Goal: Information Seeking & Learning: Learn about a topic

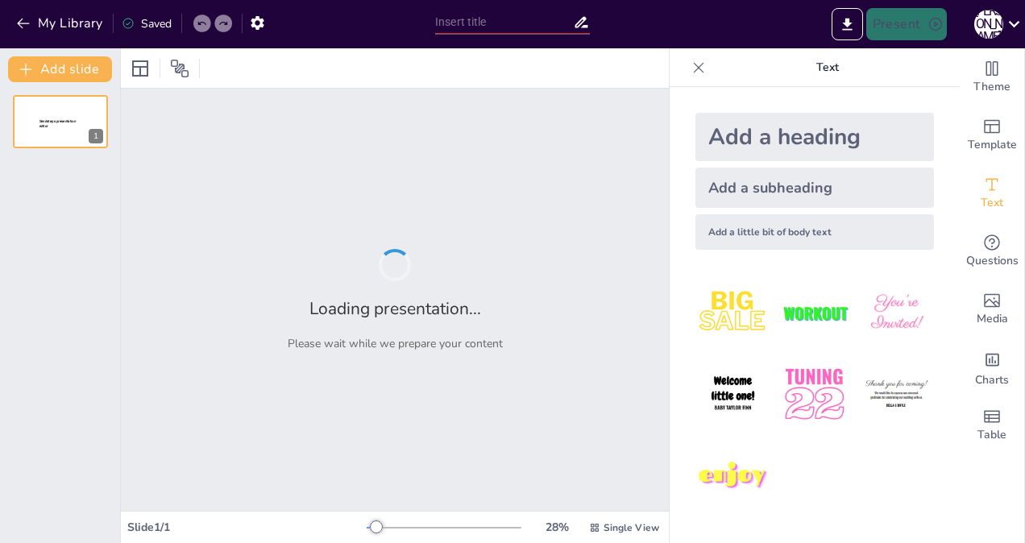
type input "経営戦略の歴史的変遷と主要理論"
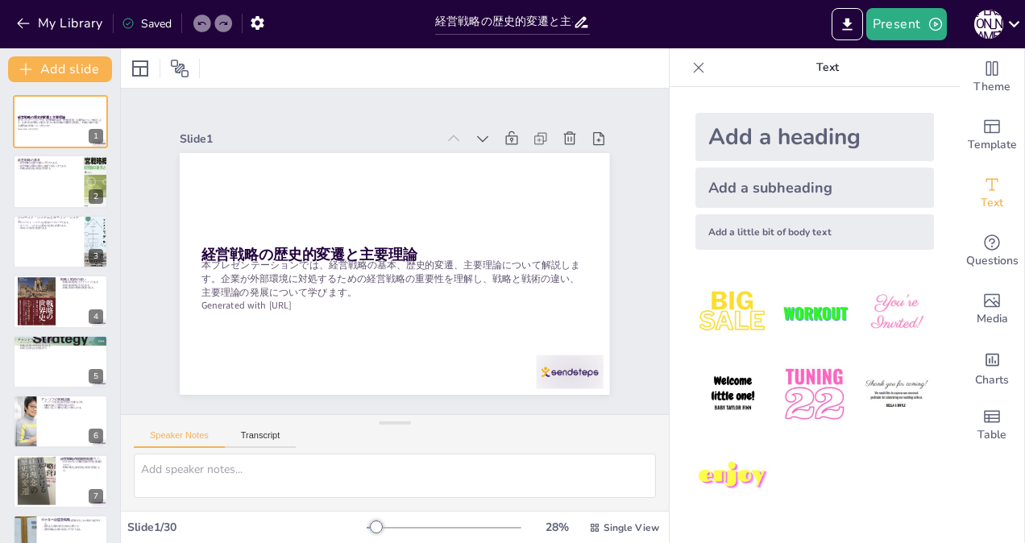
checkbox input "true"
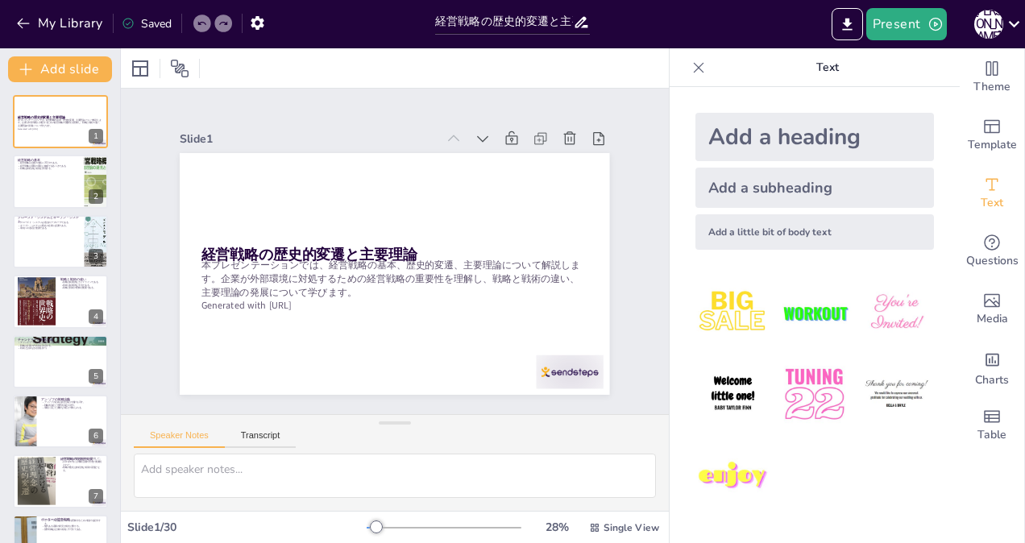
checkbox input "true"
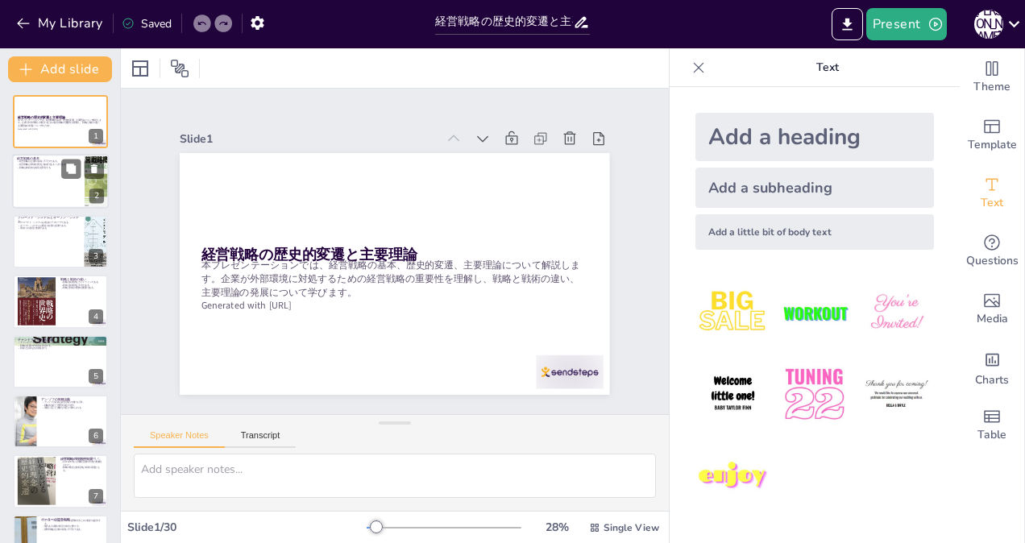
checkbox input "true"
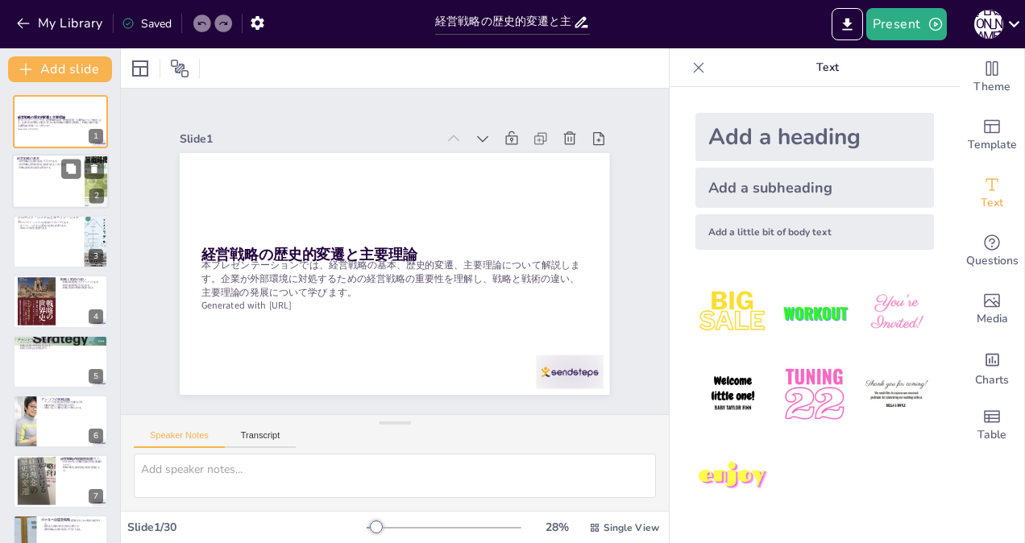
checkbox input "true"
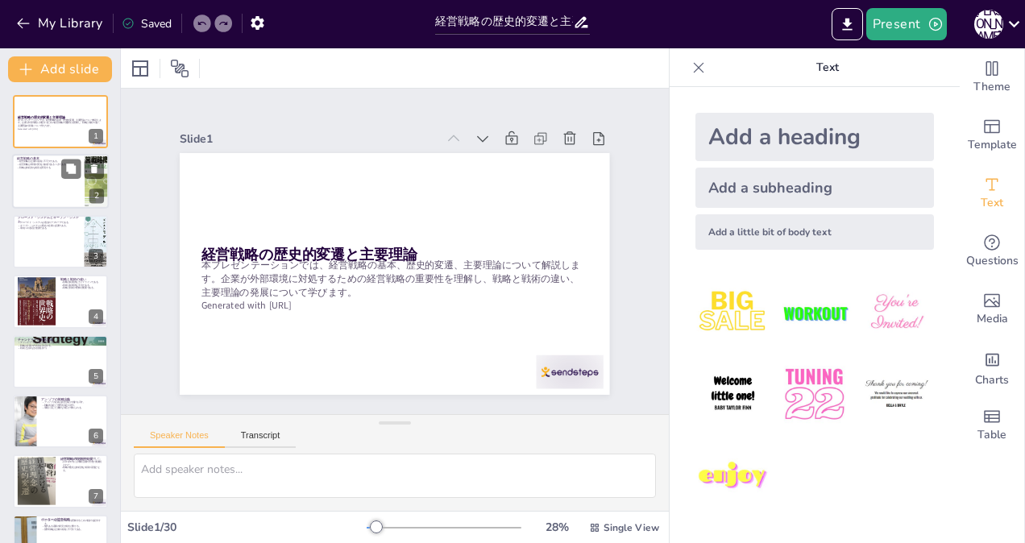
click at [50, 182] on div at bounding box center [60, 182] width 97 height 55
type textarea "経営戦略は企業が市場で生き残り、成長するために必要不可欠な要素です。企業は外部環境の変化に対して適切に対処しなければならず、そのためには明確な戦略が求められま…"
checkbox input "true"
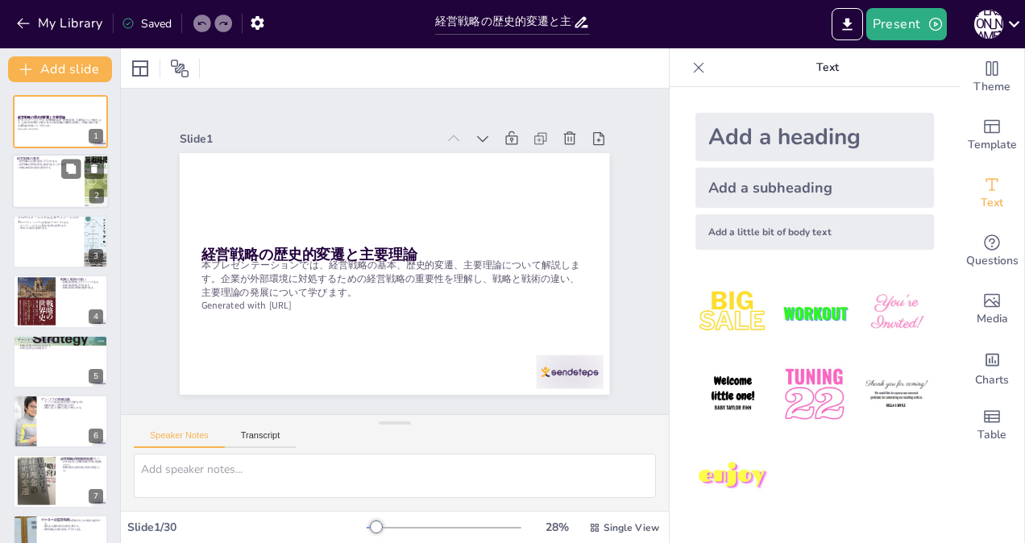
checkbox input "true"
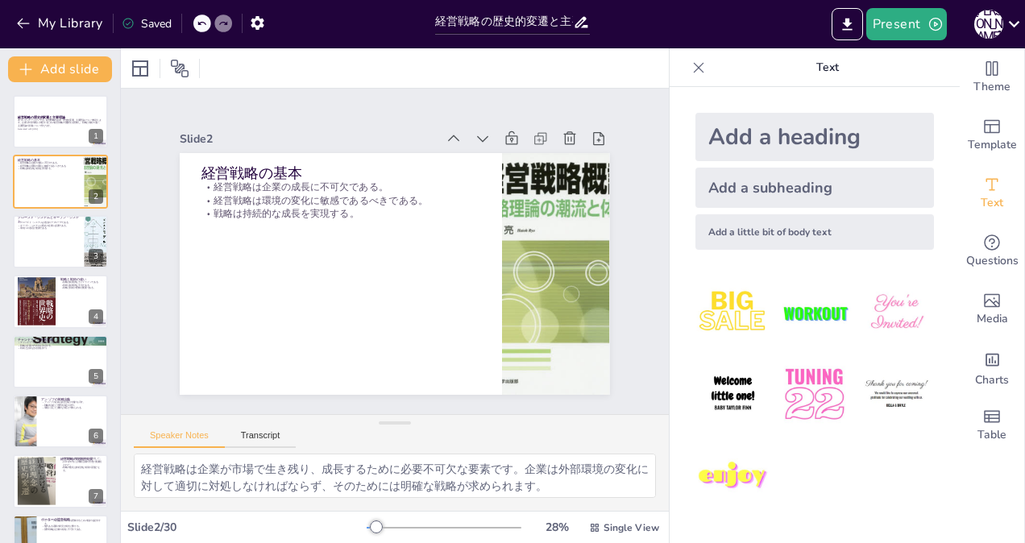
checkbox input "true"
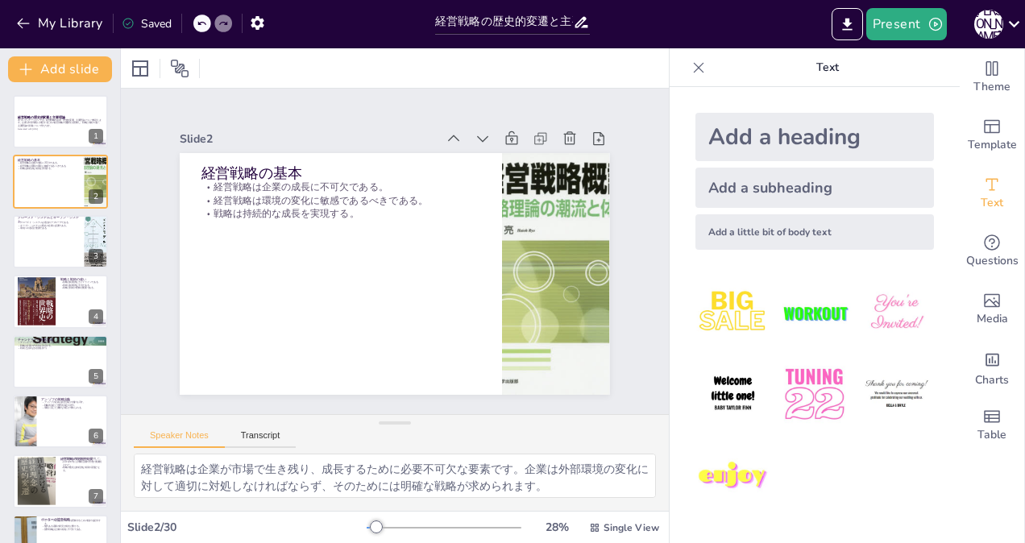
checkbox input "true"
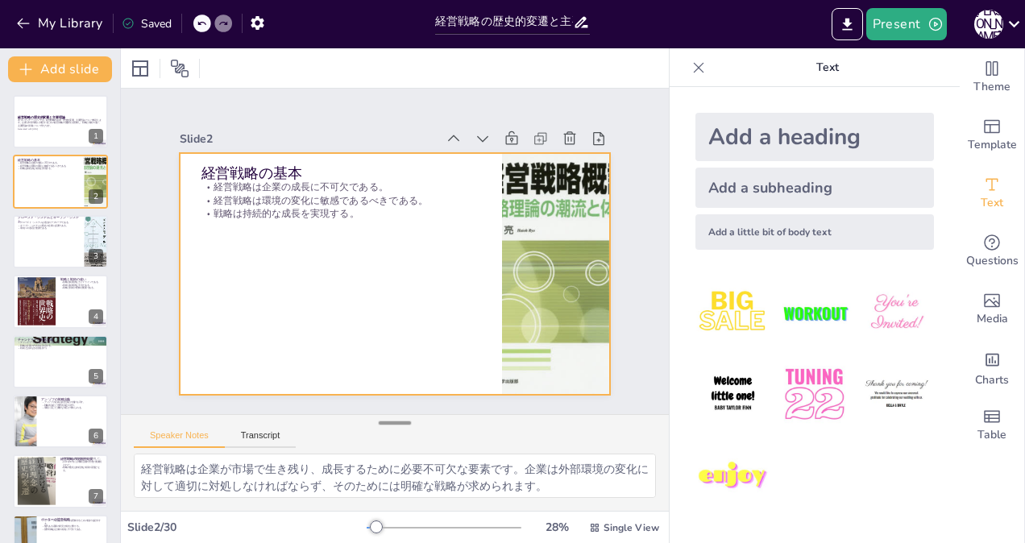
checkbox input "true"
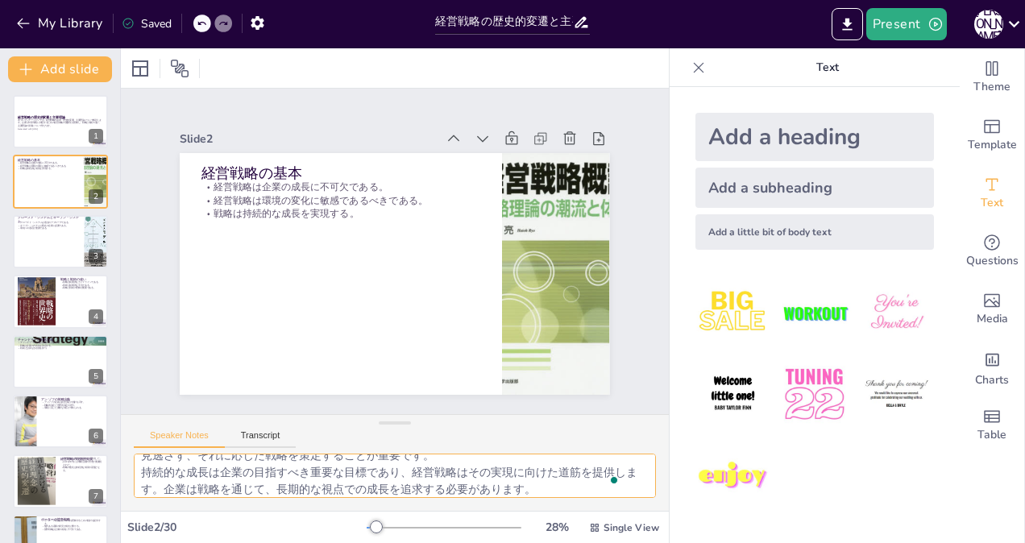
scroll to position [71, 0]
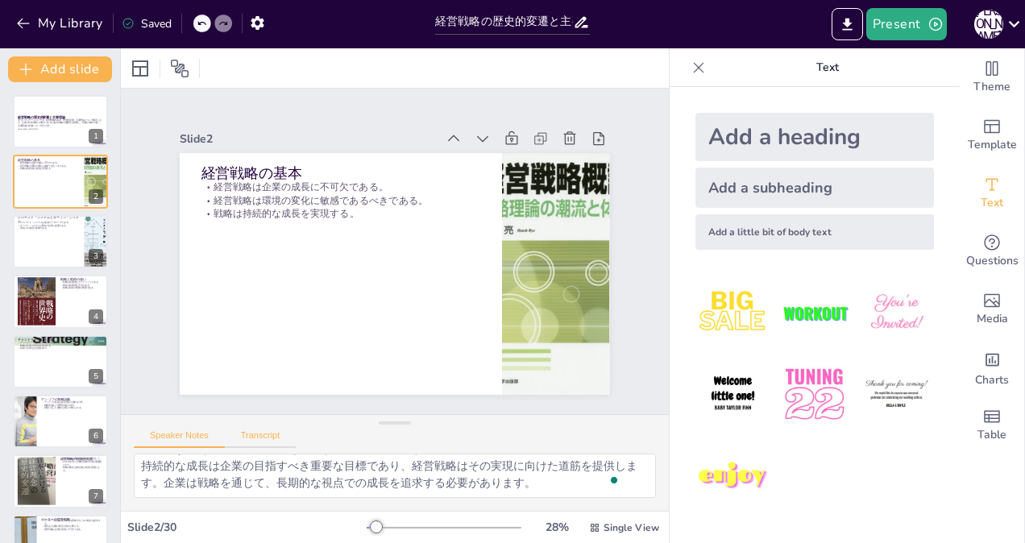
click at [259, 438] on button "Transcript" at bounding box center [261, 439] width 72 height 18
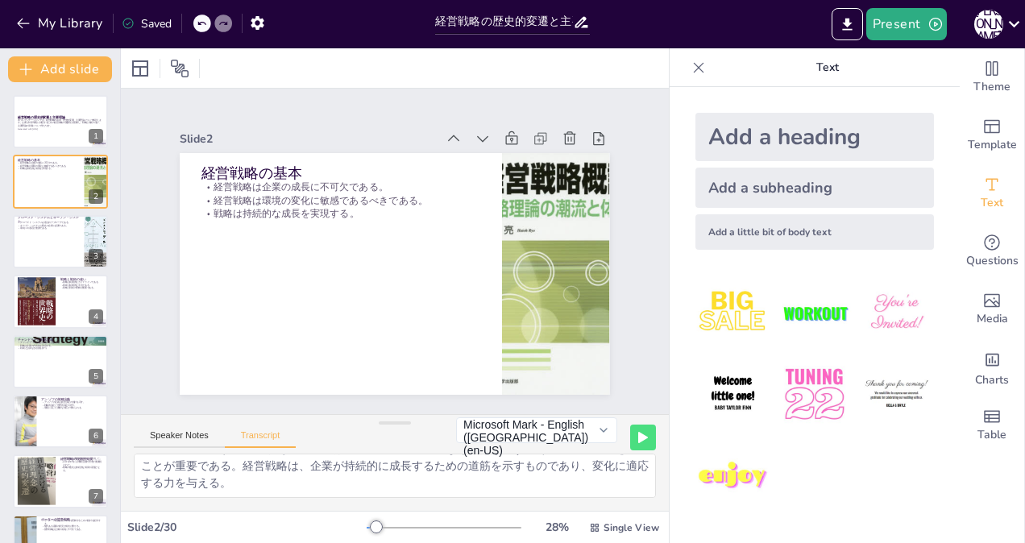
scroll to position [0, 0]
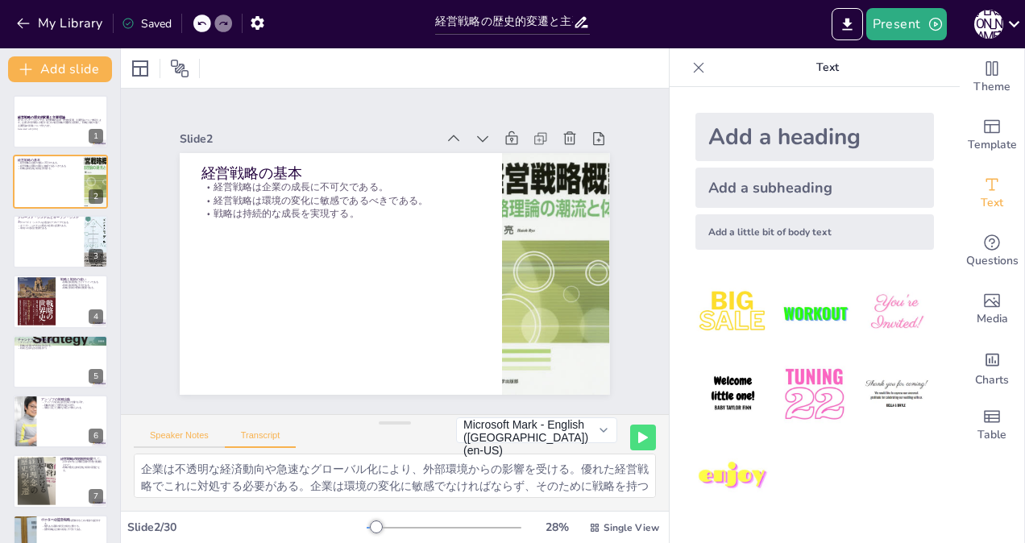
click at [175, 434] on button "Speaker Notes" at bounding box center [179, 439] width 91 height 18
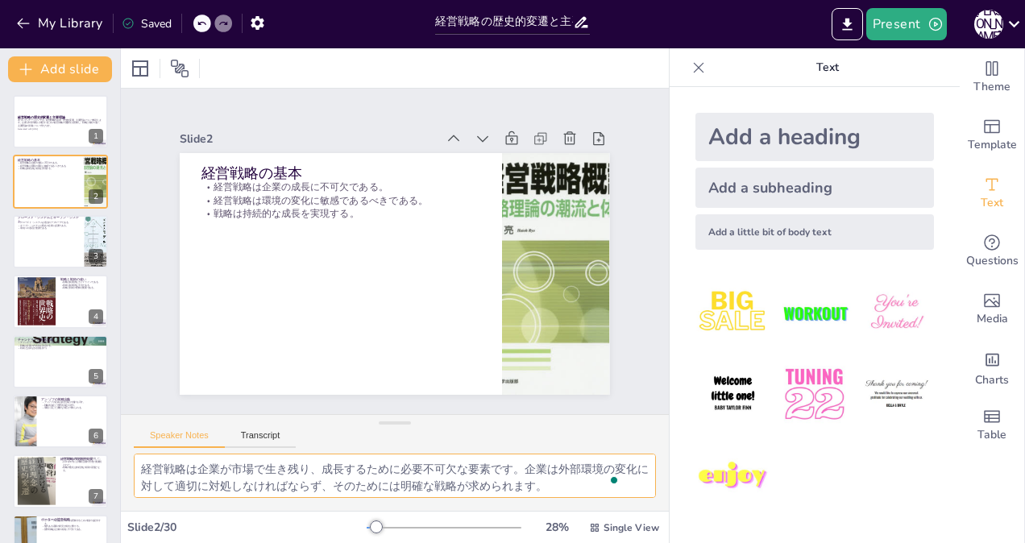
click at [147, 467] on textarea "経営戦略は企業が市場で生き残り、成長するために必要不可欠な要素です。企業は外部環境の変化に対して適切に対処しなければならず、そのためには明確な戦略が求められま…" at bounding box center [395, 476] width 522 height 44
click at [143, 467] on textarea "経営戦略は企業が市場で生き残り、成長するために必要不可欠な要素です。企業は外部環境の変化に対して適切に対処しなければならず、そのためには明確な戦略が求められま…" at bounding box center [395, 476] width 522 height 44
checkbox input "true"
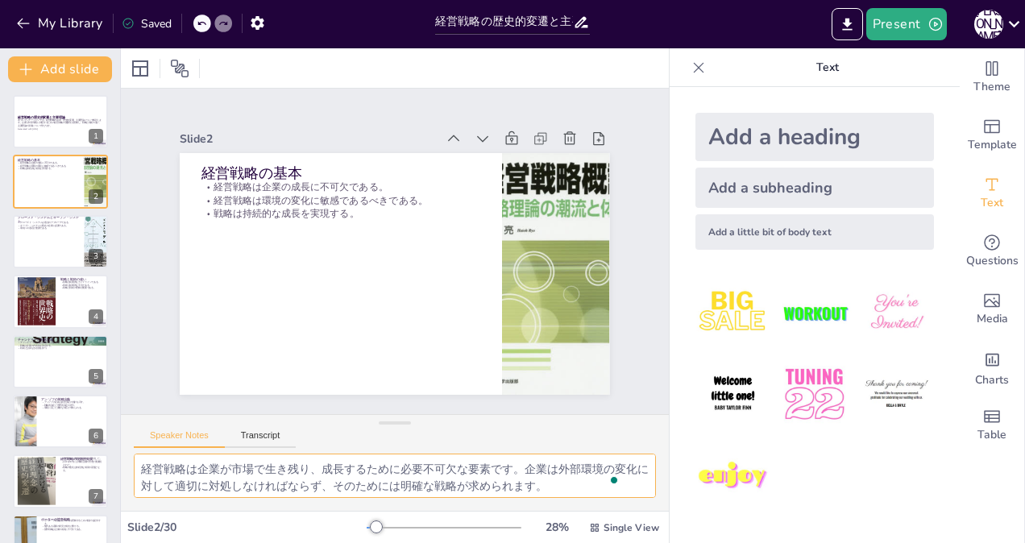
checkbox input "true"
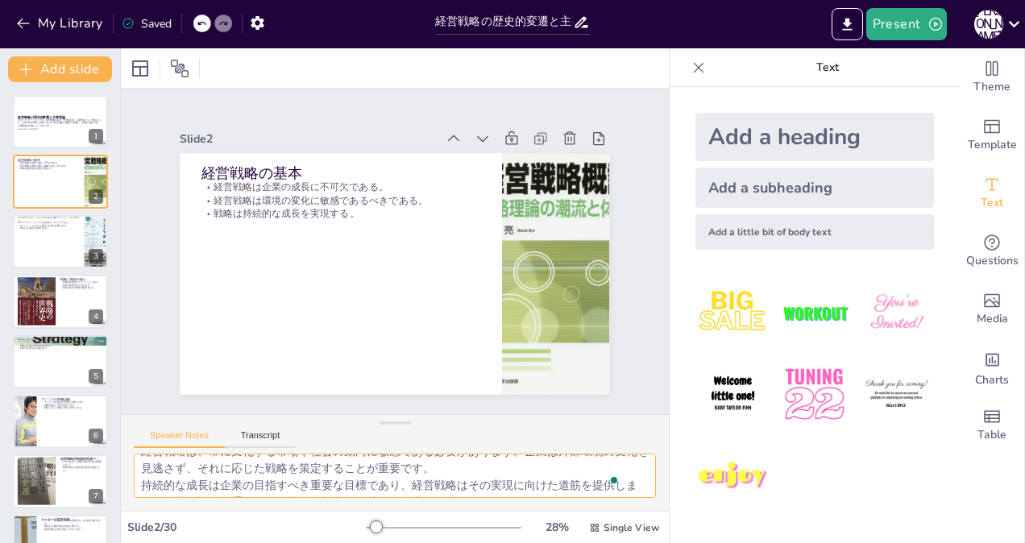
scroll to position [71, 0]
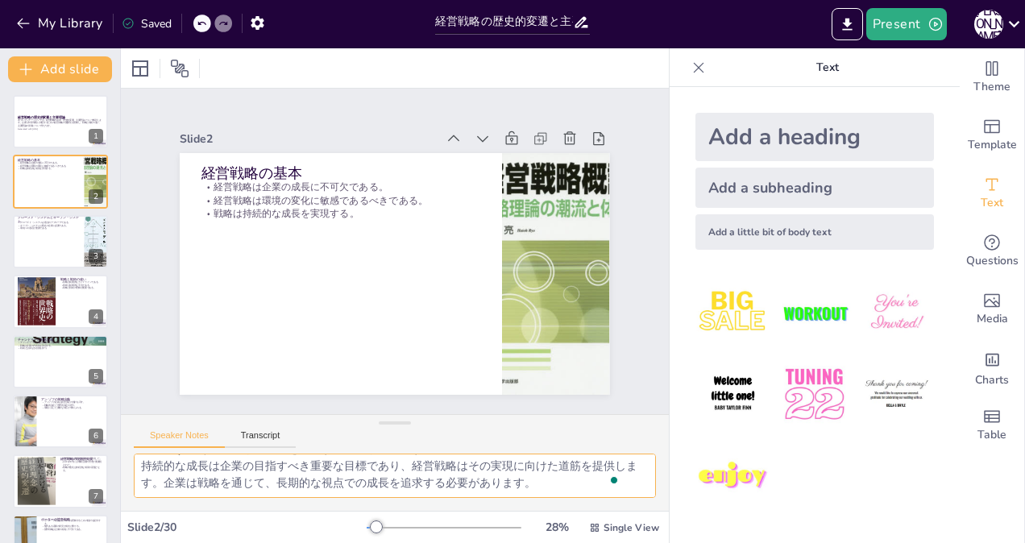
drag, startPoint x: 139, startPoint y: 466, endPoint x: 619, endPoint y: 566, distance: 490.6
click at [619, 542] on html "My Library Saved 経営戦略の歴史的変遷と主要理論 Present [PERSON_NAME] Document fonts Akatab Re…" at bounding box center [512, 271] width 1025 height 543
checkbox input "true"
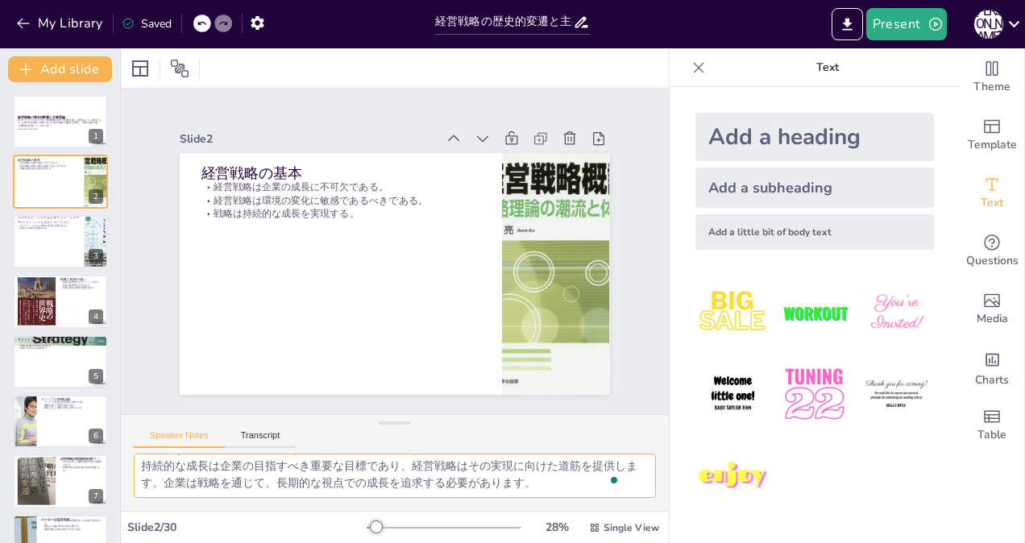
checkbox input "true"
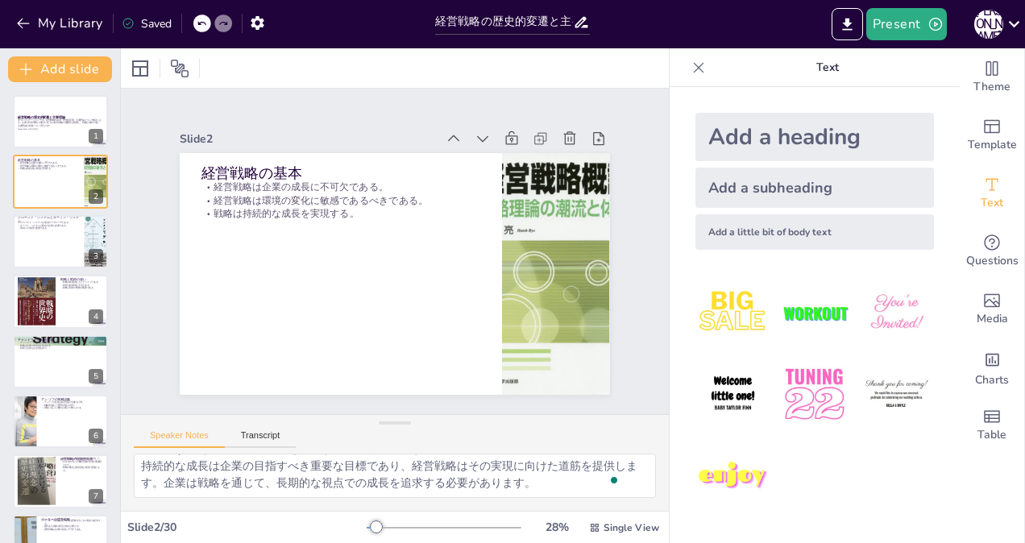
checkbox input "true"
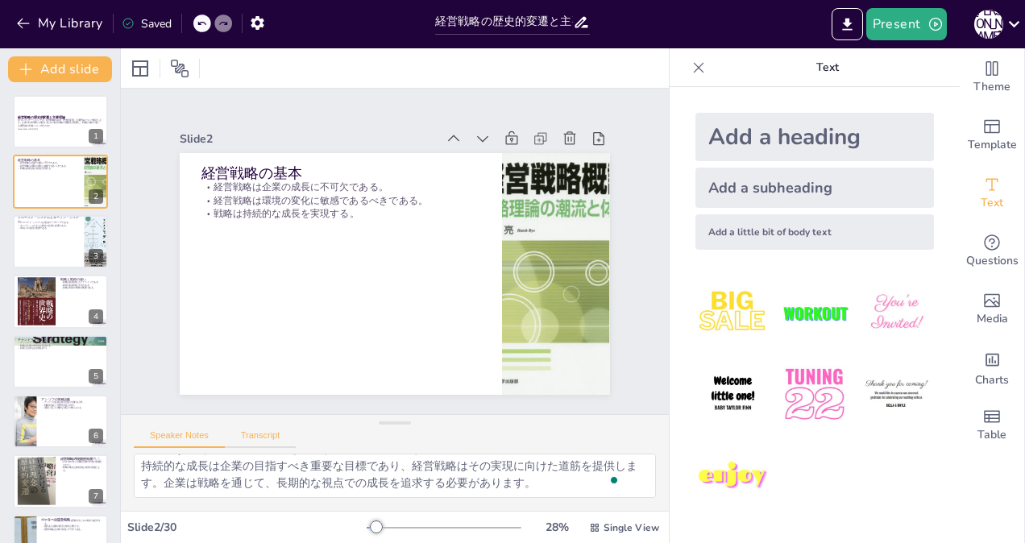
click at [271, 434] on button "Transcript" at bounding box center [261, 439] width 72 height 18
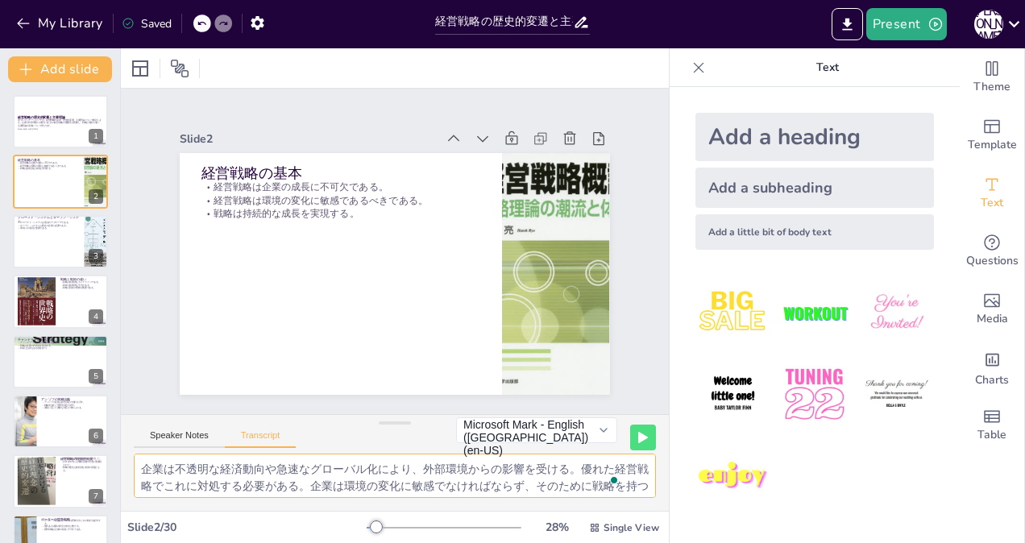
scroll to position [37, 0]
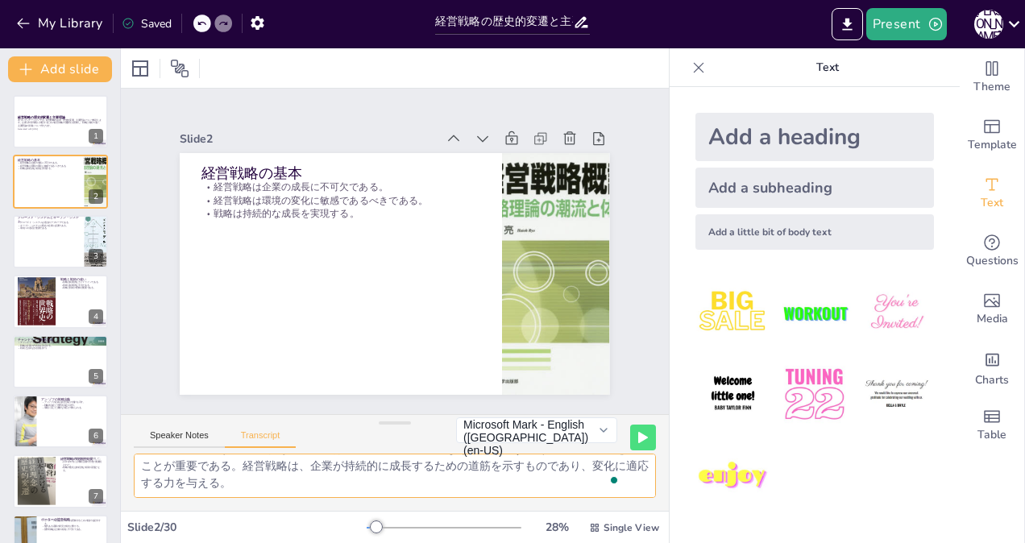
drag, startPoint x: 140, startPoint y: 465, endPoint x: 517, endPoint y: 529, distance: 382.5
click at [517, 529] on div "Slide 1 経営戦略の歴史的変遷と主要理論 本プレゼンテーションでは、経営戦略の基本、歴史的変遷、主要理論について解説します。企業が外部環境に対処するため…" at bounding box center [395, 295] width 548 height 495
checkbox input "true"
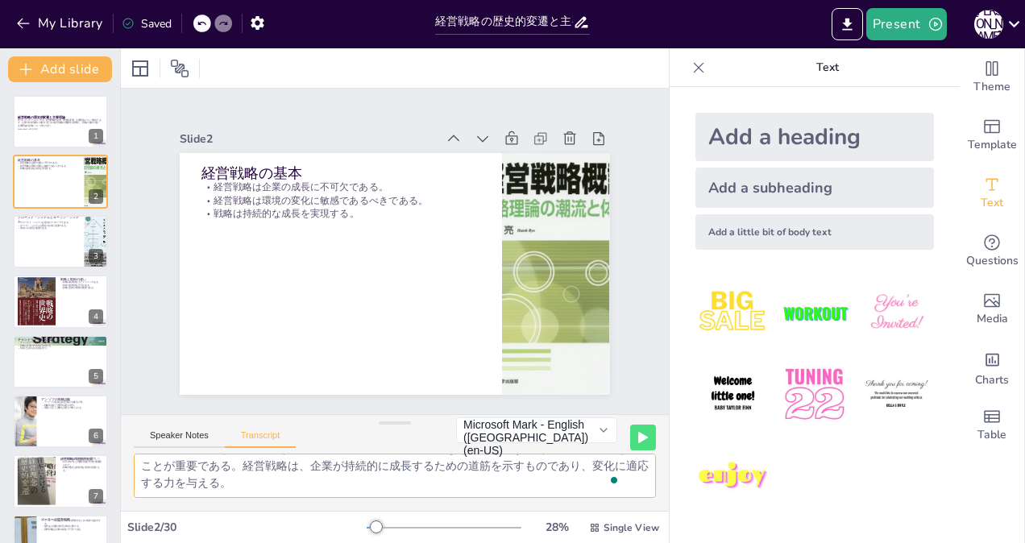
checkbox input "true"
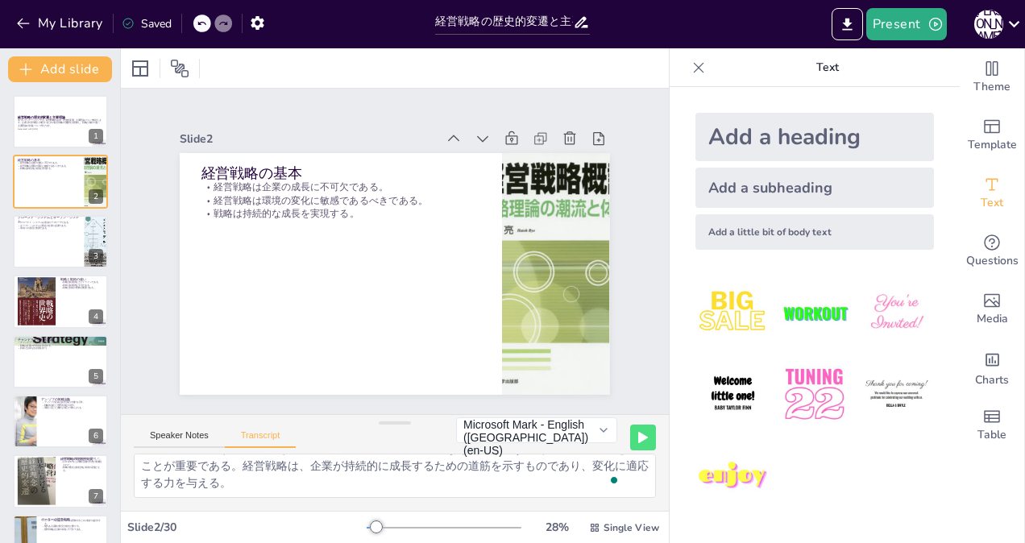
checkbox input "true"
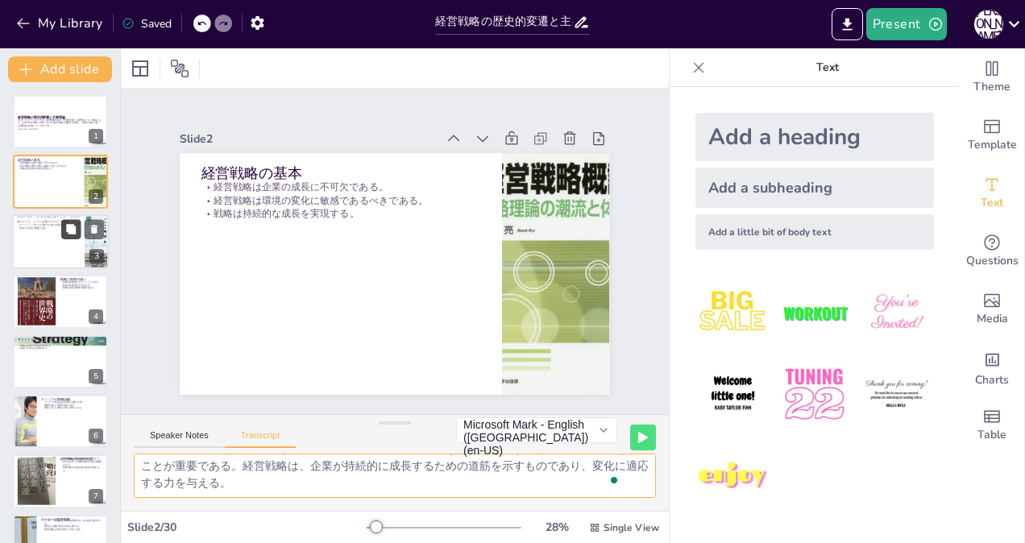
checkbox input "true"
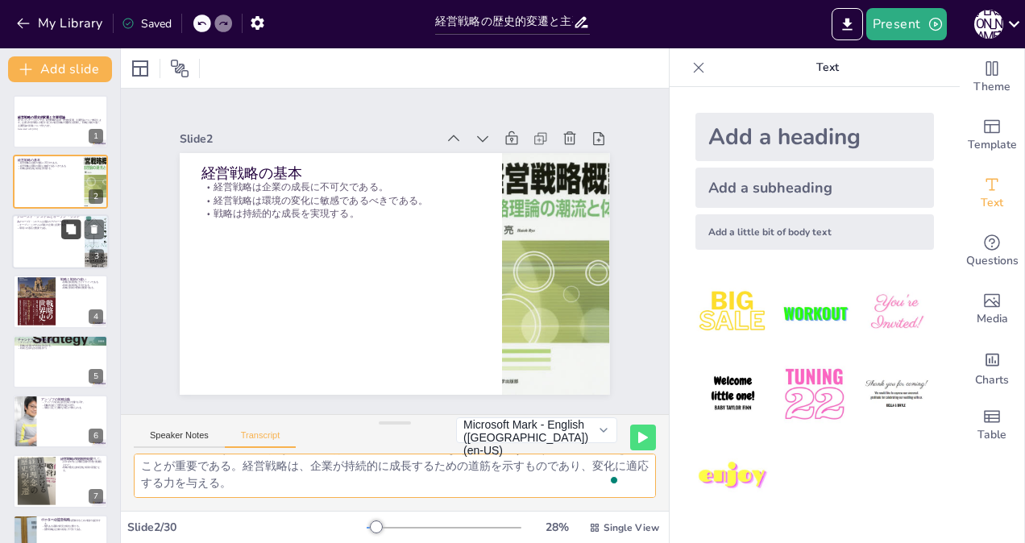
checkbox input "true"
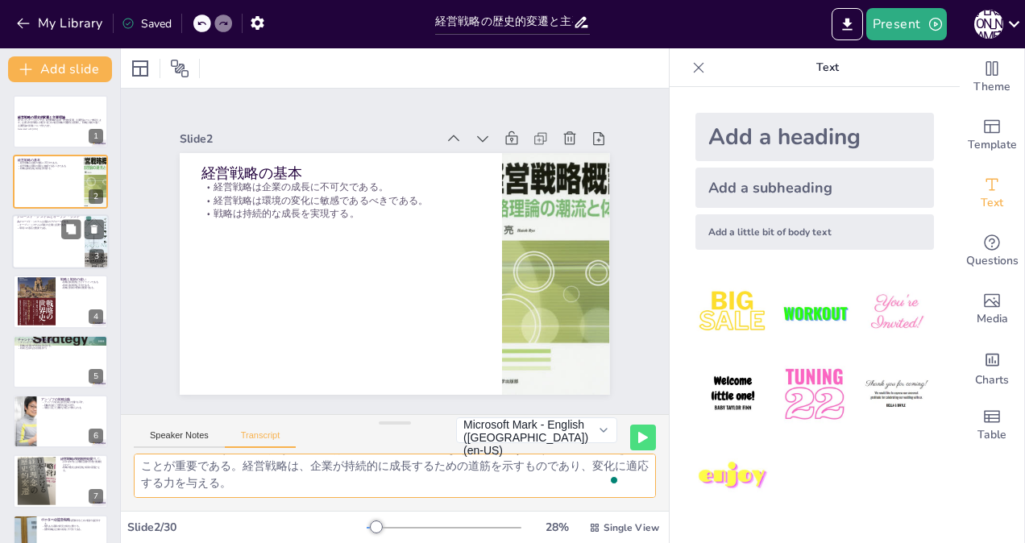
checkbox input "true"
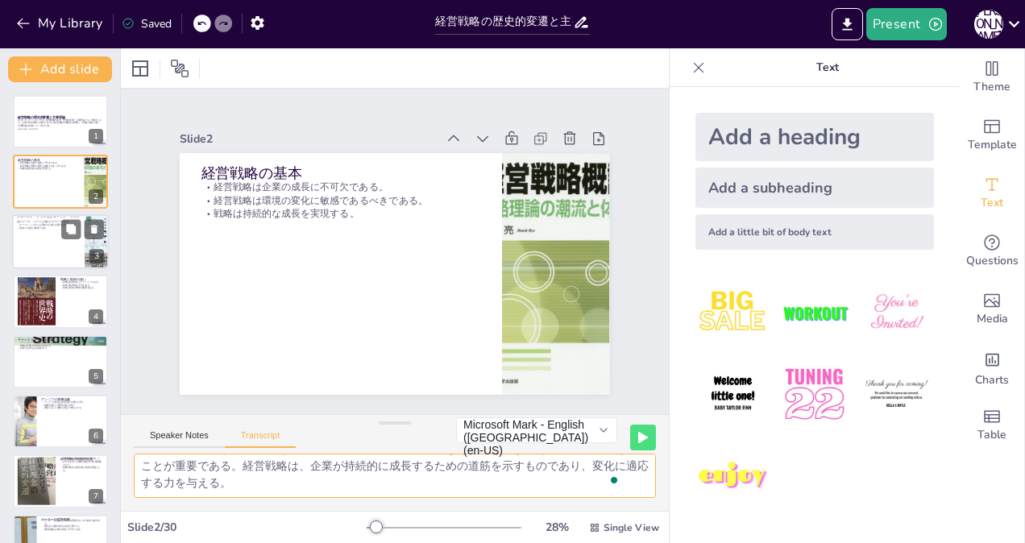
checkbox input "true"
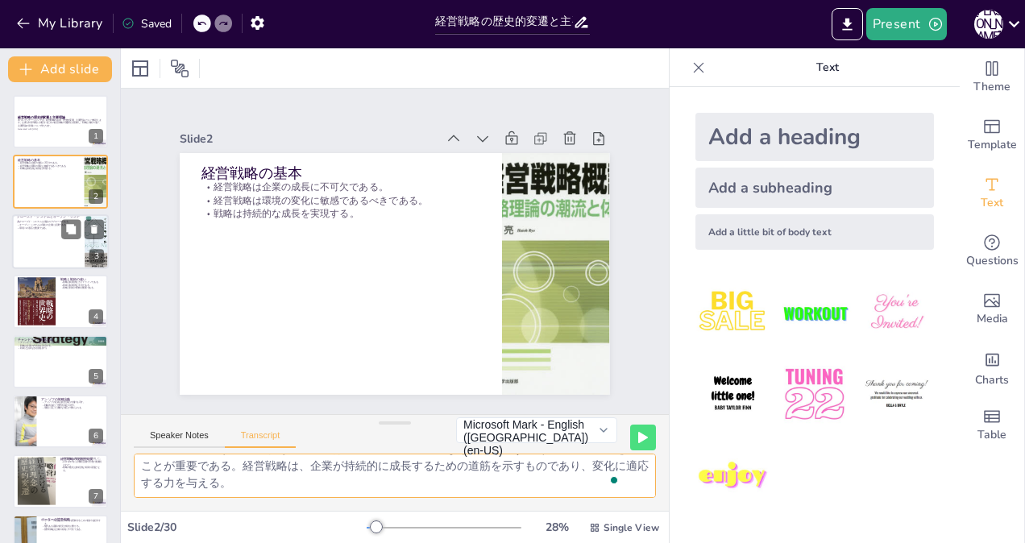
click at [57, 227] on p "環境への適応が重要である。" at bounding box center [48, 227] width 63 height 3
checkbox input "true"
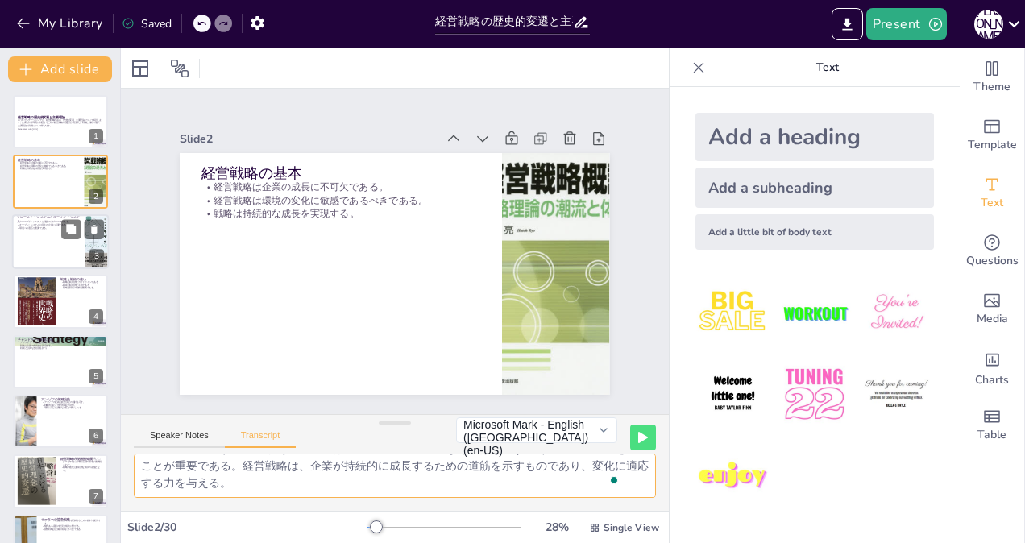
checkbox input "true"
type textarea "20世紀初頭は環境が安定していたため、企業はクローズド・システムとして捉えられていたが、現在はオープン・システムとして環境との相互作用が求められる。企業は外部…"
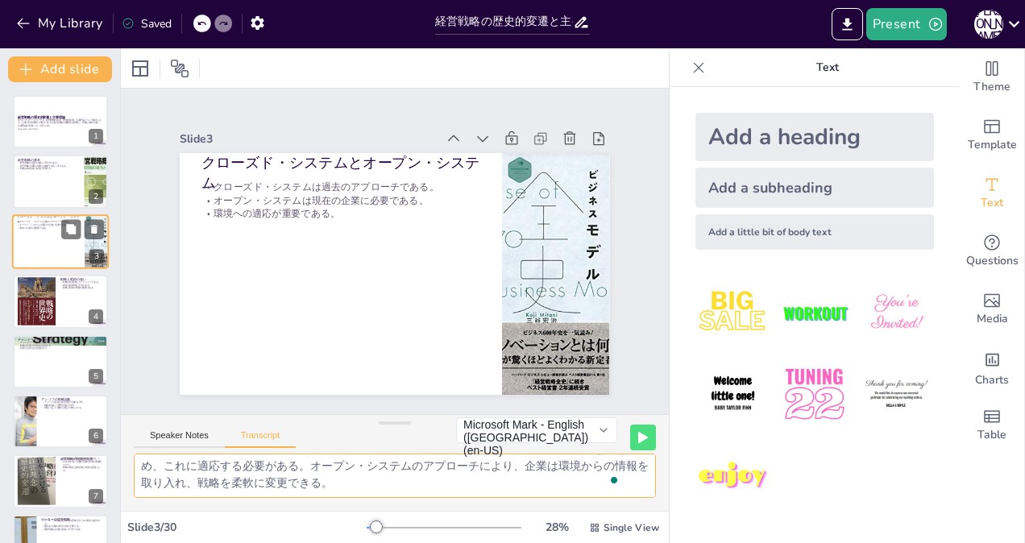
checkbox input "true"
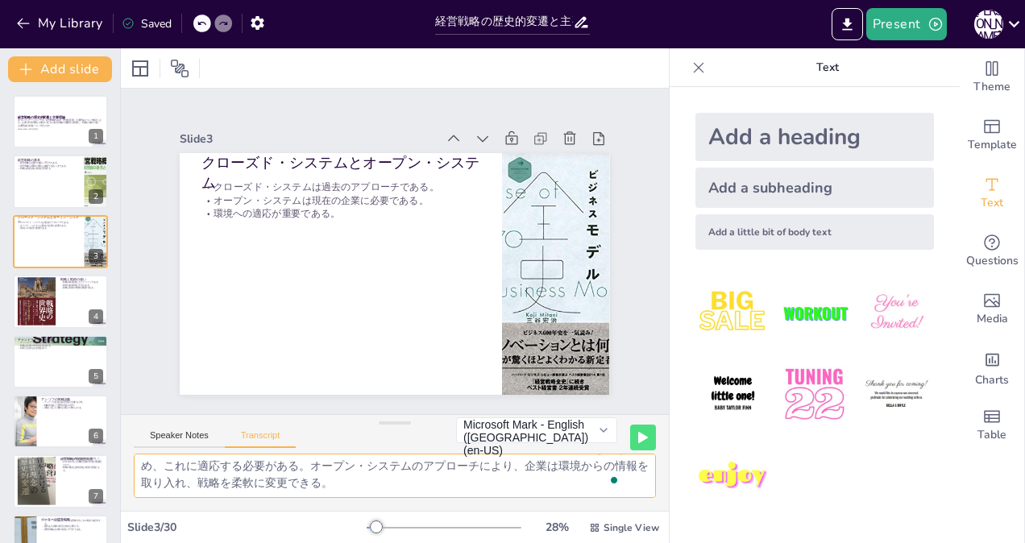
checkbox input "true"
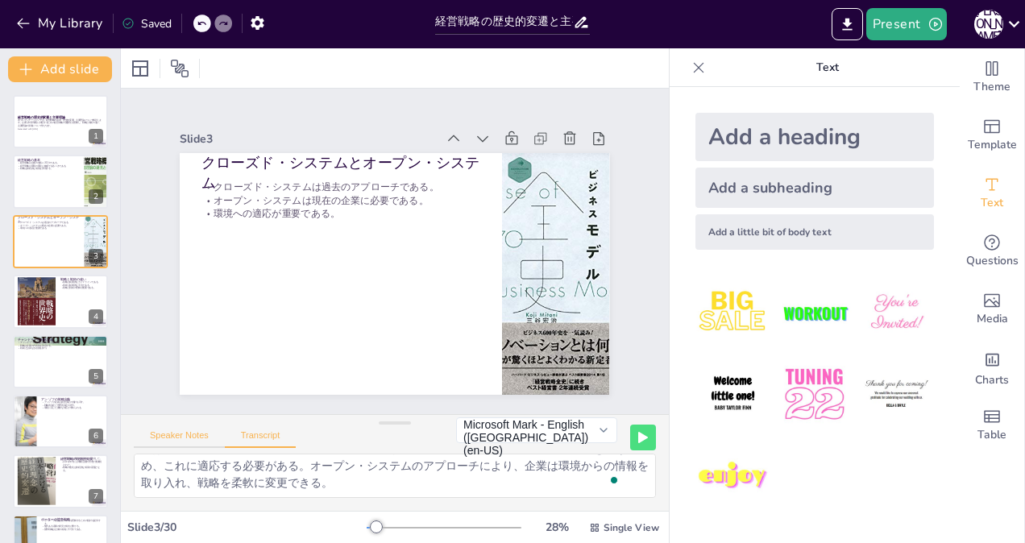
click at [167, 434] on button "Speaker Notes" at bounding box center [179, 439] width 91 height 18
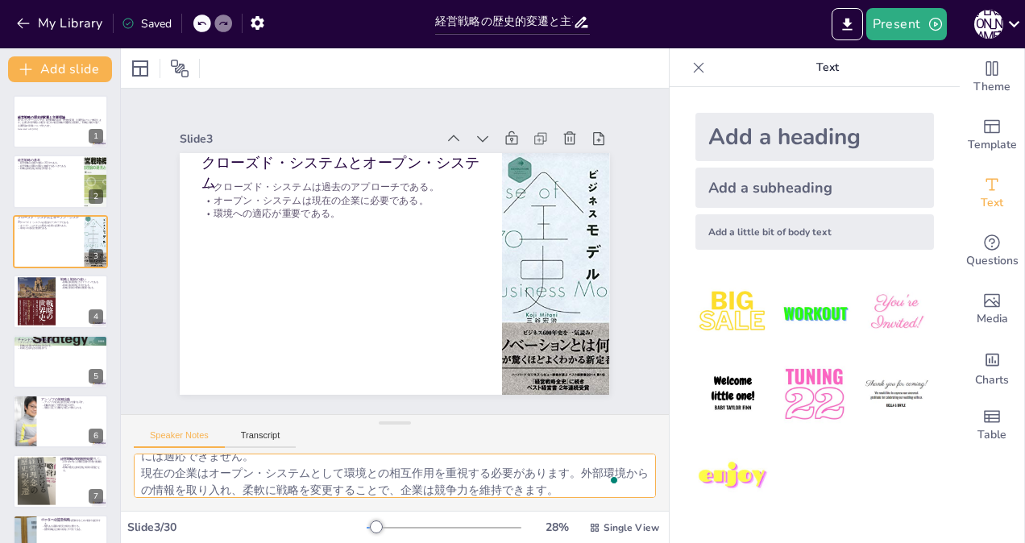
scroll to position [88, 0]
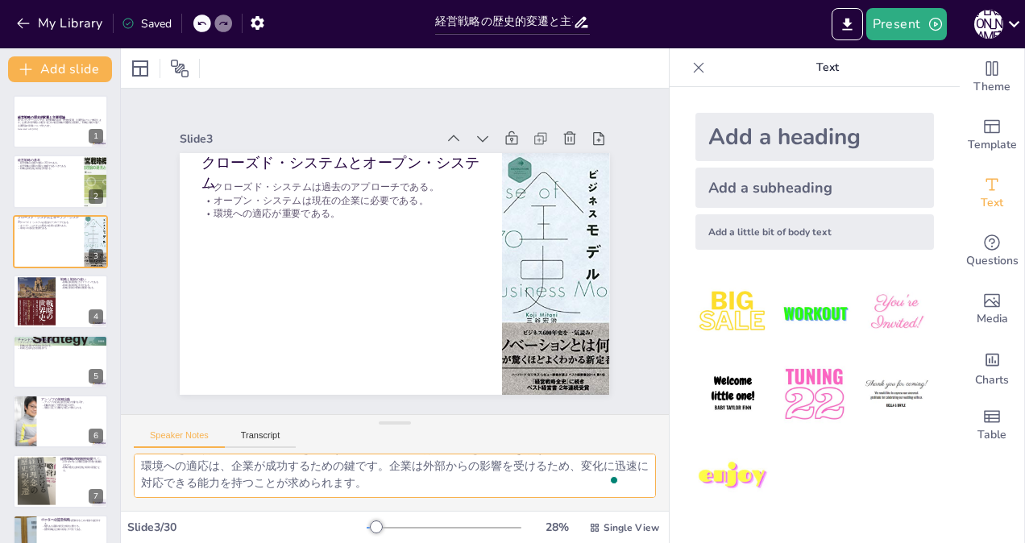
drag, startPoint x: 142, startPoint y: 467, endPoint x: 475, endPoint y: 516, distance: 337.1
click at [475, 516] on div "Slide 1 経営戦略の歴史的変遷と主要理論 本プレゼンテーションでは、経営戦略の基本、歴史的変遷、主要理論について解説します。企業が外部環境に対処するため…" at bounding box center [395, 295] width 548 height 495
checkbox input "true"
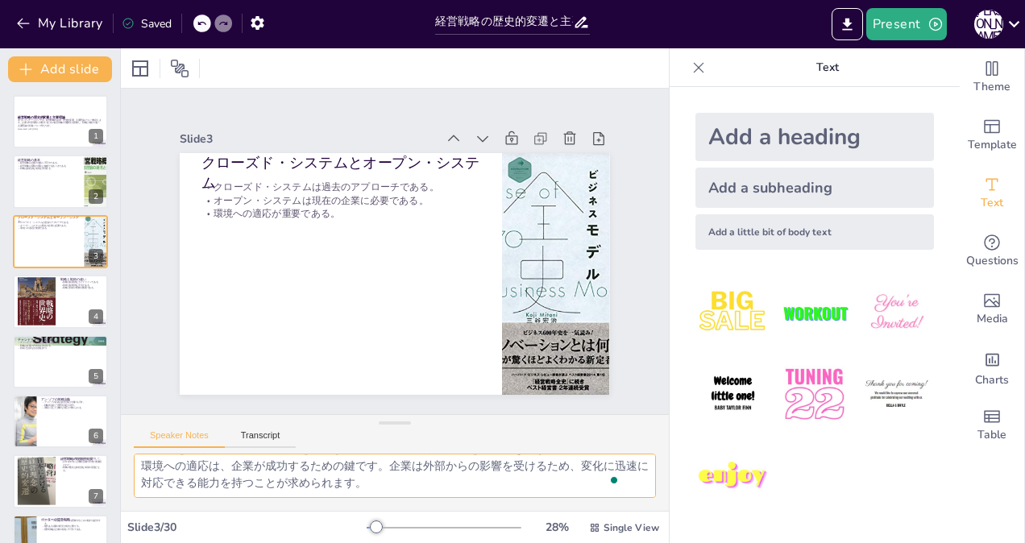
checkbox input "true"
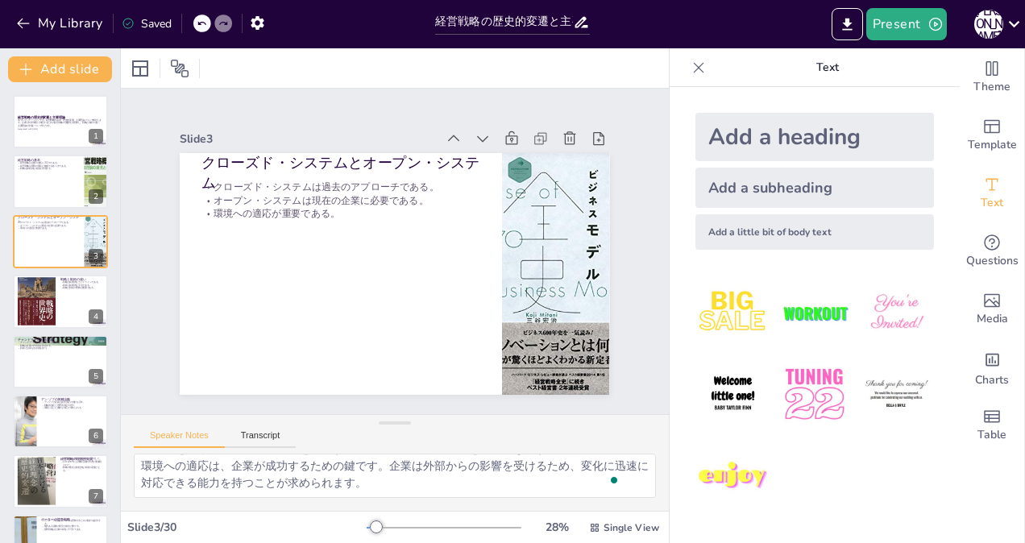
checkbox input "true"
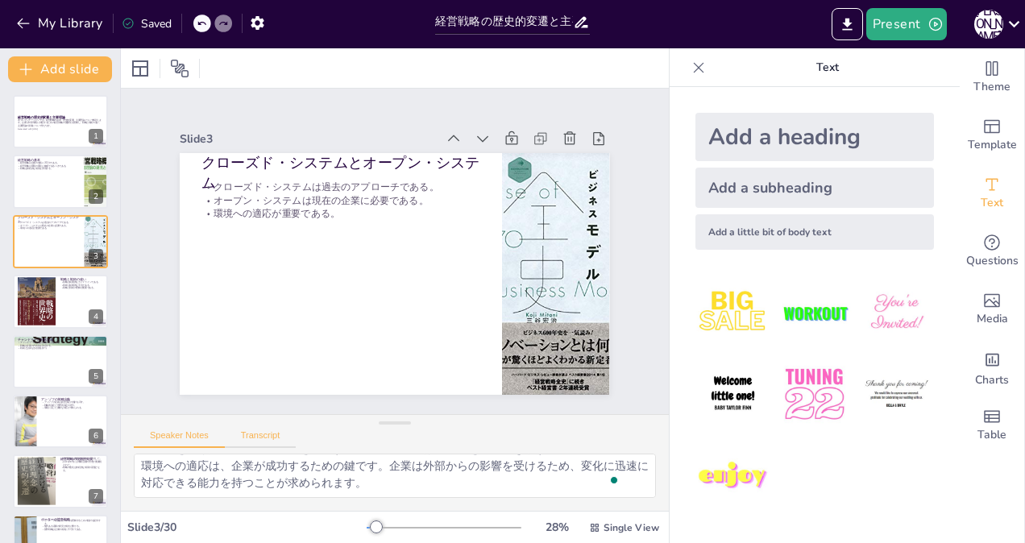
click at [261, 436] on button "Transcript" at bounding box center [261, 439] width 72 height 18
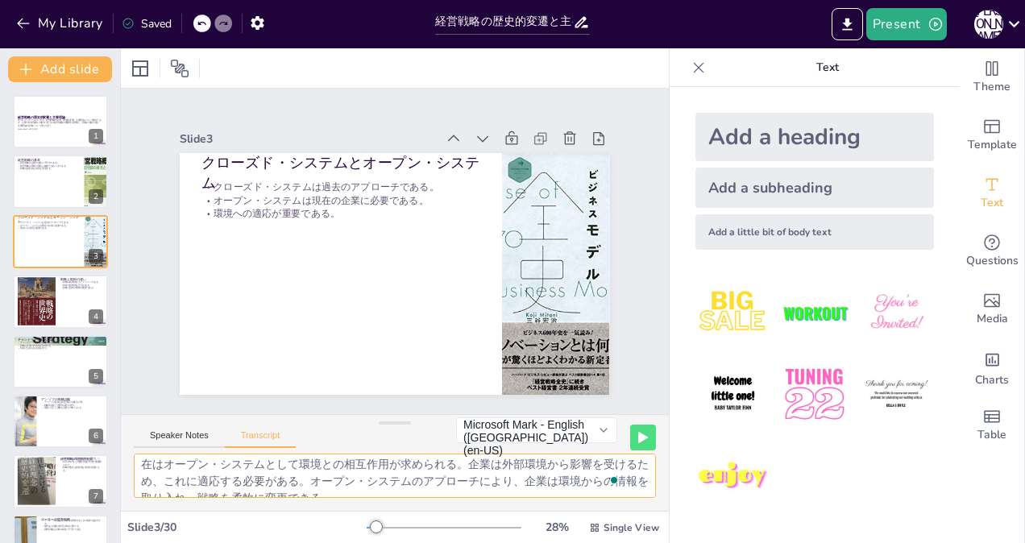
scroll to position [37, 0]
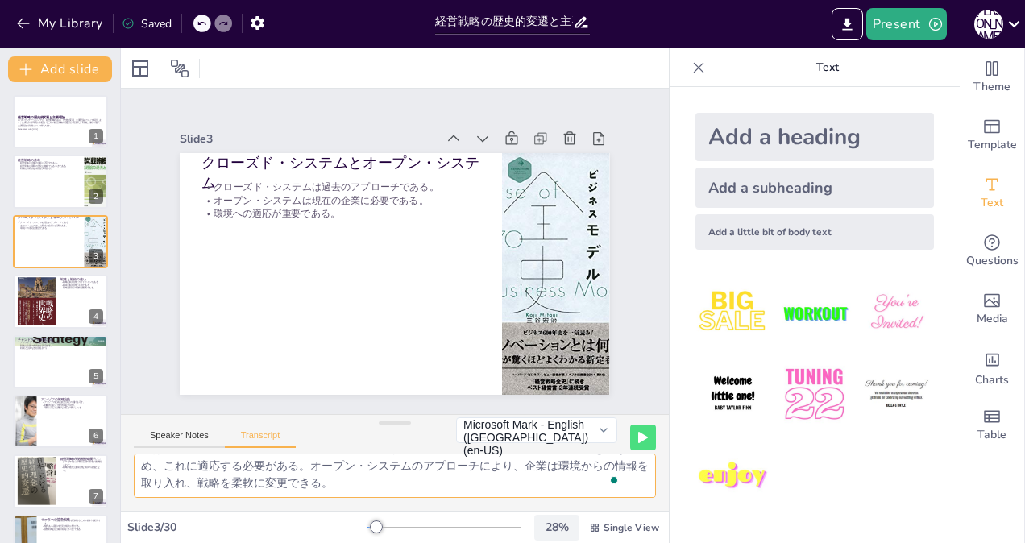
drag, startPoint x: 140, startPoint y: 463, endPoint x: 561, endPoint y: 529, distance: 425.9
click at [561, 529] on div "Slide 1 経営戦略の歴史的変遷と主要理論 本プレゼンテーションでは、経営戦略の基本、歴史的変遷、主要理論について解説します。企業が外部環境に対処するため…" at bounding box center [395, 295] width 548 height 495
checkbox input "true"
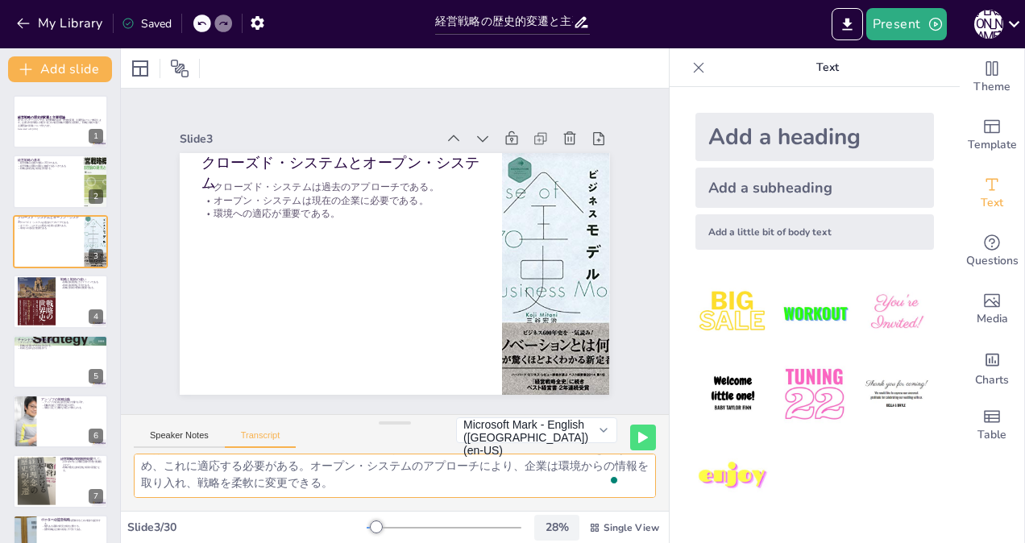
checkbox input "true"
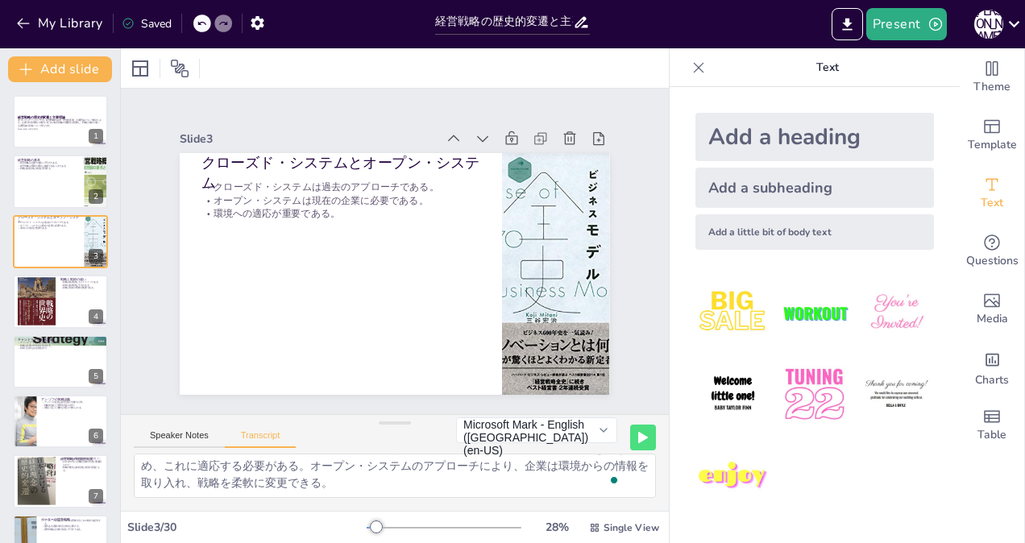
checkbox input "true"
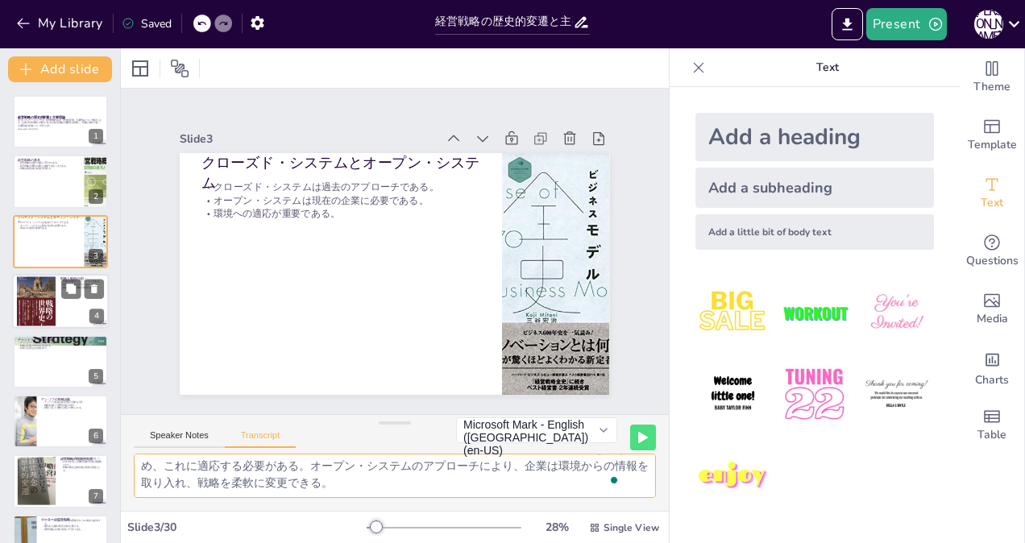
checkbox input "true"
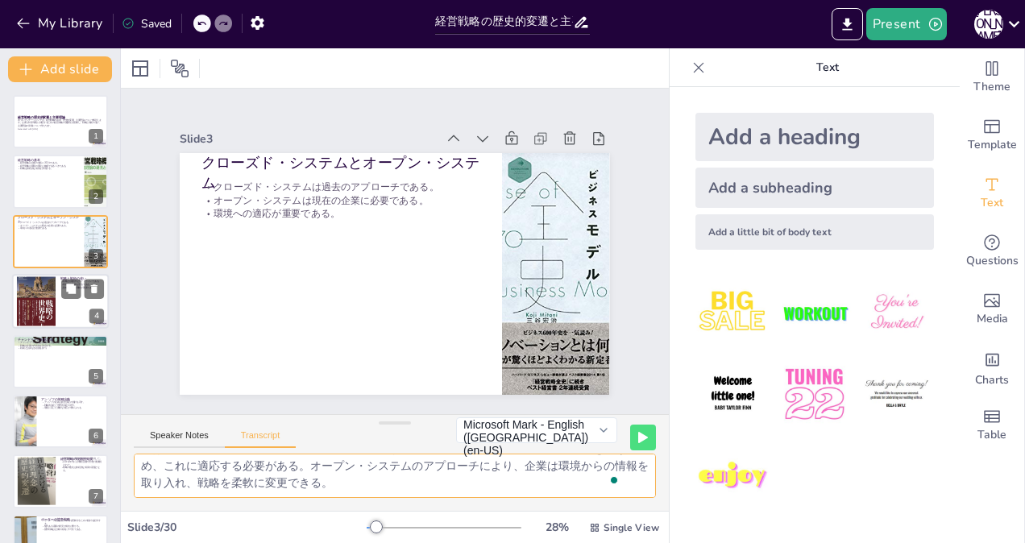
checkbox input "true"
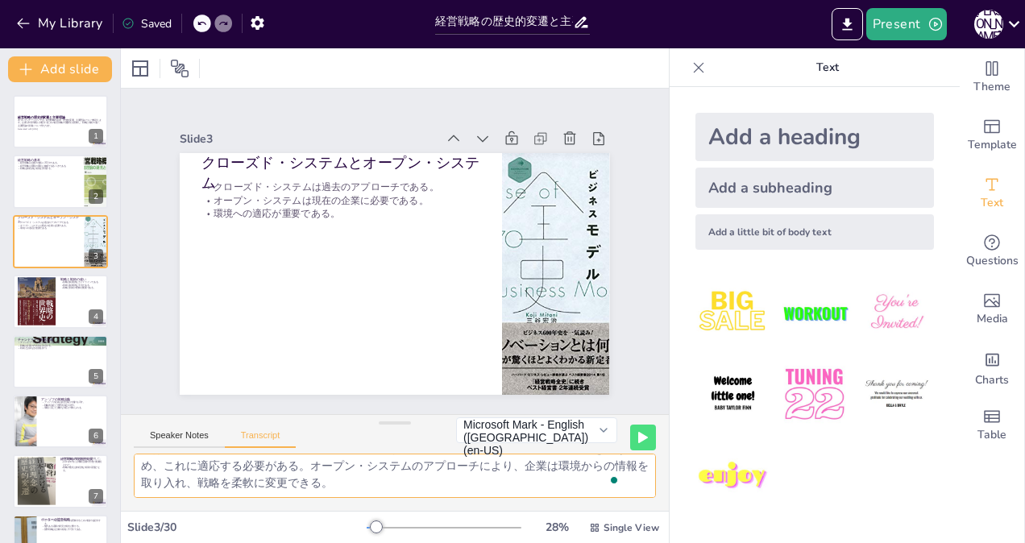
checkbox input "true"
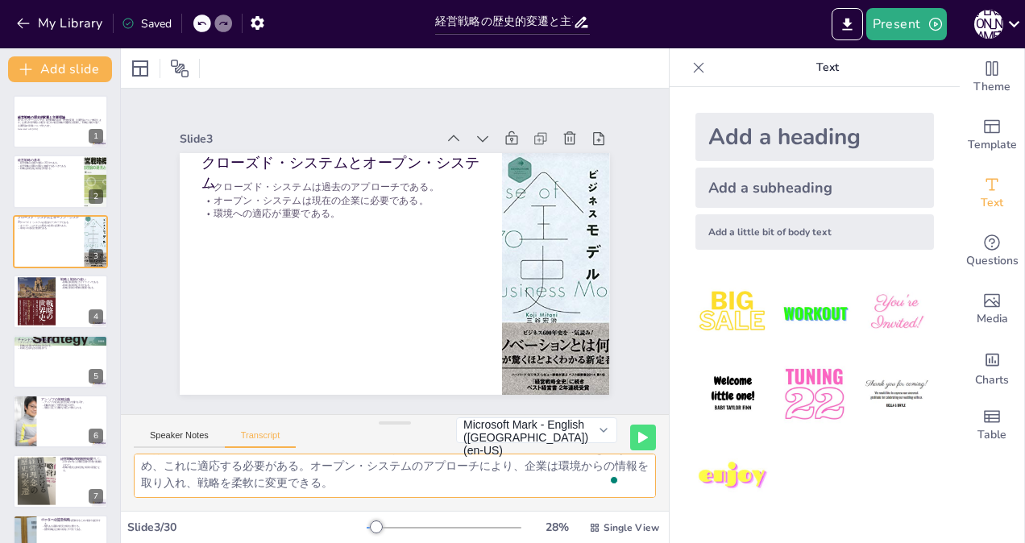
checkbox input "true"
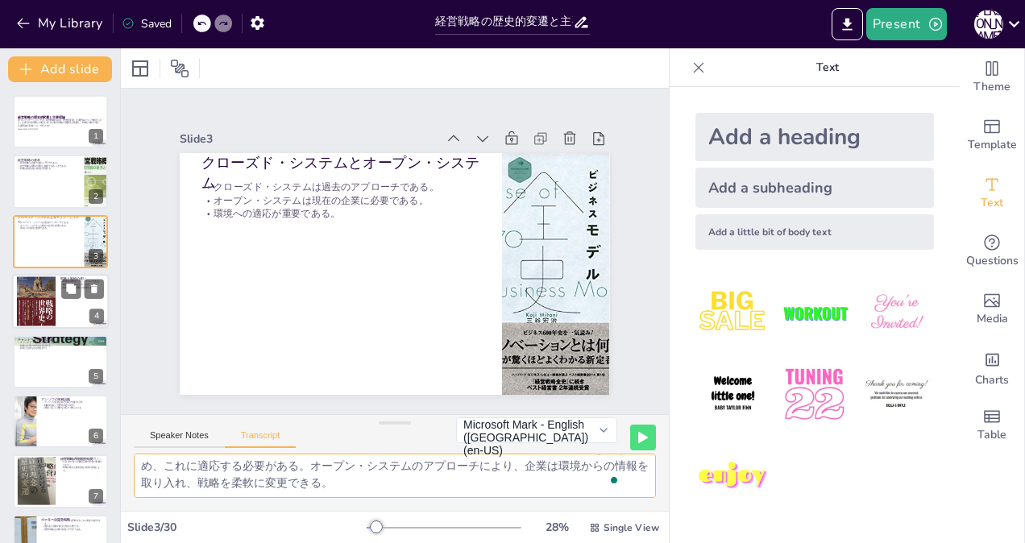
checkbox input "true"
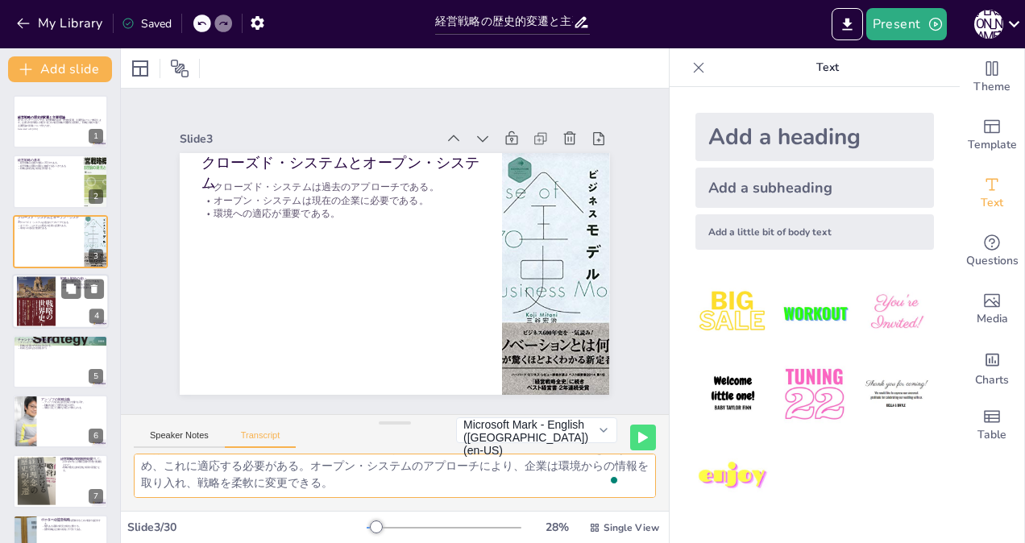
checkbox input "true"
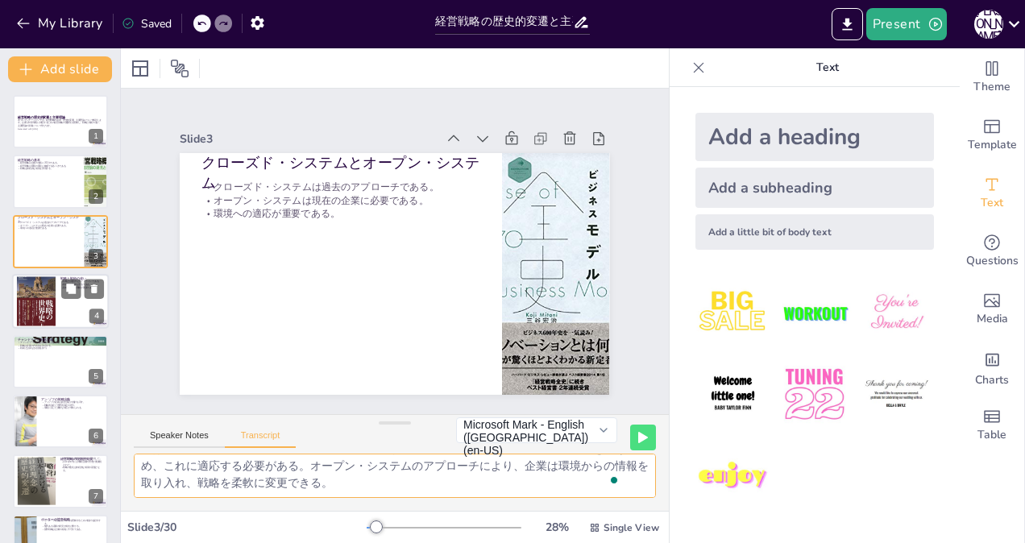
click at [40, 298] on div at bounding box center [36, 302] width 39 height 56
checkbox input "true"
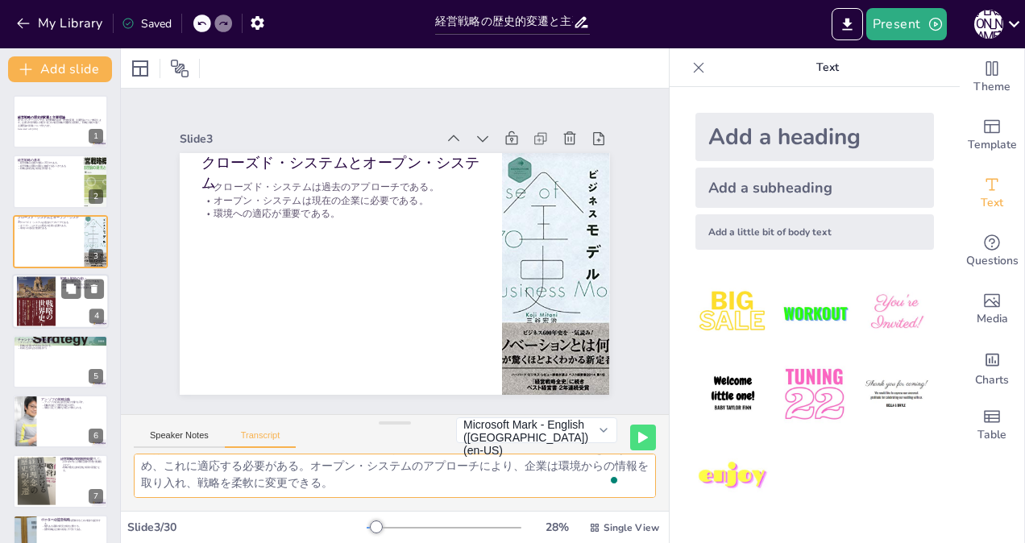
checkbox input "true"
type textarea "戦略は長期的な意思決定のガイドラインであり、戦術は短期的な状況に応じて変化する手法である。企業は戦略と戦術を明確に区別し、それぞれの役割を理解することが重要で…"
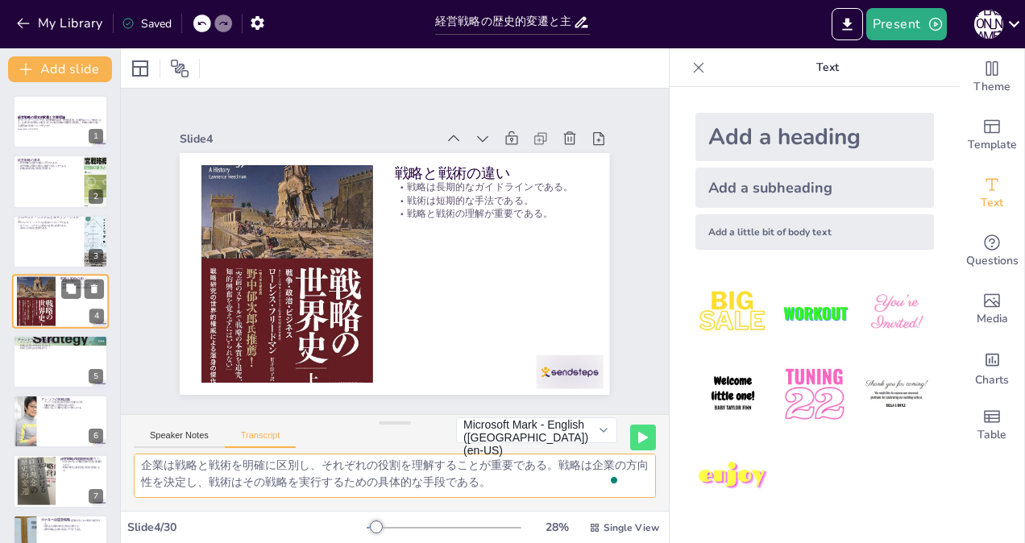
scroll to position [20, 0]
checkbox input "true"
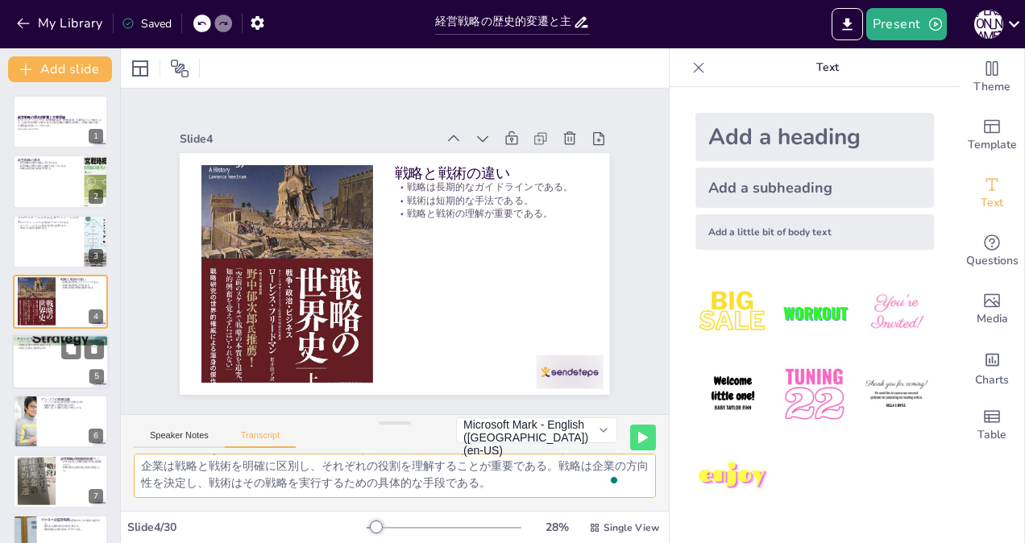
checkbox input "true"
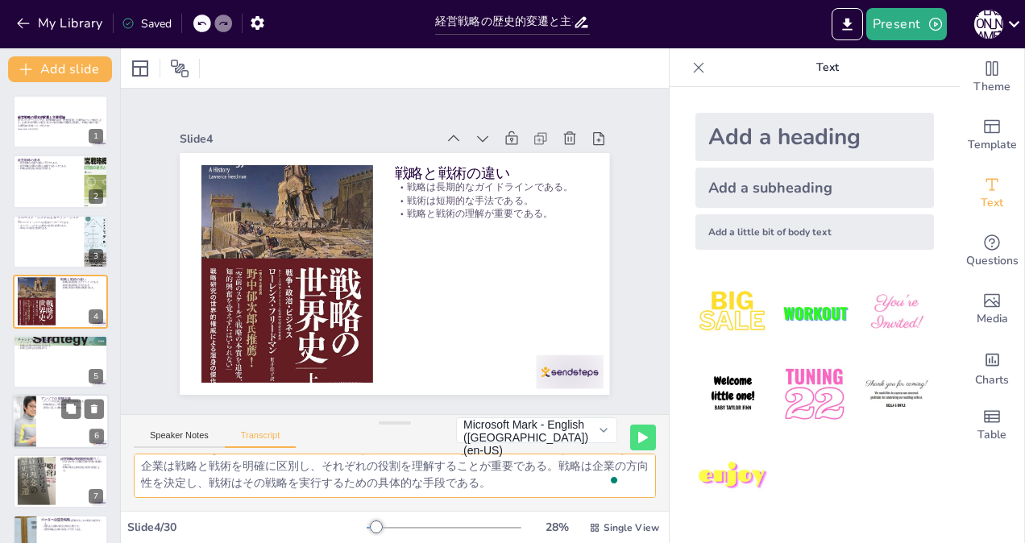
checkbox input "true"
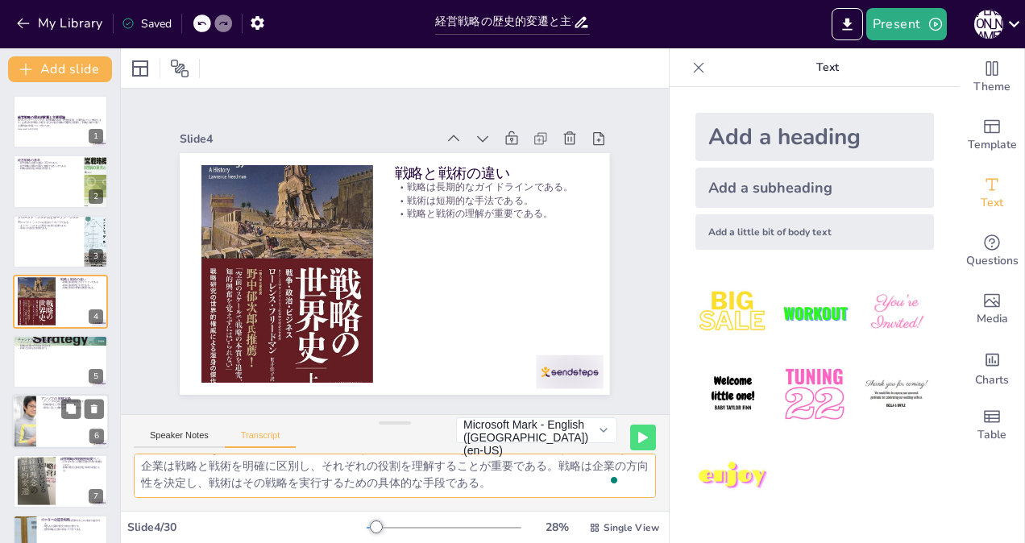
checkbox input "true"
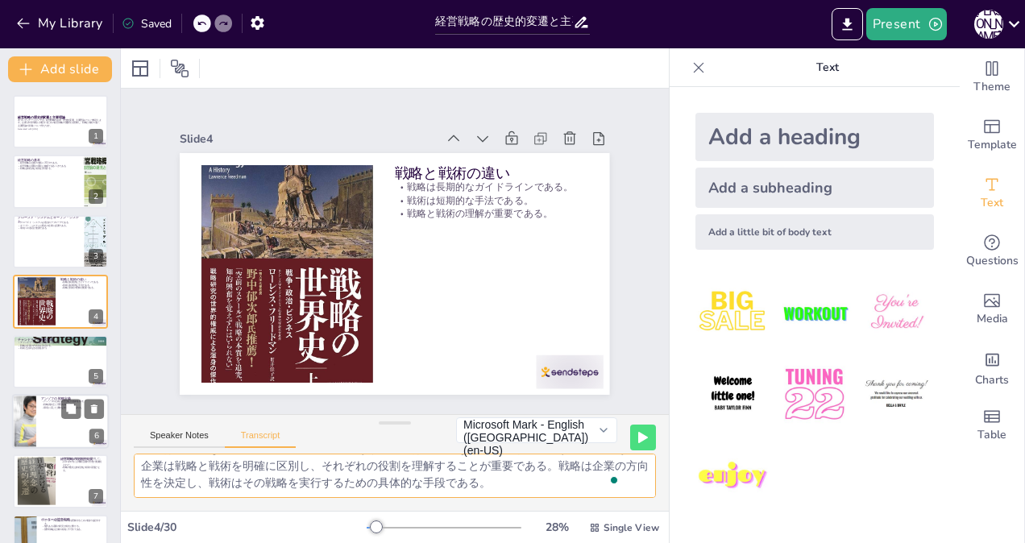
checkbox input "true"
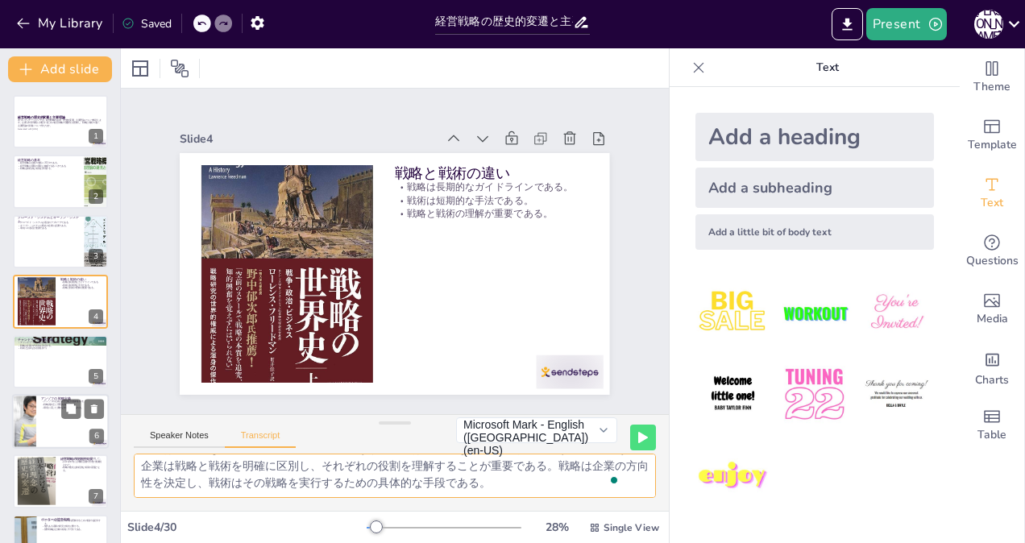
checkbox input "true"
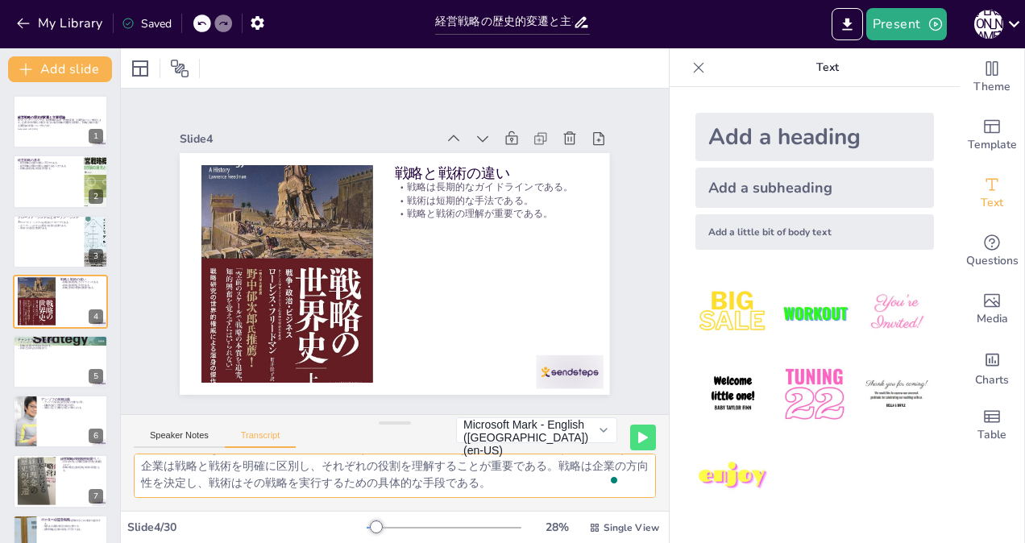
checkbox input "true"
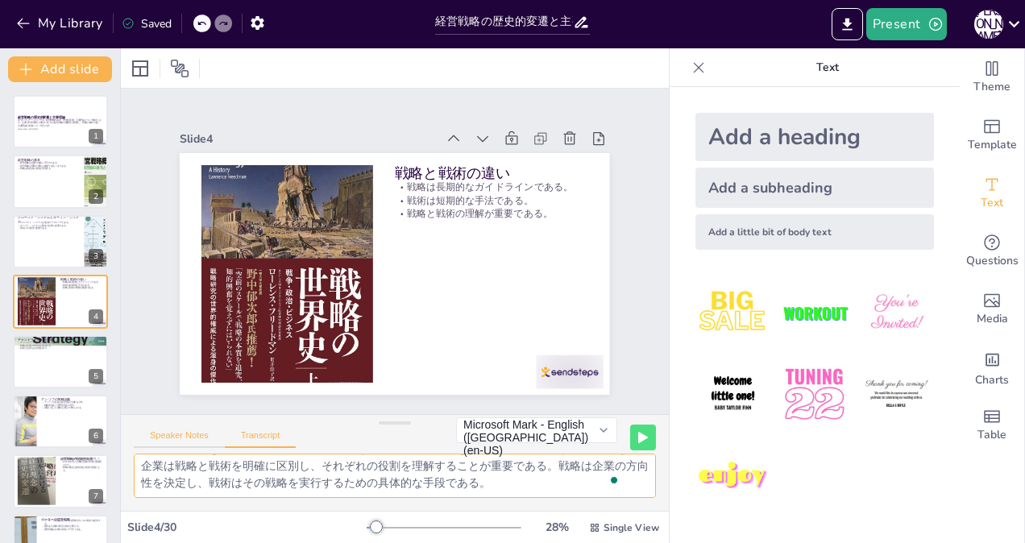
checkbox input "true"
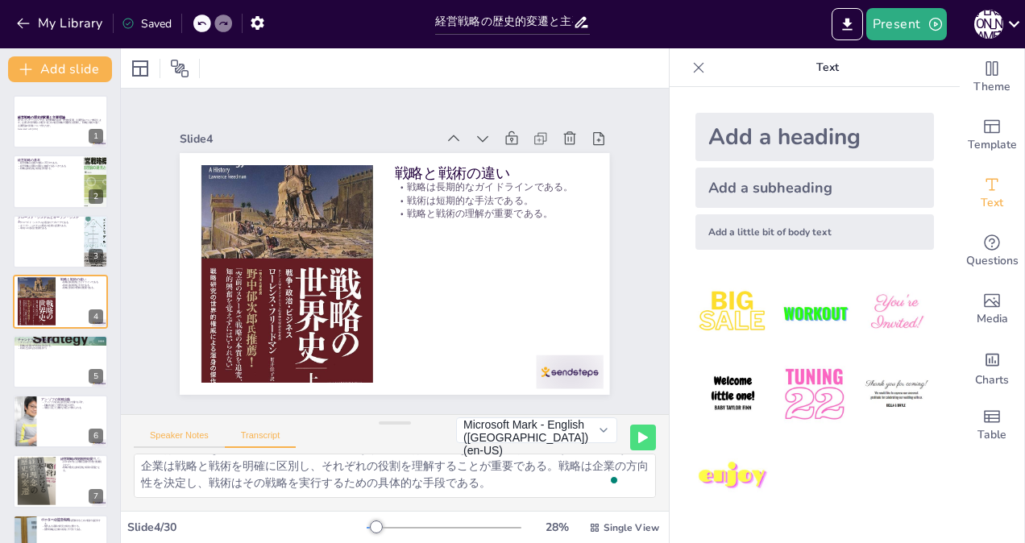
click at [182, 432] on button "Speaker Notes" at bounding box center [179, 439] width 91 height 18
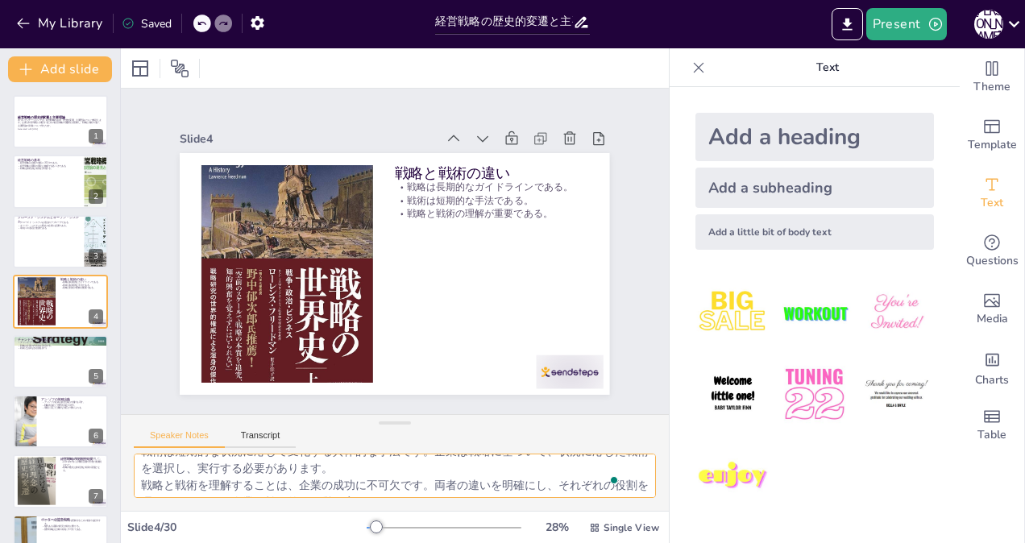
scroll to position [71, 0]
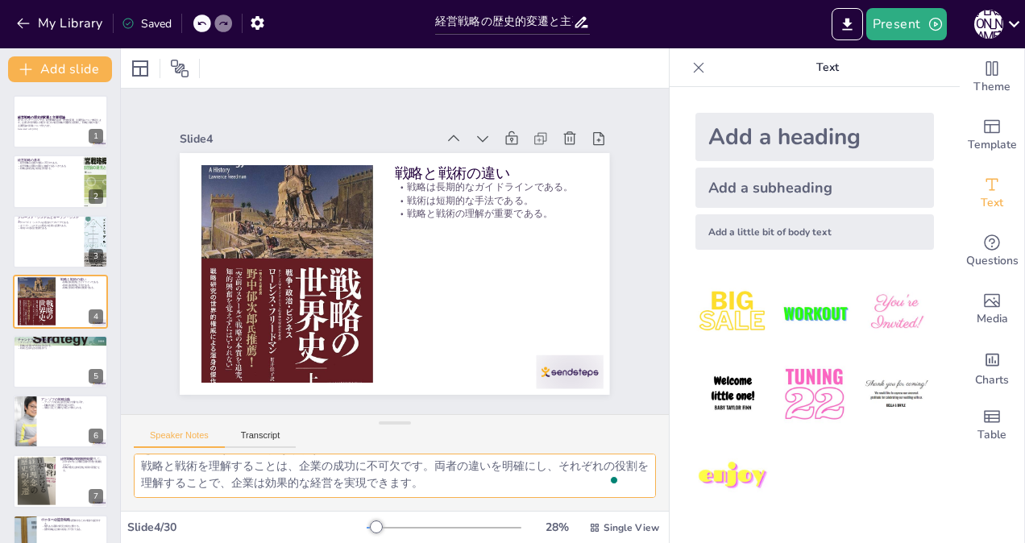
drag, startPoint x: 143, startPoint y: 463, endPoint x: 620, endPoint y: 550, distance: 484.9
click at [620, 542] on html "My Library Saved 経営戦略の歴史的変遷と主要理論 Present [PERSON_NAME] Document fonts Akatab Re…" at bounding box center [512, 271] width 1025 height 543
checkbox input "true"
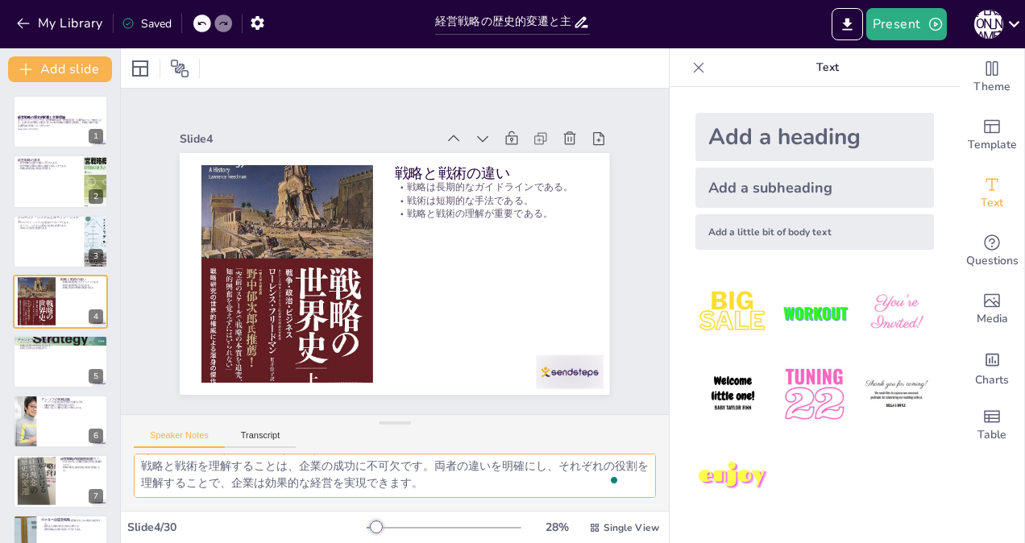
checkbox input "true"
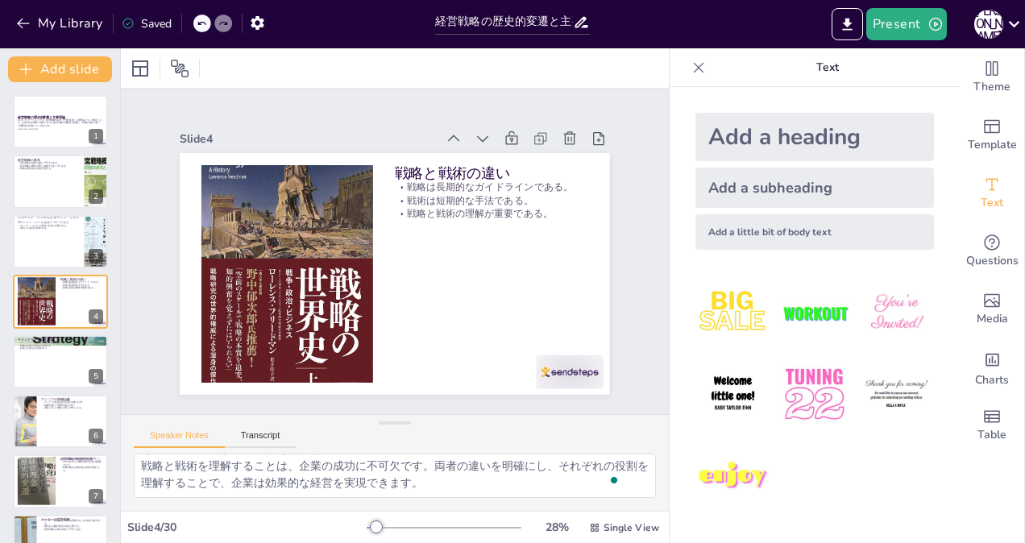
checkbox input "true"
click at [260, 432] on button "Transcript" at bounding box center [261, 439] width 72 height 18
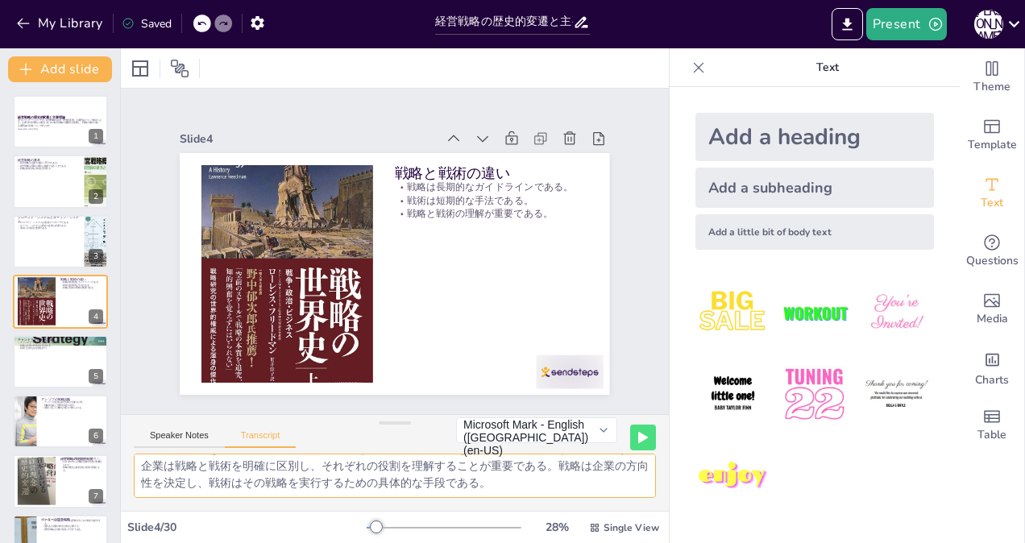
scroll to position [20, 0]
drag, startPoint x: 140, startPoint y: 466, endPoint x: 741, endPoint y: 577, distance: 611.4
click at [741, 542] on html "My Library Saved 経営戦略の歴史的変遷と主要理論 Present [PERSON_NAME] Document fonts Akatab Re…" at bounding box center [512, 271] width 1025 height 543
click at [44, 353] on div at bounding box center [60, 361] width 97 height 55
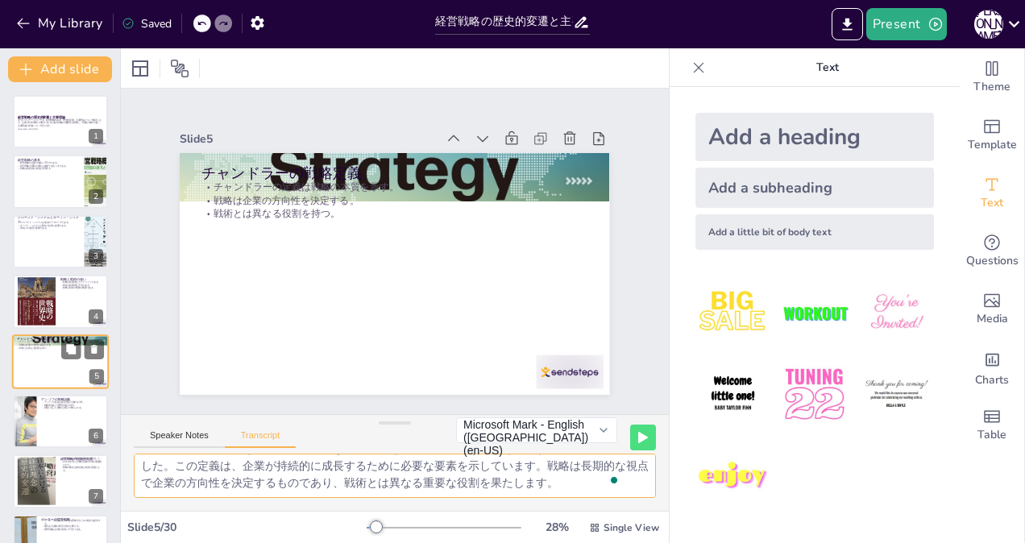
scroll to position [48, 0]
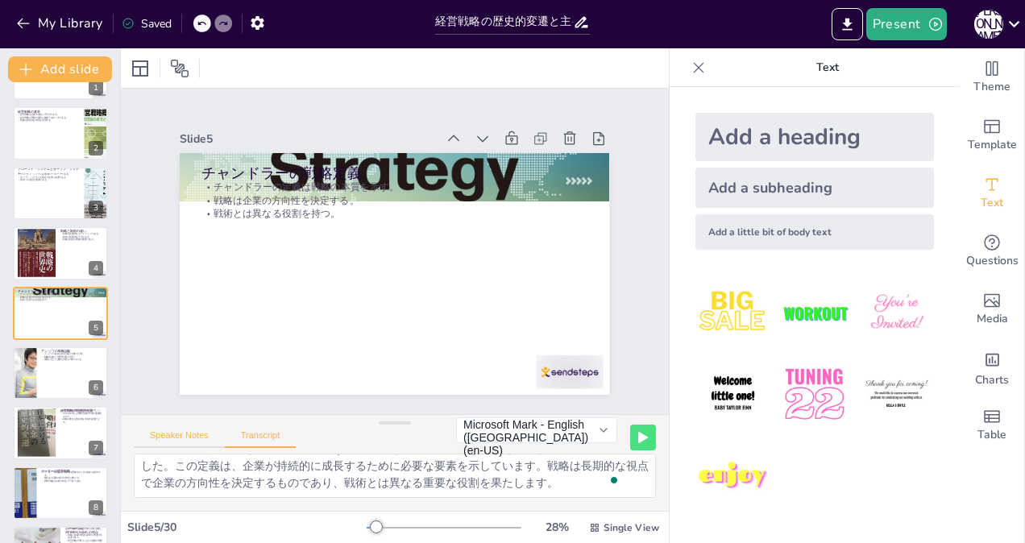
click at [164, 435] on button "Speaker Notes" at bounding box center [179, 439] width 91 height 18
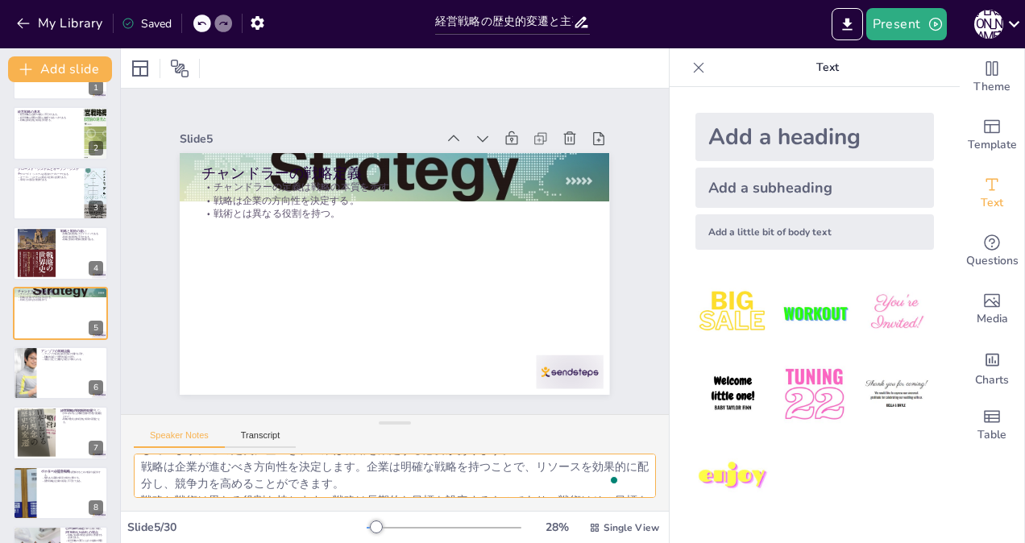
scroll to position [71, 0]
drag, startPoint x: 140, startPoint y: 466, endPoint x: 645, endPoint y: 571, distance: 515.2
click at [645, 542] on html "My Library Saved 経営戦略の歴史的変遷と主要理論 Present [PERSON_NAME] Document fonts Akatab Re…" at bounding box center [512, 271] width 1025 height 543
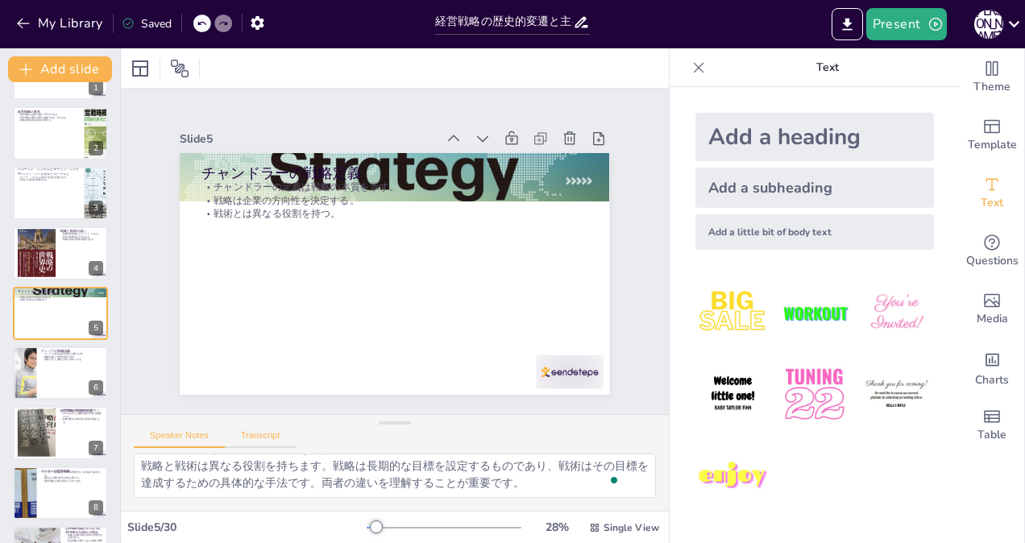
click at [247, 430] on button "Transcript" at bounding box center [261, 439] width 72 height 18
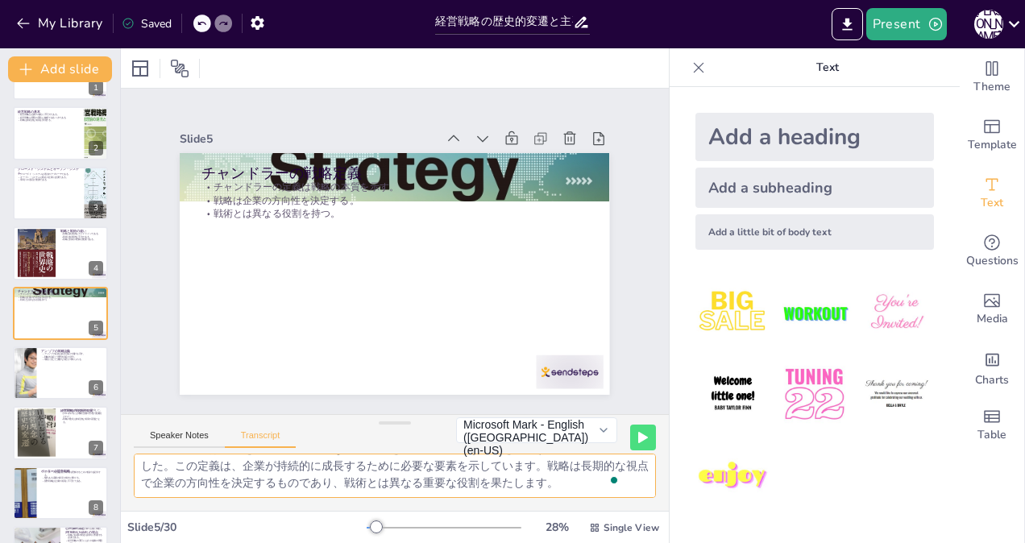
scroll to position [20, 0]
drag, startPoint x: 140, startPoint y: 468, endPoint x: 699, endPoint y: 584, distance: 571.2
click at [699, 542] on html "My Library Saved 経営戦略の歴史的変遷と主要理論 Present [PERSON_NAME] Document fonts Akatab Re…" at bounding box center [512, 271] width 1025 height 543
click at [50, 364] on div at bounding box center [60, 373] width 97 height 55
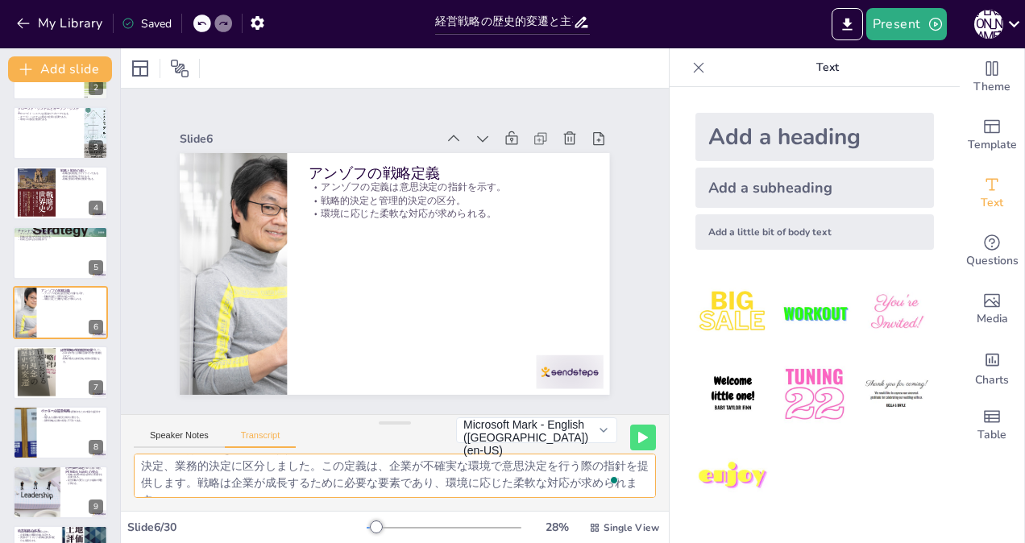
scroll to position [15, 0]
drag, startPoint x: 142, startPoint y: 459, endPoint x: 181, endPoint y: 475, distance: 42.4
click at [181, 475] on textarea "アンゾフは戦略を「部分的無知の状態での意思決定のためのルール」と定義し、戦略的決定、管理的決定、業務的決定に区分しました。この定義は、企業が不確実な環境で意思…" at bounding box center [395, 476] width 522 height 44
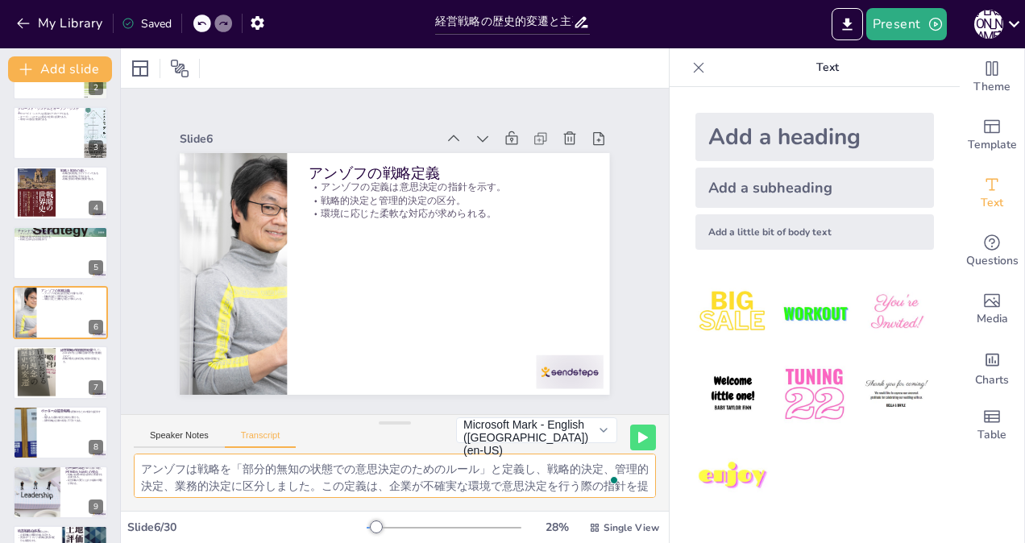
scroll to position [37, 0]
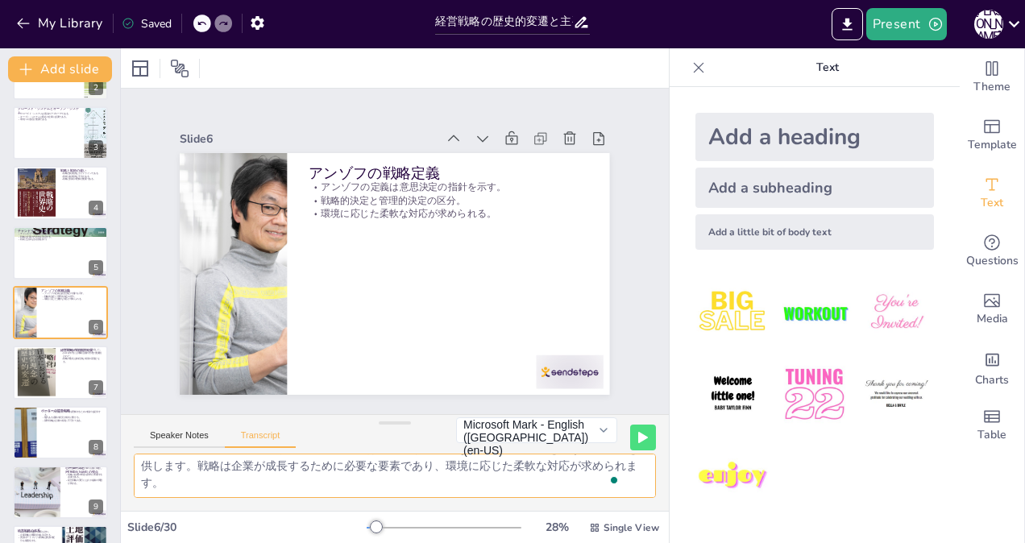
drag, startPoint x: 139, startPoint y: 466, endPoint x: 297, endPoint y: 528, distance: 168.9
click at [297, 528] on div "Slide 1 経営戦略の歴史的変遷と主要理論 本プレゼンテーションでは、経営戦略の基本、歴史的変遷、主要理論について解説します。企業が外部環境に対処するため…" at bounding box center [395, 295] width 548 height 495
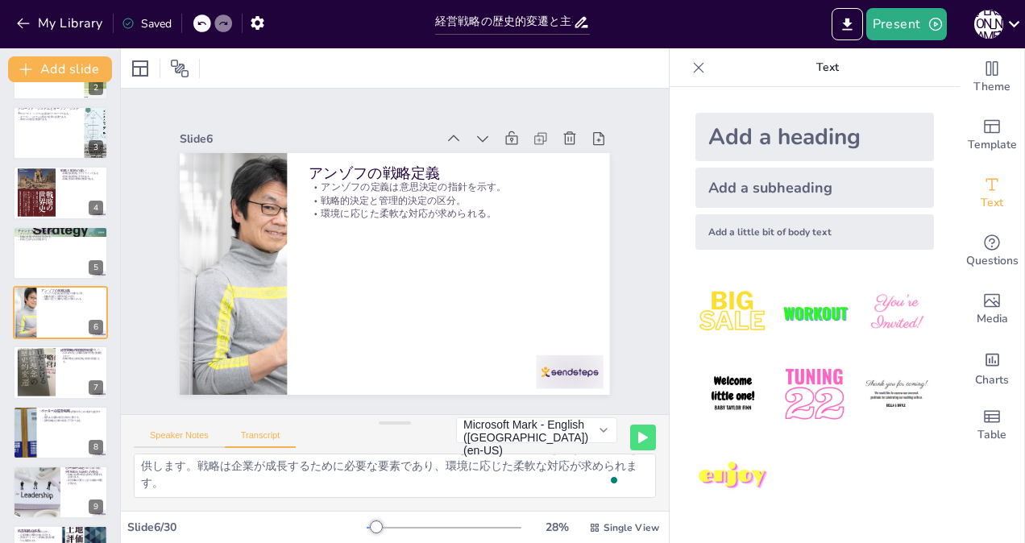
click at [174, 438] on button "Speaker Notes" at bounding box center [179, 439] width 91 height 18
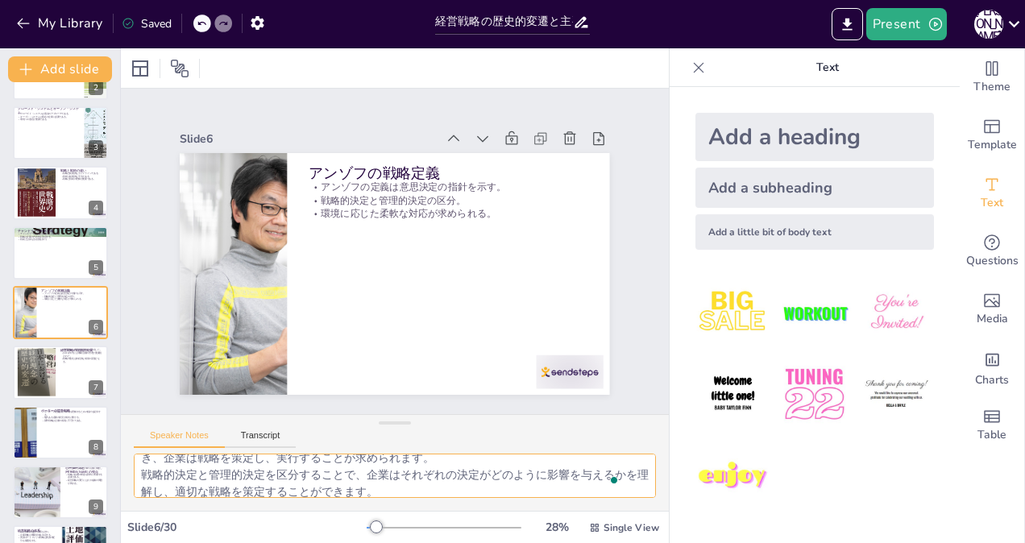
scroll to position [71, 0]
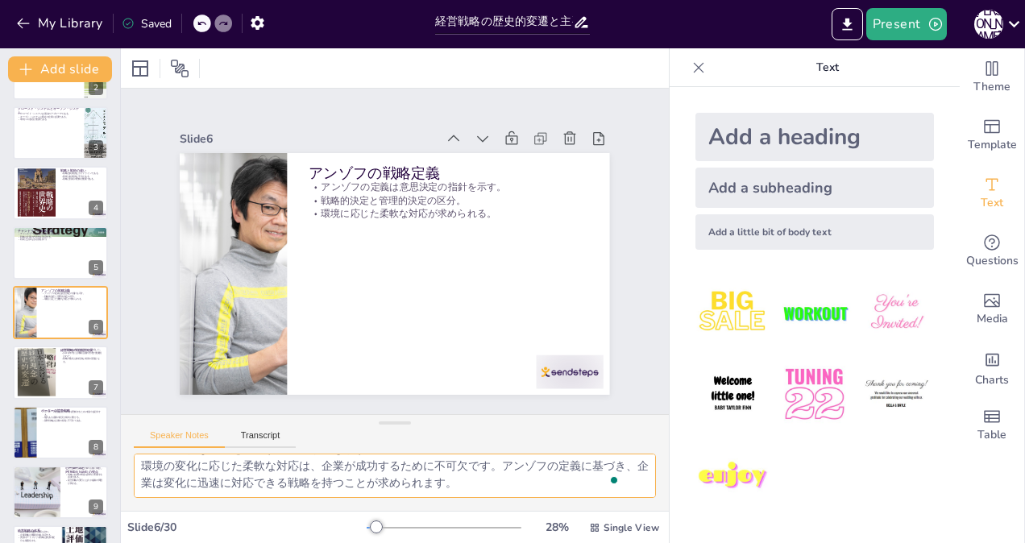
drag, startPoint x: 137, startPoint y: 464, endPoint x: 602, endPoint y: 569, distance: 476.6
click at [602, 542] on html "My Library Saved 経営戦略の歴史的変遷と主要理論 Present [PERSON_NAME] Document fonts Akatab Re…" at bounding box center [512, 271] width 1025 height 543
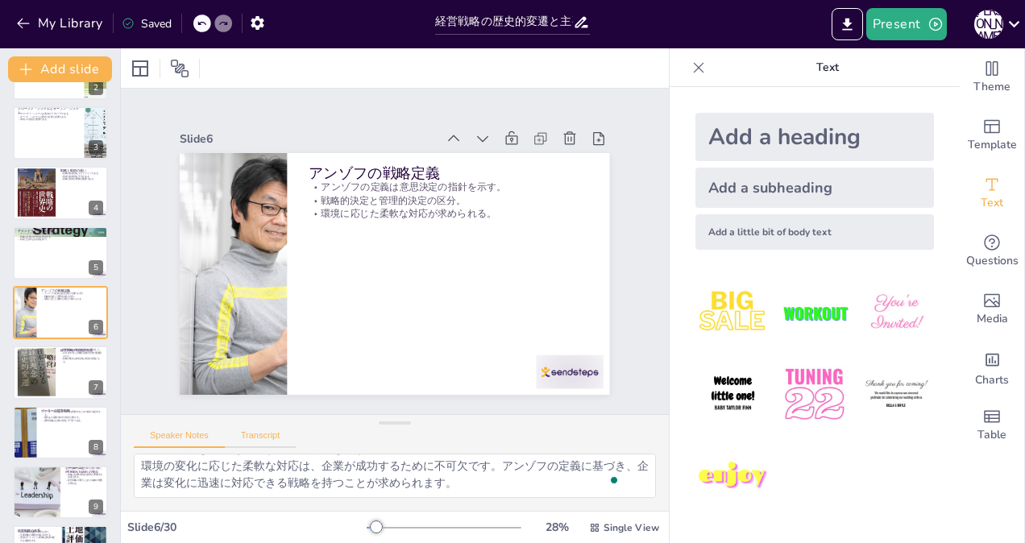
click at [272, 434] on button "Transcript" at bounding box center [261, 439] width 72 height 18
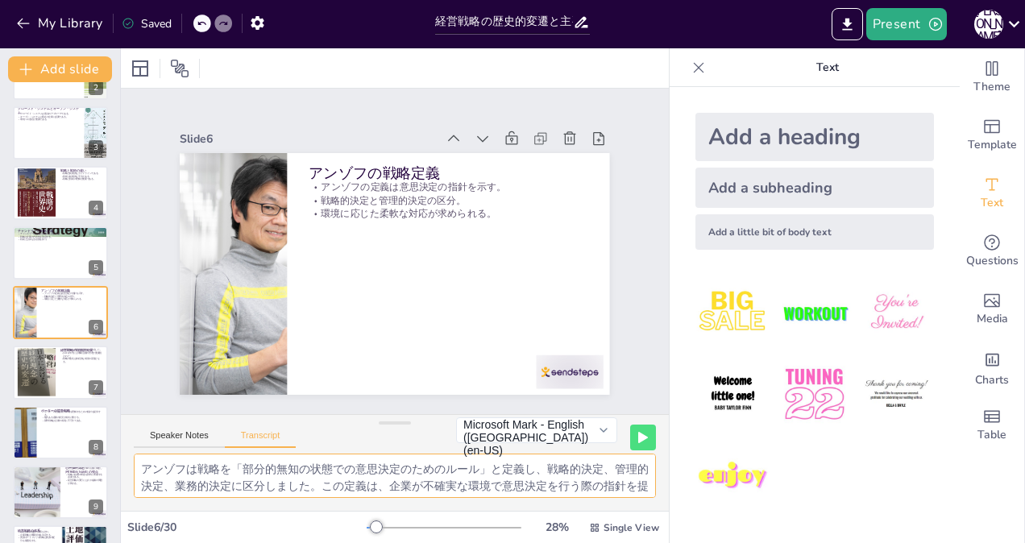
click at [141, 467] on textarea "アンゾフは戦略を「部分的無知の状態での意思決定のためのルール」と定義し、戦略的決定、管理的決定、業務的決定に区分しました。この定義は、企業が不確実な環境で意思…" at bounding box center [395, 476] width 522 height 44
click at [35, 364] on div at bounding box center [36, 372] width 93 height 49
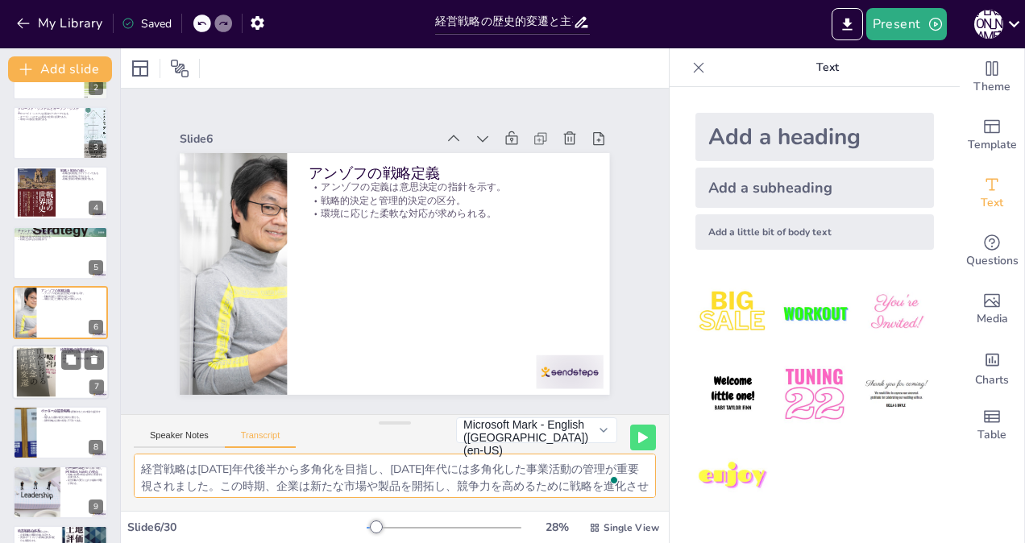
scroll to position [168, 0]
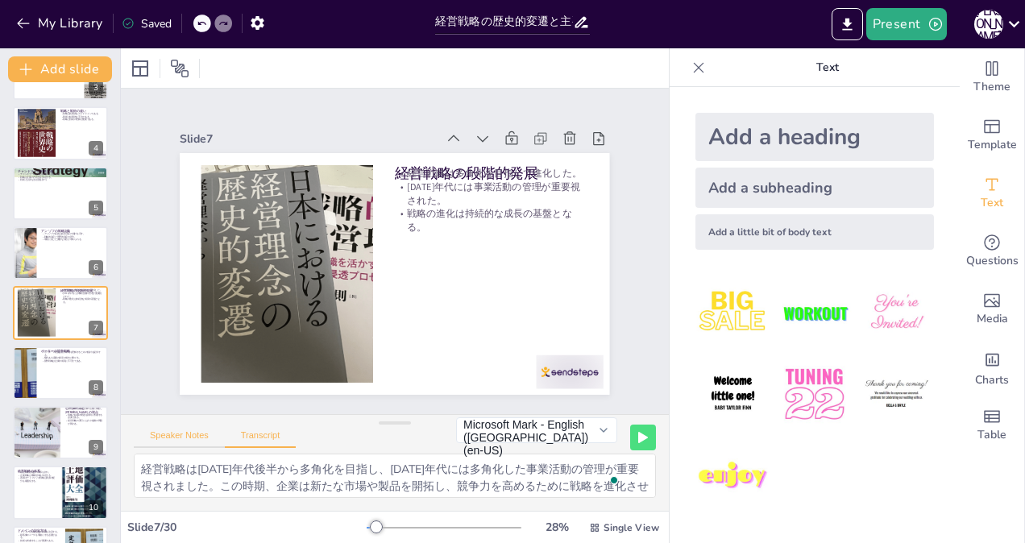
click at [186, 438] on button "Speaker Notes" at bounding box center [179, 439] width 91 height 18
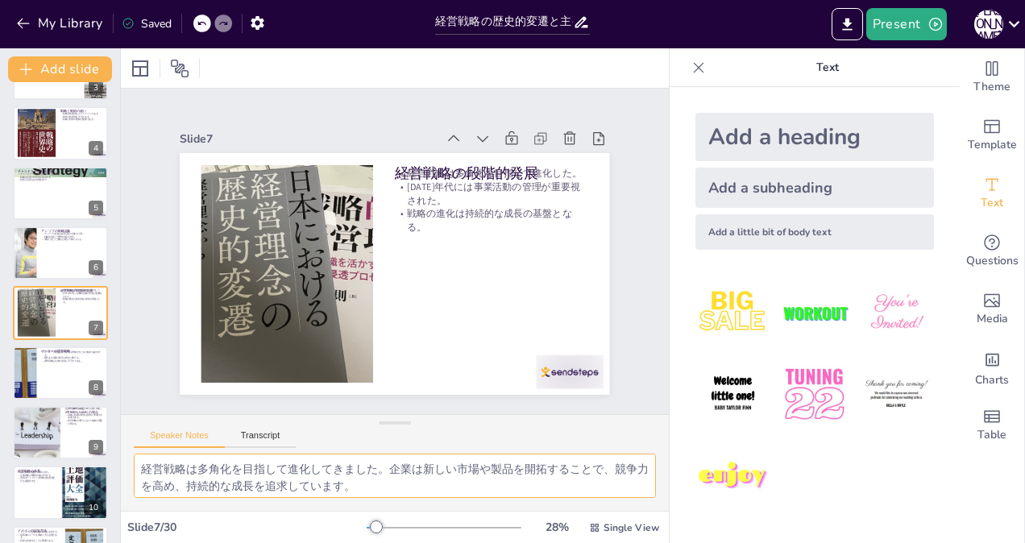
click at [143, 466] on textarea "経営戦略は多角化を目指して進化してきました。企業は新しい市場や製品を開拓することで、競争力を高め、持続的な成長を追求しています。 [DATE]年代には多角化し…" at bounding box center [395, 476] width 522 height 44
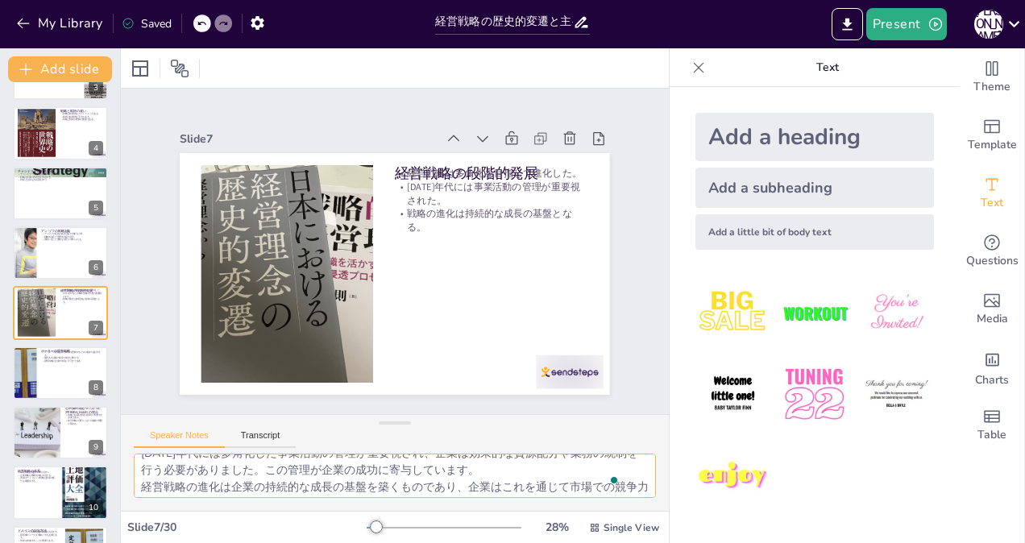
scroll to position [71, 0]
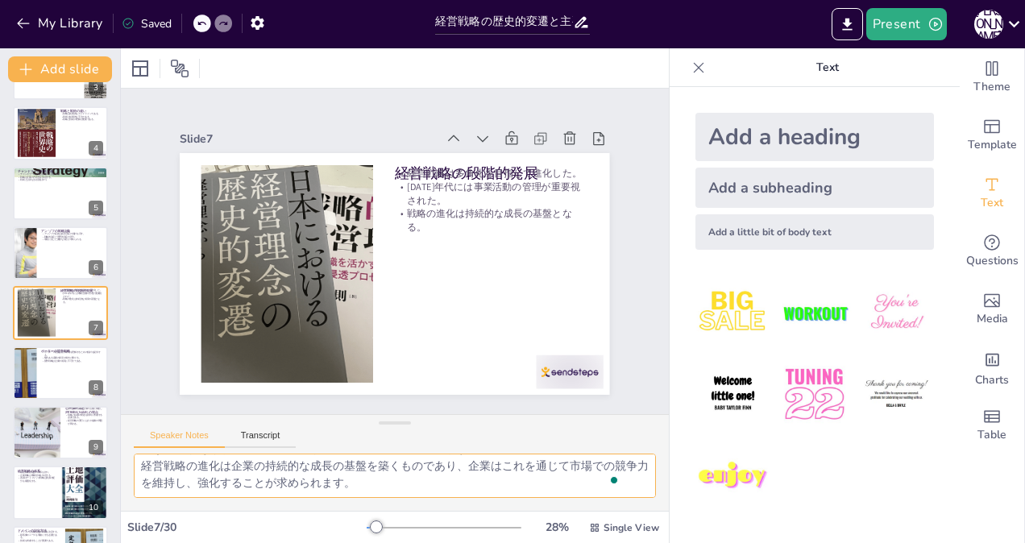
drag, startPoint x: 143, startPoint y: 464, endPoint x: 588, endPoint y: 565, distance: 456.1
click at [588, 542] on html "My Library Saved 経営戦略の歴史的変遷と主要理論 Present [PERSON_NAME] Document fonts Akatab Re…" at bounding box center [512, 271] width 1025 height 543
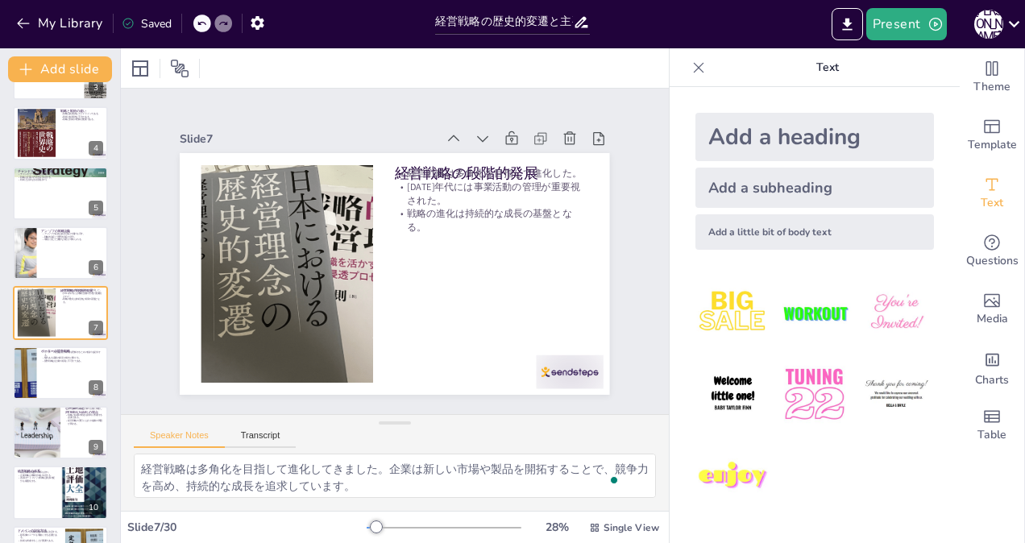
scroll to position [70, 0]
click at [257, 434] on button "Transcript" at bounding box center [261, 439] width 72 height 18
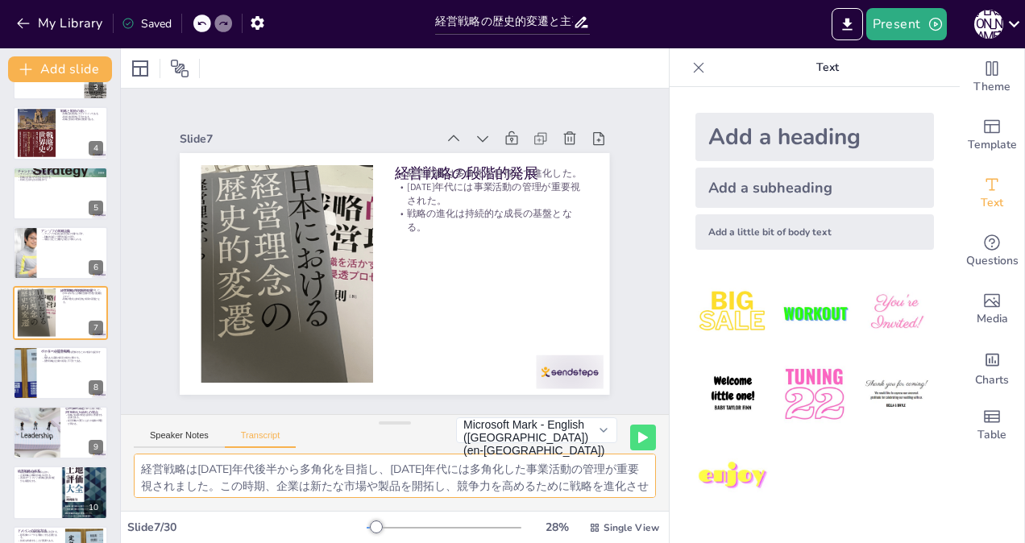
scroll to position [37, 0]
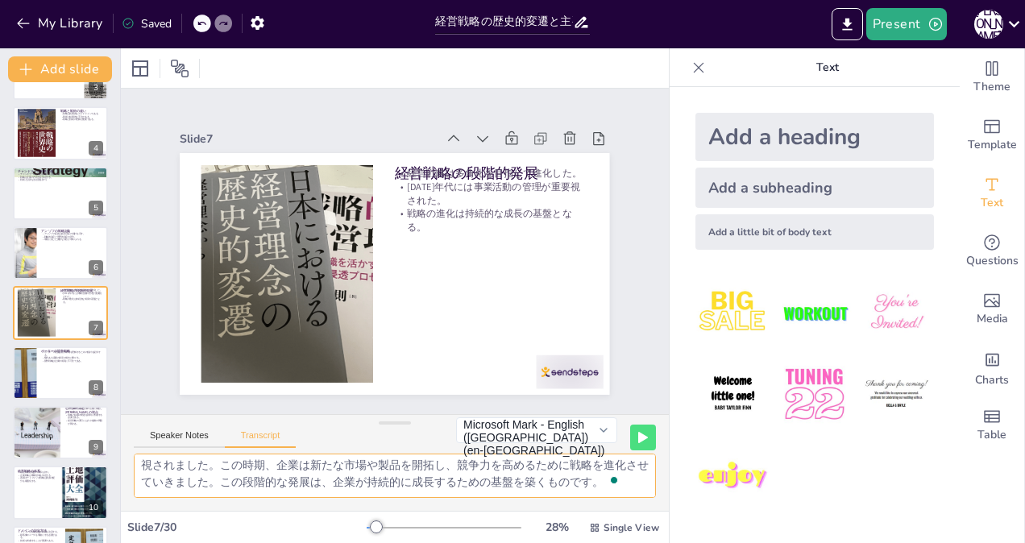
drag, startPoint x: 139, startPoint y: 464, endPoint x: 357, endPoint y: 541, distance: 230.7
click at [357, 541] on div "Slide 1 経営戦略の歴史的変遷と主要理論 本プレゼンテーションでは、経営戦略の基本、歴史的変遷、主要理論について解説します。企業が外部環境に対処するため…" at bounding box center [395, 295] width 548 height 495
checkbox input "true"
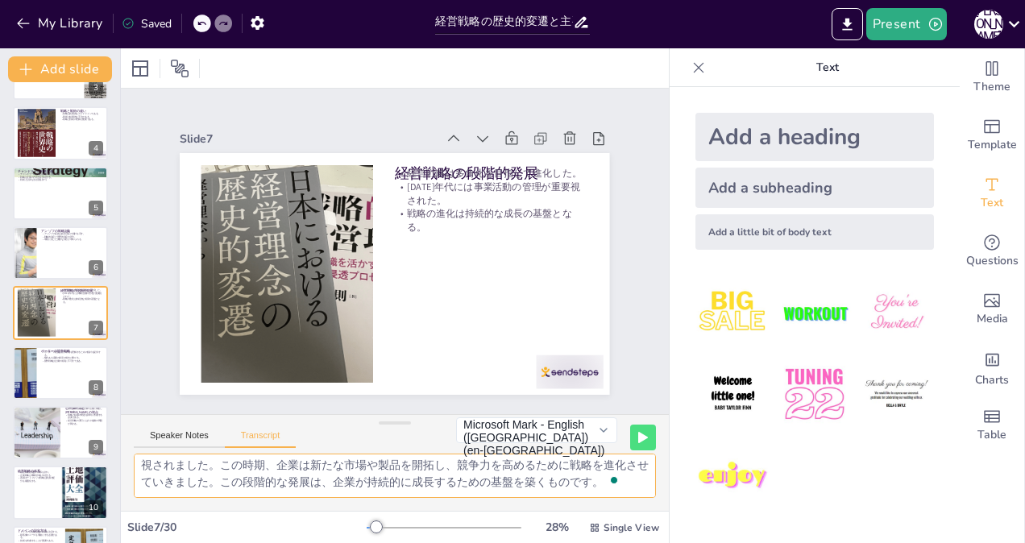
checkbox input "true"
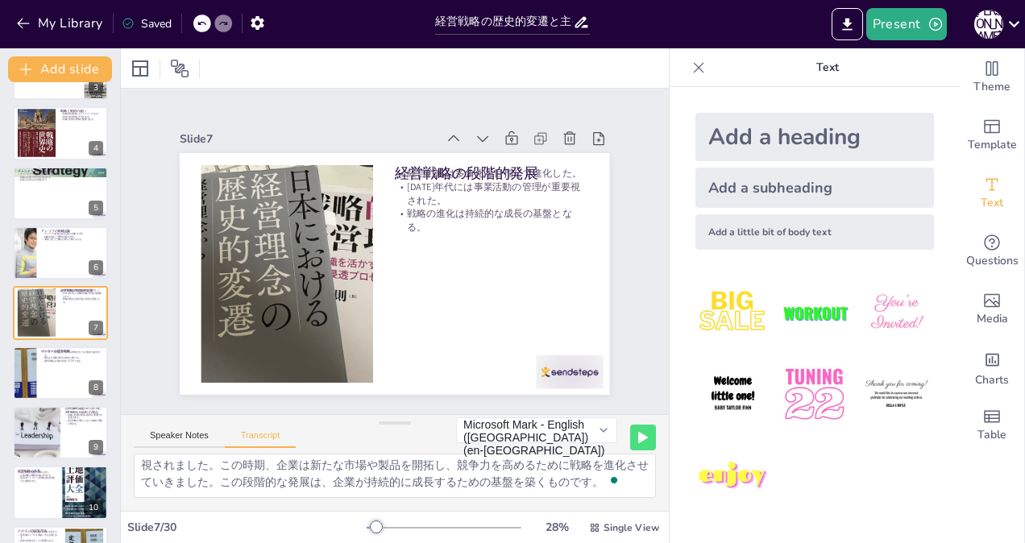
checkbox input "true"
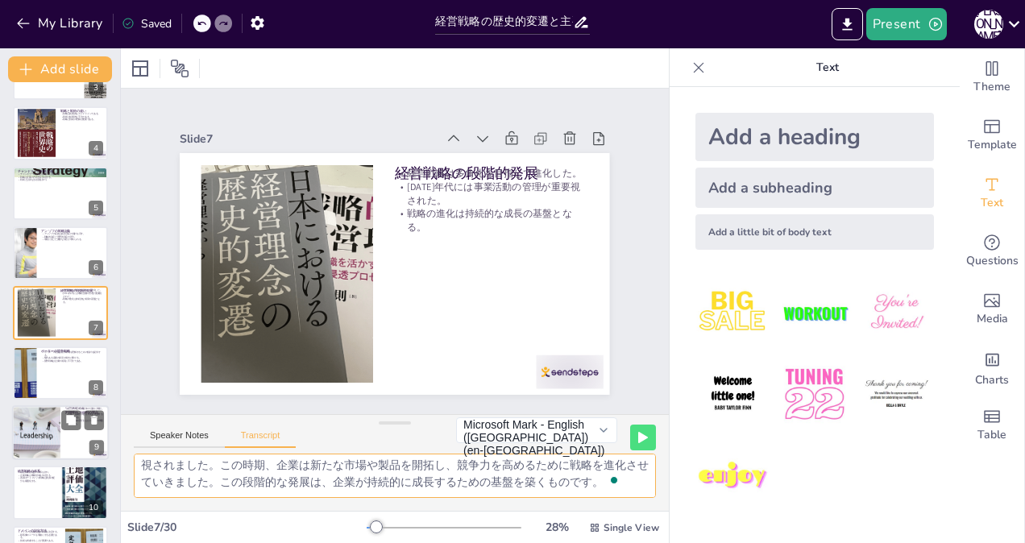
checkbox input "true"
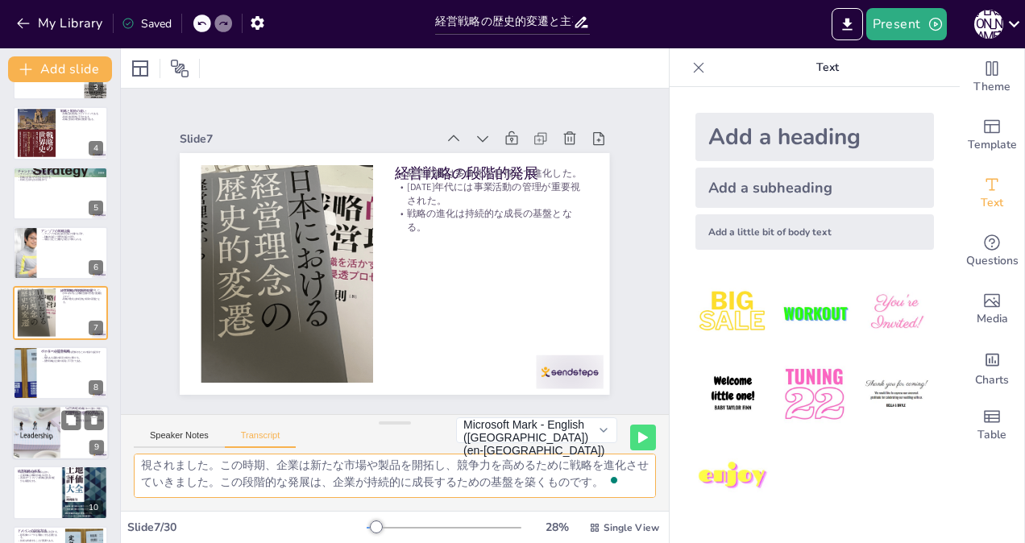
checkbox input "true"
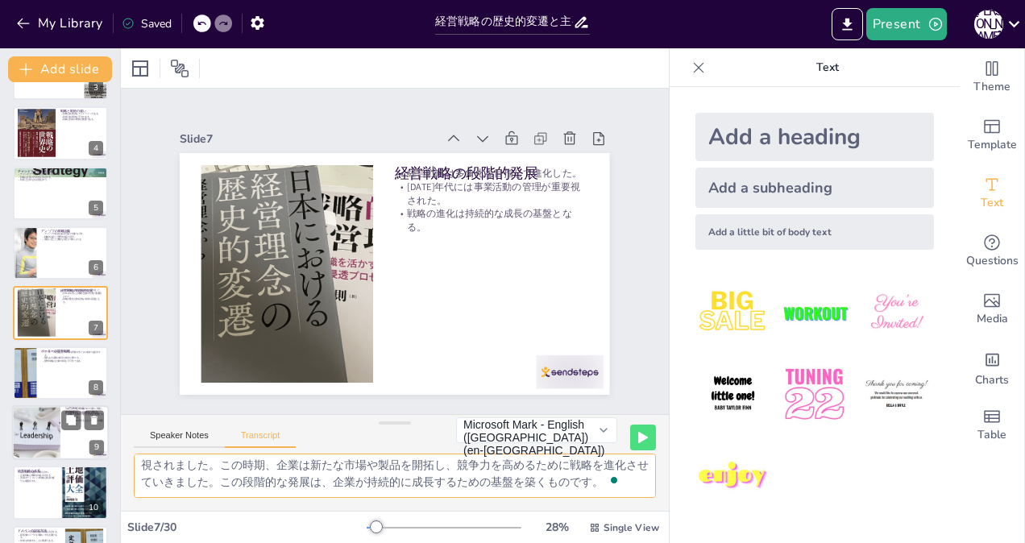
checkbox input "true"
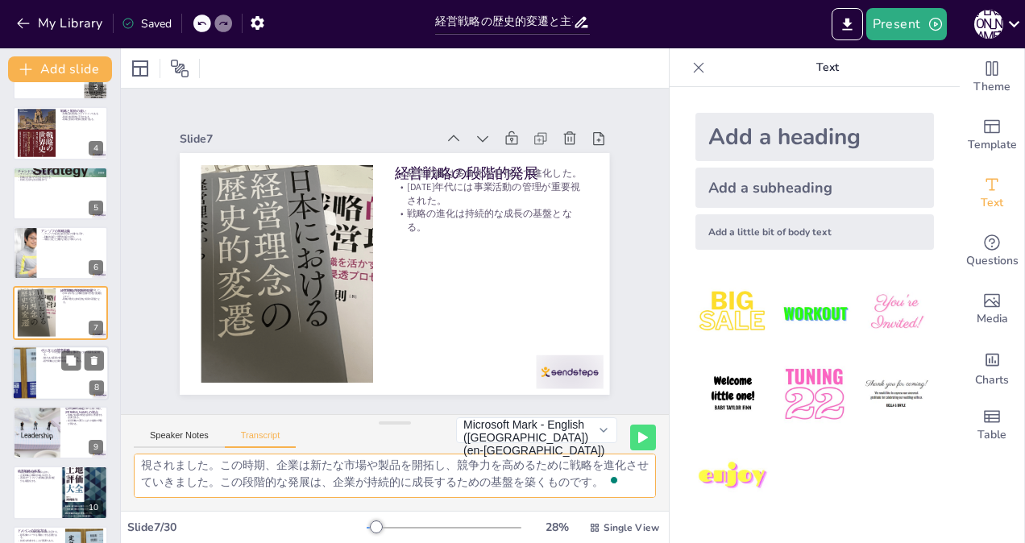
checkbox input "true"
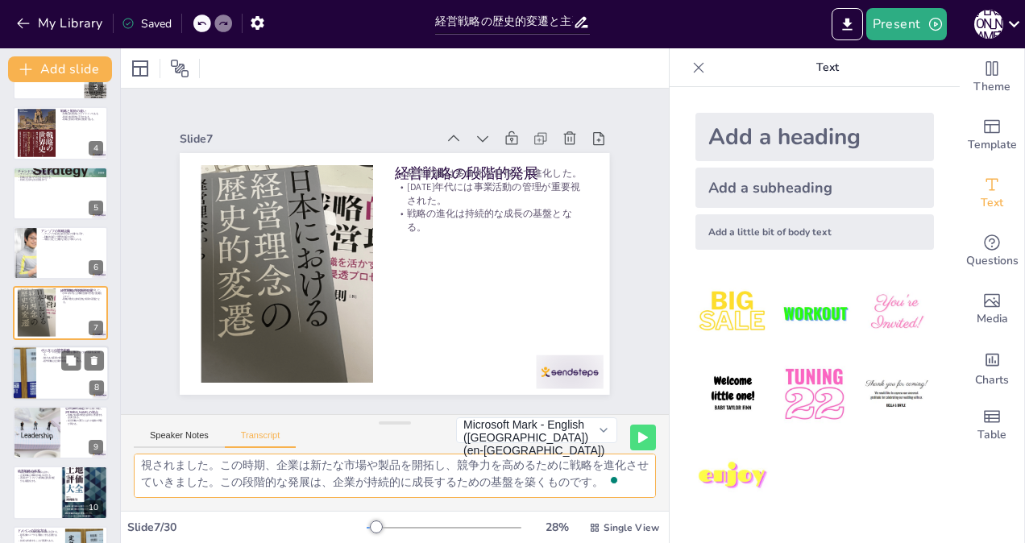
checkbox input "true"
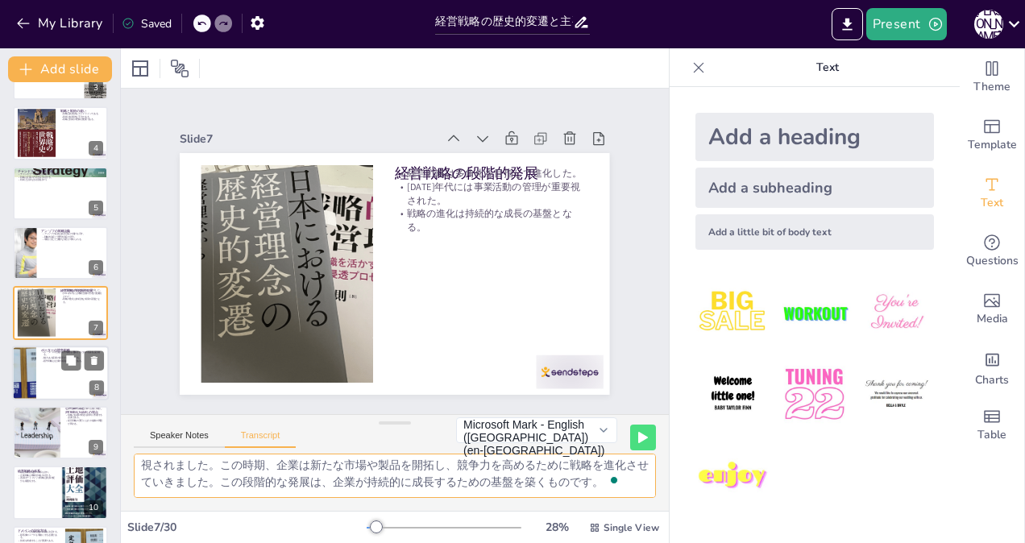
checkbox input "true"
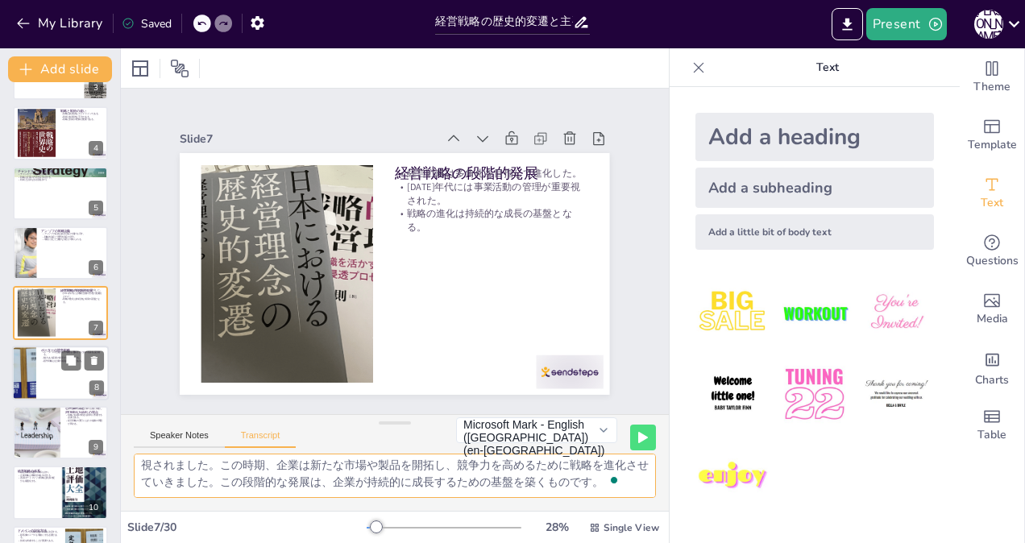
checkbox input "true"
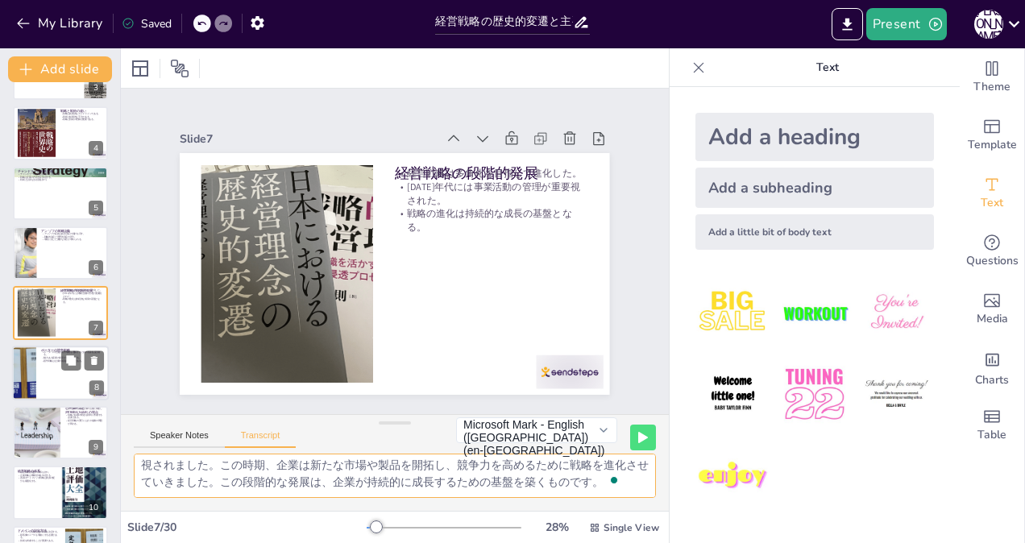
click at [41, 364] on div at bounding box center [60, 373] width 97 height 55
checkbox input "true"
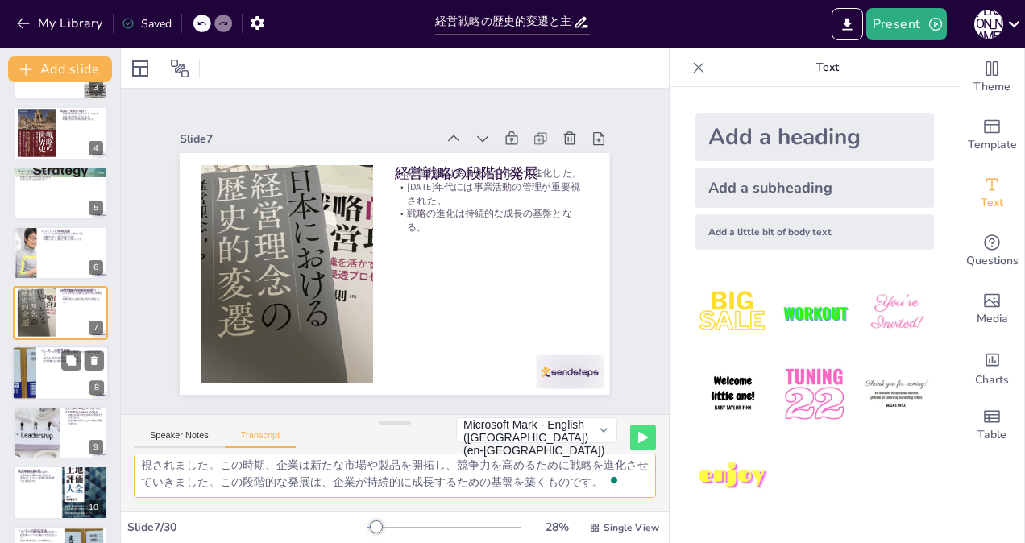
checkbox input "true"
type textarea "ポーターは競争戦略を展開し、企業の成功は「魅力ある産業」を見つけ、競争優位性を維持できるかに依存すると主張しました。彼の理論は、企業が競争環境を理解し、適切な…"
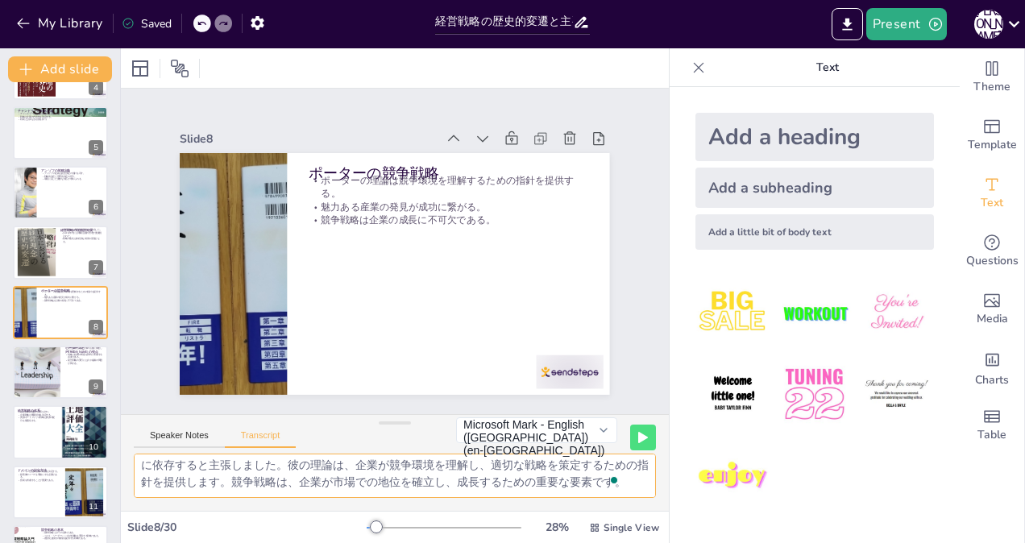
checkbox input "true"
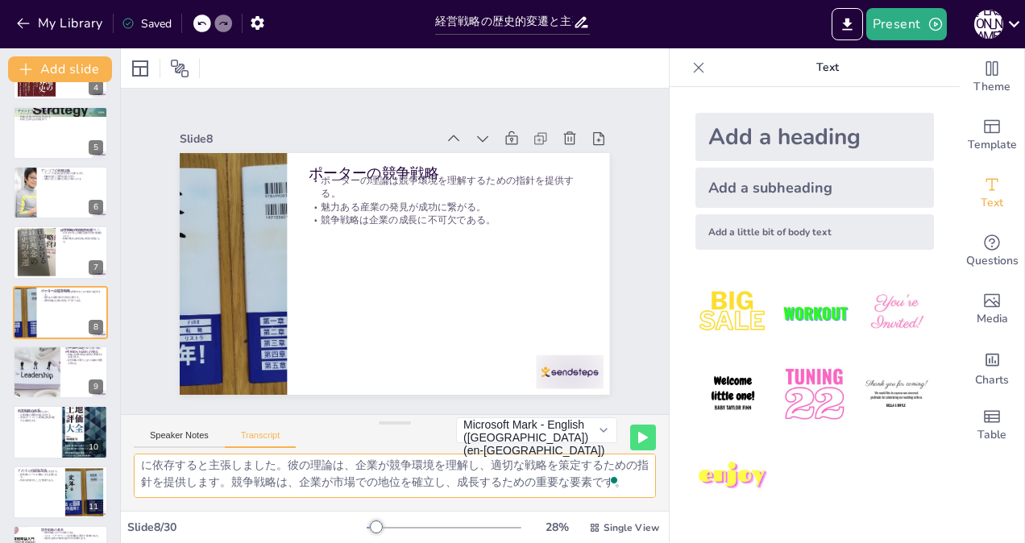
checkbox input "true"
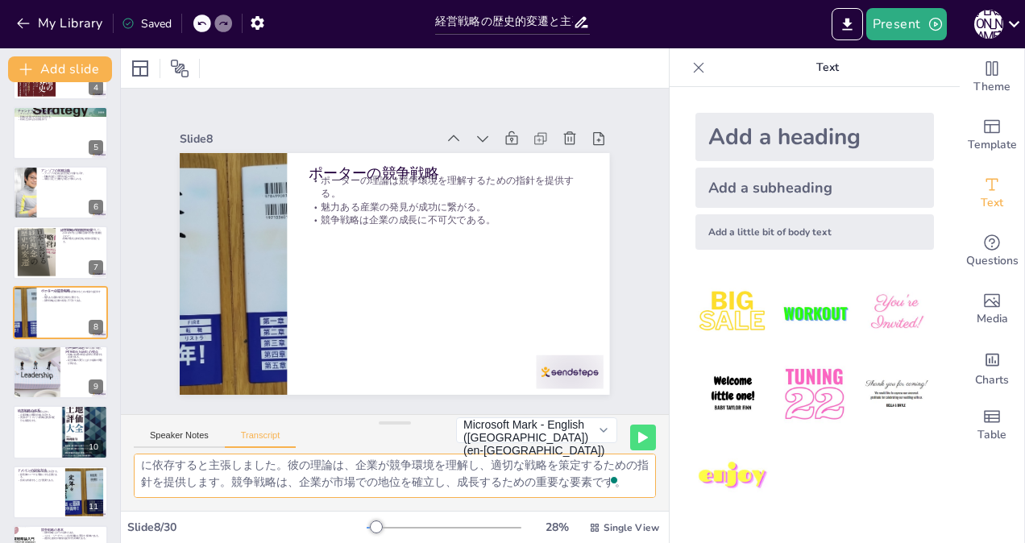
checkbox input "true"
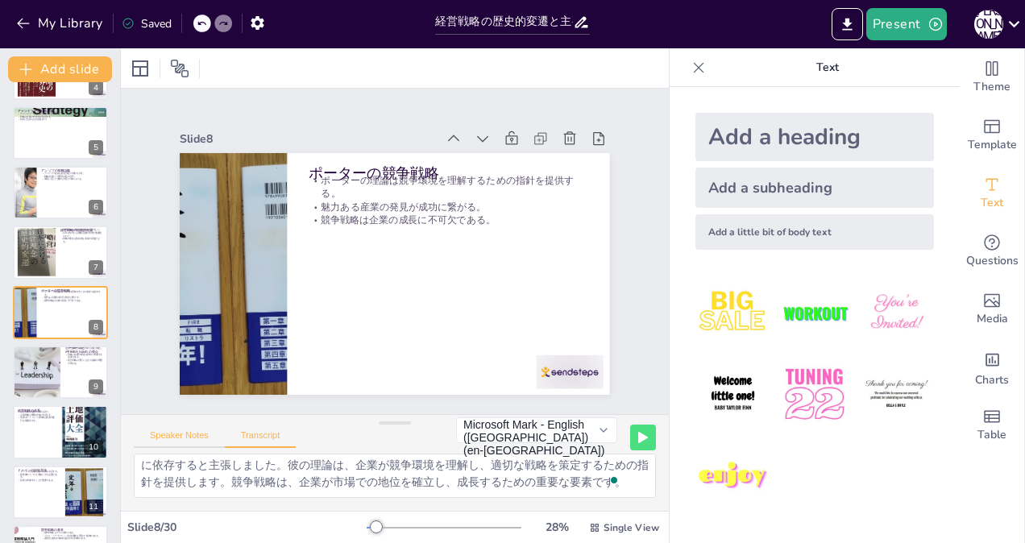
click at [185, 434] on button "Speaker Notes" at bounding box center [179, 439] width 91 height 18
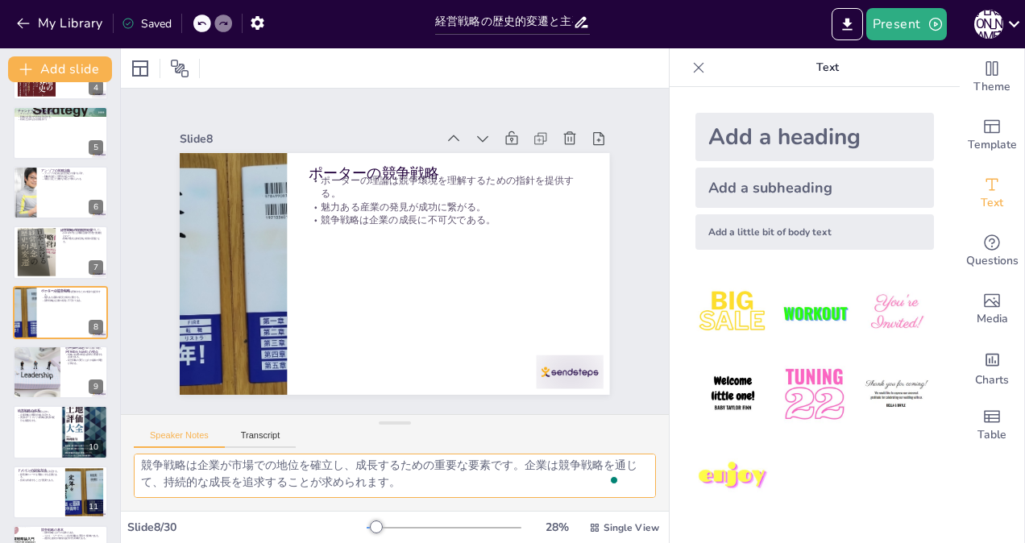
scroll to position [88, 0]
drag, startPoint x: 138, startPoint y: 464, endPoint x: 574, endPoint y: 576, distance: 450.1
click at [574, 542] on html "My Library Saved 経営戦略の歴史的変遷と主要理論 Present [PERSON_NAME] Document fonts Akatab Re…" at bounding box center [512, 271] width 1025 height 543
checkbox input "true"
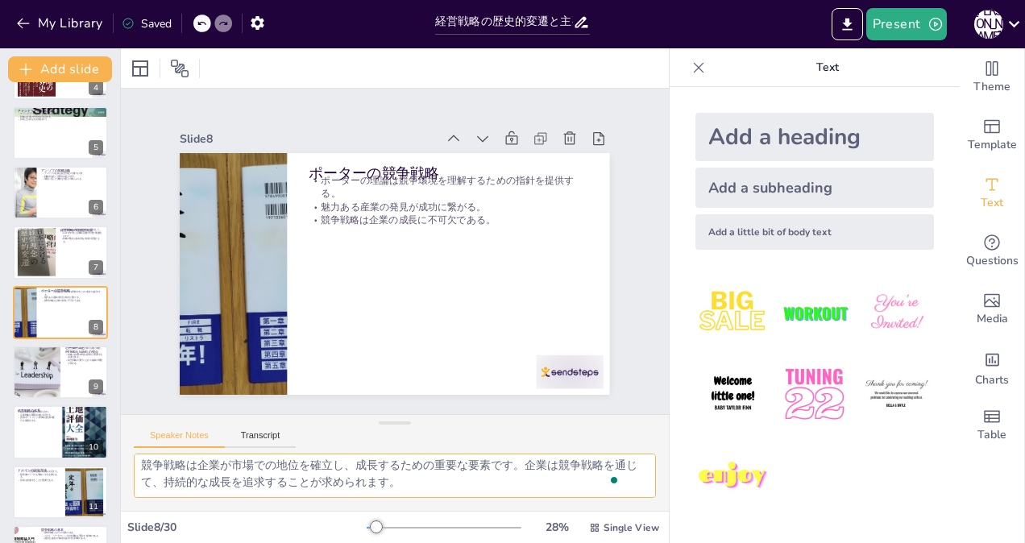
checkbox input "true"
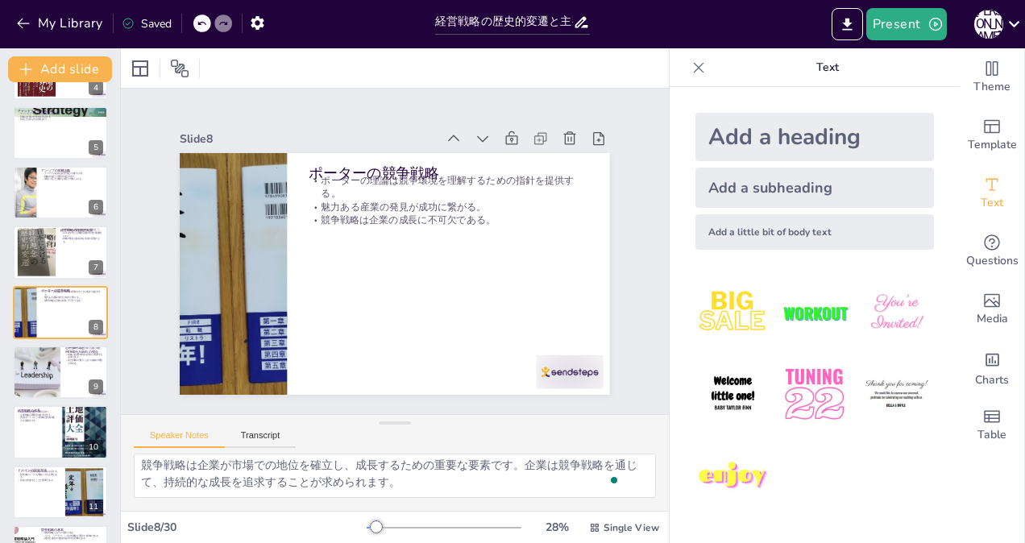
checkbox input "true"
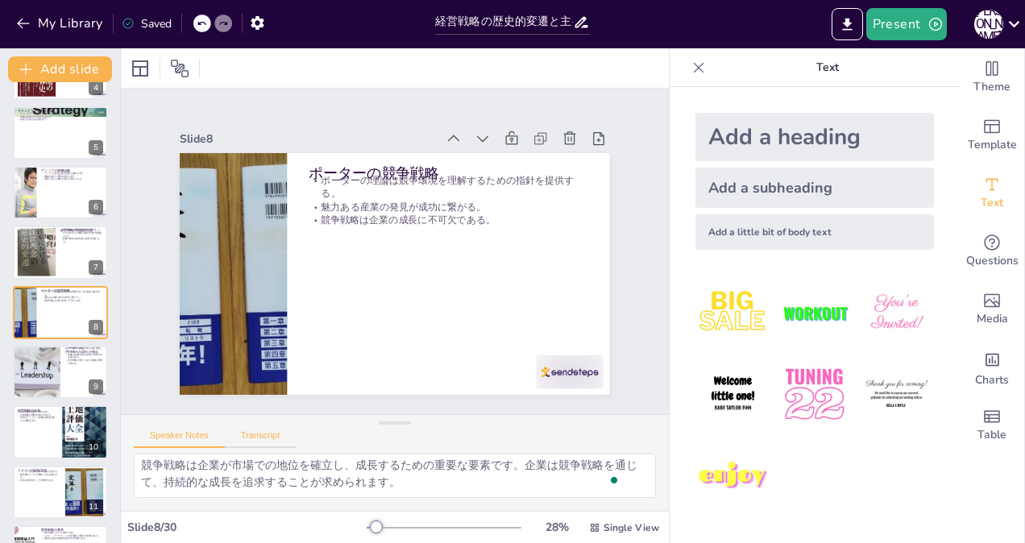
click at [255, 434] on button "Transcript" at bounding box center [261, 439] width 72 height 18
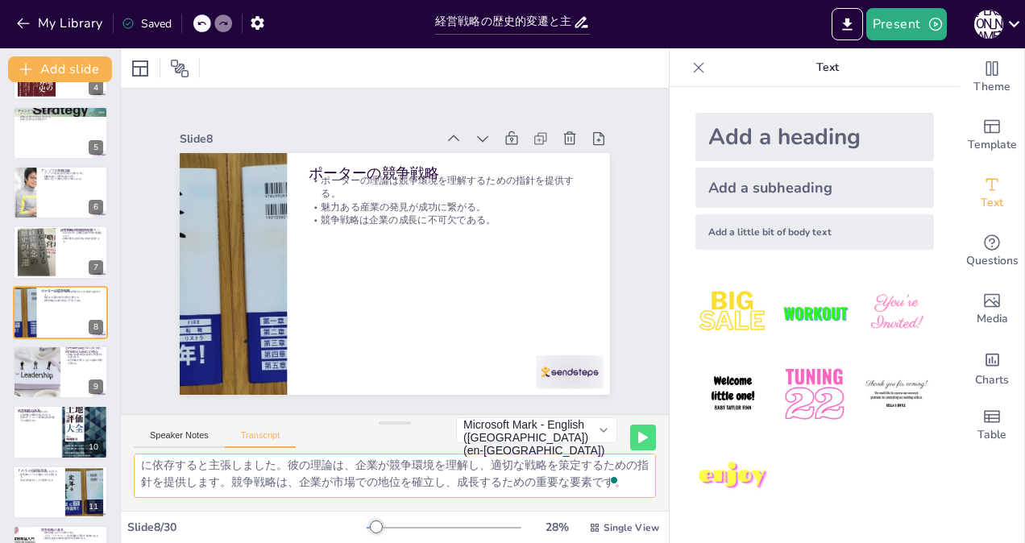
scroll to position [37, 0]
drag, startPoint x: 142, startPoint y: 463, endPoint x: 496, endPoint y: 570, distance: 370.2
click at [496, 542] on html "My Library Saved 経営戦略の歴史的変遷と主要理論 Present [PERSON_NAME] Document fonts Akatab Re…" at bounding box center [512, 271] width 1025 height 543
checkbox input "true"
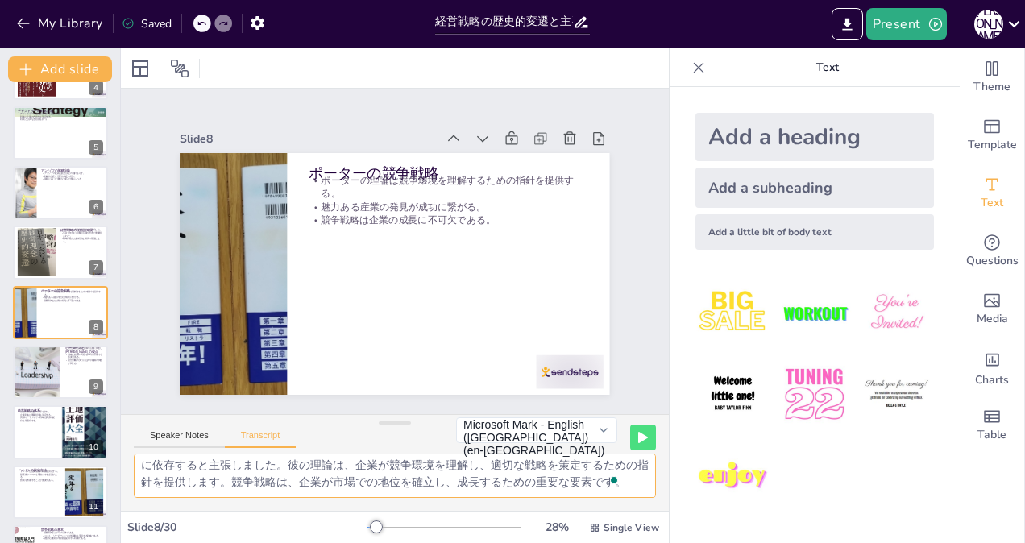
checkbox input "true"
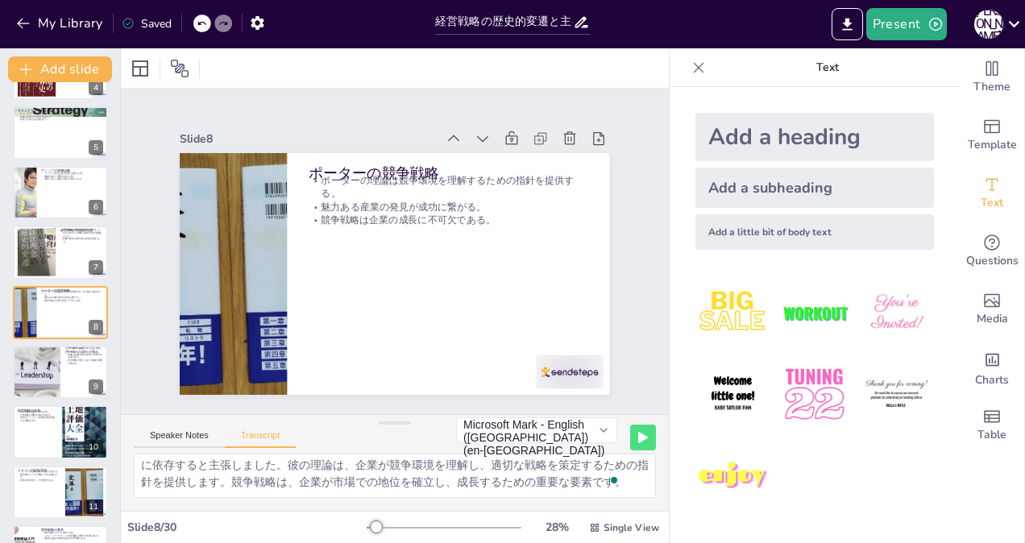
checkbox input "true"
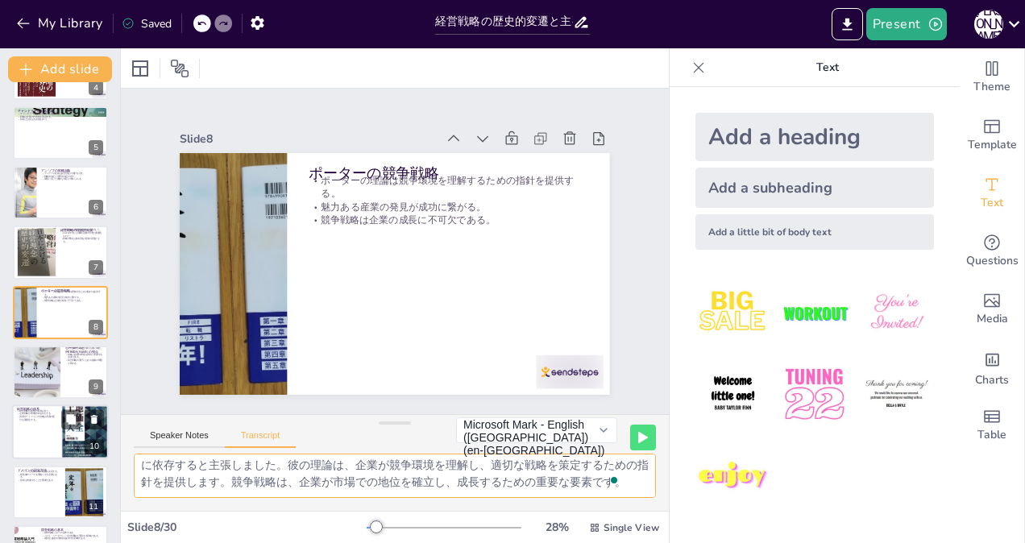
checkbox input "true"
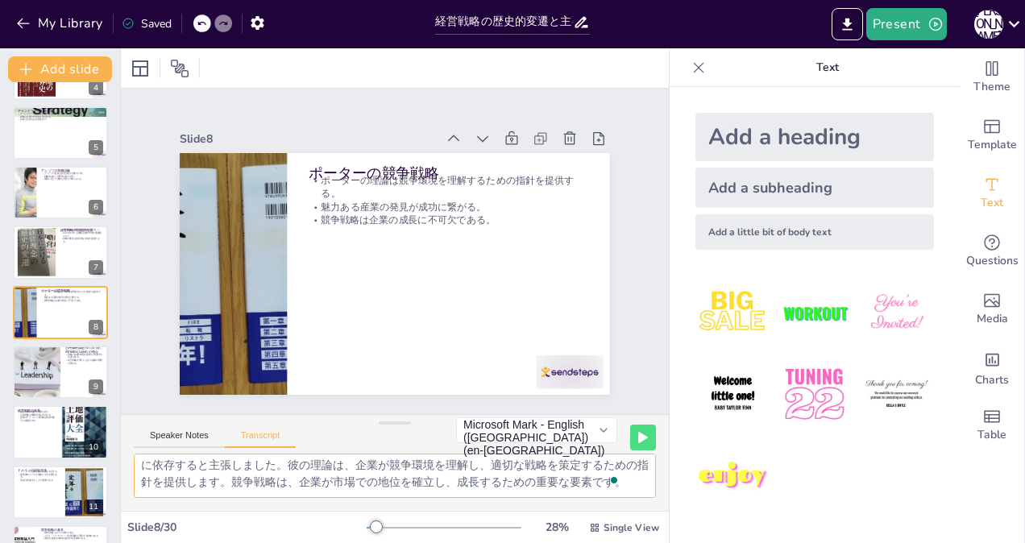
checkbox input "true"
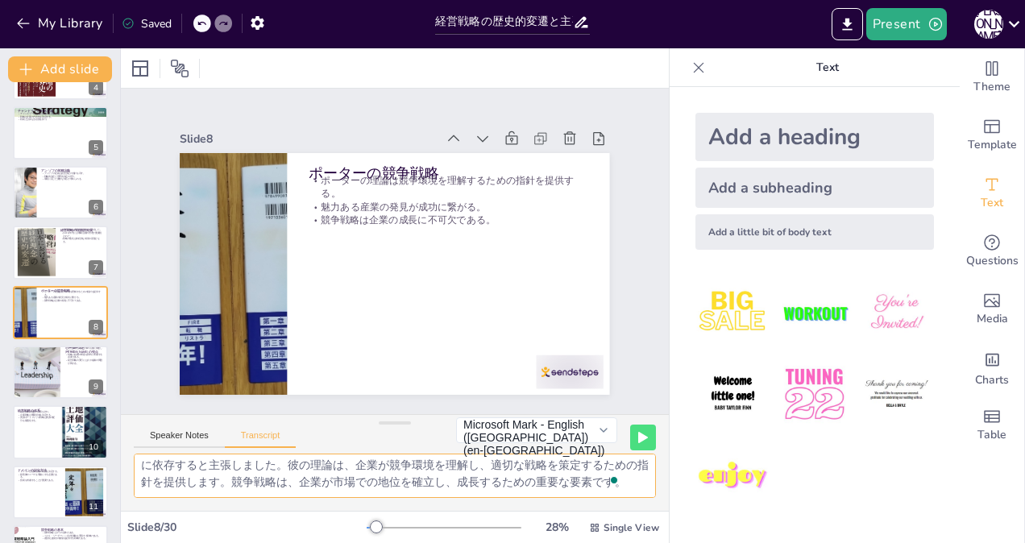
checkbox input "true"
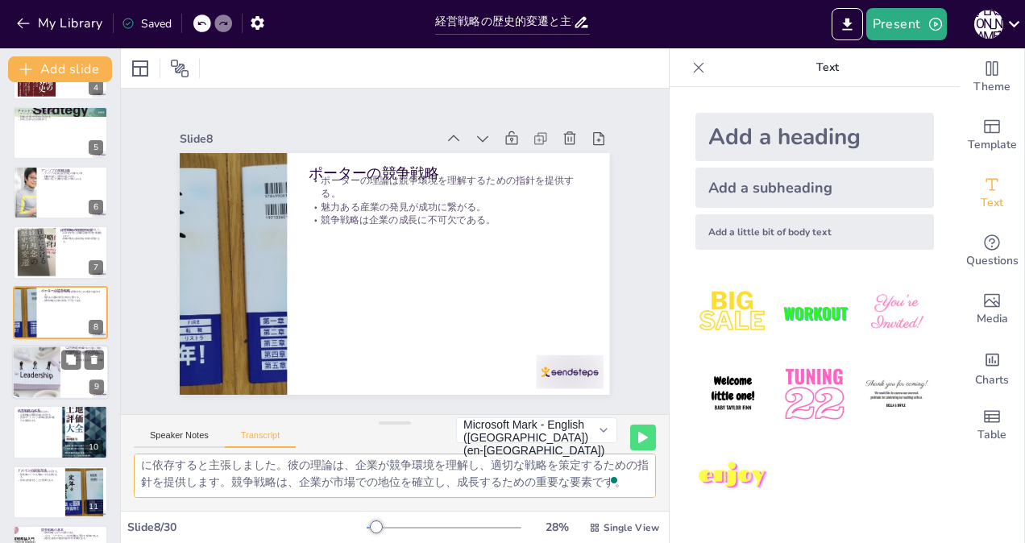
checkbox input "true"
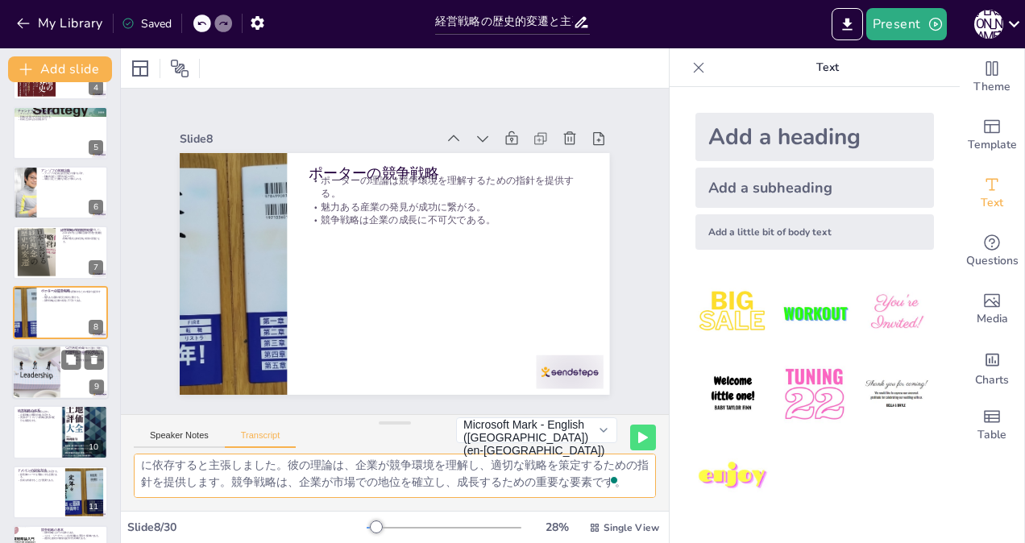
click at [39, 367] on div at bounding box center [35, 372] width 81 height 55
checkbox input "true"
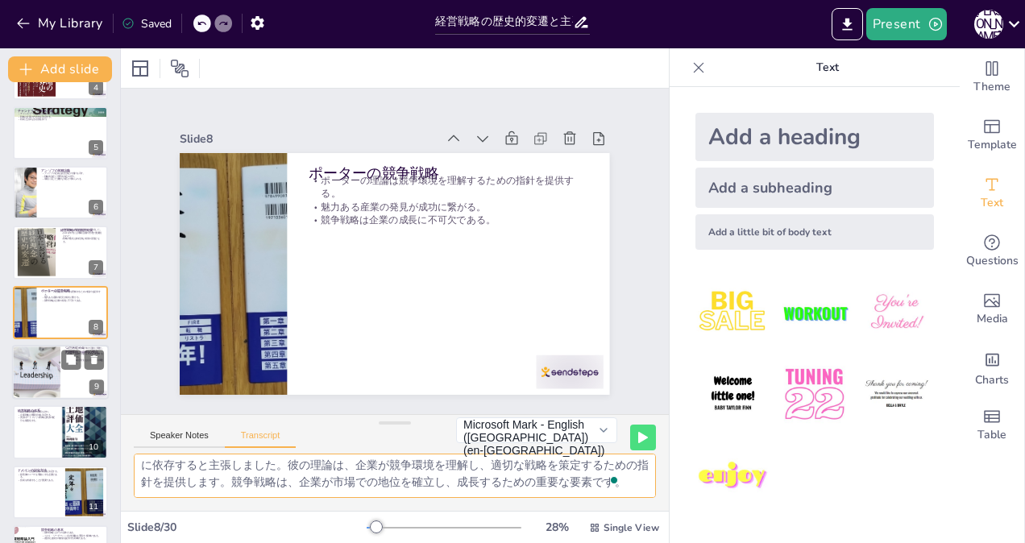
checkbox input "true"
type textarea "ピータースとウォーターマンは、戦略と組織の問題を同時に考慮する必要があるとし、経営戦略の実行には人や組織の問題が関わると述べました。彼らの視点は、経営戦略が単…"
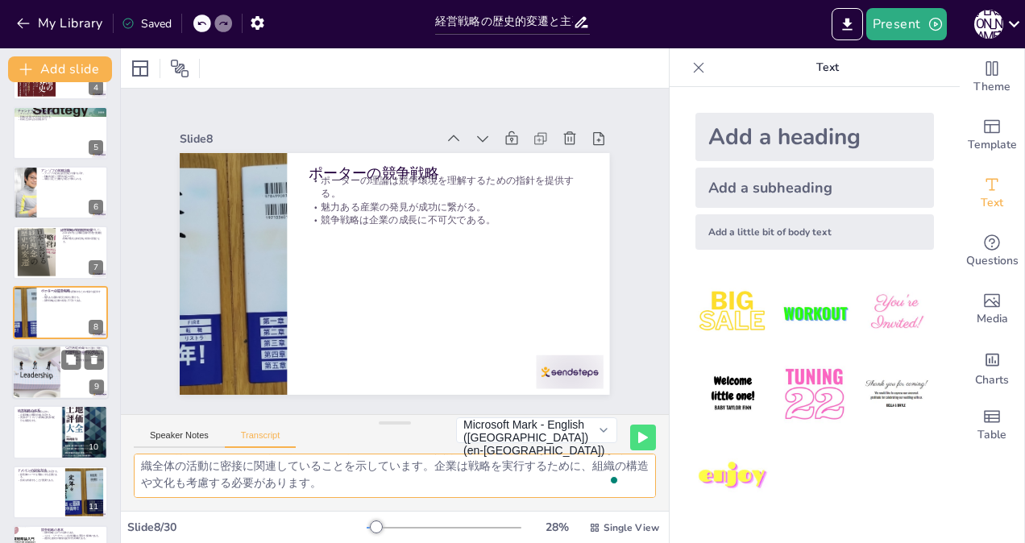
scroll to position [288, 0]
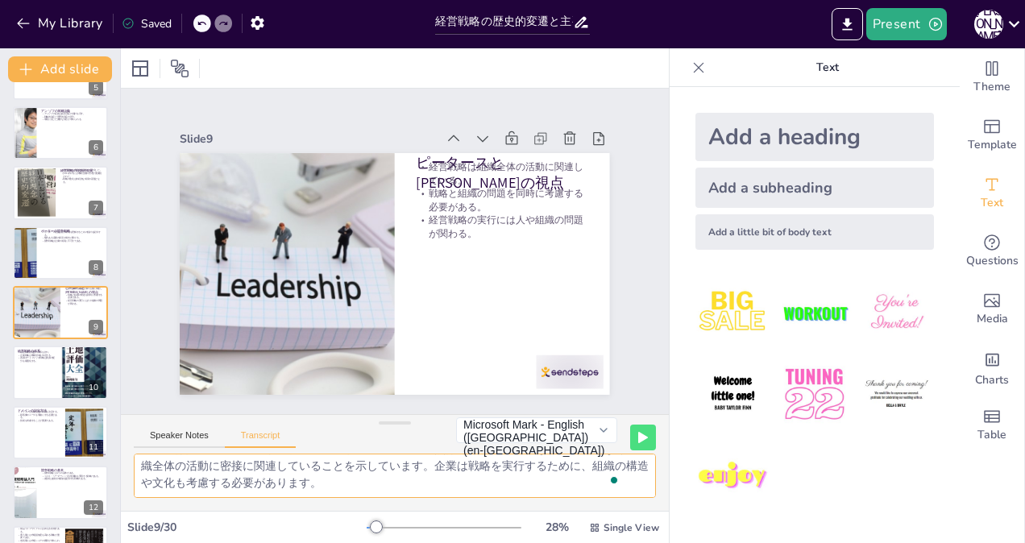
checkbox input "true"
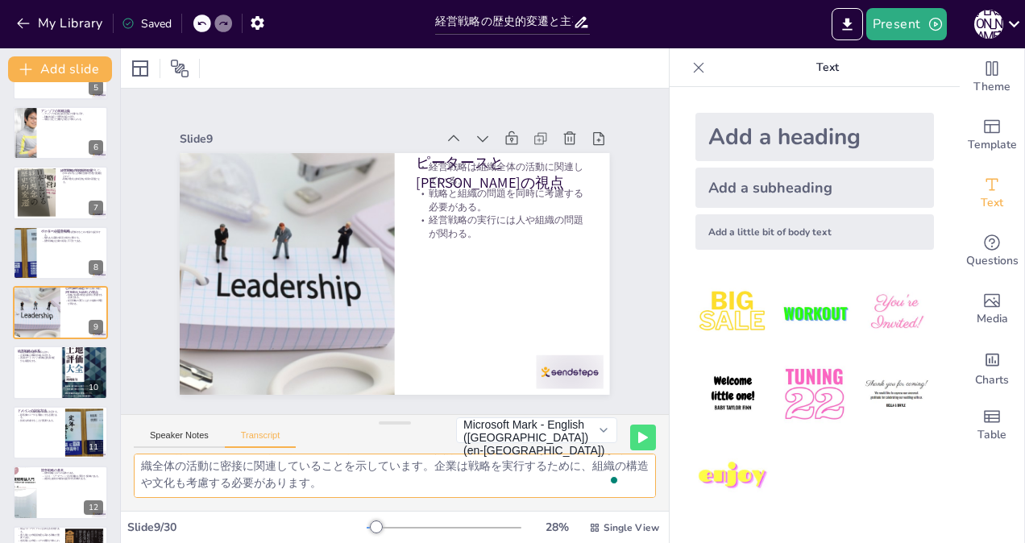
checkbox input "true"
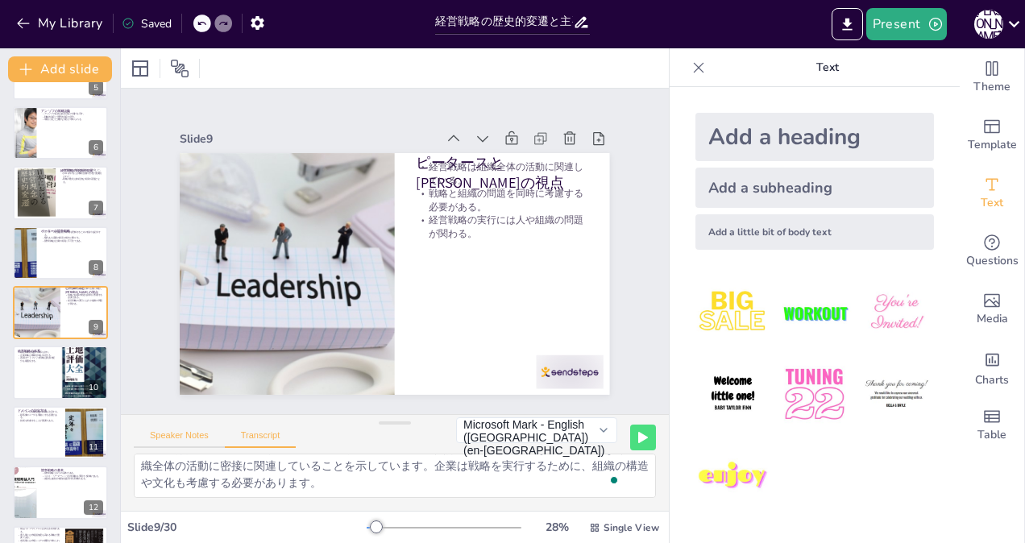
click at [163, 434] on button "Speaker Notes" at bounding box center [179, 439] width 91 height 18
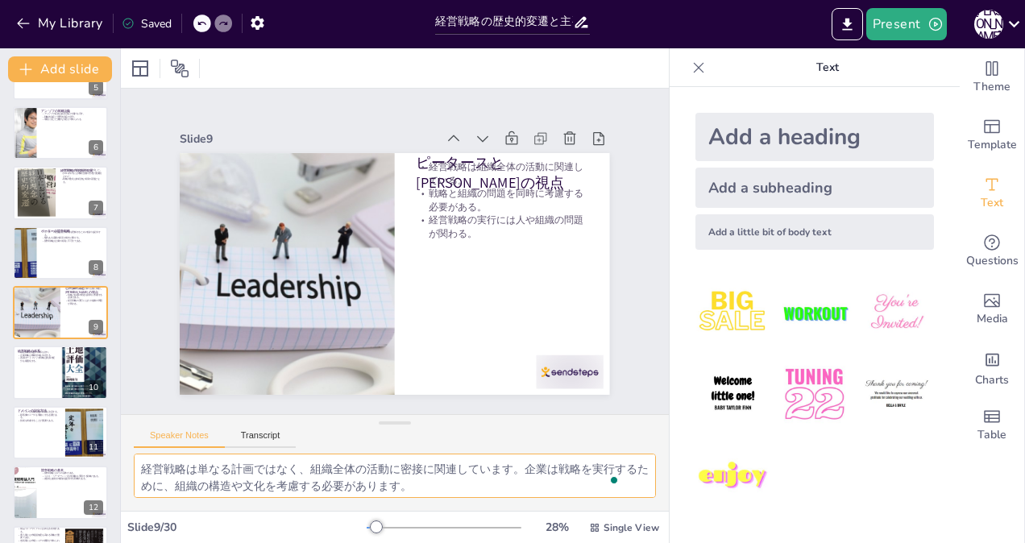
scroll to position [71, 0]
drag, startPoint x: 139, startPoint y: 464, endPoint x: 564, endPoint y: 550, distance: 434.0
click at [564, 542] on html "My Library Saved 経営戦略の歴史的変遷と主要理論 Present [PERSON_NAME] Document fonts Akatab Re…" at bounding box center [512, 271] width 1025 height 543
checkbox input "true"
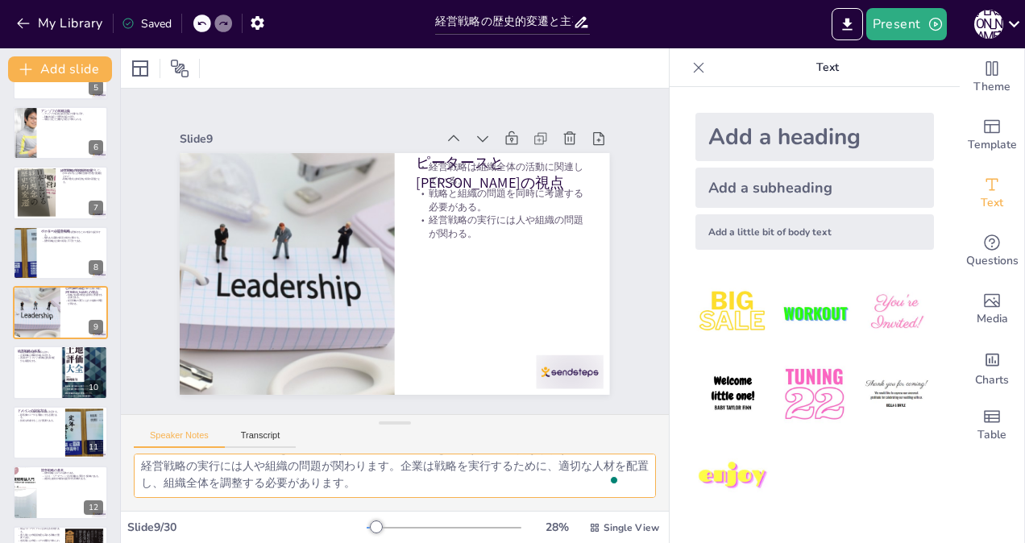
checkbox input "true"
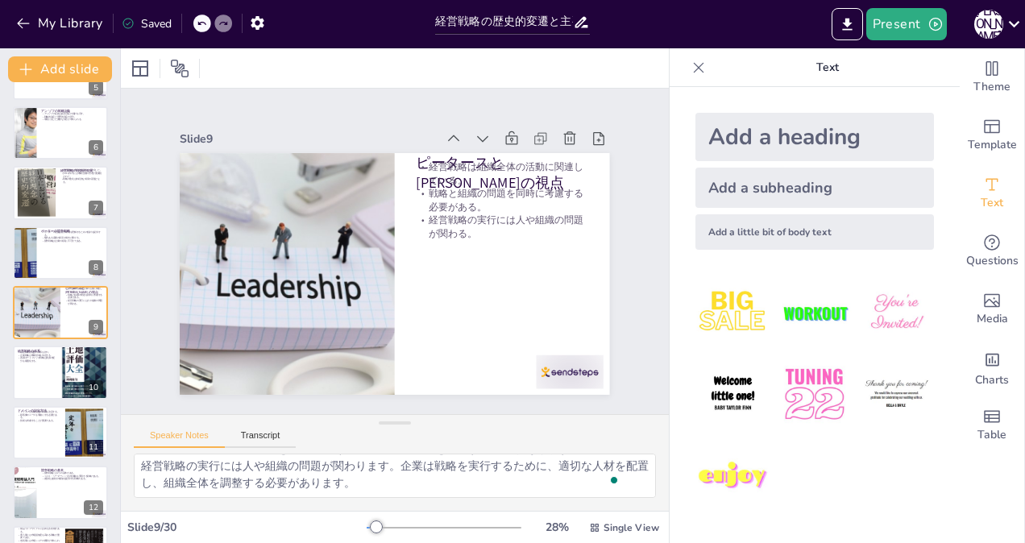
checkbox input "true"
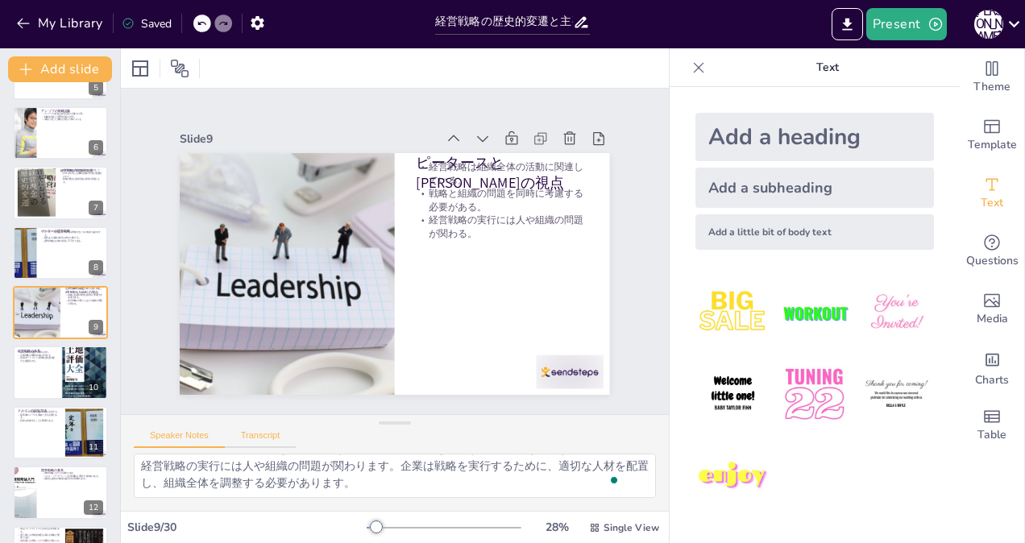
click at [263, 434] on button "Transcript" at bounding box center [261, 439] width 72 height 18
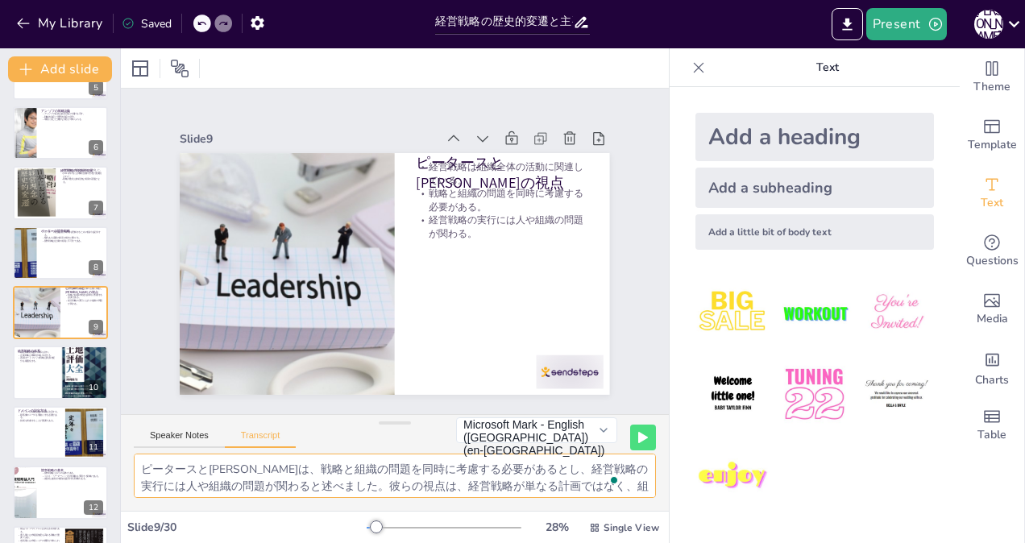
scroll to position [37, 0]
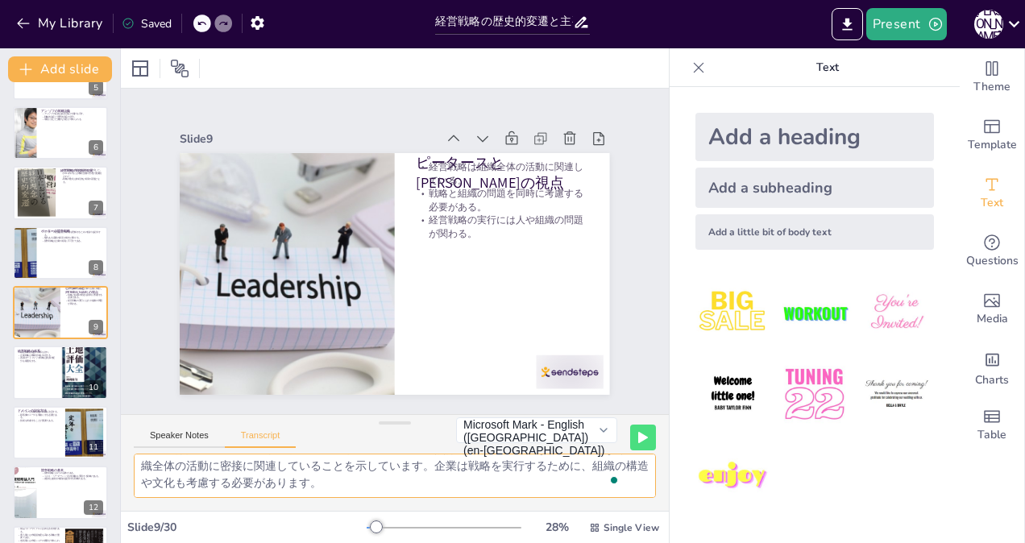
drag, startPoint x: 140, startPoint y: 463, endPoint x: 596, endPoint y: 543, distance: 462.2
click at [596, 542] on html "My Library Saved 経営戦略の歴史的変遷と主要理論 Present [PERSON_NAME] Document fonts Akatab Re…" at bounding box center [512, 271] width 1025 height 543
checkbox input "true"
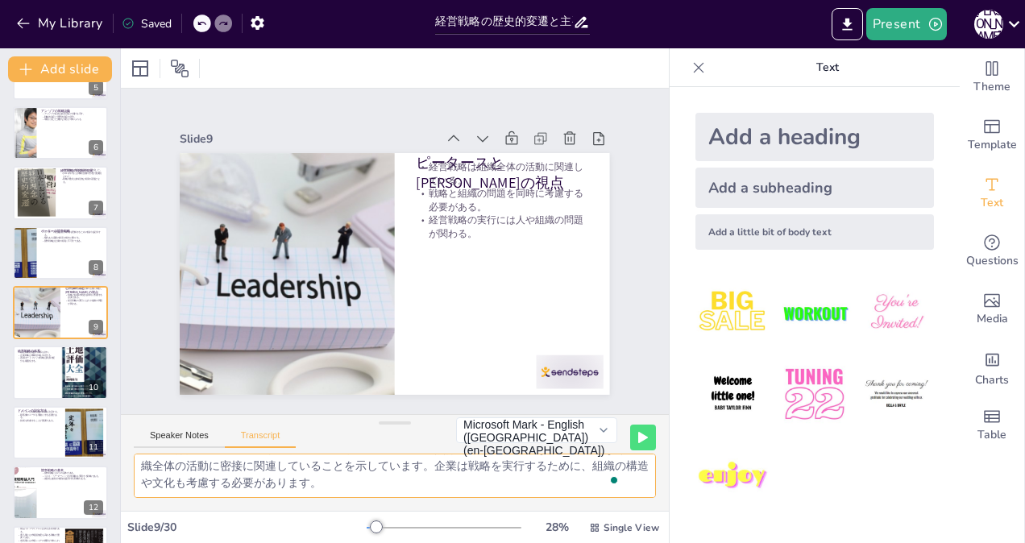
checkbox input "true"
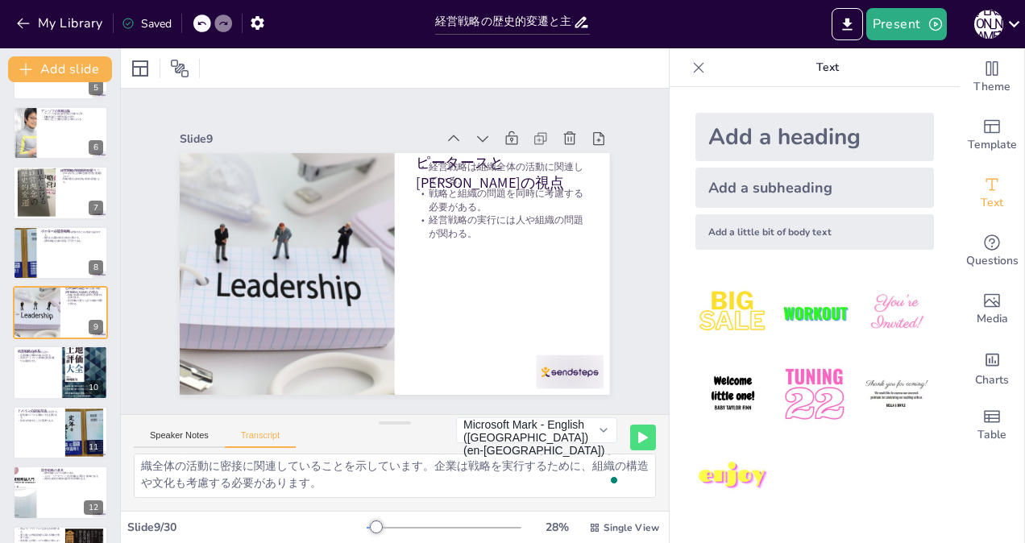
checkbox input "true"
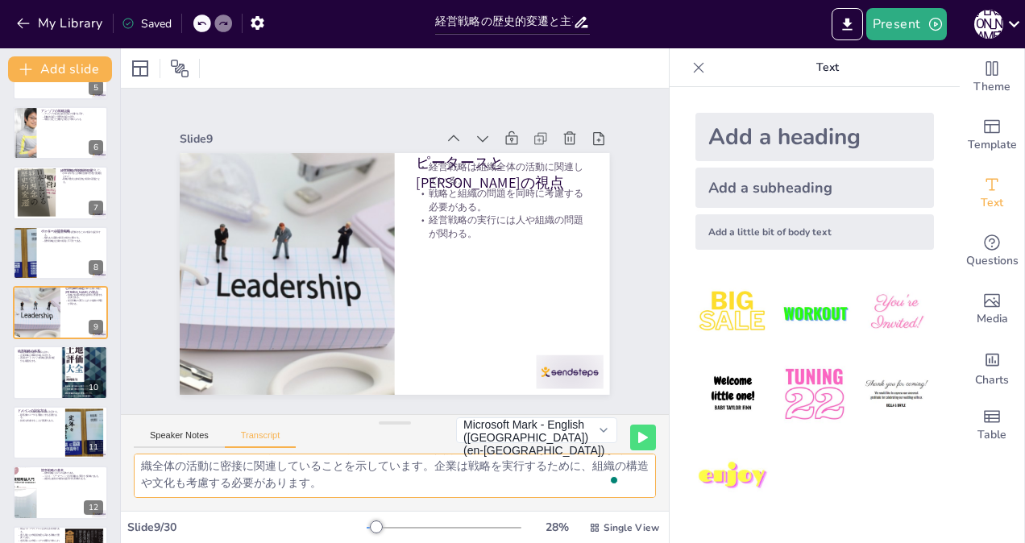
checkbox input "true"
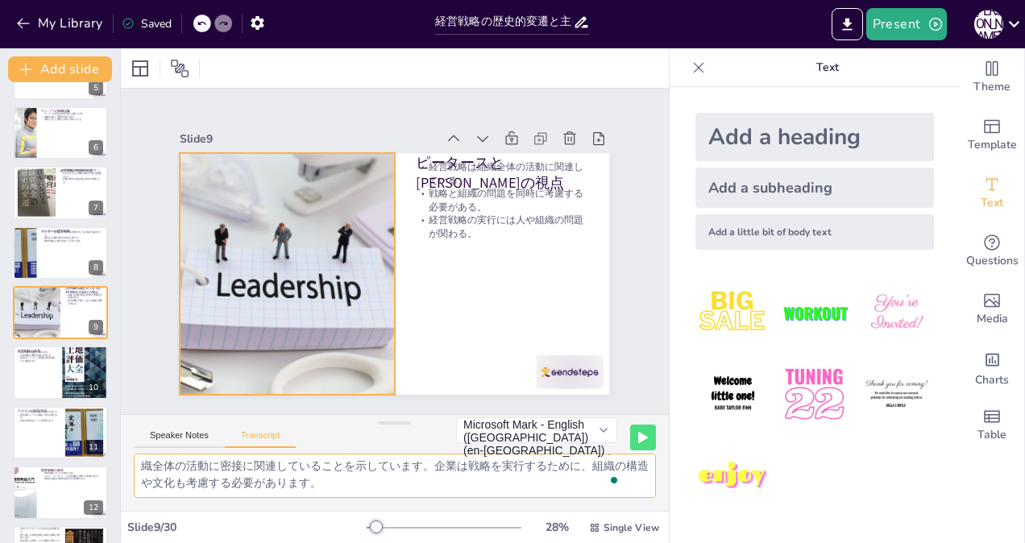
checkbox input "true"
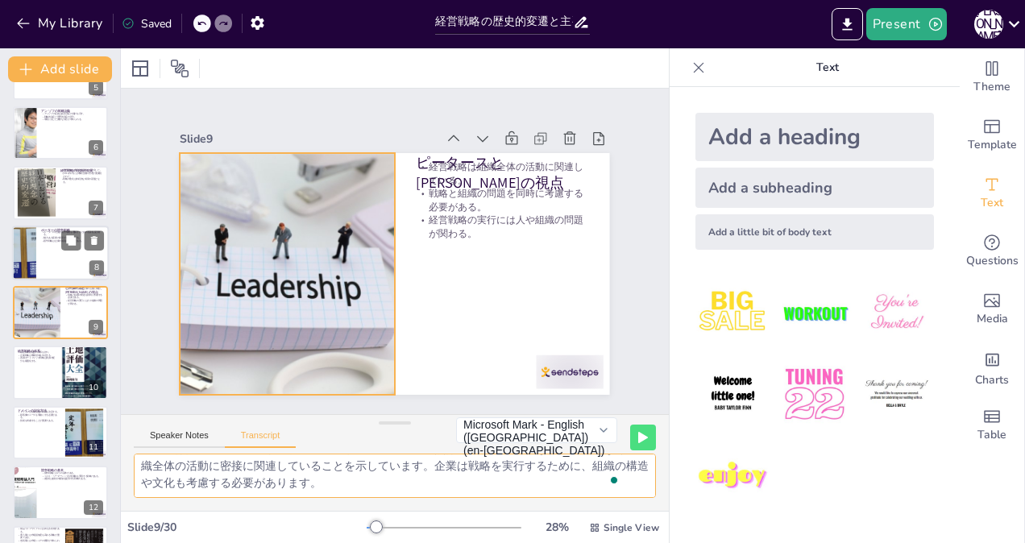
checkbox input "true"
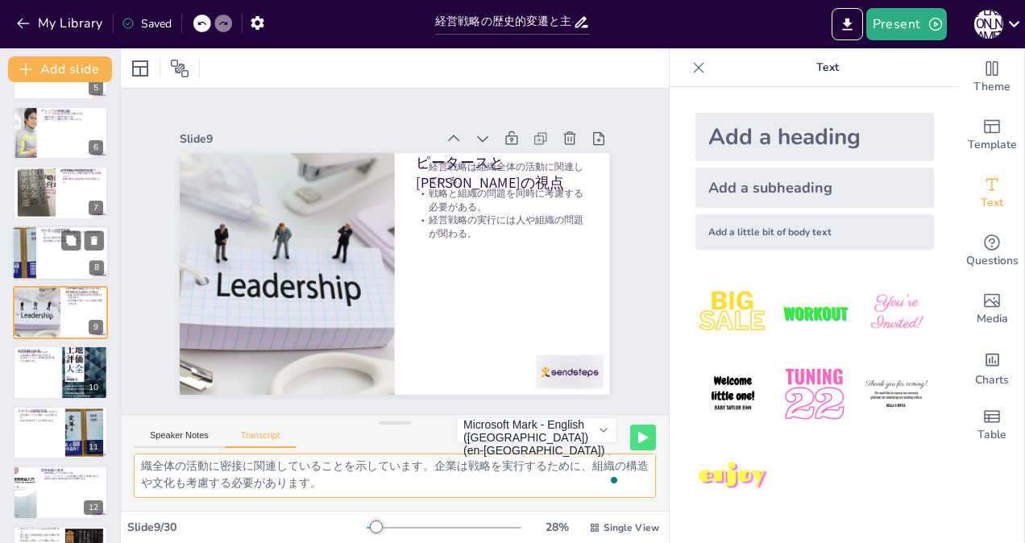
checkbox input "true"
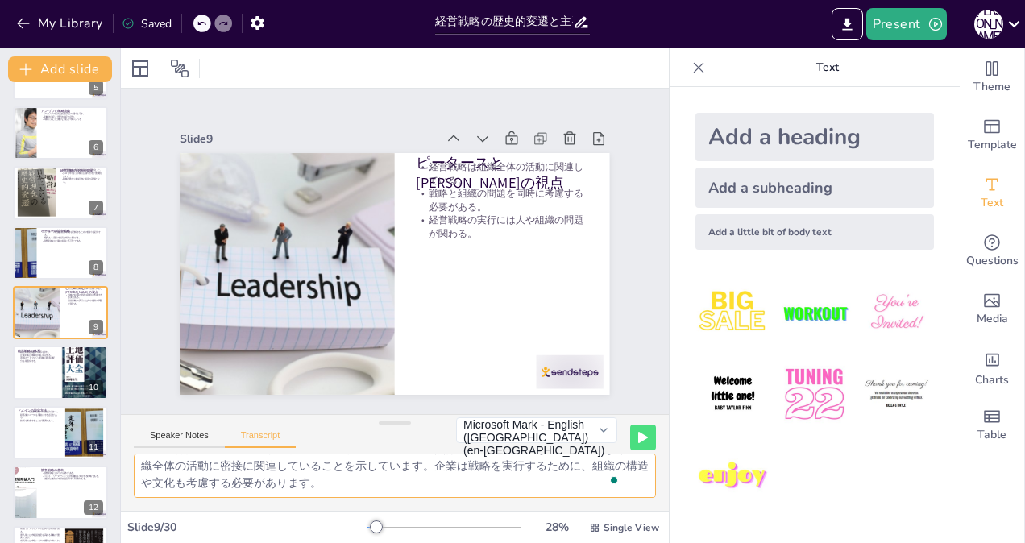
checkbox input "true"
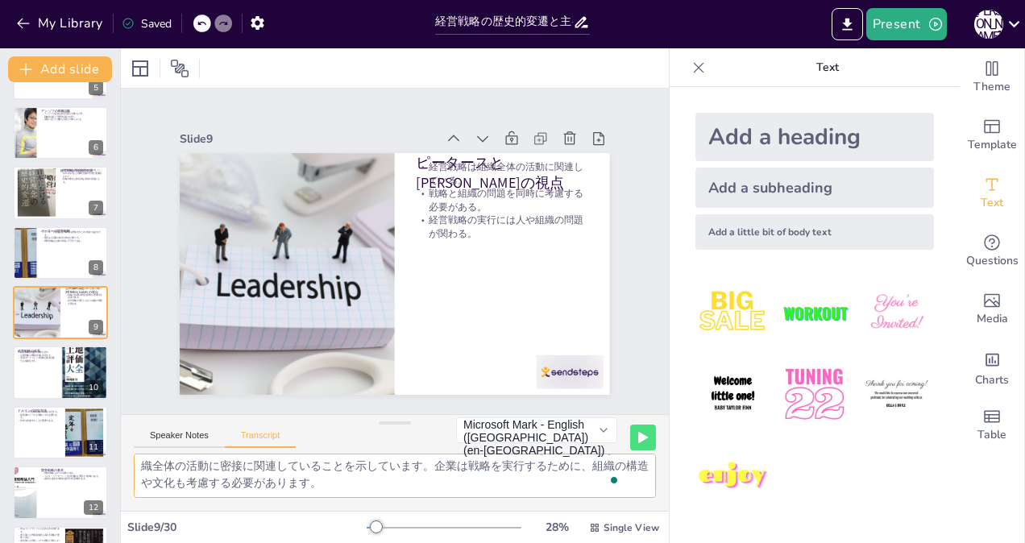
checkbox input "true"
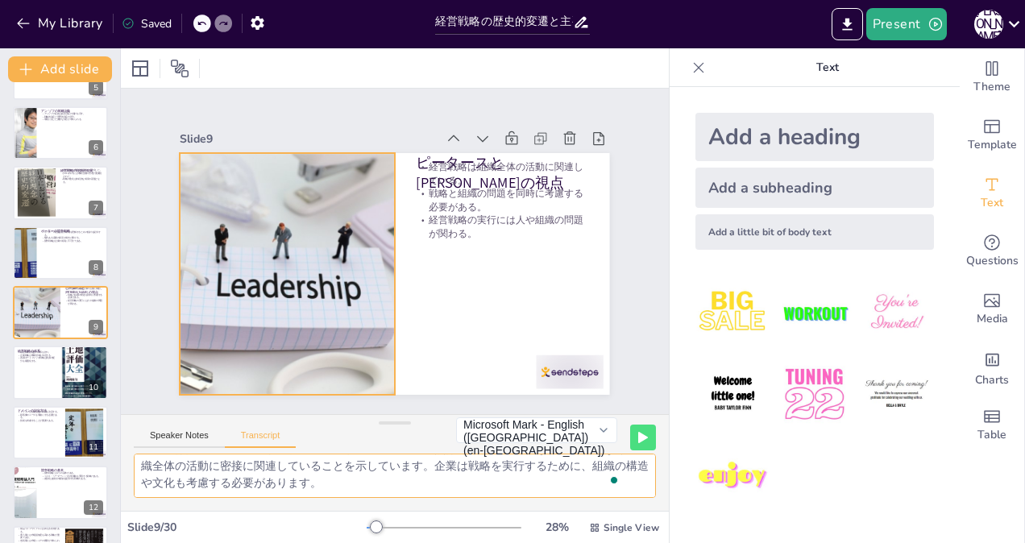
checkbox input "true"
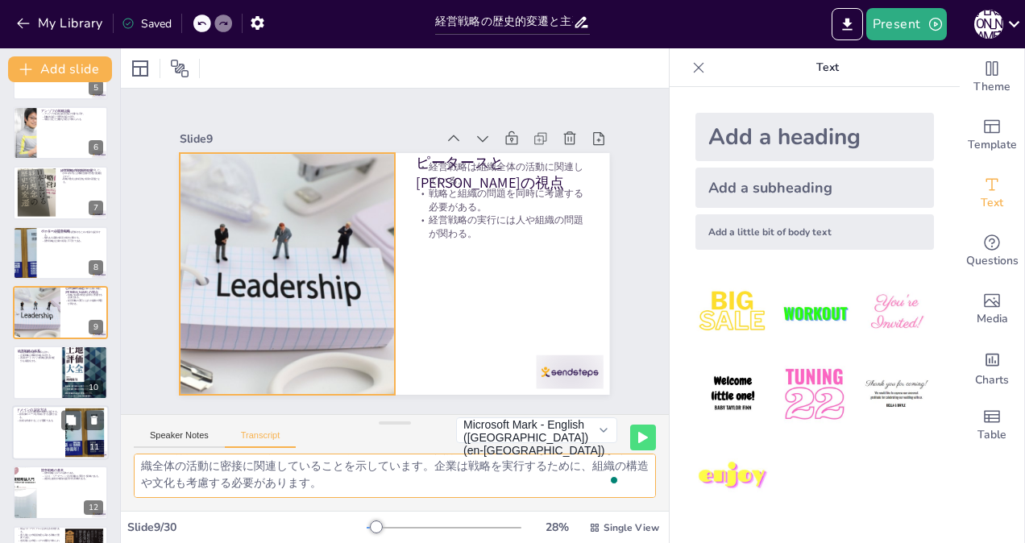
checkbox input "true"
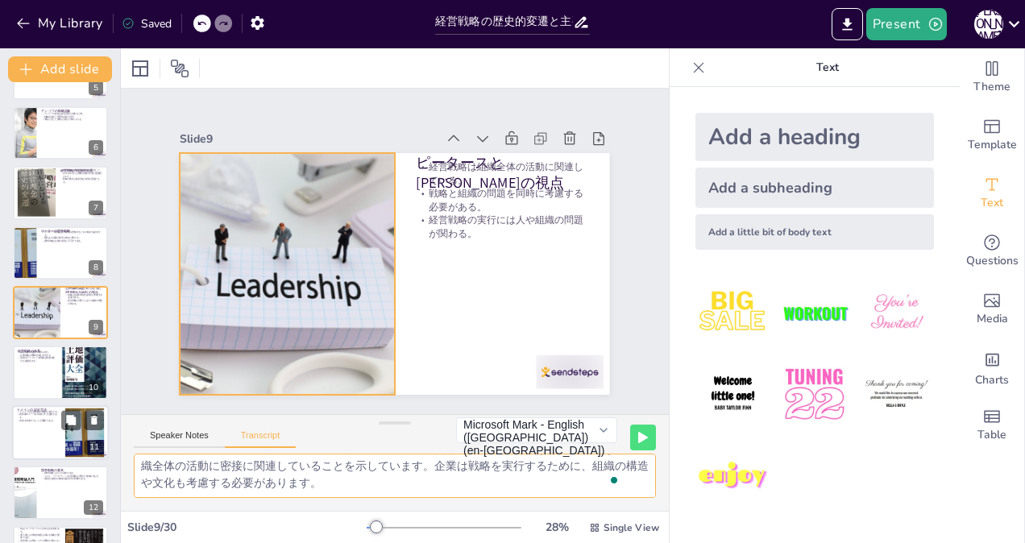
checkbox input "true"
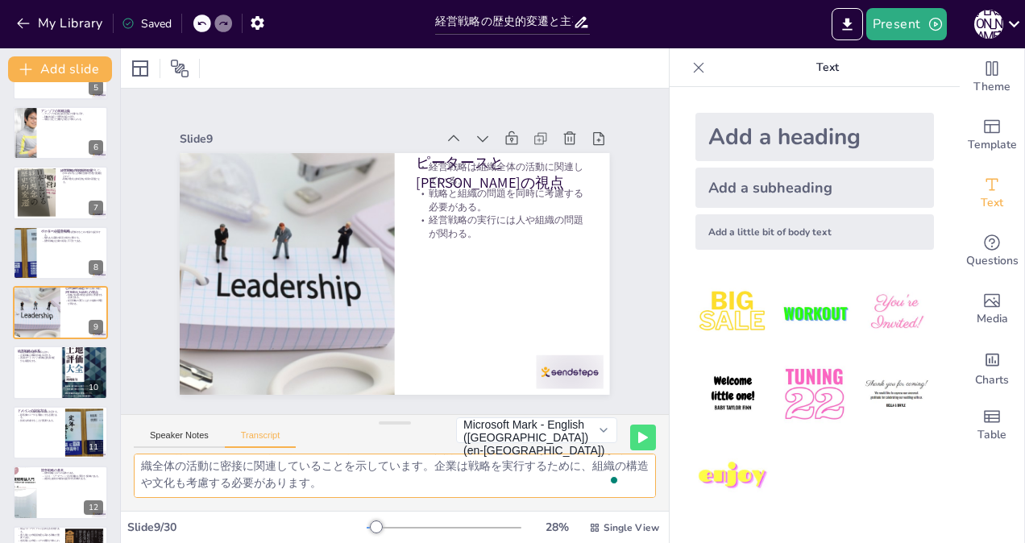
checkbox input "true"
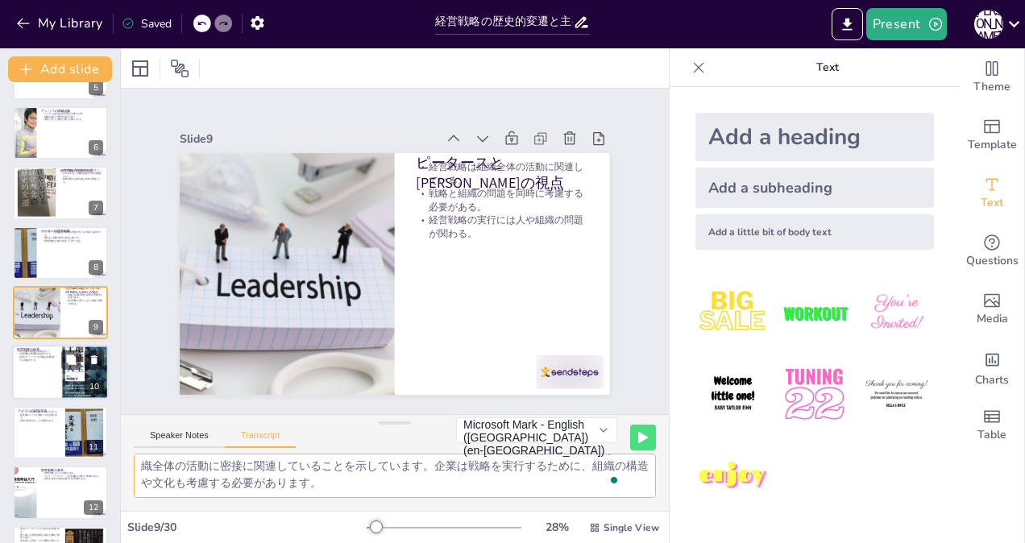
checkbox input "true"
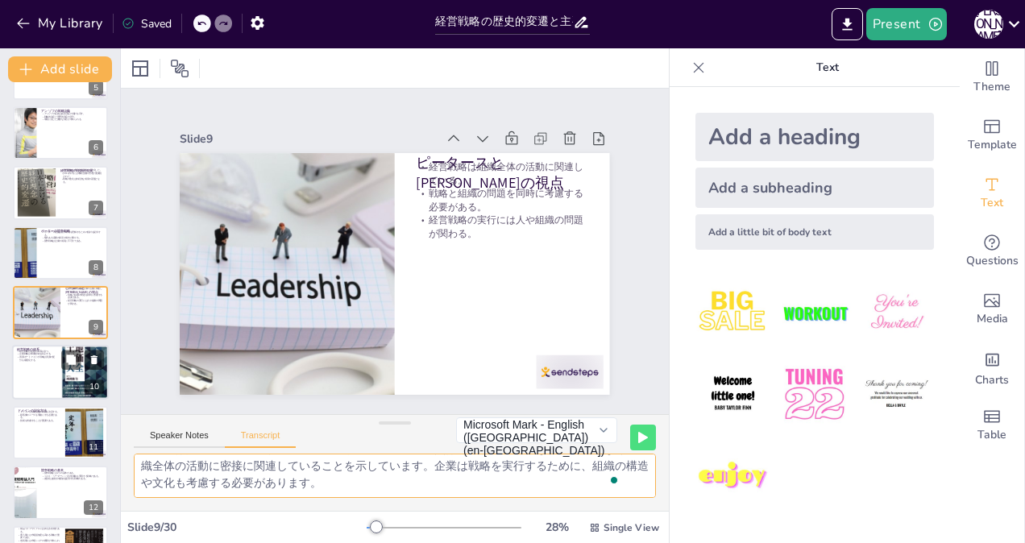
click at [29, 372] on div at bounding box center [60, 373] width 97 height 55
checkbox input "true"
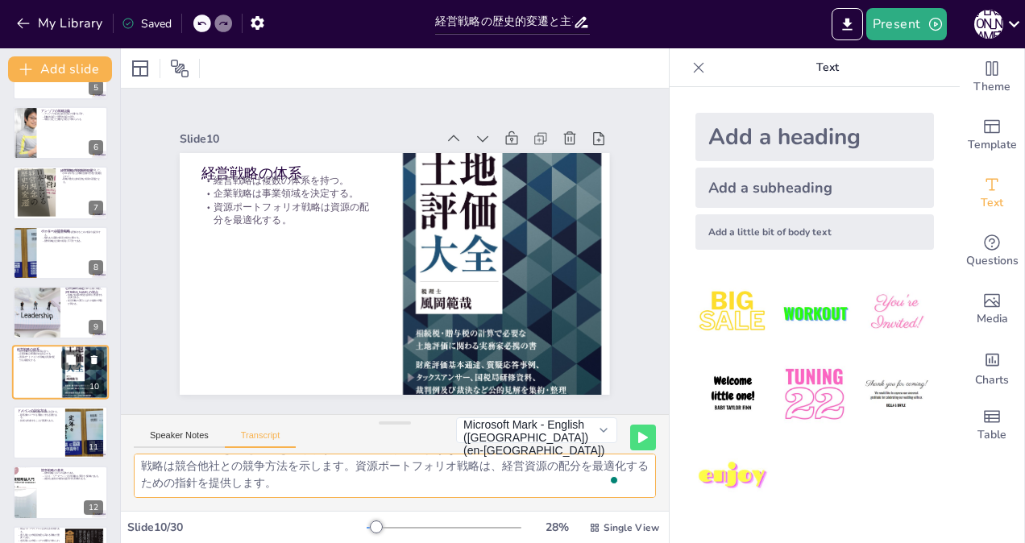
scroll to position [348, 0]
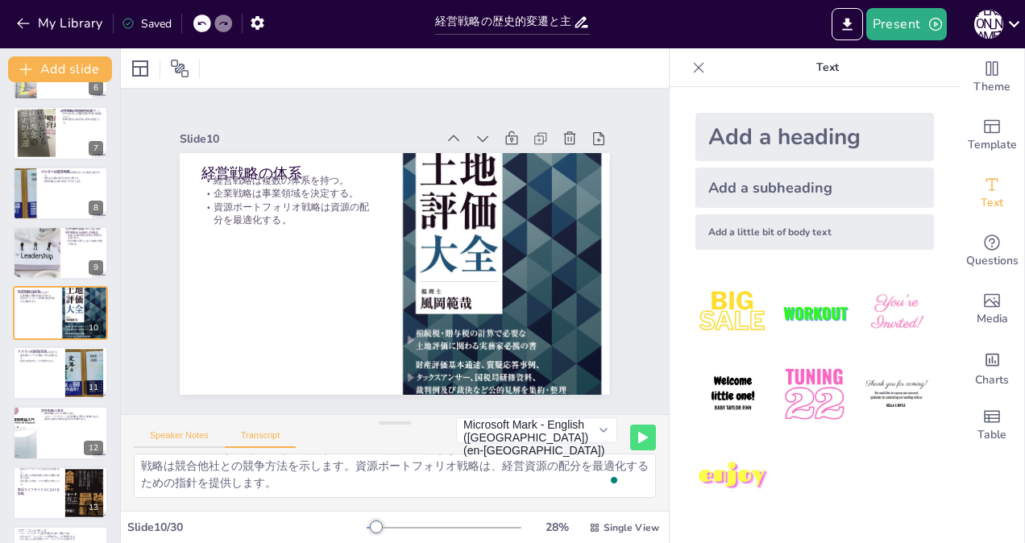
click at [178, 430] on button "Speaker Notes" at bounding box center [179, 439] width 91 height 18
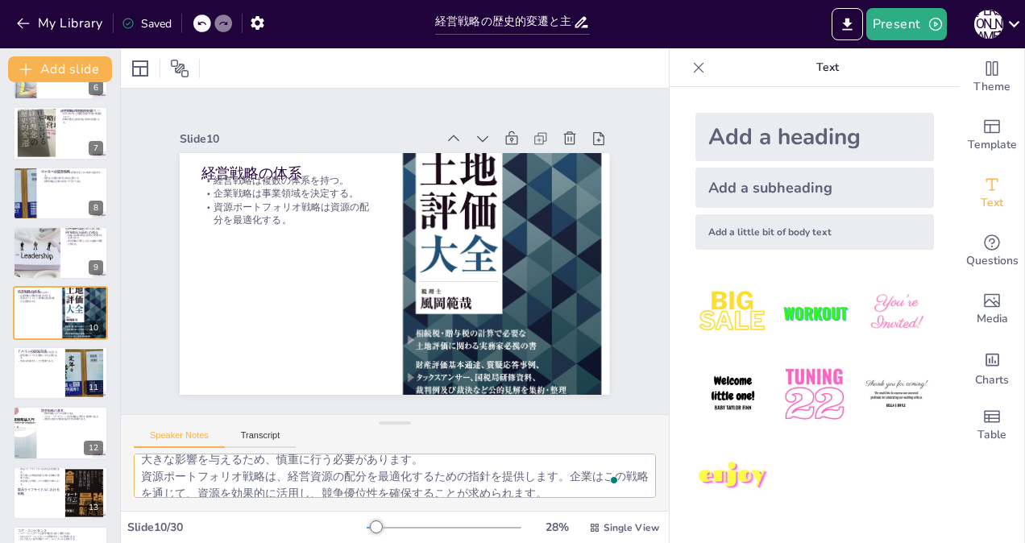
scroll to position [71, 0]
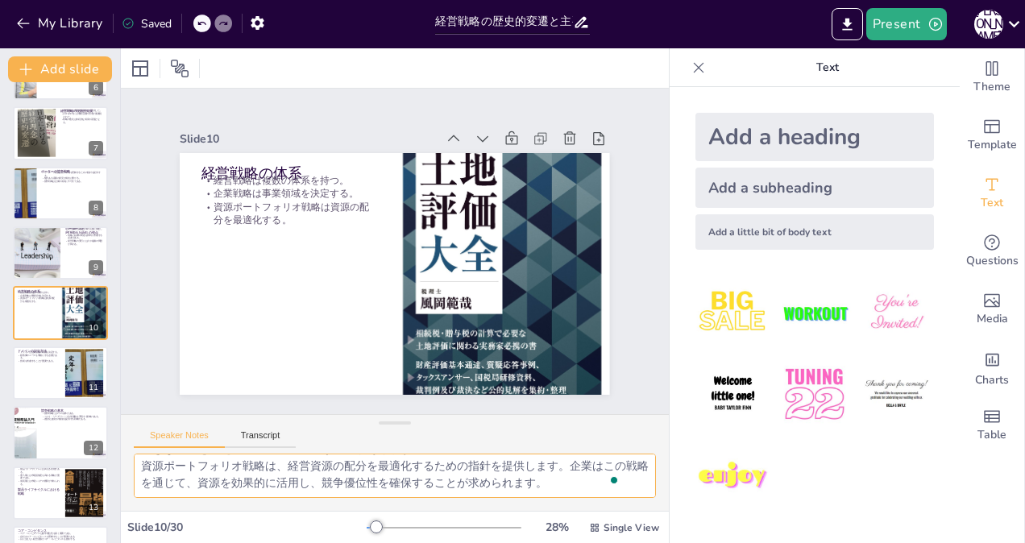
drag, startPoint x: 138, startPoint y: 466, endPoint x: 704, endPoint y: 548, distance: 572.4
click at [704, 542] on html "My Library Saved 経営戦略の歴史的変遷と主要理論 Present [PERSON_NAME] Document fonts Akatab Re…" at bounding box center [512, 271] width 1025 height 543
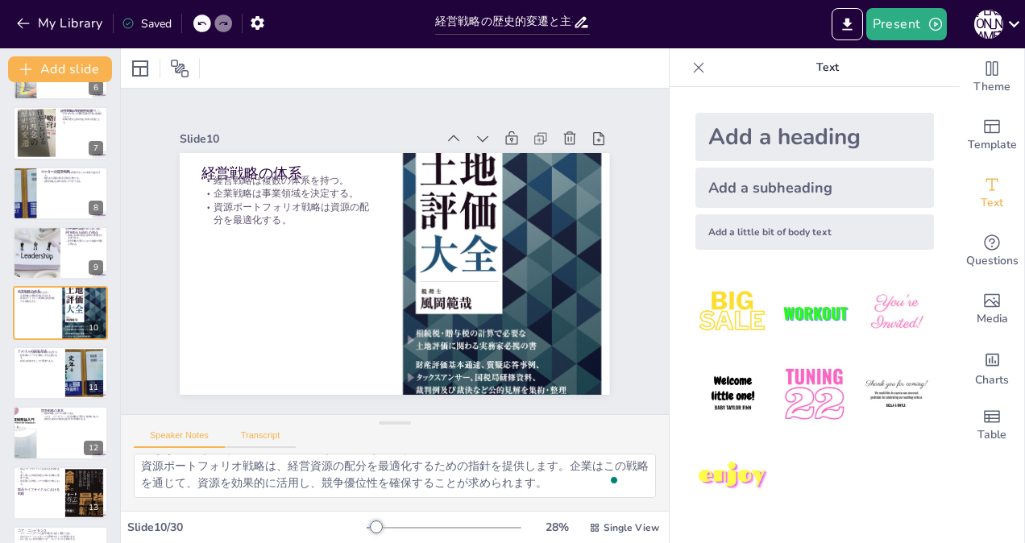
click at [255, 431] on button "Transcript" at bounding box center [261, 439] width 72 height 18
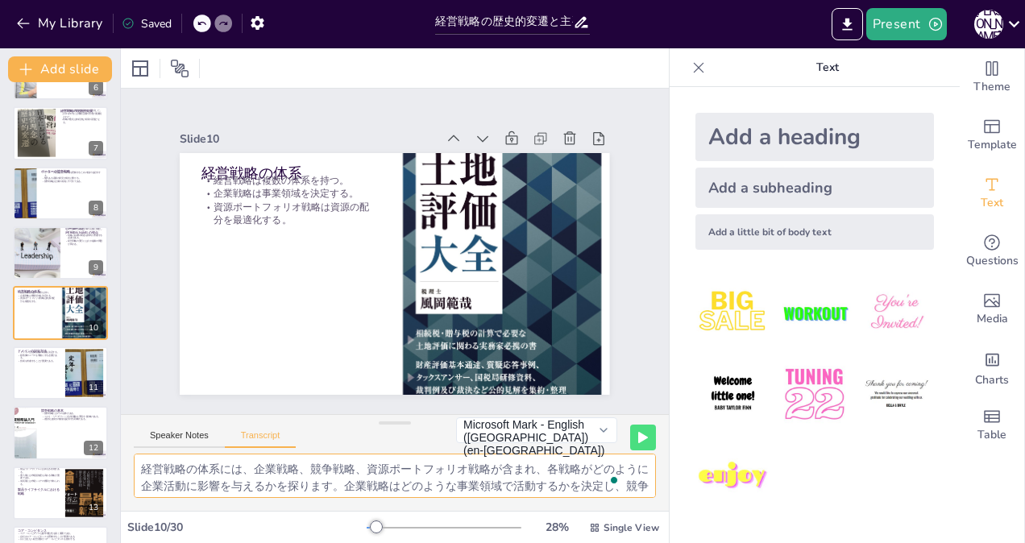
scroll to position [37, 0]
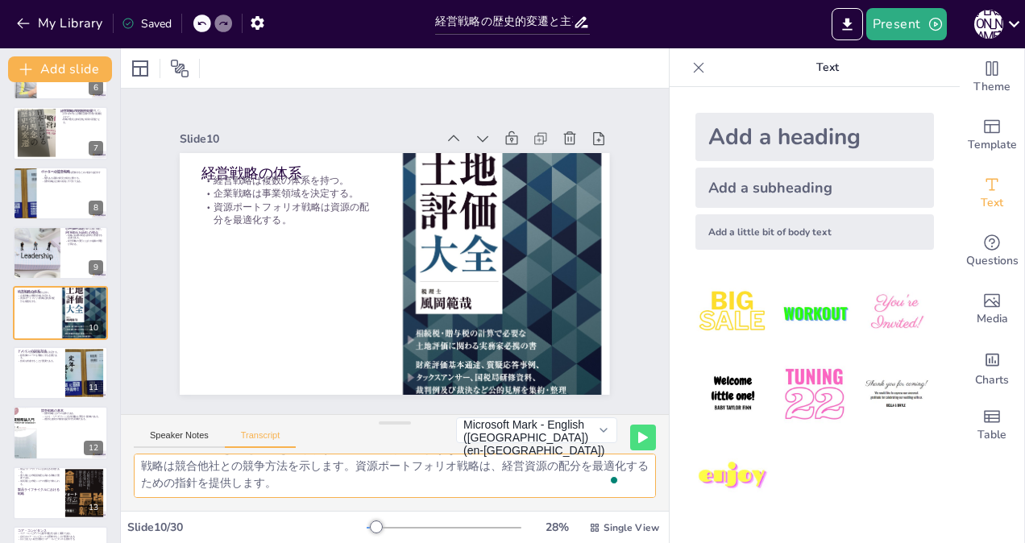
drag, startPoint x: 142, startPoint y: 466, endPoint x: 590, endPoint y: 564, distance: 458.7
click at [590, 542] on html "My Library Saved 経営戦略の歴史的変遷と主要理論 Present [PERSON_NAME] Document fonts Akatab Re…" at bounding box center [512, 271] width 1025 height 543
click at [39, 369] on div at bounding box center [60, 373] width 97 height 55
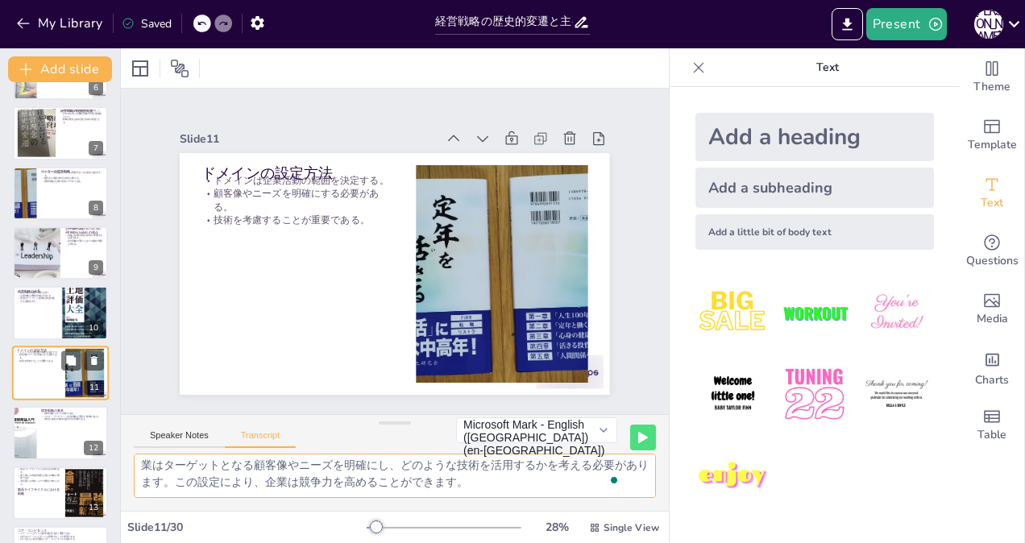
scroll to position [20, 0]
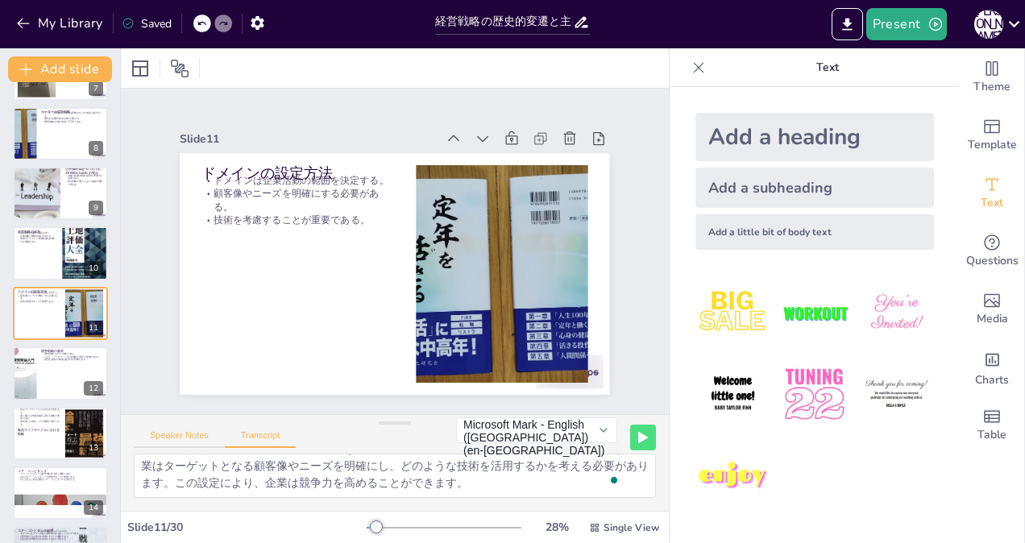
click at [164, 434] on button "Speaker Notes" at bounding box center [179, 439] width 91 height 18
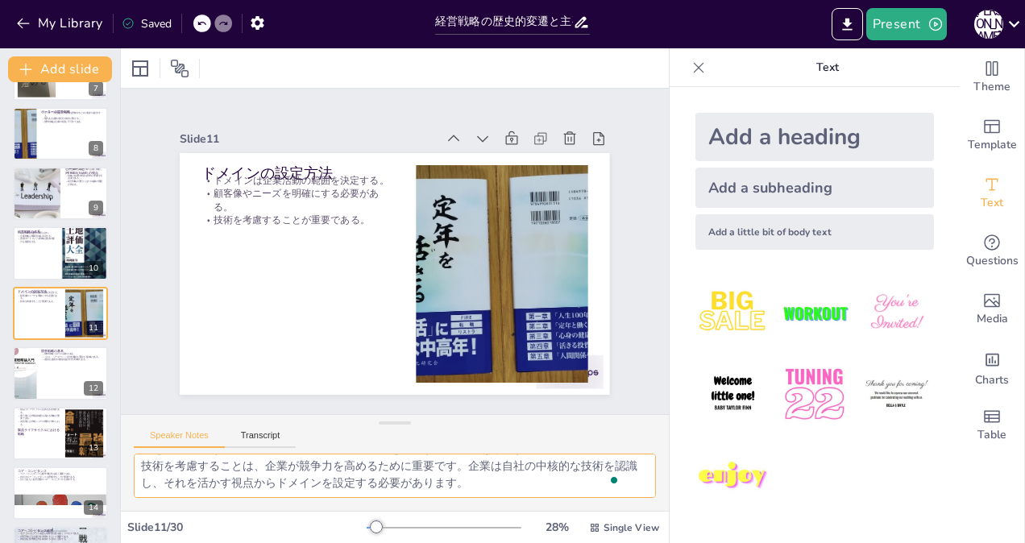
scroll to position [71, 0]
drag, startPoint x: 143, startPoint y: 467, endPoint x: 622, endPoint y: 571, distance: 489.8
click at [622, 542] on html "My Library Saved 経営戦略の歴史的変遷と主要理論 Present [PERSON_NAME] Document fonts Akatab Re…" at bounding box center [512, 271] width 1025 height 543
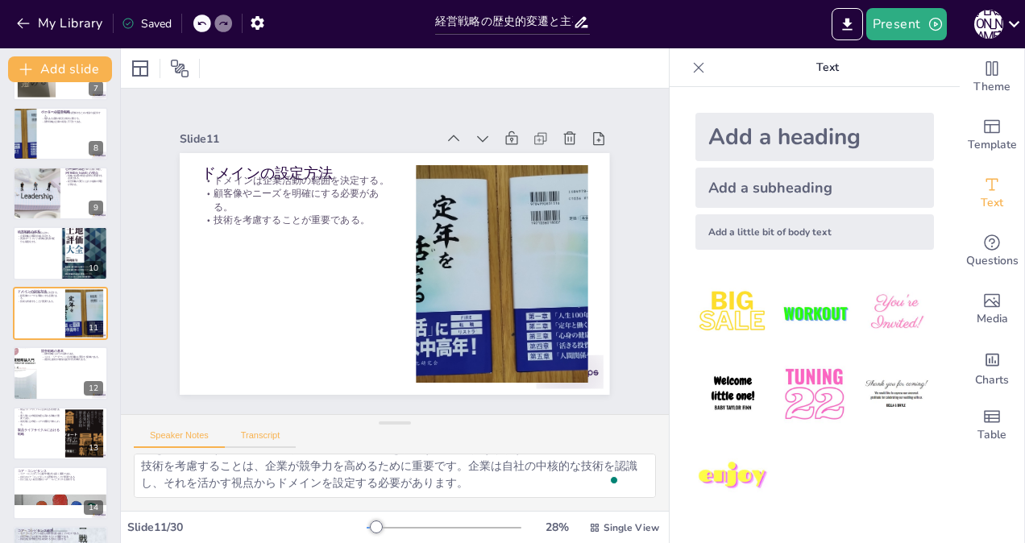
click at [261, 437] on button "Transcript" at bounding box center [261, 439] width 72 height 18
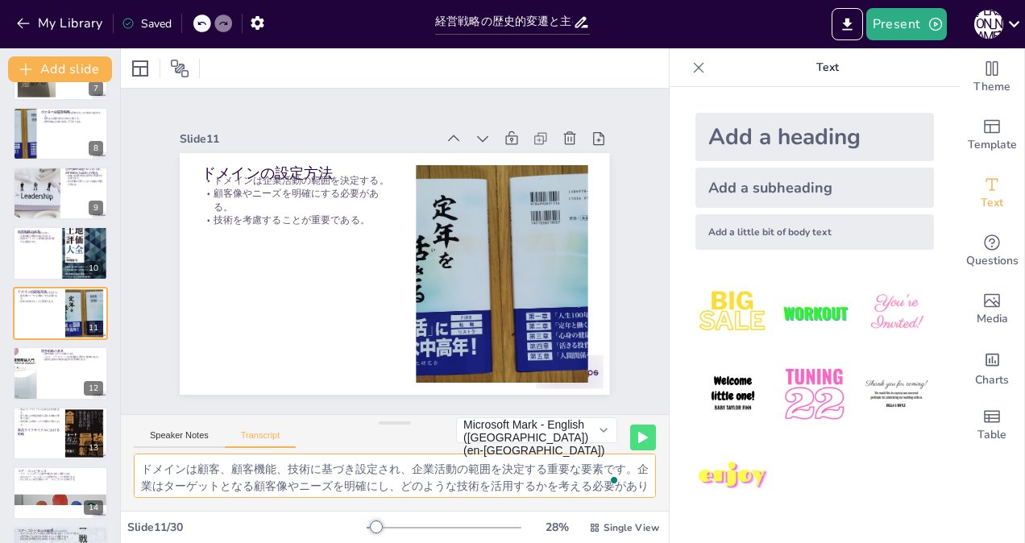
scroll to position [20, 0]
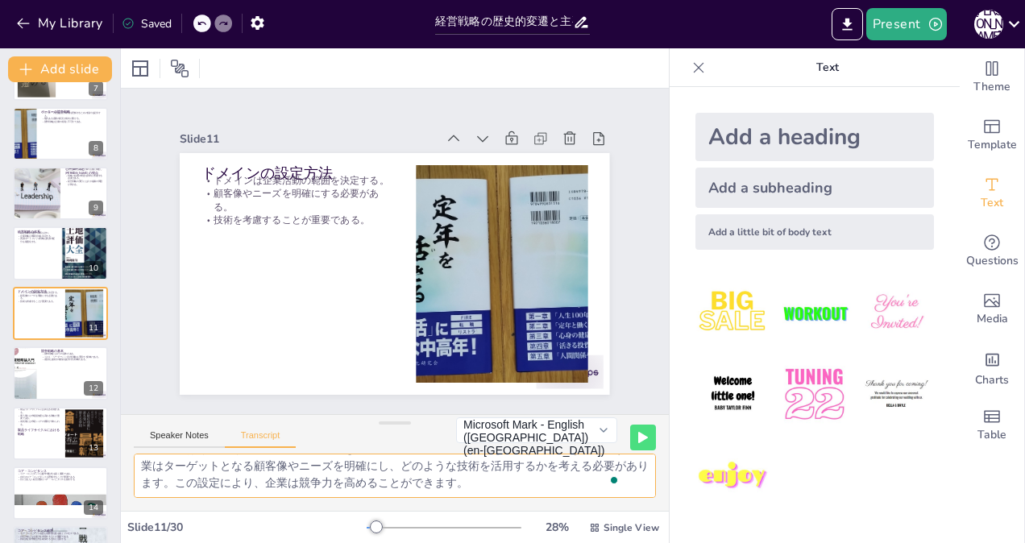
drag, startPoint x: 144, startPoint y: 467, endPoint x: 604, endPoint y: 561, distance: 469.5
click at [604, 542] on html "My Library Saved 経営戦略の歴史的変遷と主要理論 Present [PERSON_NAME] Document fonts Akatab Re…" at bounding box center [512, 271] width 1025 height 543
click at [42, 371] on div at bounding box center [60, 373] width 97 height 55
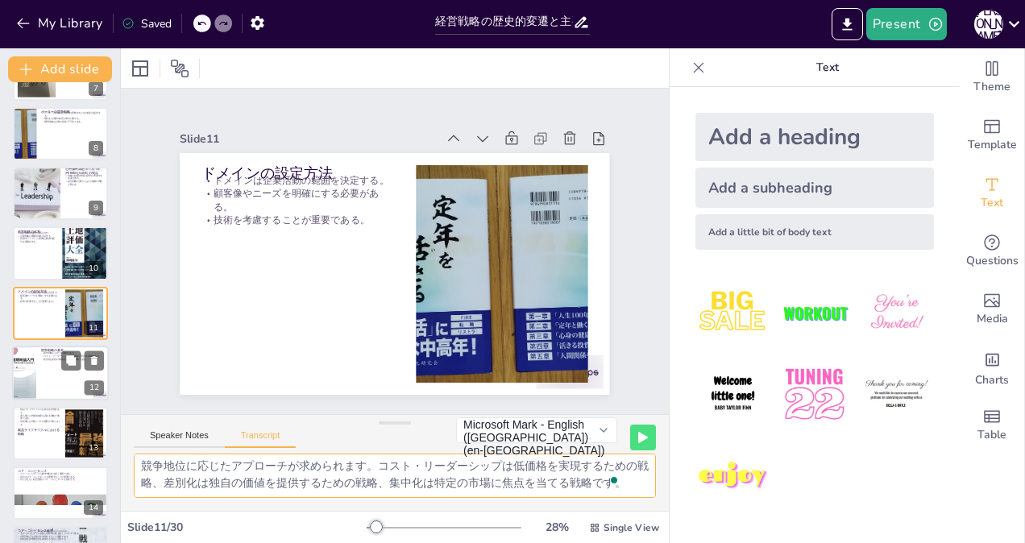
scroll to position [468, 0]
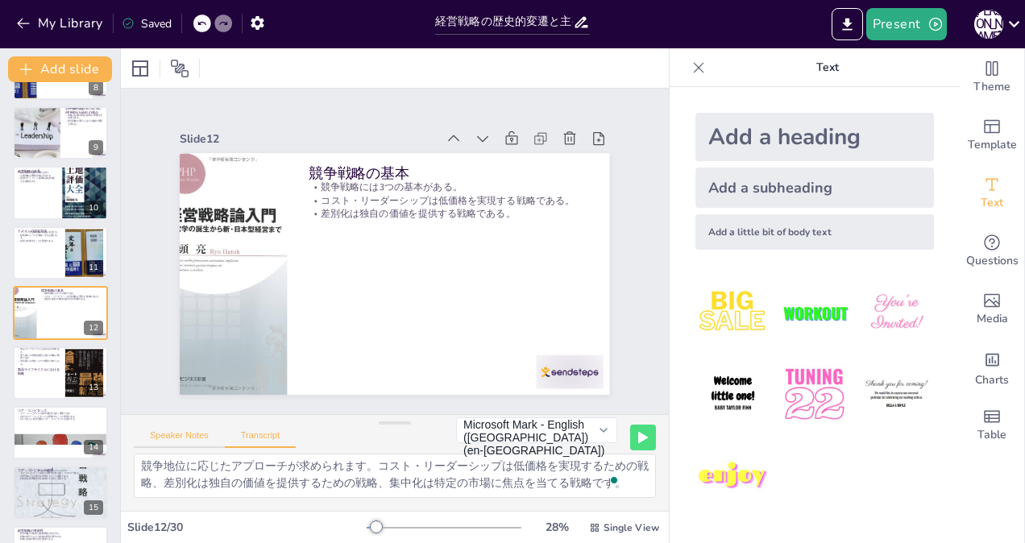
click at [163, 434] on button "Speaker Notes" at bounding box center [179, 439] width 91 height 18
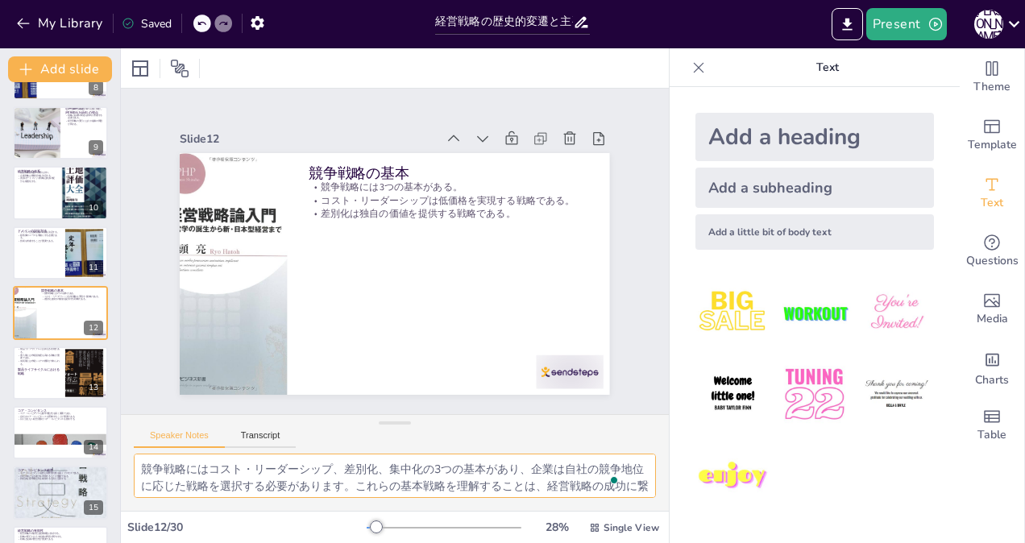
scroll to position [88, 0]
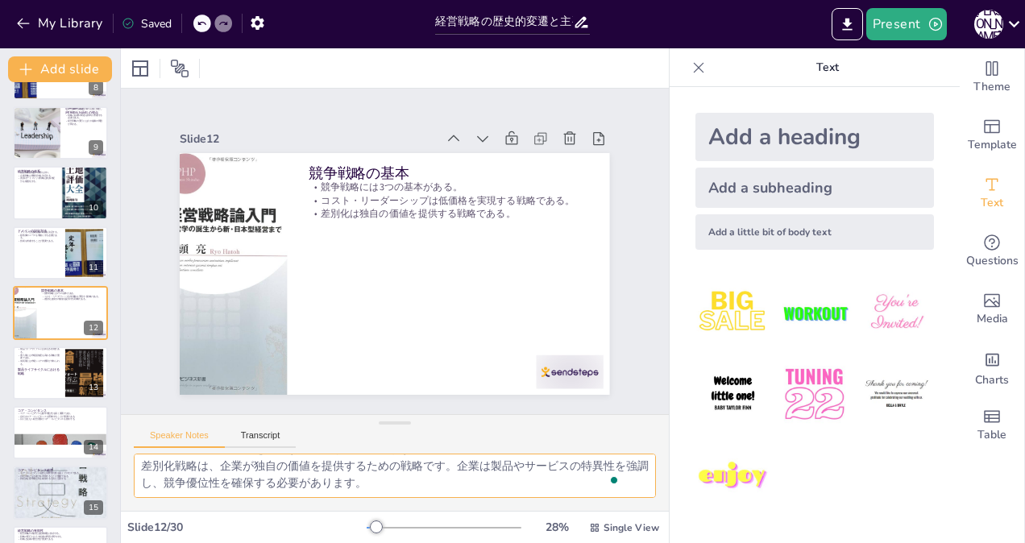
drag, startPoint x: 140, startPoint y: 466, endPoint x: 591, endPoint y: 569, distance: 462.9
click at [591, 542] on html "My Library Saved 経営戦略の歴史的変遷と主要理論 Present [PERSON_NAME] Document fonts Akatab Re…" at bounding box center [512, 271] width 1025 height 543
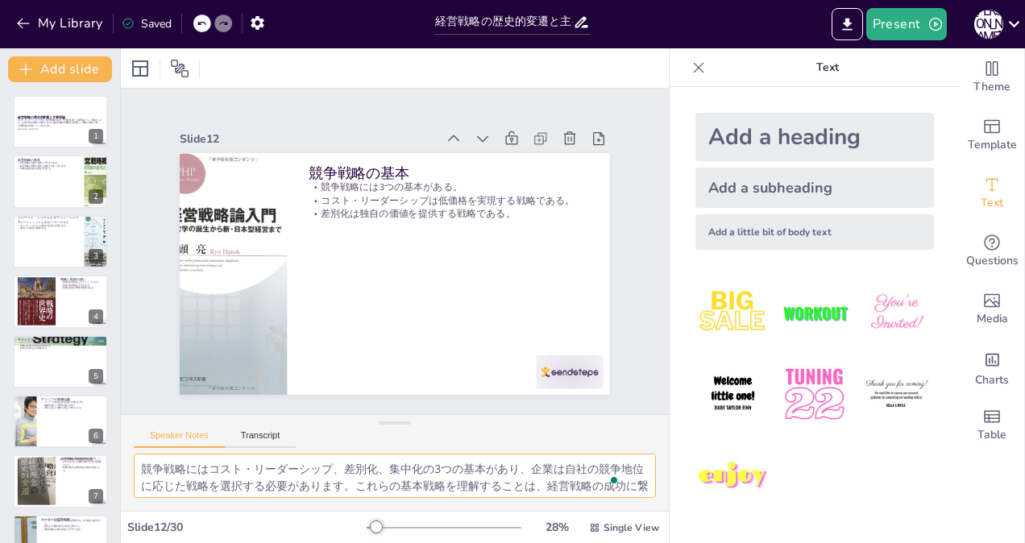
scroll to position [87, 0]
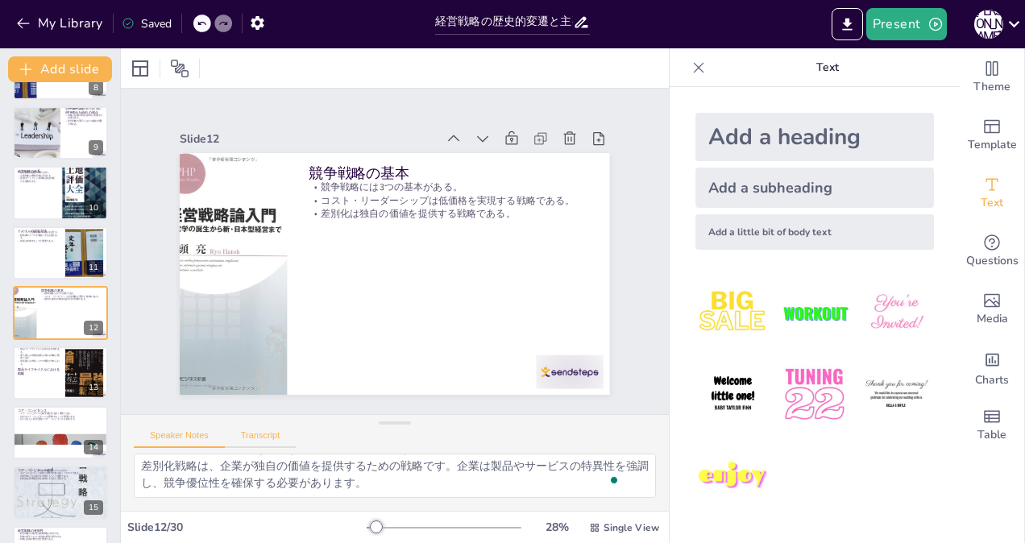
click at [273, 434] on button "Transcript" at bounding box center [261, 439] width 72 height 18
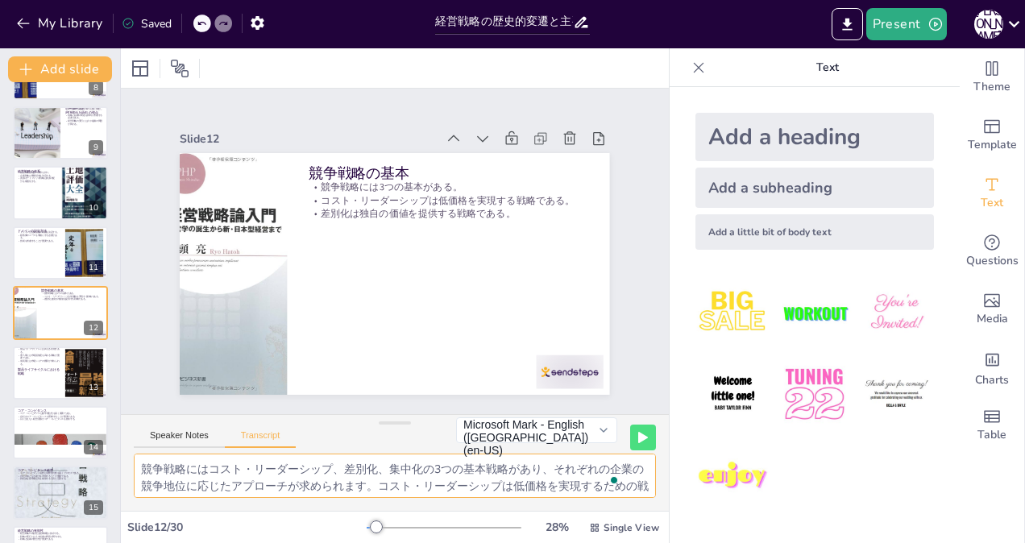
scroll to position [37, 0]
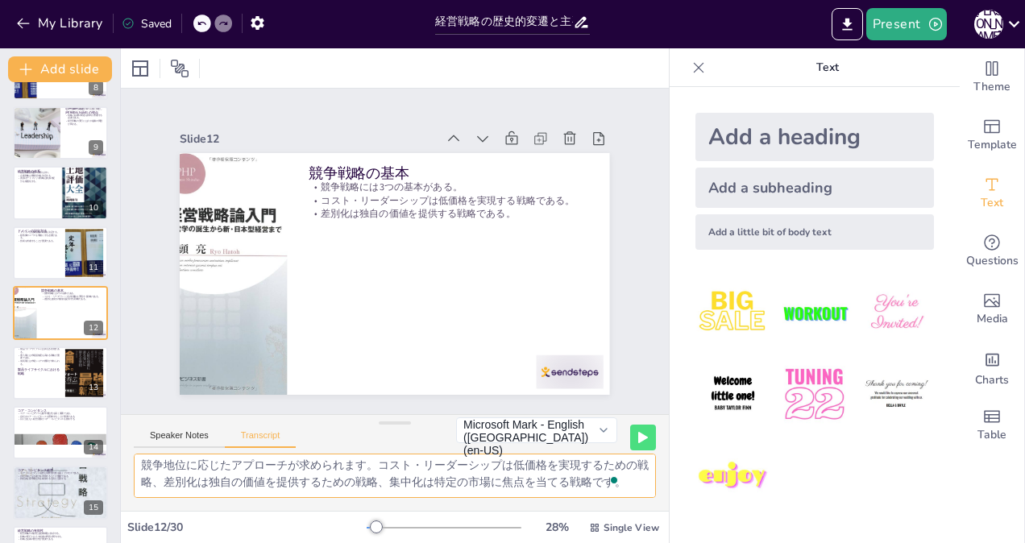
drag, startPoint x: 139, startPoint y: 463, endPoint x: 608, endPoint y: 571, distance: 481.1
click at [608, 542] on html "My Library Saved 経営戦略の歴史的変遷と主要理論 Present [PERSON_NAME] Document fonts Akatab Re…" at bounding box center [512, 271] width 1025 height 543
checkbox input "true"
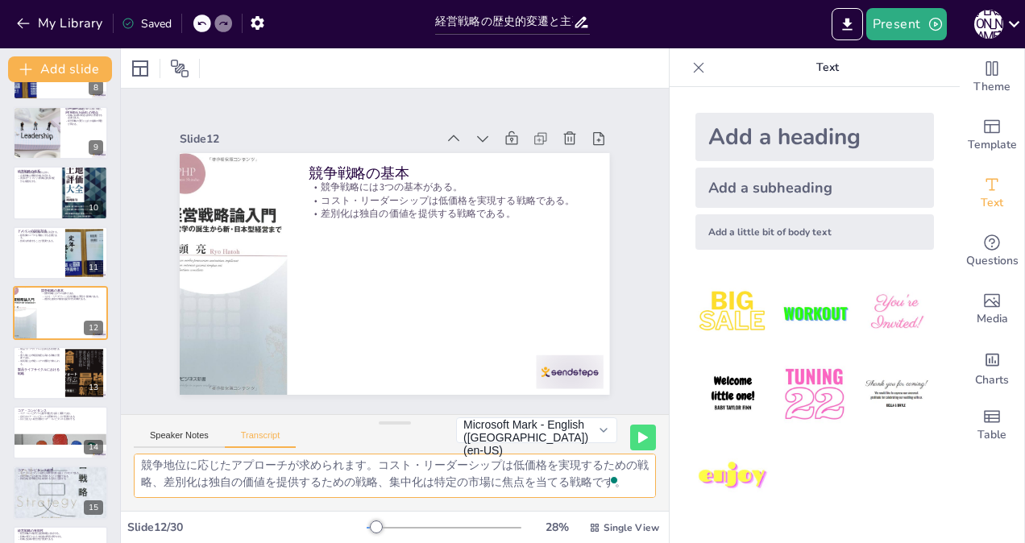
checkbox input "true"
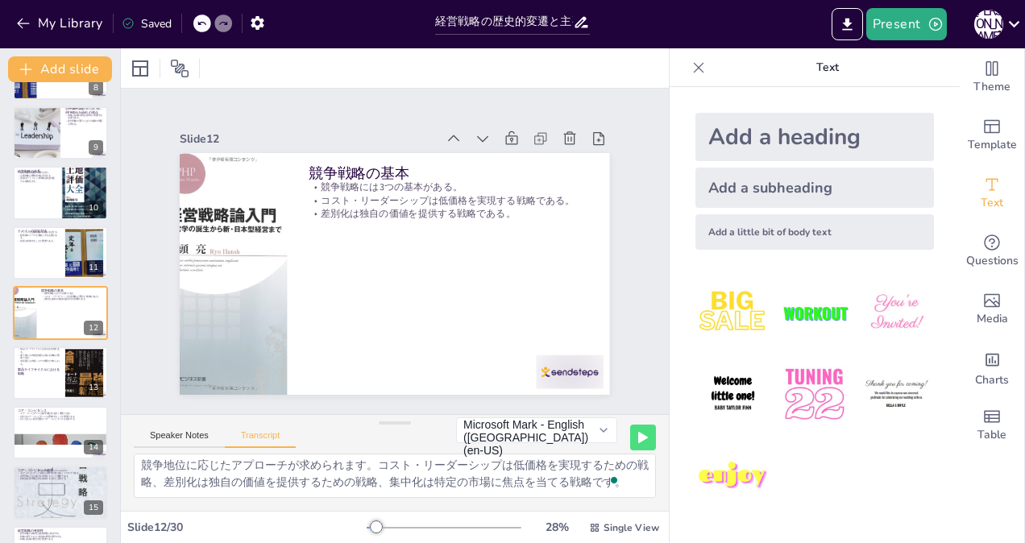
checkbox input "true"
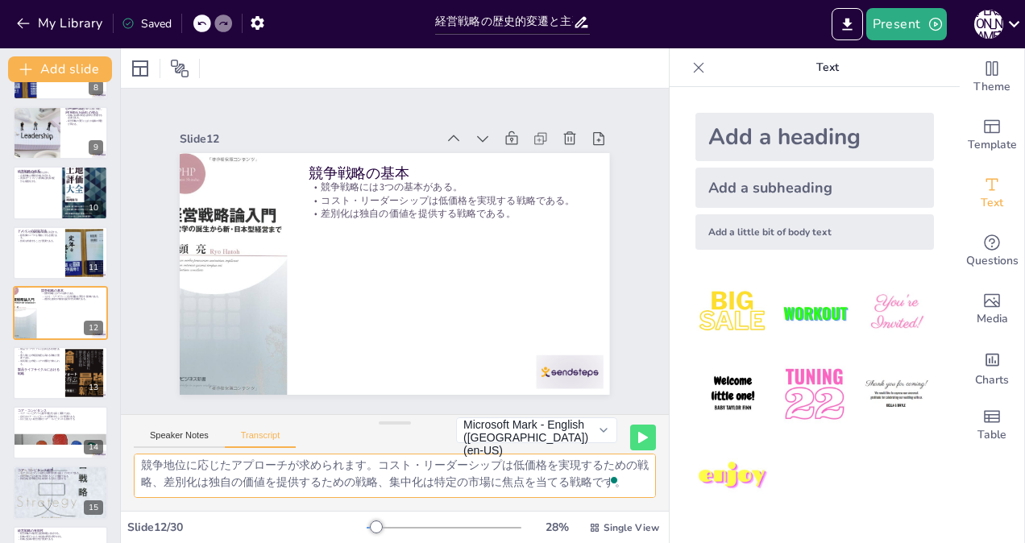
checkbox input "true"
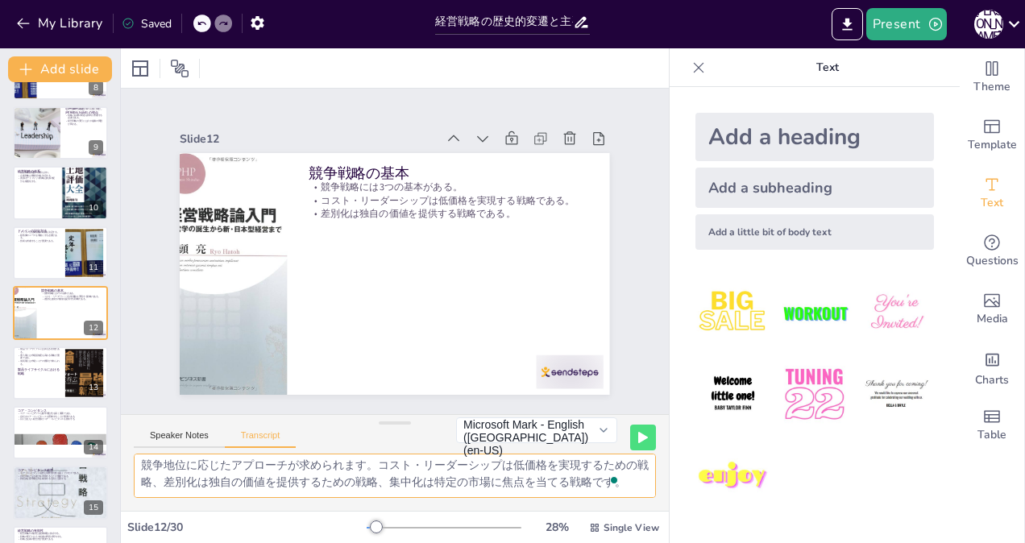
checkbox input "true"
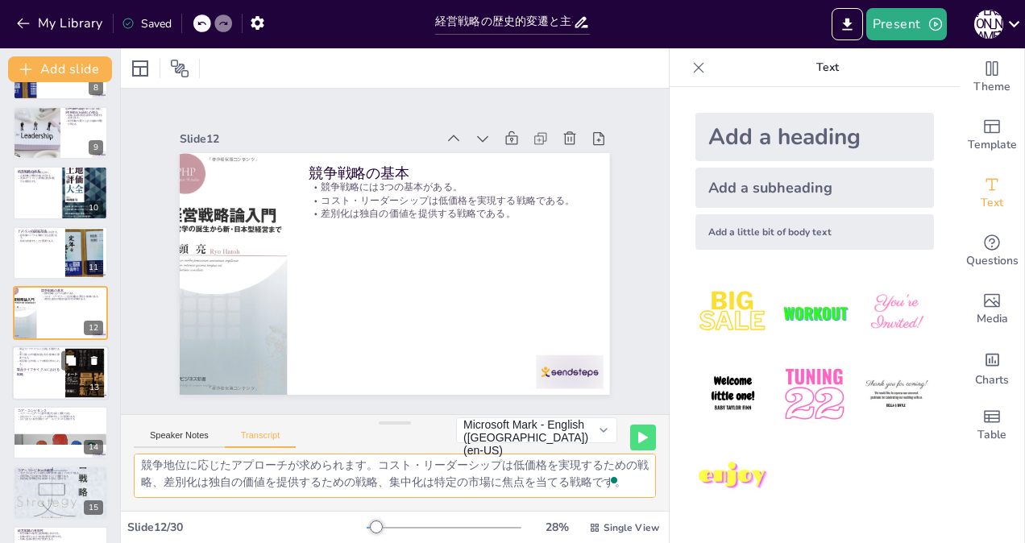
checkbox input "true"
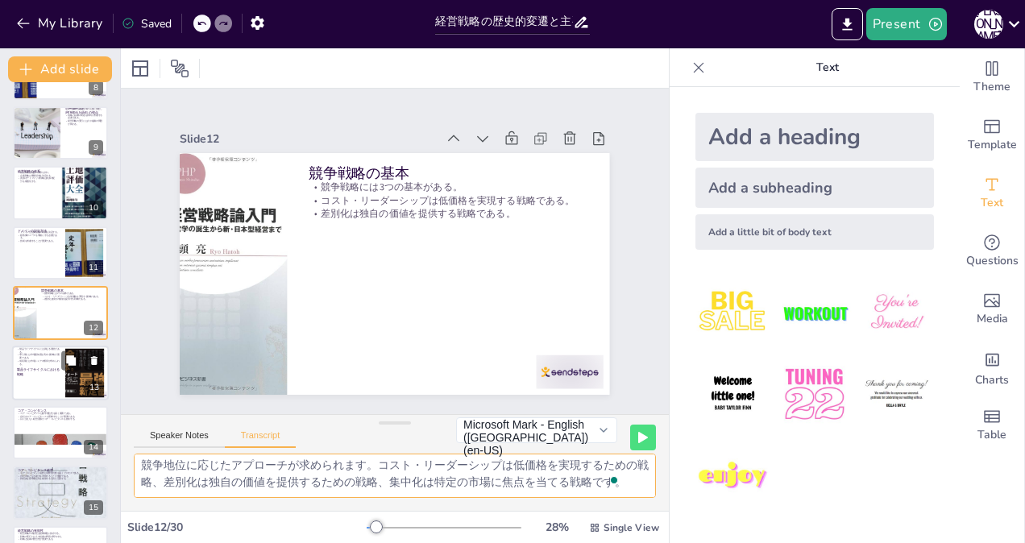
checkbox input "true"
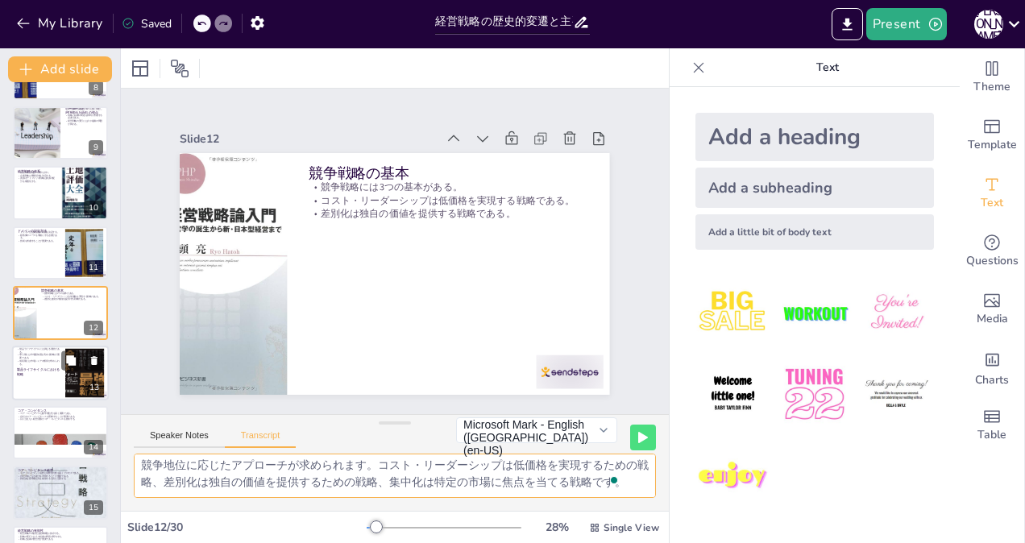
checkbox input "true"
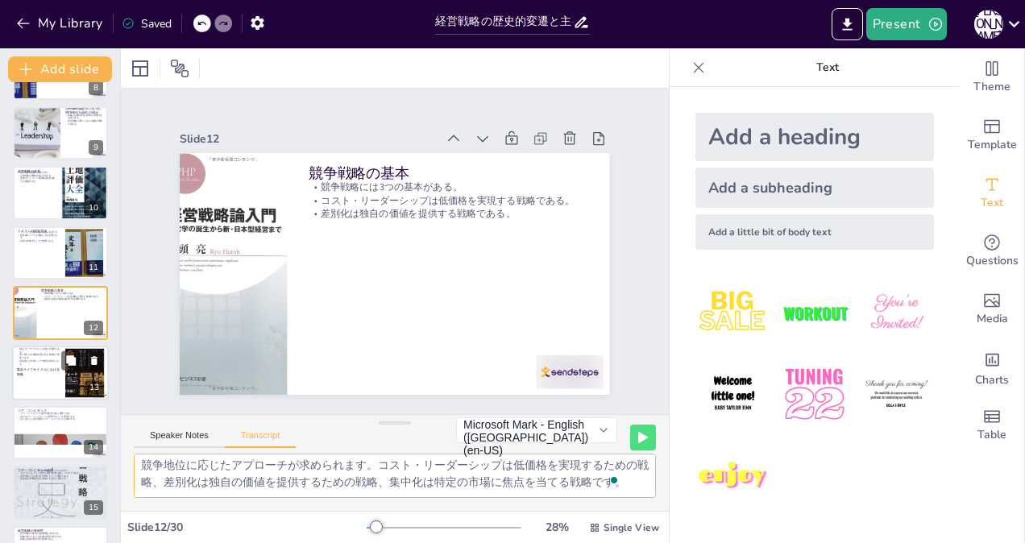
click at [26, 368] on p "製品ライフサイクルにおける戦略" at bounding box center [39, 371] width 44 height 9
checkbox input "true"
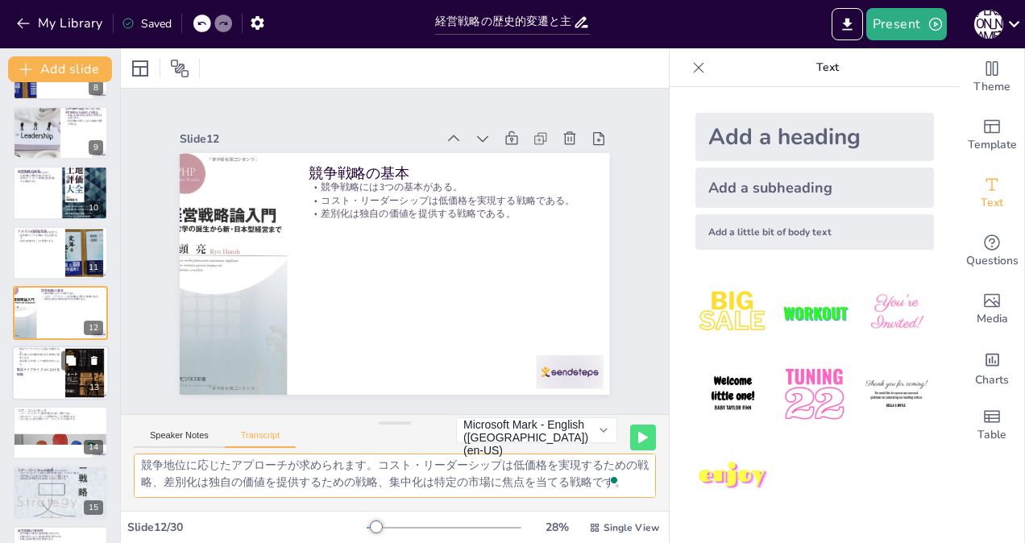
checkbox input "true"
type textarea "製品のライフサイクル段階ごとに異なる競争戦略が求められ、導入期から衰退期までの戦略を考慮する必要があります。導入期には市場での認知度を高めるための戦略が重要で…"
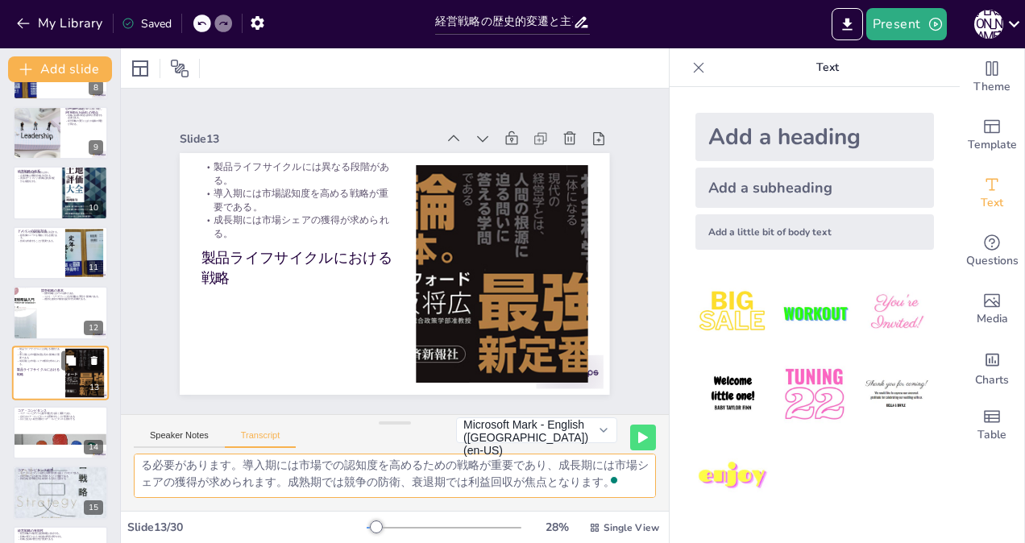
scroll to position [529, 0]
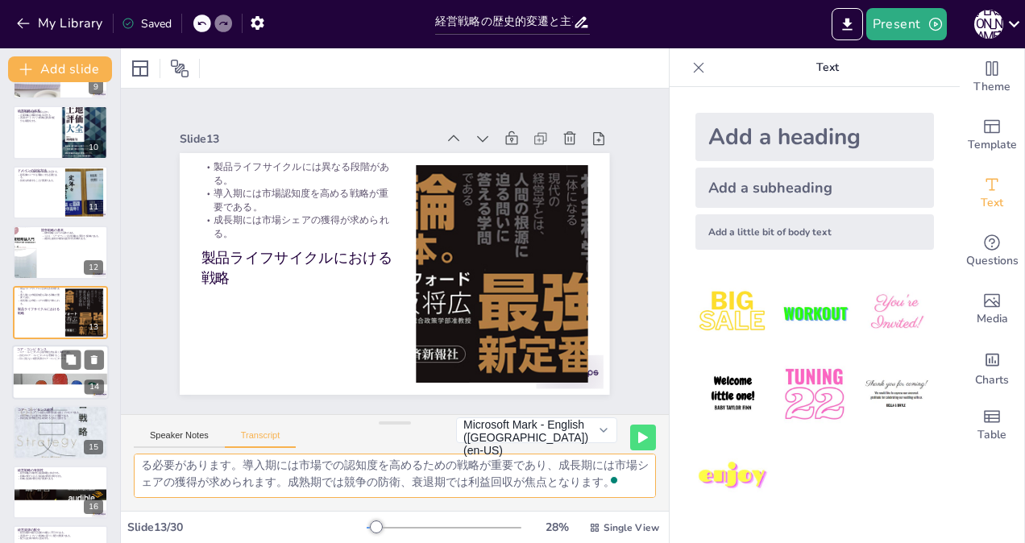
checkbox input "true"
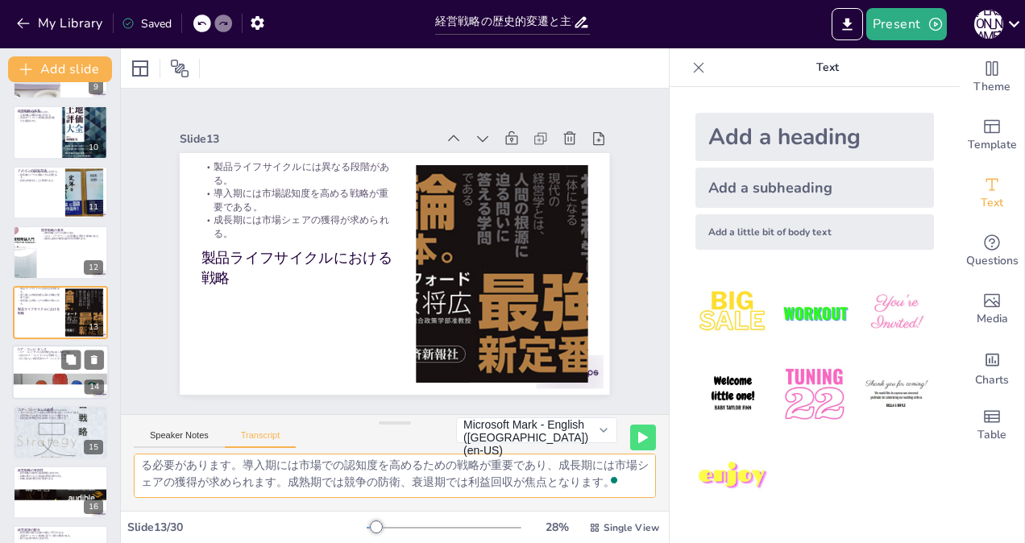
checkbox input "true"
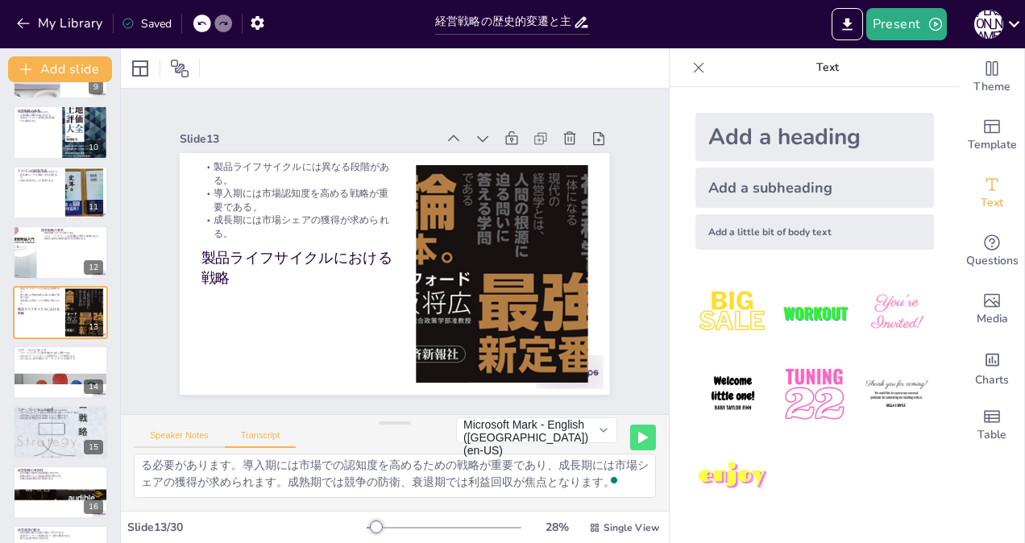
click at [164, 432] on button "Speaker Notes" at bounding box center [179, 439] width 91 height 18
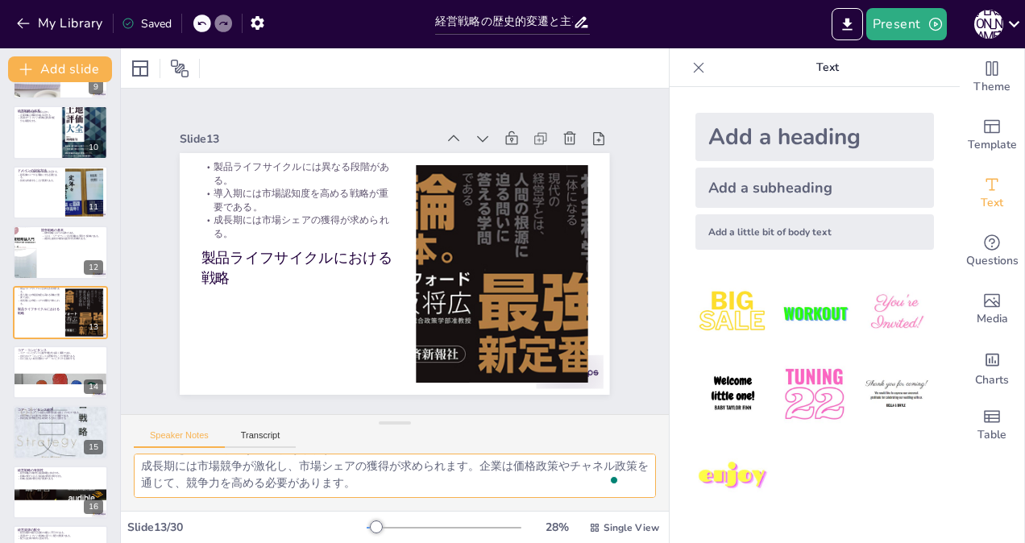
scroll to position [88, 0]
drag, startPoint x: 142, startPoint y: 464, endPoint x: 629, endPoint y: 538, distance: 492.3
click at [629, 538] on div "Slide 1 経営戦略の歴史的変遷と主要理論 本プレゼンテーションでは、経営戦略の基本、歴史的変遷、主要理論について解説します。企業が外部環境に対処するため…" at bounding box center [395, 295] width 548 height 495
checkbox input "true"
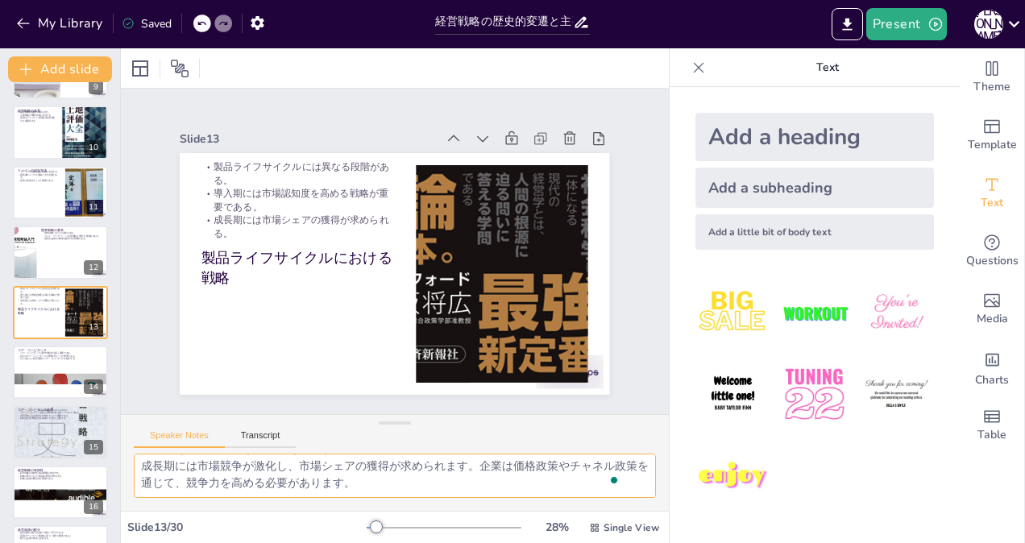
checkbox input "true"
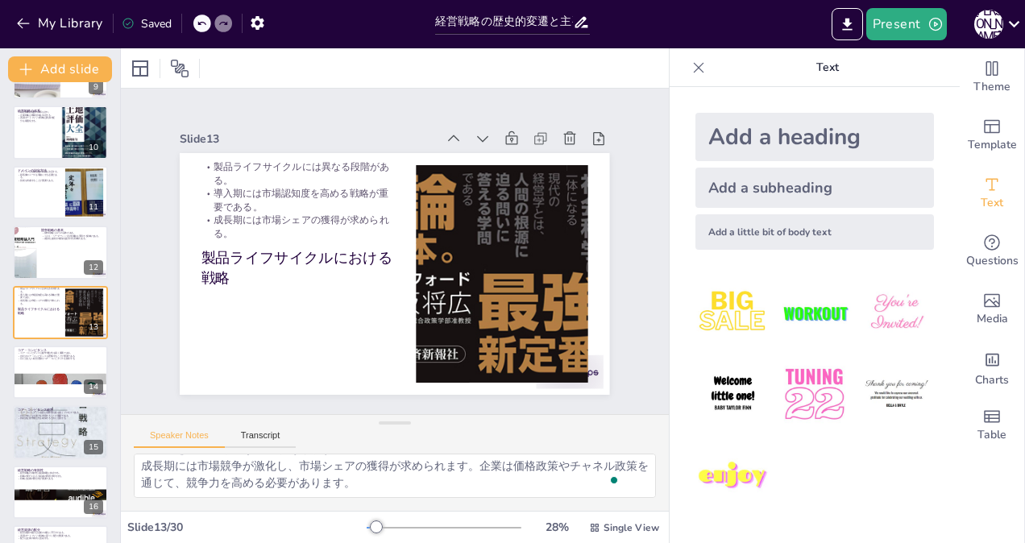
checkbox input "true"
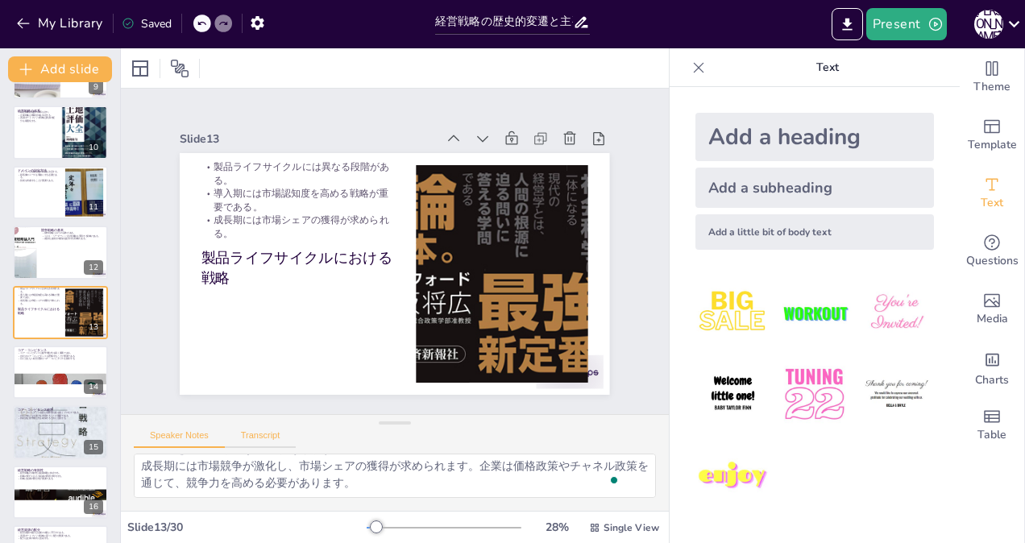
click at [259, 436] on button "Transcript" at bounding box center [261, 439] width 72 height 18
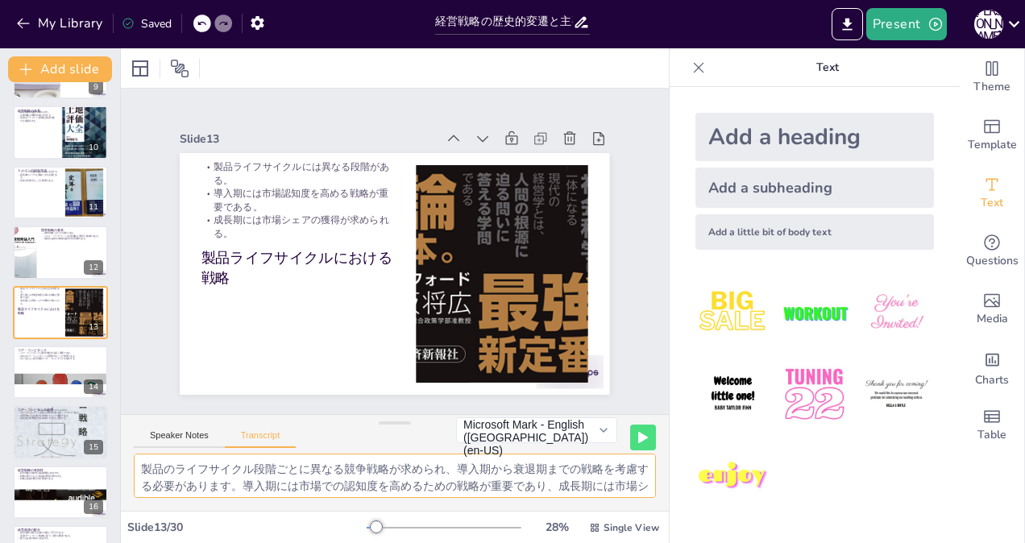
scroll to position [37, 0]
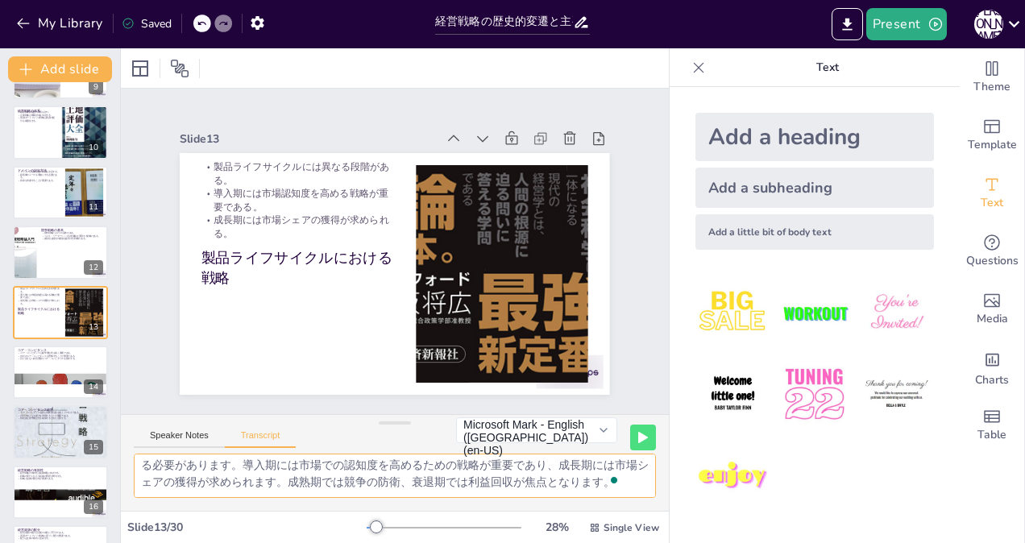
drag, startPoint x: 137, startPoint y: 464, endPoint x: 545, endPoint y: 564, distance: 419.8
click at [545, 542] on html "My Library Saved 経営戦略の歴史的変遷と主要理論 Present [PERSON_NAME] Document fonts Akatab Re…" at bounding box center [512, 271] width 1025 height 543
checkbox input "true"
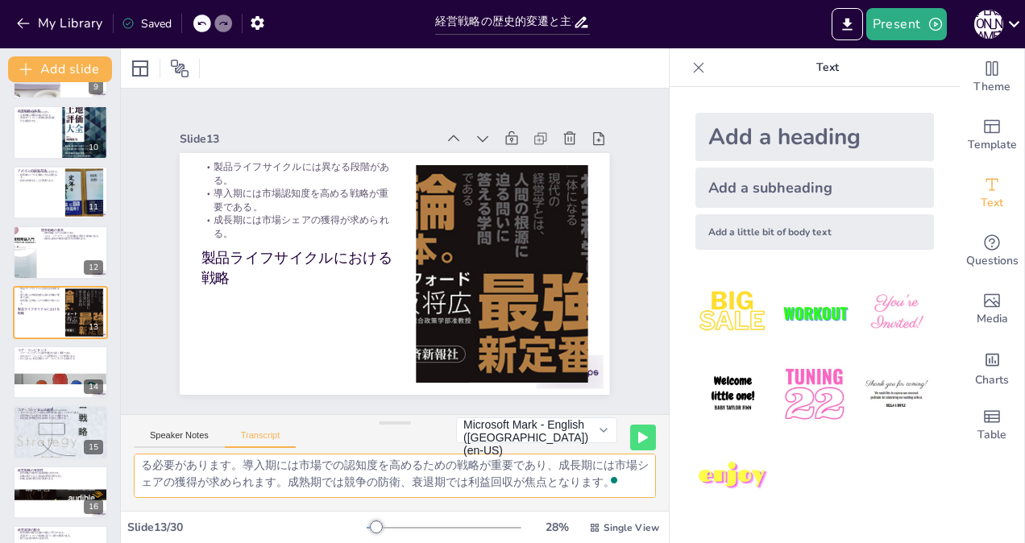
checkbox input "true"
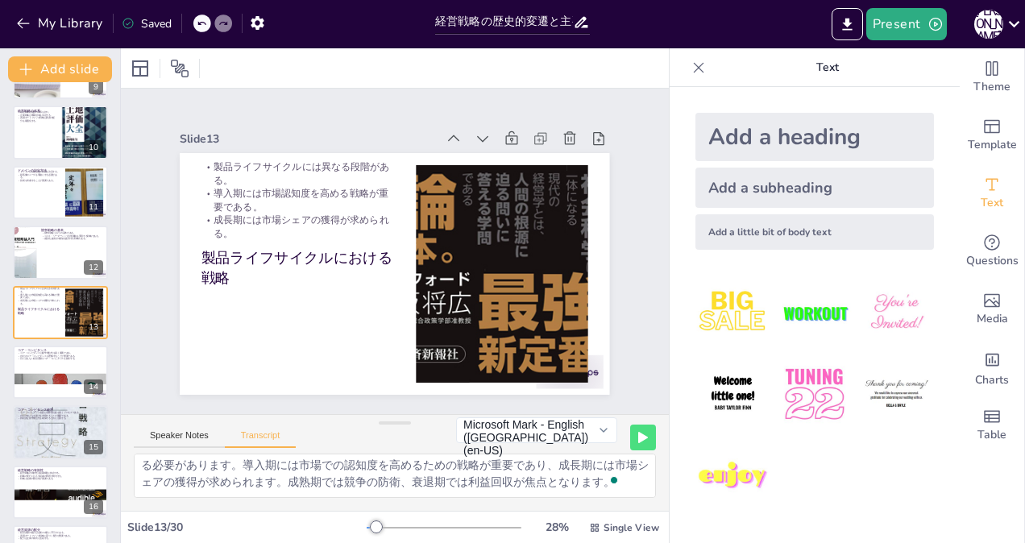
checkbox input "true"
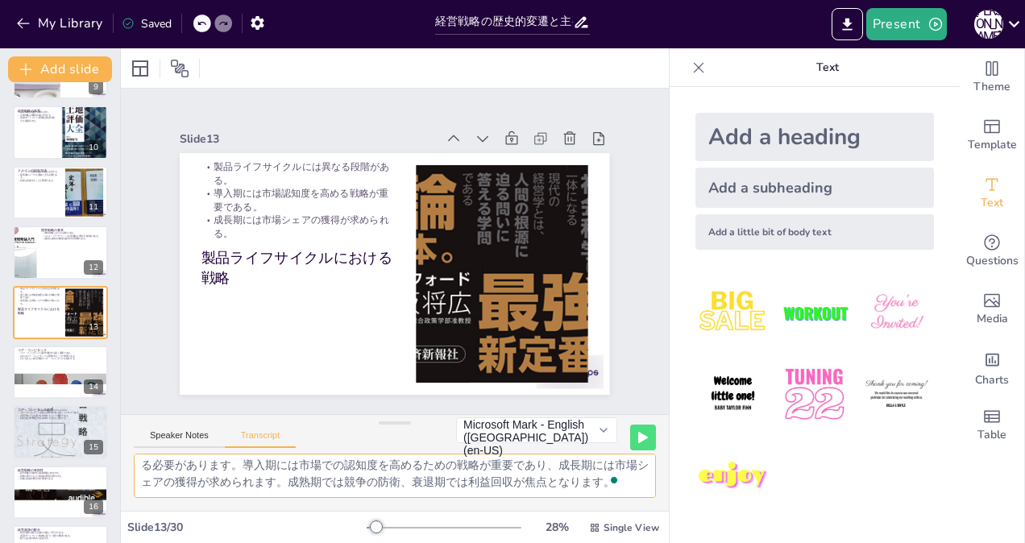
checkbox input "true"
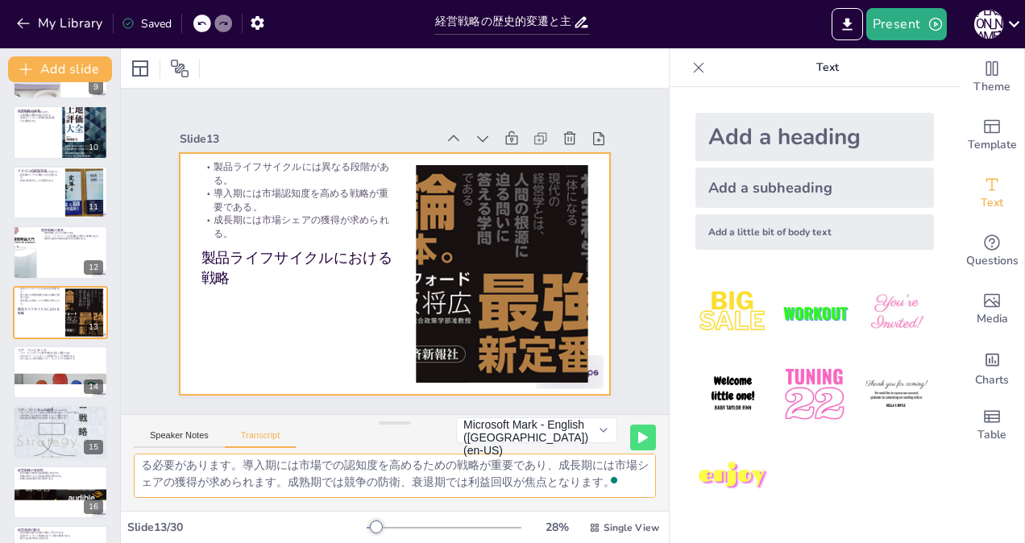
checkbox input "true"
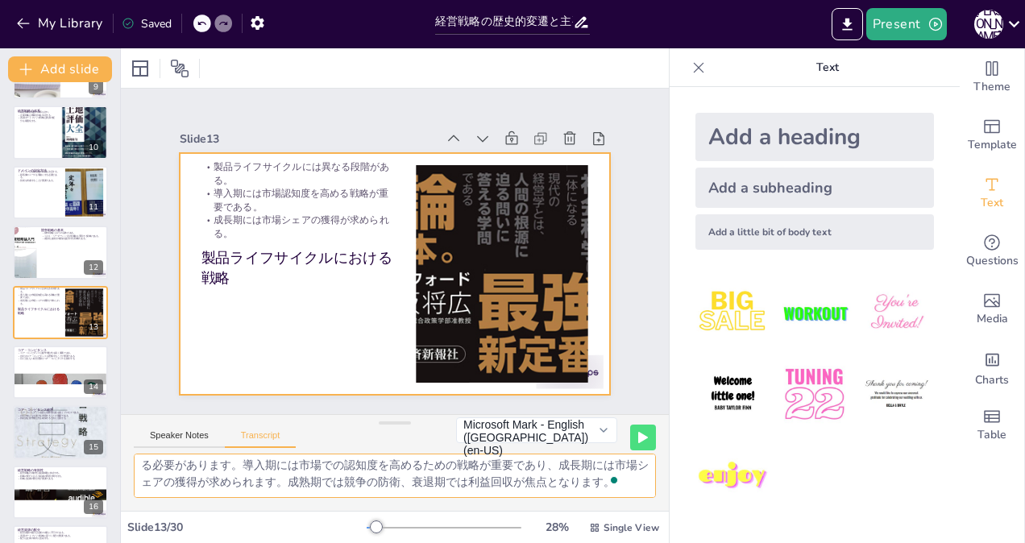
checkbox input "true"
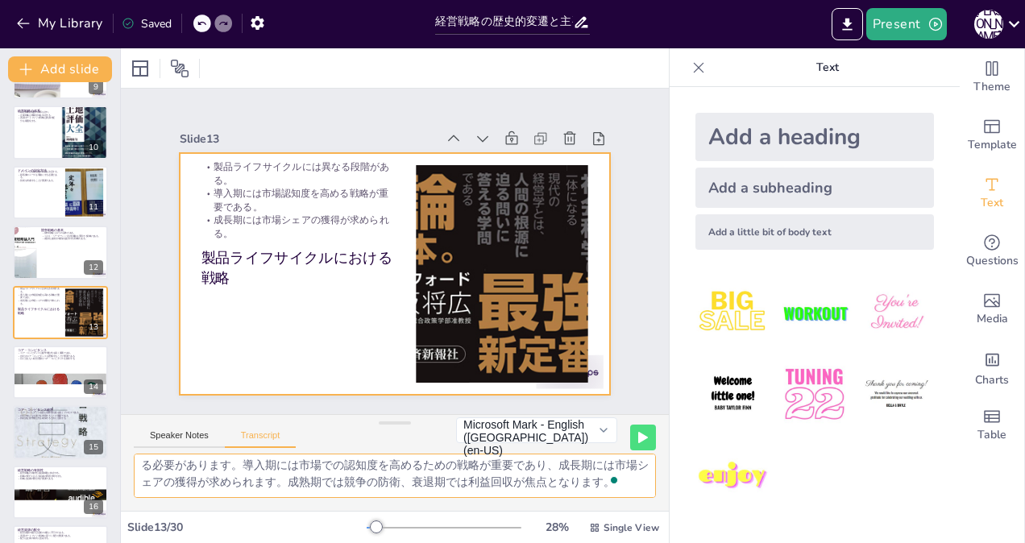
checkbox input "true"
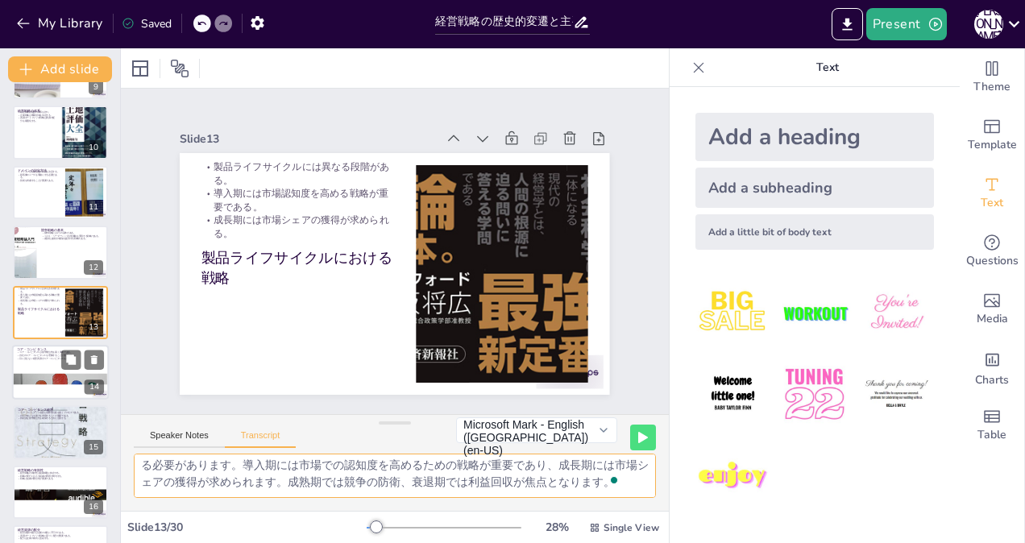
checkbox input "true"
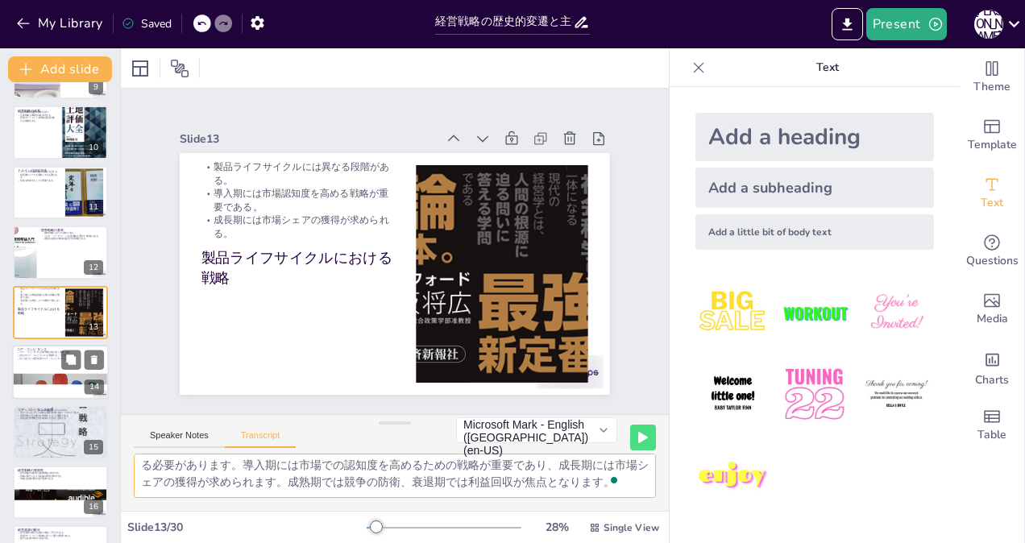
checkbox input "true"
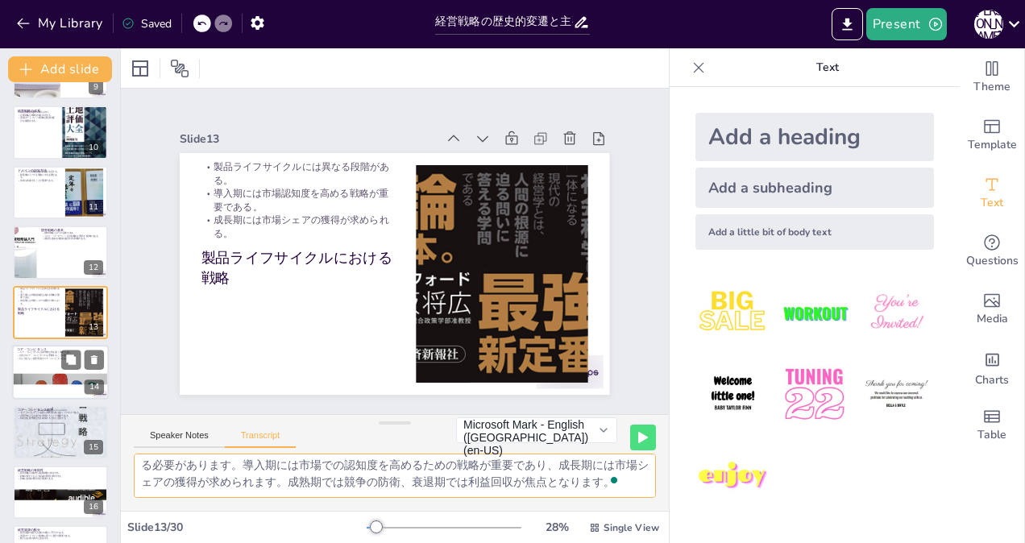
checkbox input "true"
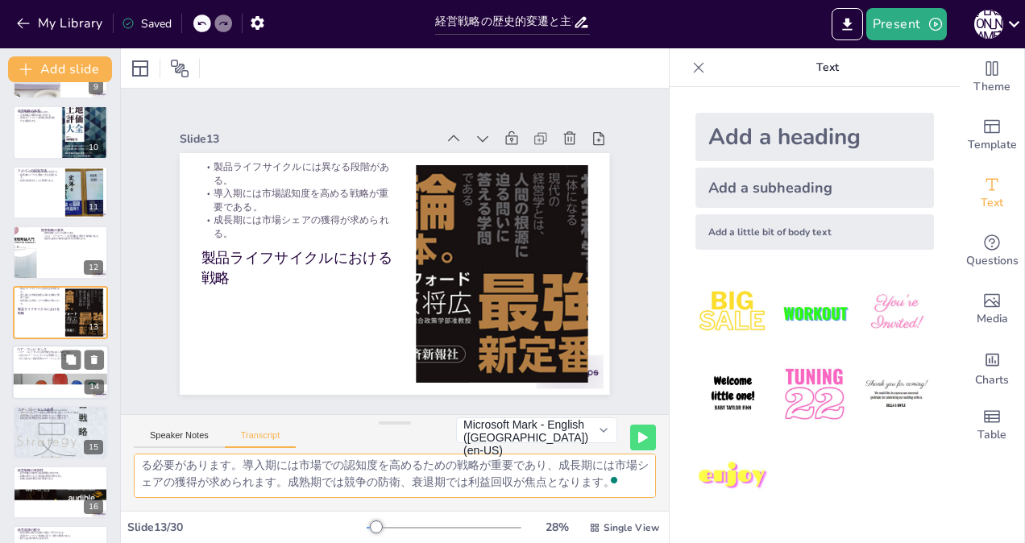
click at [35, 364] on div at bounding box center [60, 372] width 97 height 55
checkbox input "true"
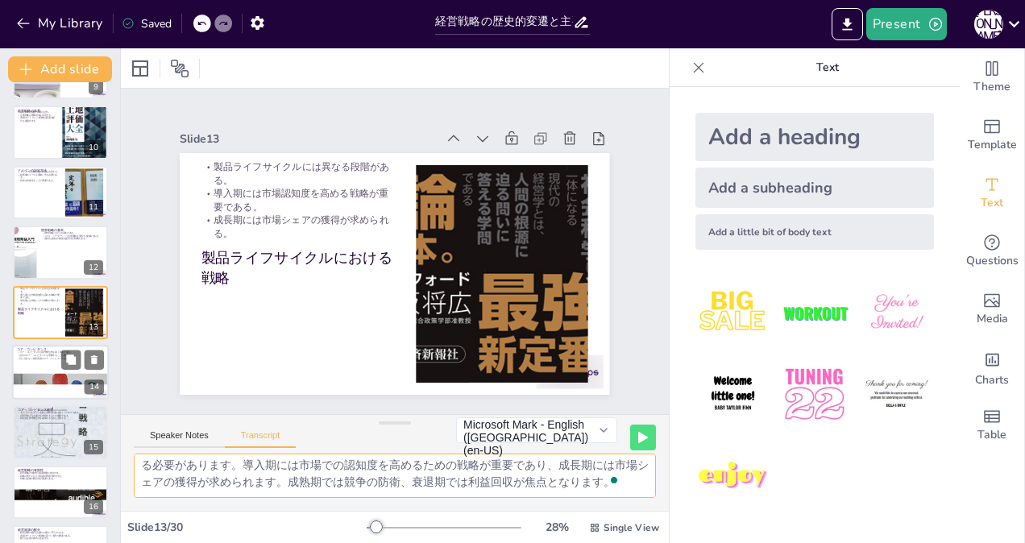
checkbox input "true"
type textarea "コア・コンピタンスは競合他社を圧倒する能力であり、企業の競争優位性を築くために重要な要素です。企業は自社のコア・コンピタンスを理解し、それを活かすことで市場で…"
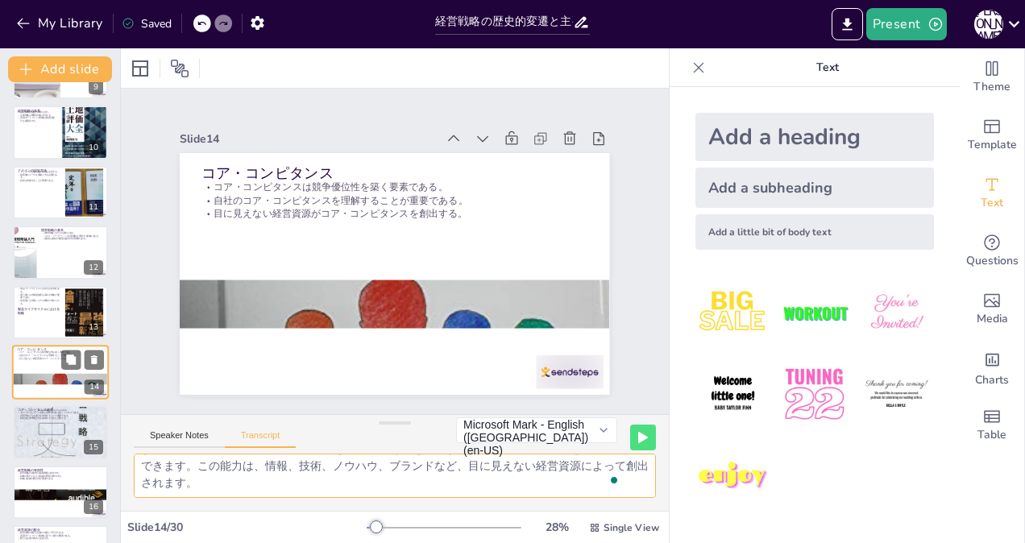
scroll to position [588, 0]
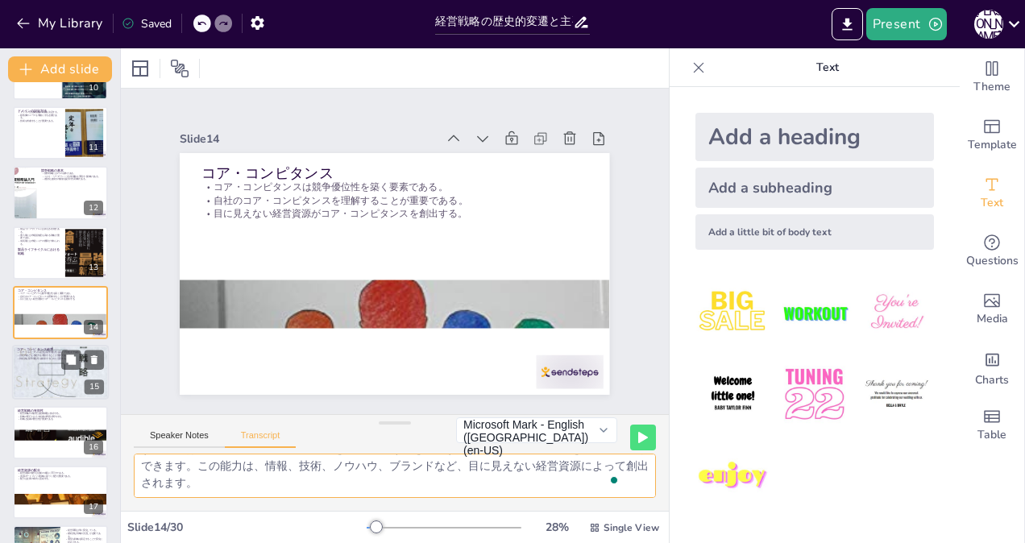
checkbox input "true"
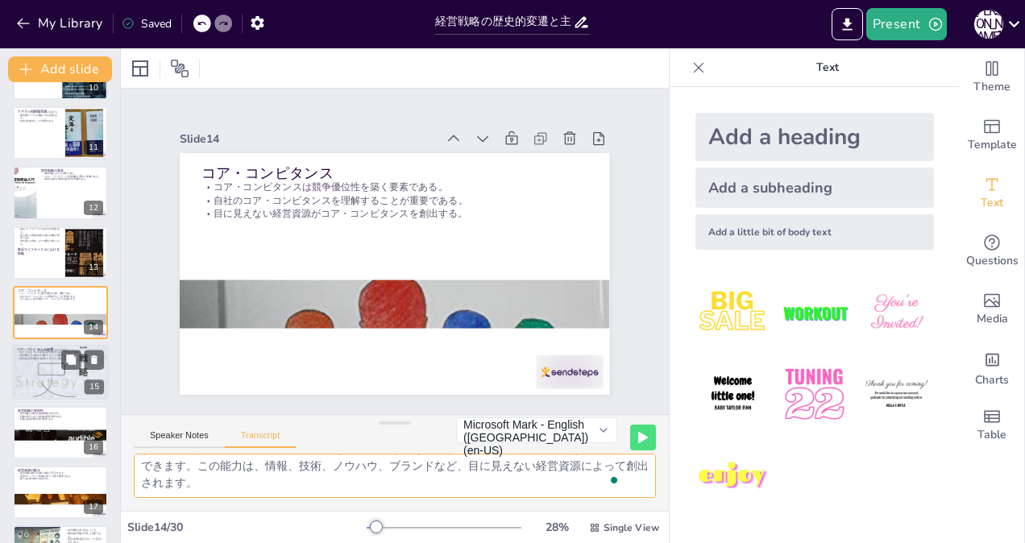
checkbox input "true"
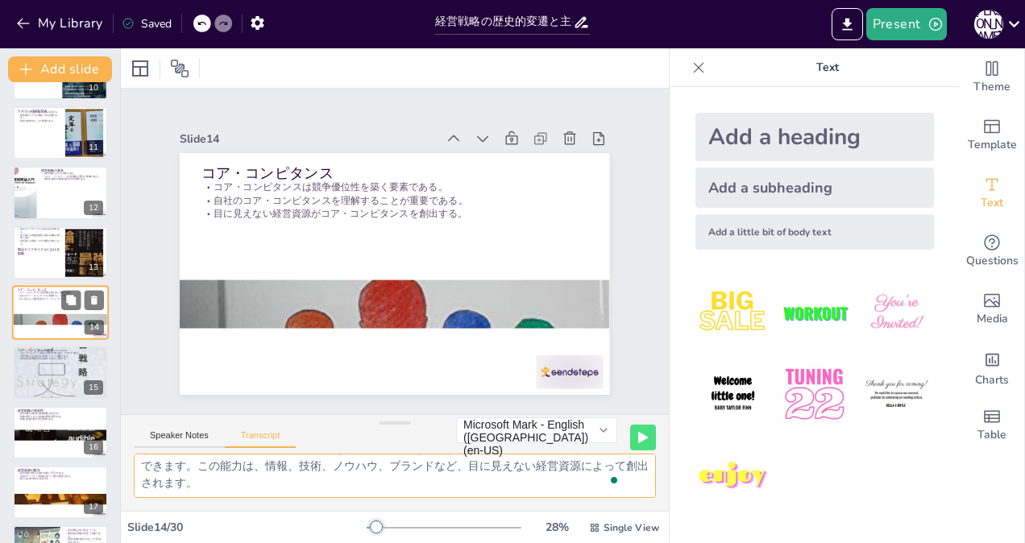
checkbox input "true"
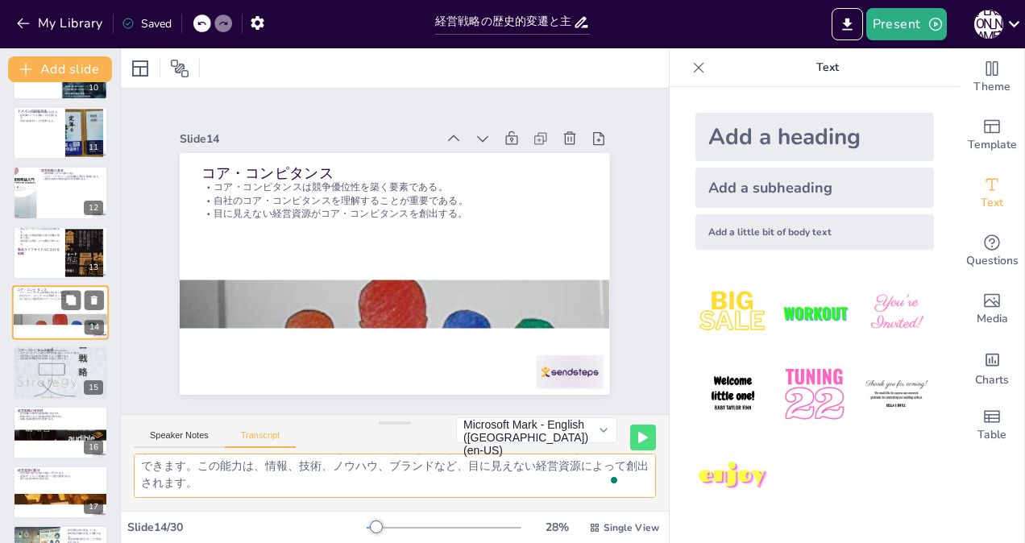
checkbox input "true"
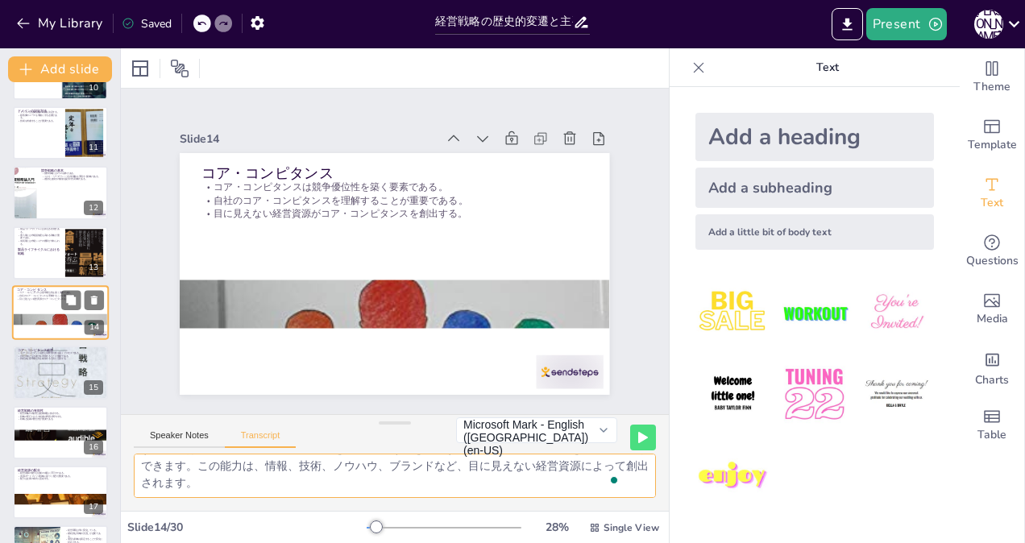
checkbox input "true"
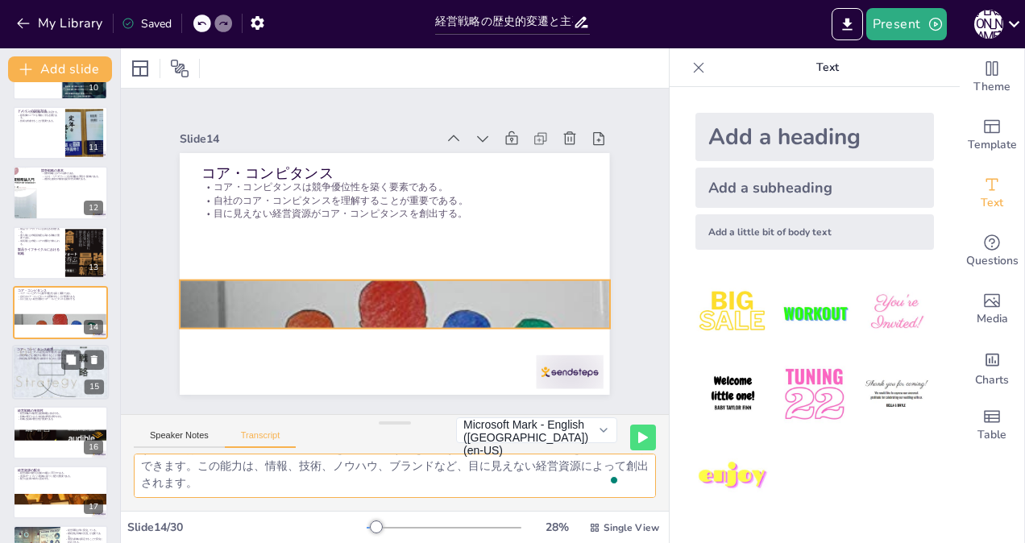
checkbox input "true"
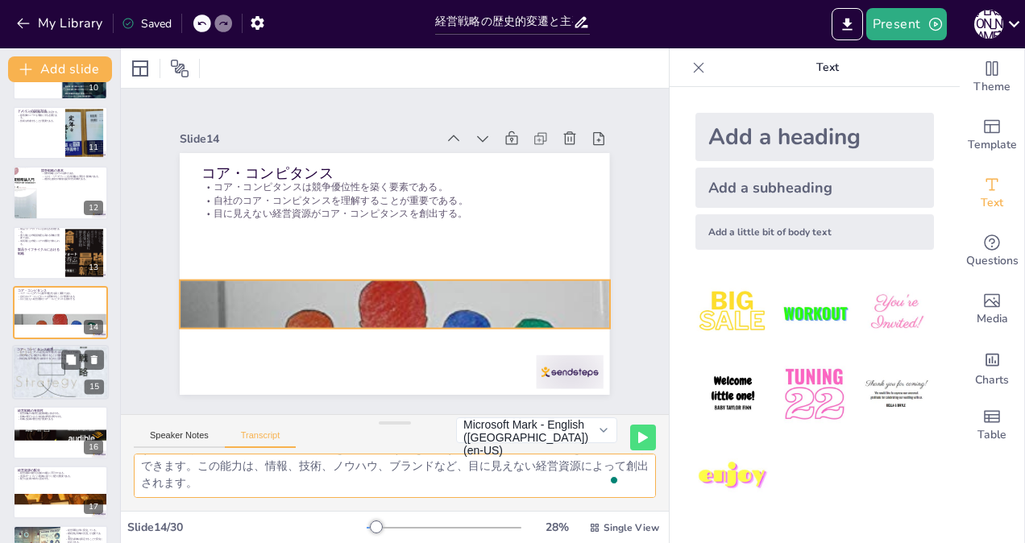
checkbox input "true"
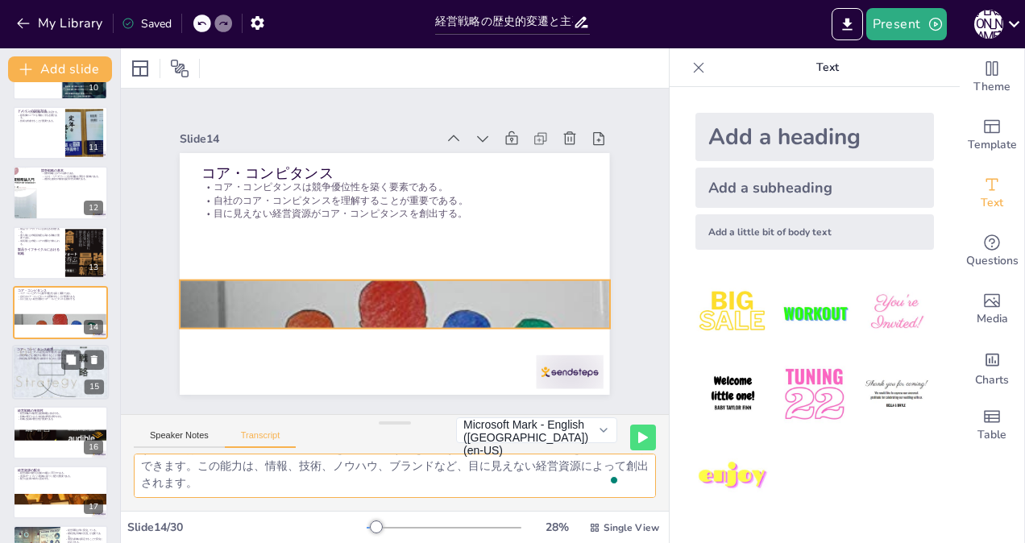
checkbox input "true"
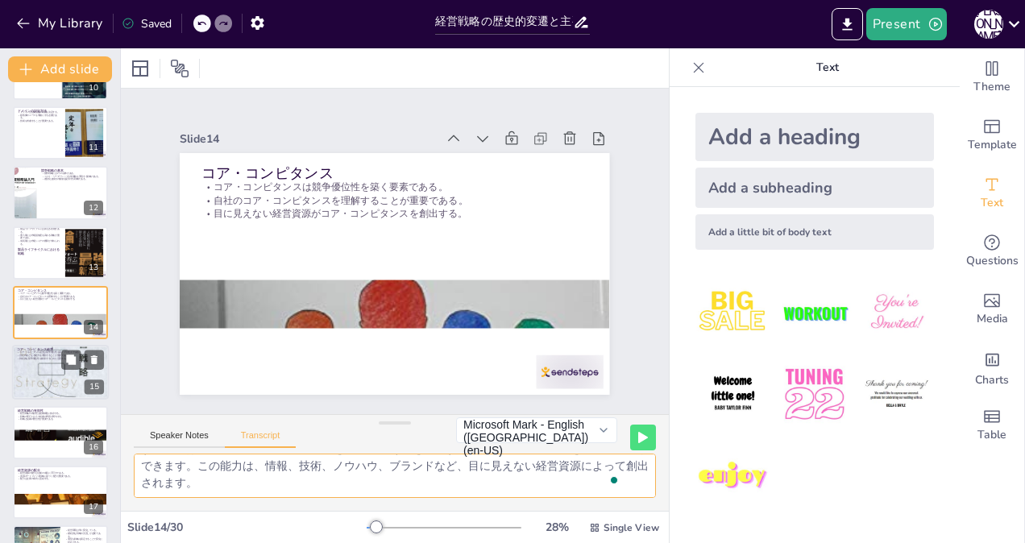
checkbox input "true"
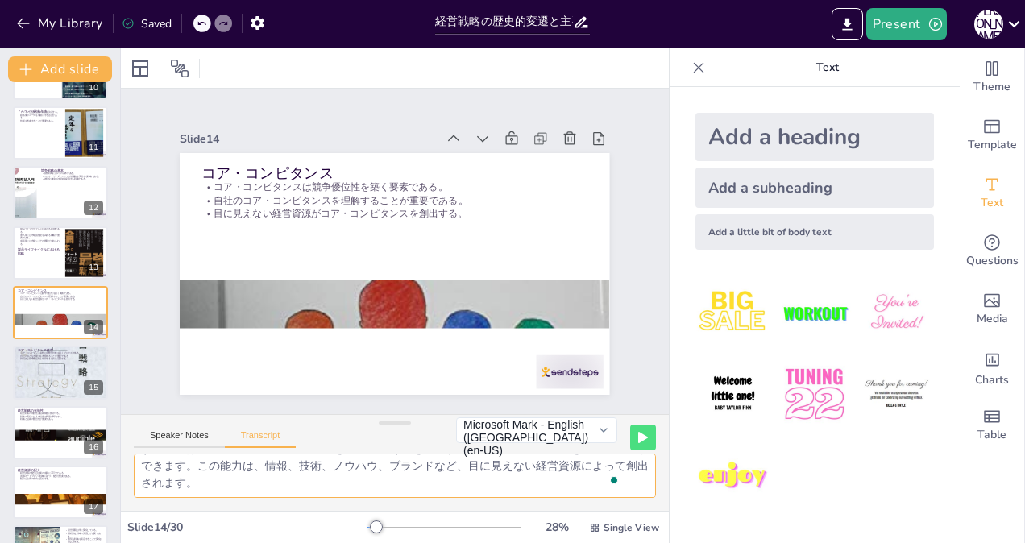
checkbox input "true"
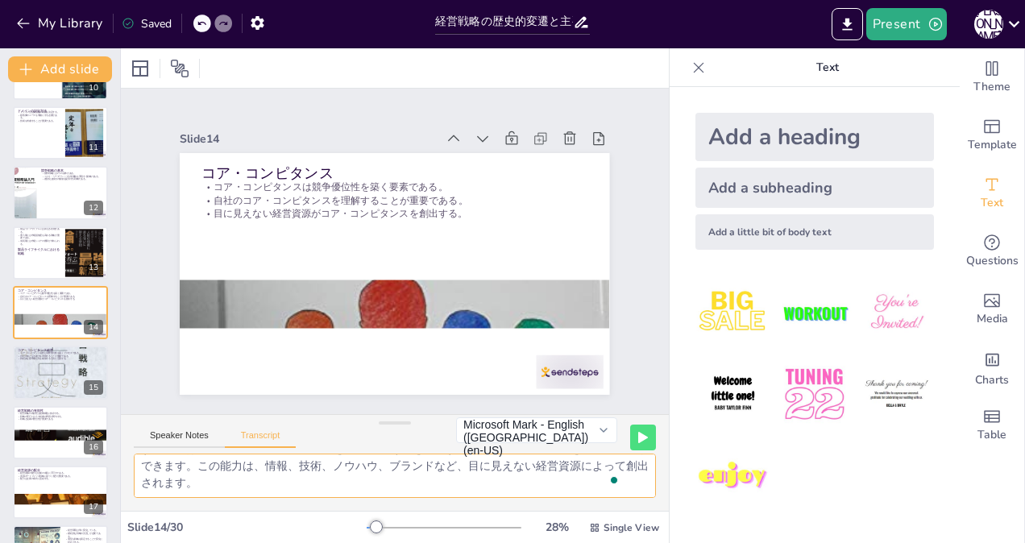
checkbox input "true"
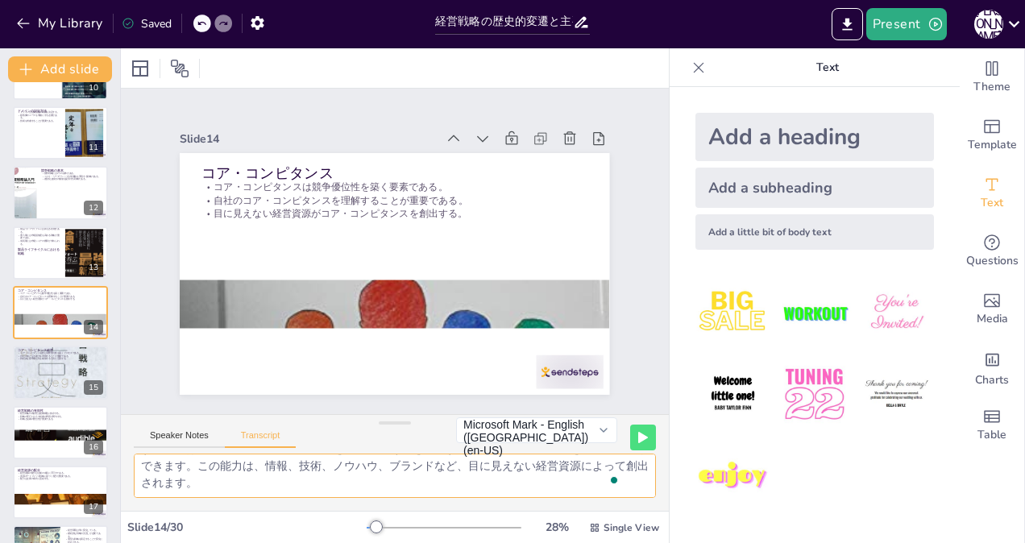
checkbox input "true"
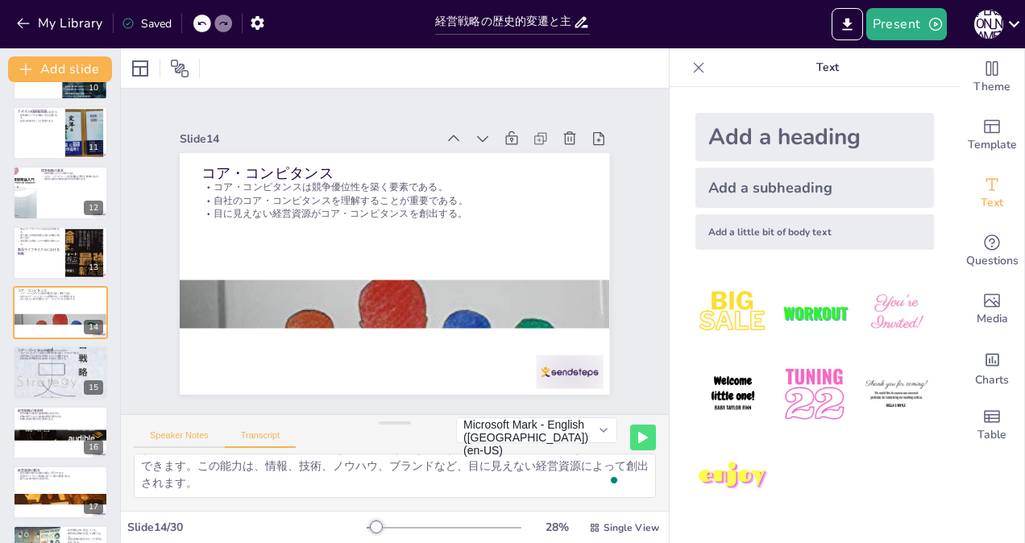
click at [167, 438] on button "Speaker Notes" at bounding box center [179, 439] width 91 height 18
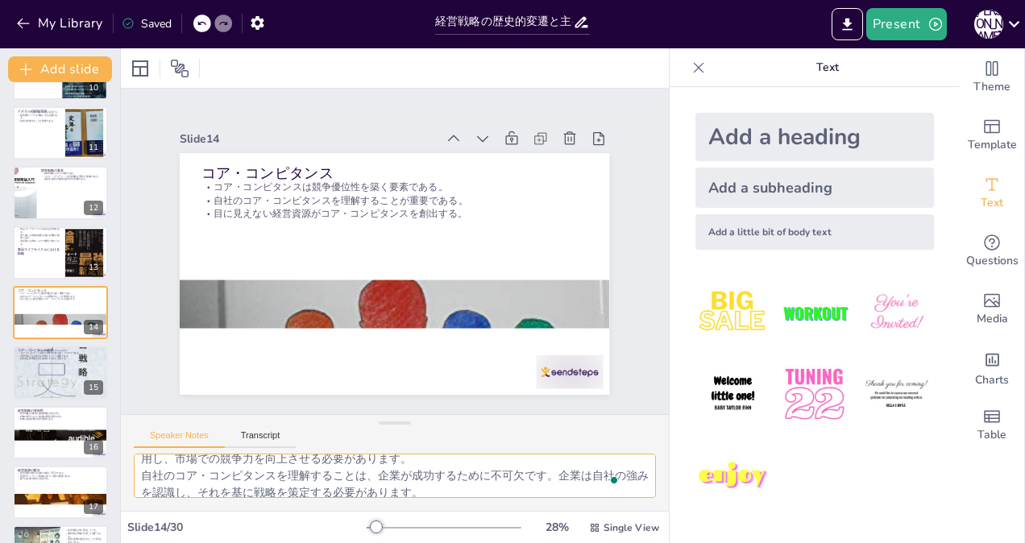
scroll to position [71, 0]
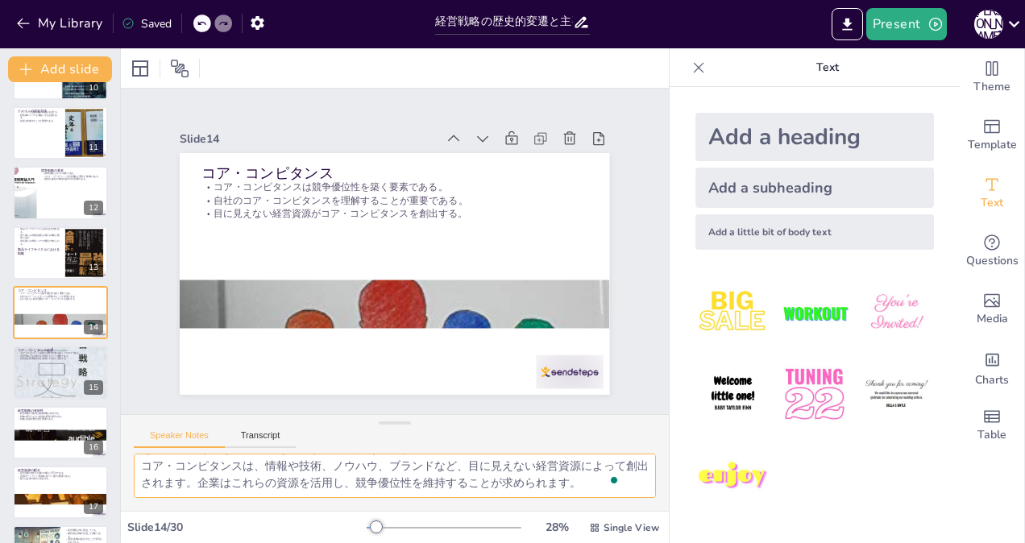
drag, startPoint x: 142, startPoint y: 464, endPoint x: 643, endPoint y: 548, distance: 508.2
click at [643, 542] on html "My Library Saved 経営戦略の歴史的変遷と主要理論 Present [PERSON_NAME] Document fonts Akatab Re…" at bounding box center [512, 271] width 1025 height 543
checkbox input "true"
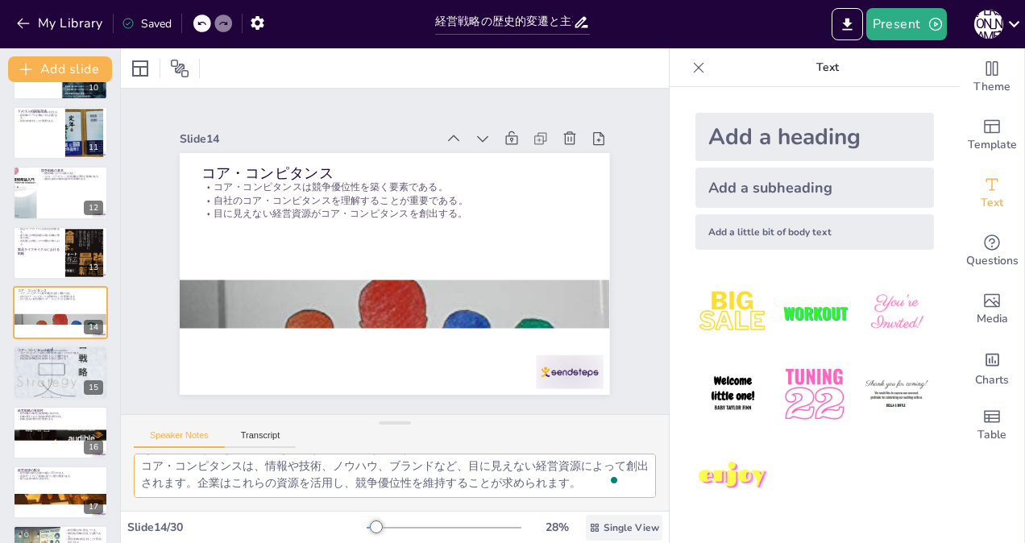
checkbox input "true"
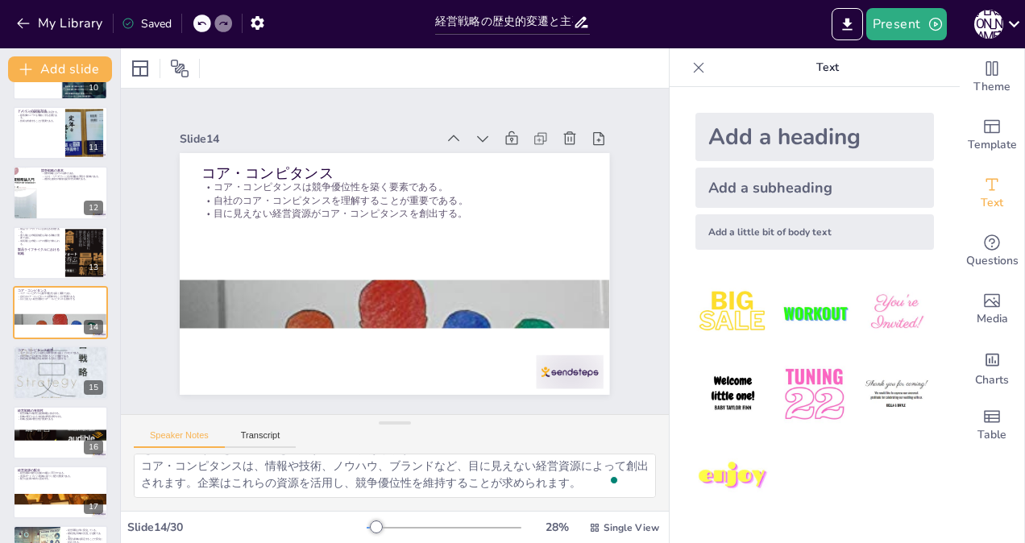
checkbox input "true"
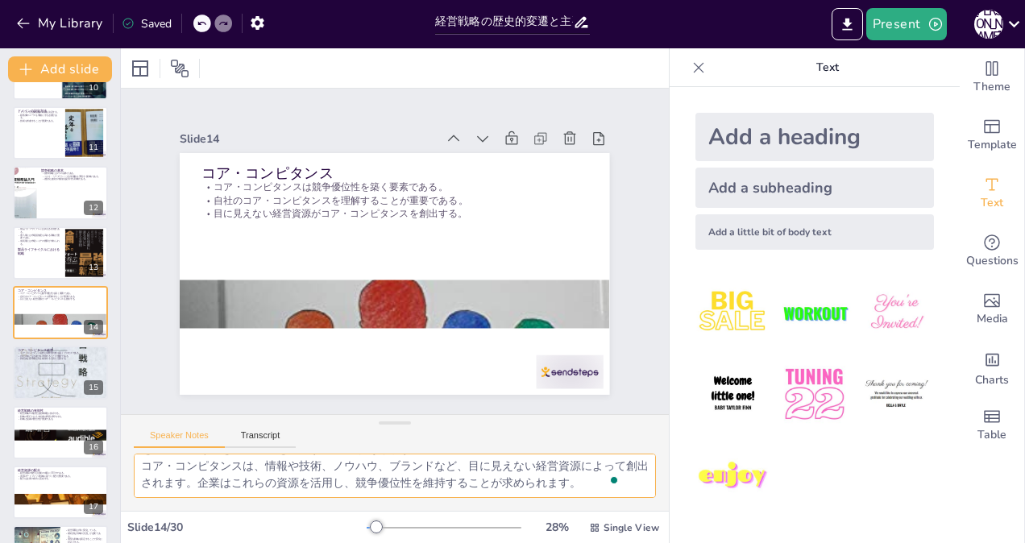
checkbox input "true"
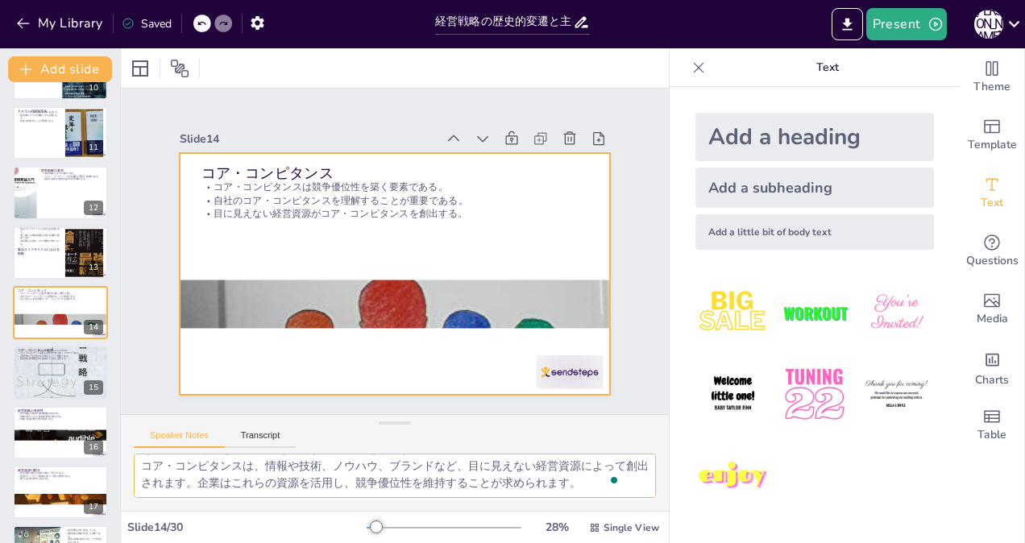
checkbox input "true"
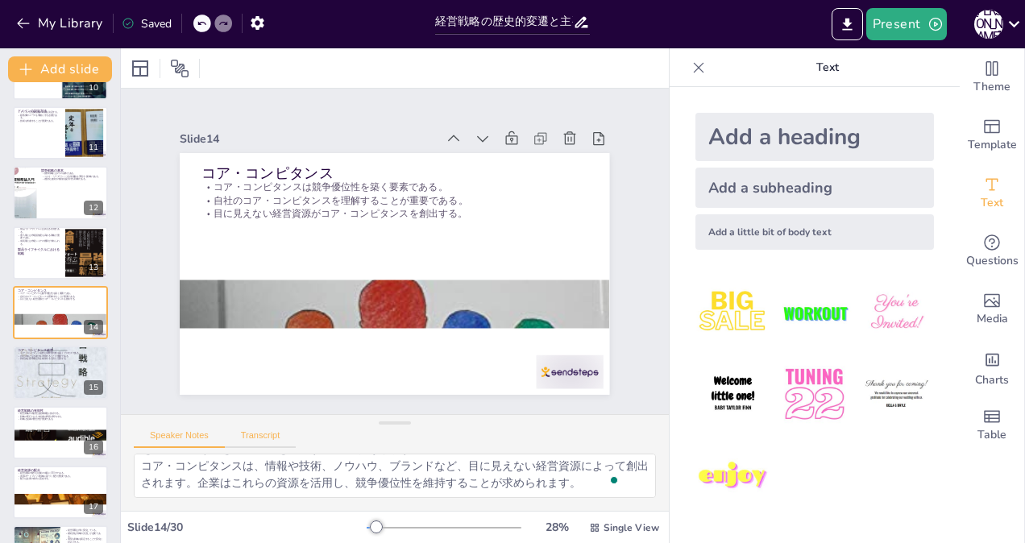
click at [260, 438] on button "Transcript" at bounding box center [261, 439] width 72 height 18
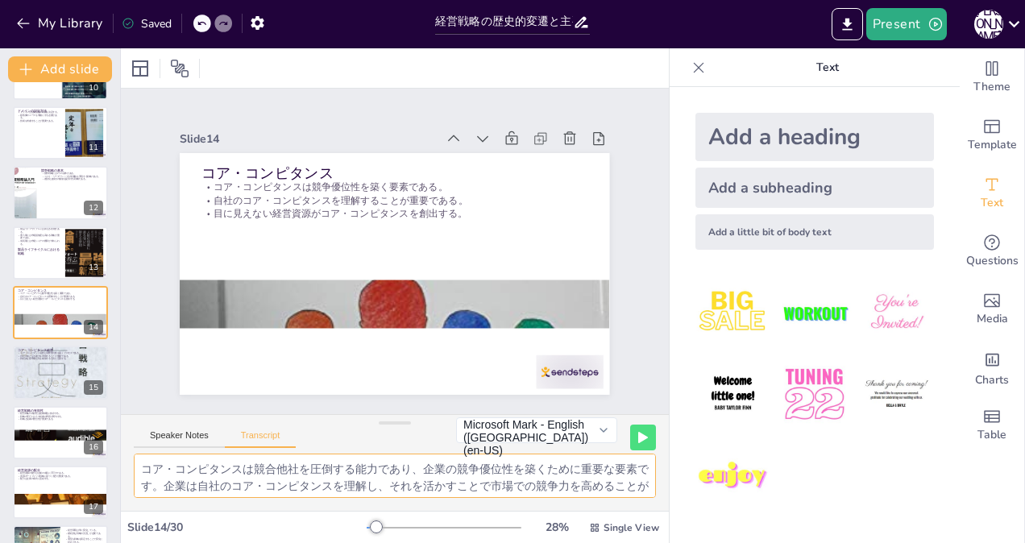
scroll to position [37, 0]
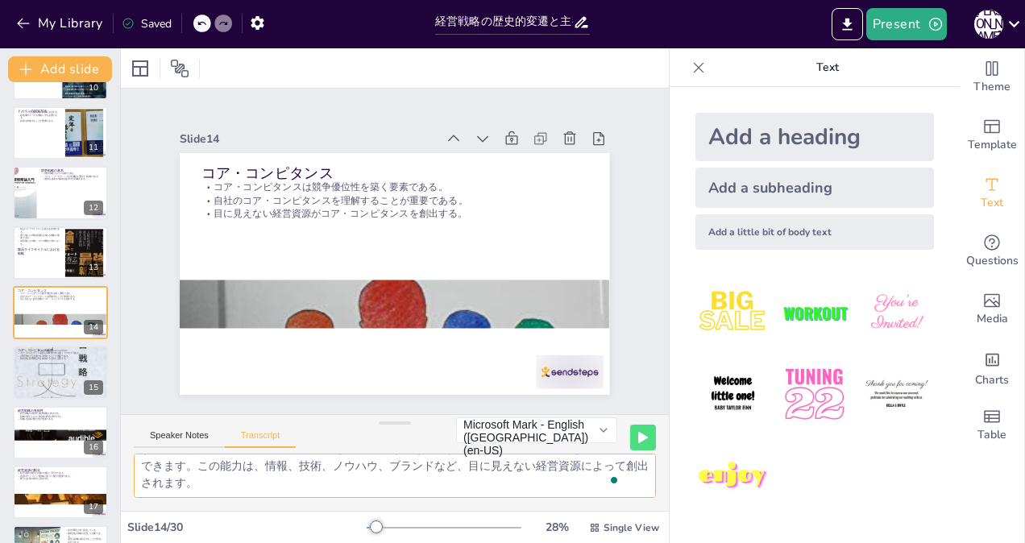
drag, startPoint x: 139, startPoint y: 466, endPoint x: 482, endPoint y: 533, distance: 349.7
click at [482, 533] on div "Slide 1 経営戦略の歴史的変遷と主要理論 本プレゼンテーションでは、経営戦略の基本、歴史的変遷、主要理論について解説します。企業が外部環境に対処するため…" at bounding box center [395, 295] width 548 height 495
checkbox input "true"
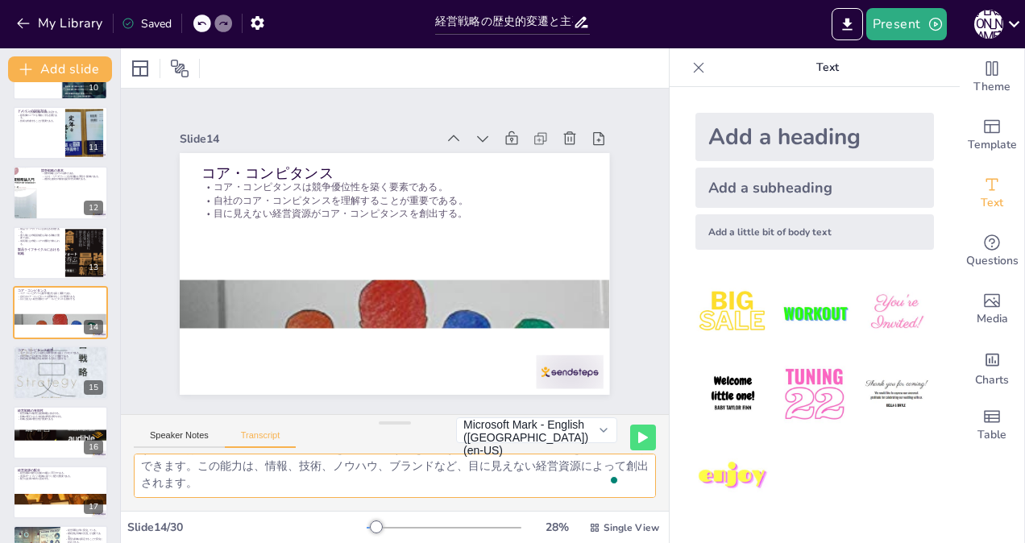
checkbox input "true"
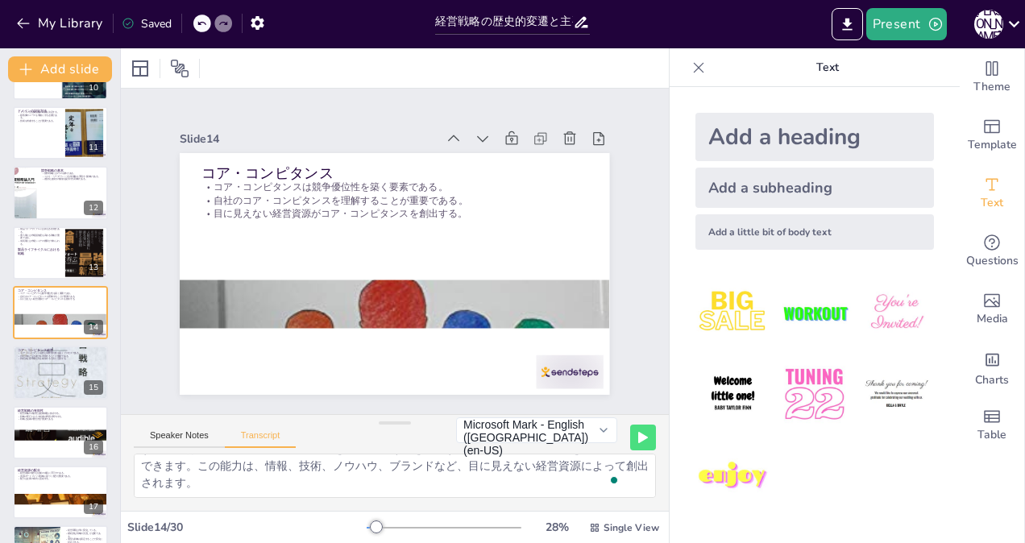
checkbox input "true"
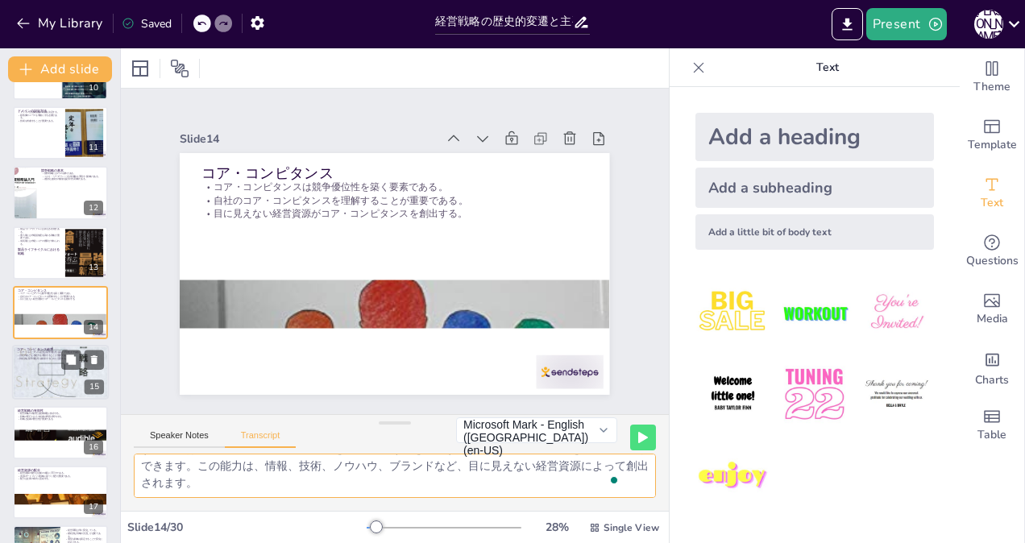
click at [39, 379] on div at bounding box center [60, 373] width 97 height 155
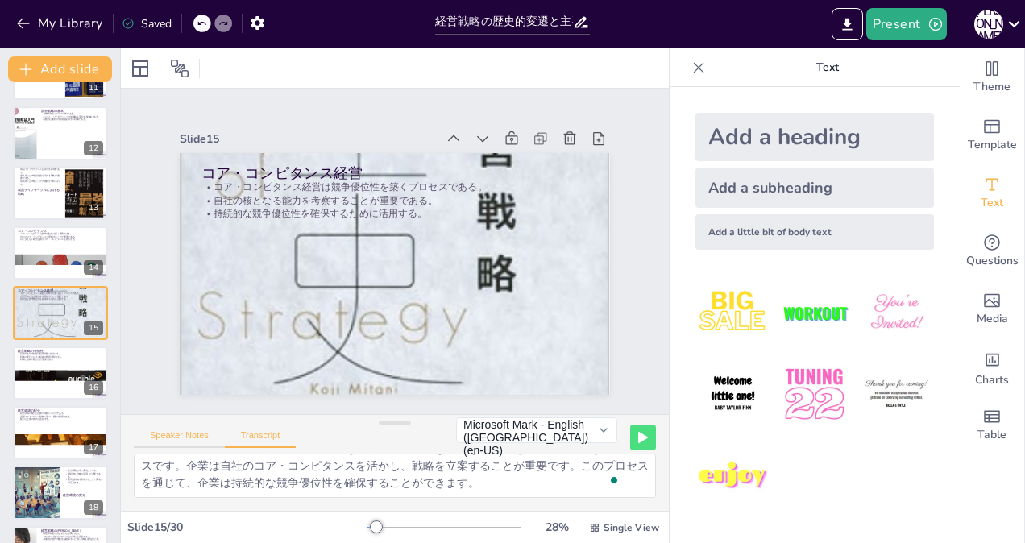
click at [181, 435] on button "Speaker Notes" at bounding box center [179, 439] width 91 height 18
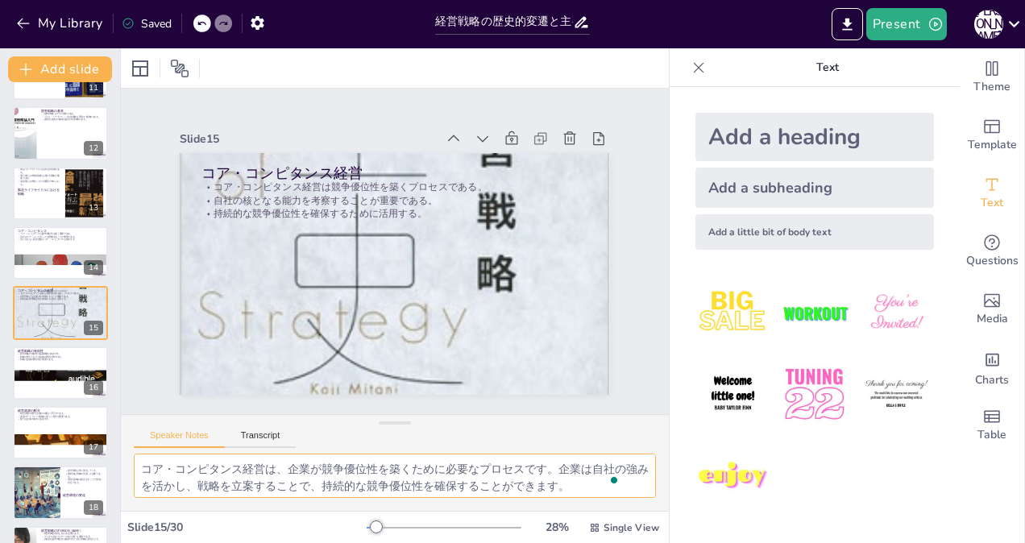
scroll to position [71, 0]
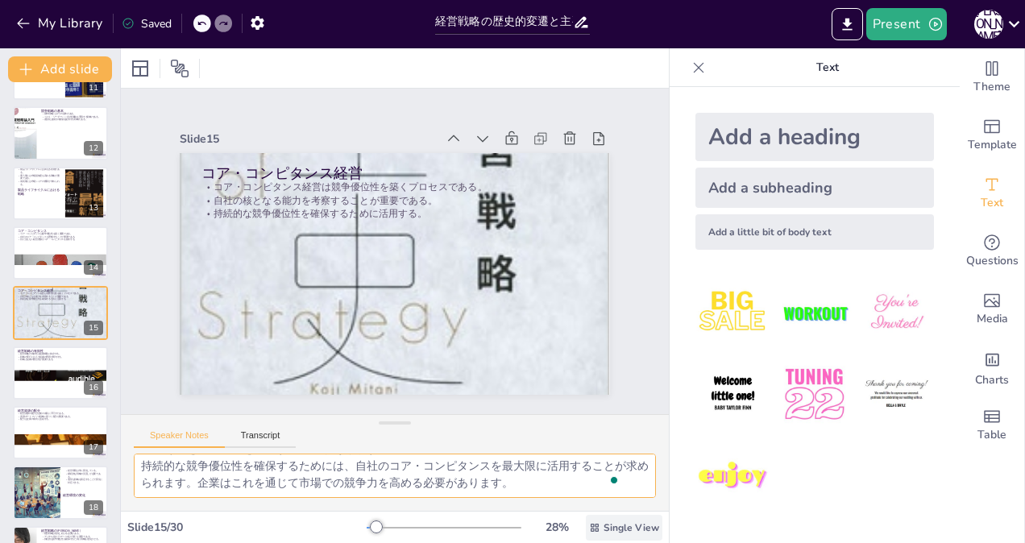
drag, startPoint x: 141, startPoint y: 463, endPoint x: 625, endPoint y: 537, distance: 489.2
click at [625, 537] on div "Slide 1 経営戦略の歴史的変遷と主要理論 本プレゼンテーションでは、経営戦略の基本、歴史的変遷、主要理論について解説します。企業が外部環境に対処するため…" at bounding box center [395, 295] width 548 height 495
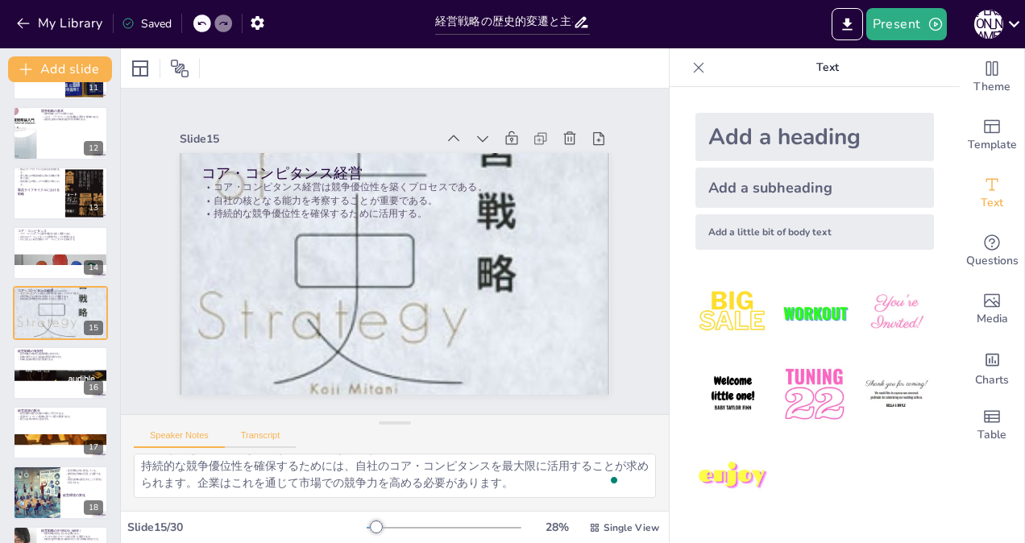
click at [258, 434] on button "Transcript" at bounding box center [261, 439] width 72 height 18
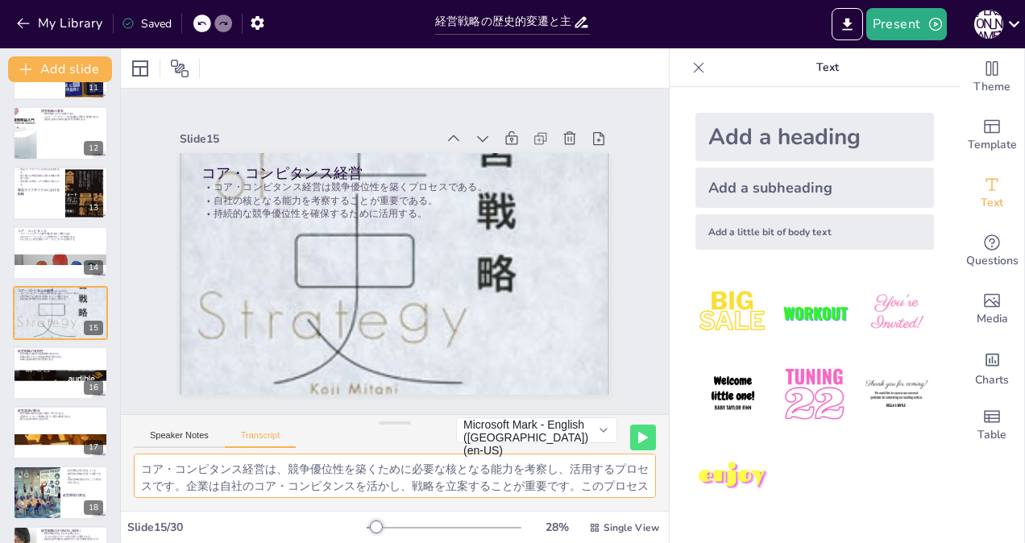
scroll to position [20, 0]
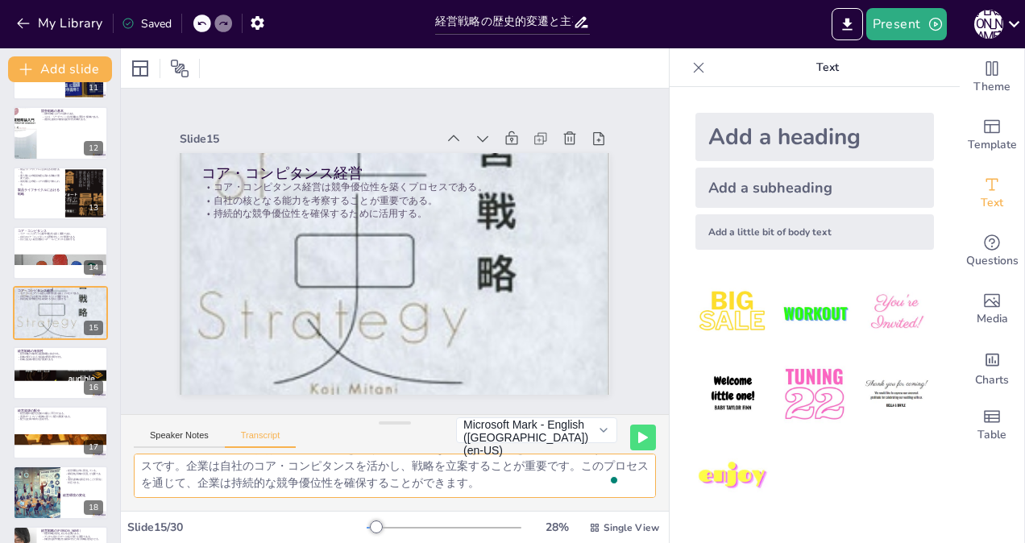
drag, startPoint x: 142, startPoint y: 463, endPoint x: 588, endPoint y: 555, distance: 455.8
click at [588, 542] on html "My Library Saved 経営戦略の歴史的変遷と主要理論 Present [PERSON_NAME] Document fonts Akatab Re…" at bounding box center [512, 271] width 1025 height 543
click at [30, 359] on p "戦略と組織の整合性が重要である。" at bounding box center [60, 359] width 87 height 3
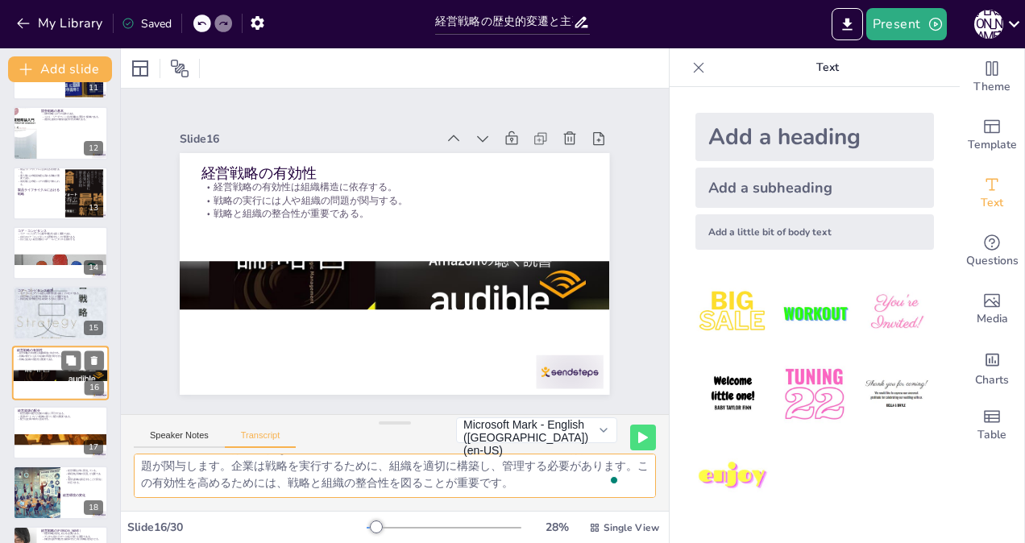
scroll to position [708, 0]
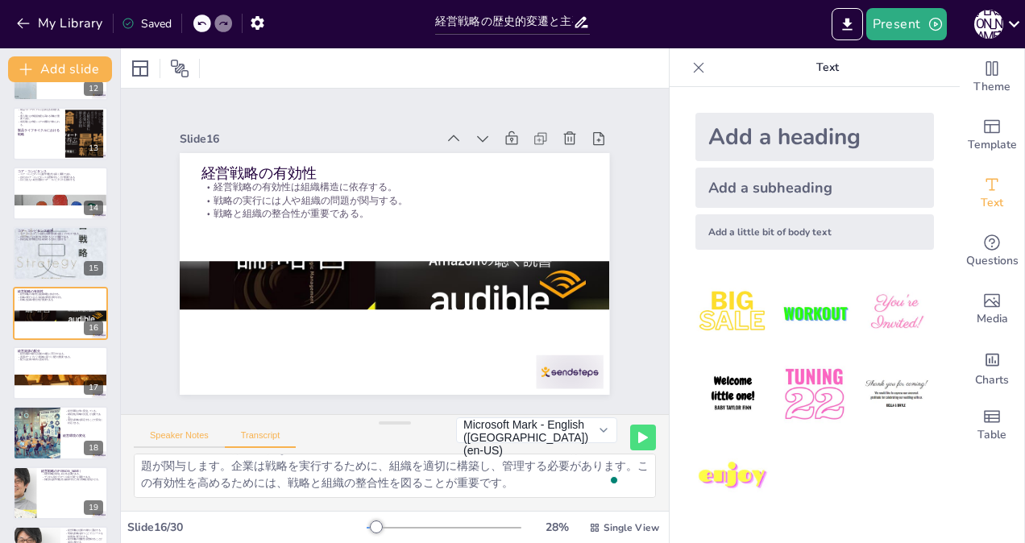
click at [161, 434] on button "Speaker Notes" at bounding box center [179, 439] width 91 height 18
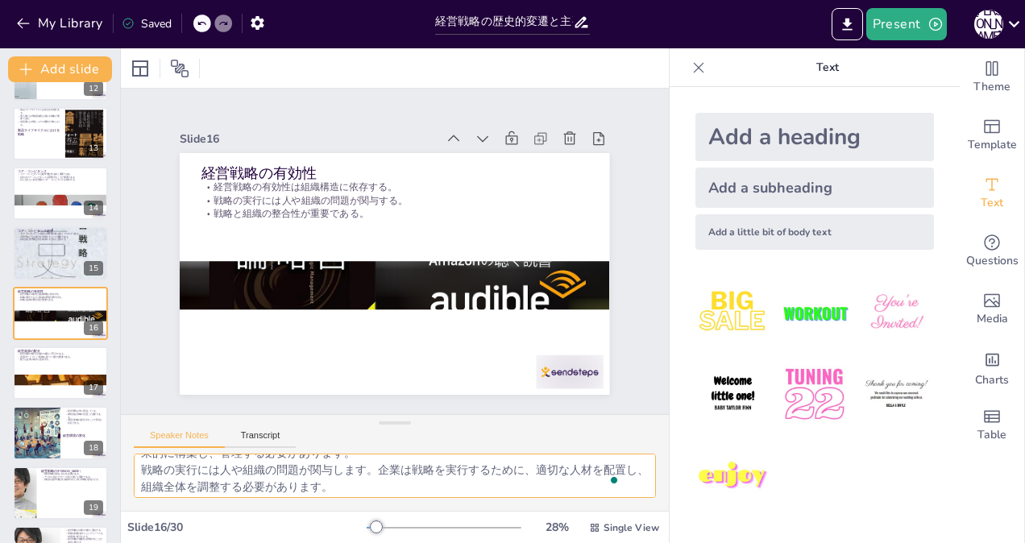
scroll to position [71, 0]
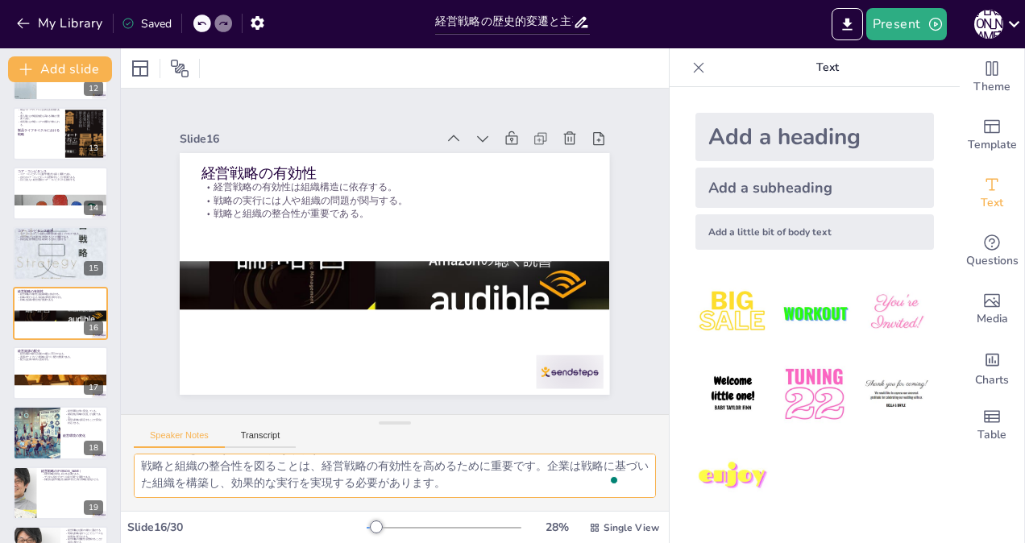
drag, startPoint x: 140, startPoint y: 469, endPoint x: 659, endPoint y: 557, distance: 526.3
click at [659, 542] on html "My Library Saved 経営戦略の歴史的変遷と主要理論 Present [PERSON_NAME] Document fonts Akatab Re…" at bounding box center [512, 271] width 1025 height 543
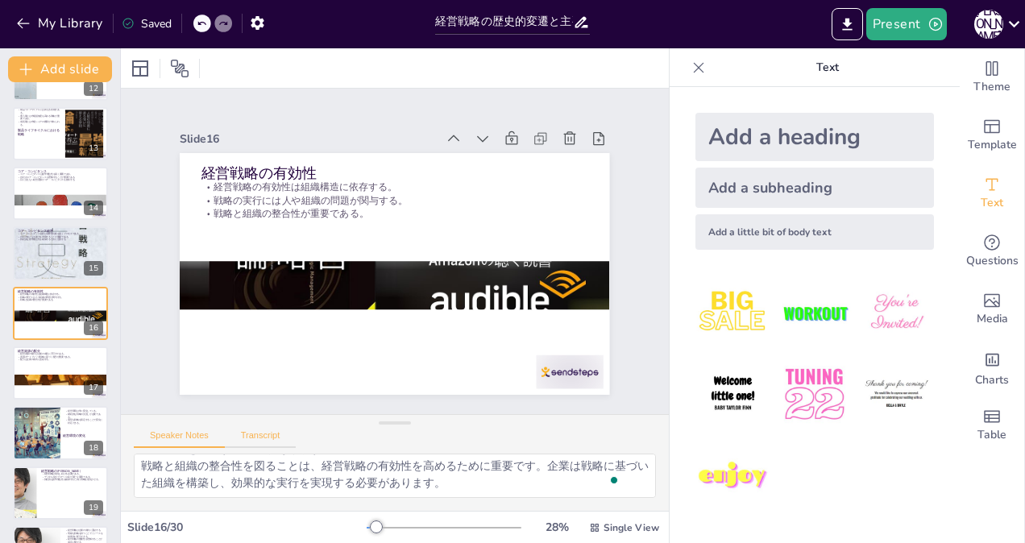
click at [268, 433] on button "Transcript" at bounding box center [261, 439] width 72 height 18
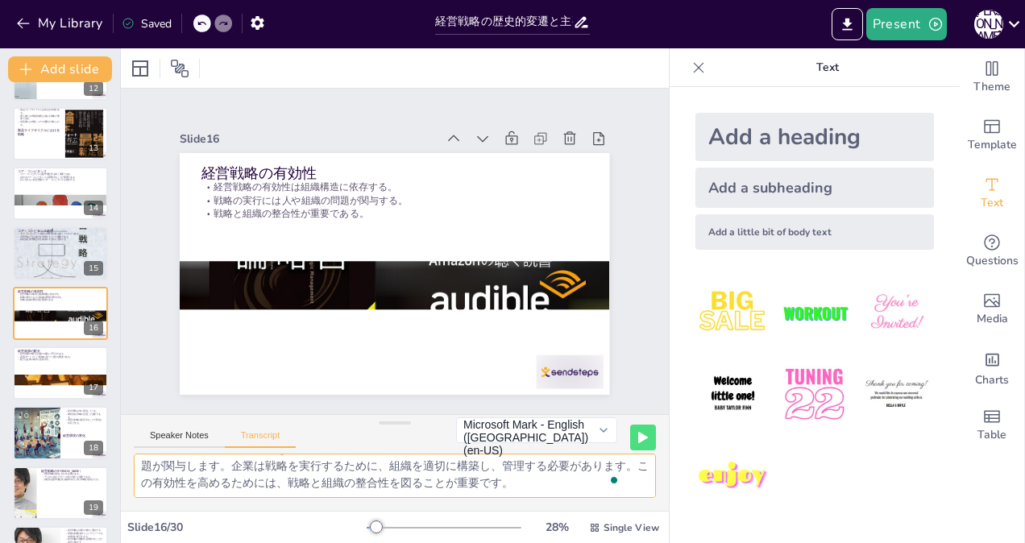
scroll to position [20, 0]
drag, startPoint x: 139, startPoint y: 466, endPoint x: 682, endPoint y: 575, distance: 553.9
click at [682, 542] on html "My Library Saved 経営戦略の歴史的変遷と主要理論 Present [PERSON_NAME] Document fonts Akatab Re…" at bounding box center [512, 271] width 1025 height 543
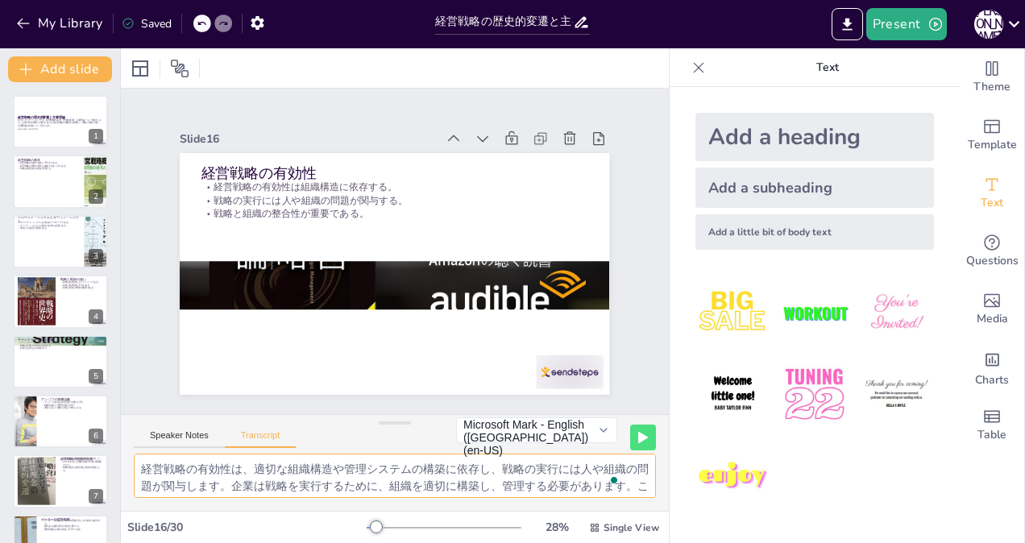
scroll to position [19, 0]
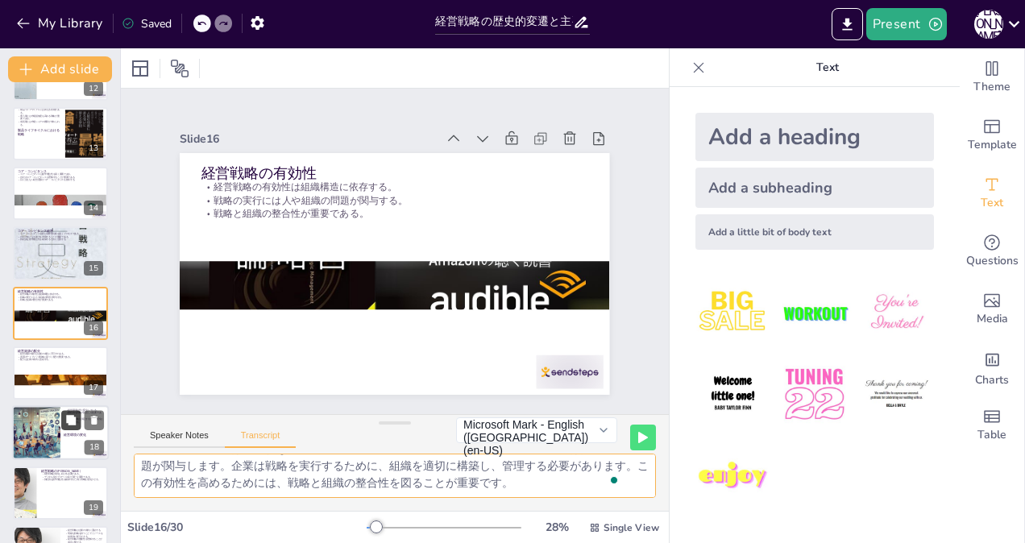
checkbox input "true"
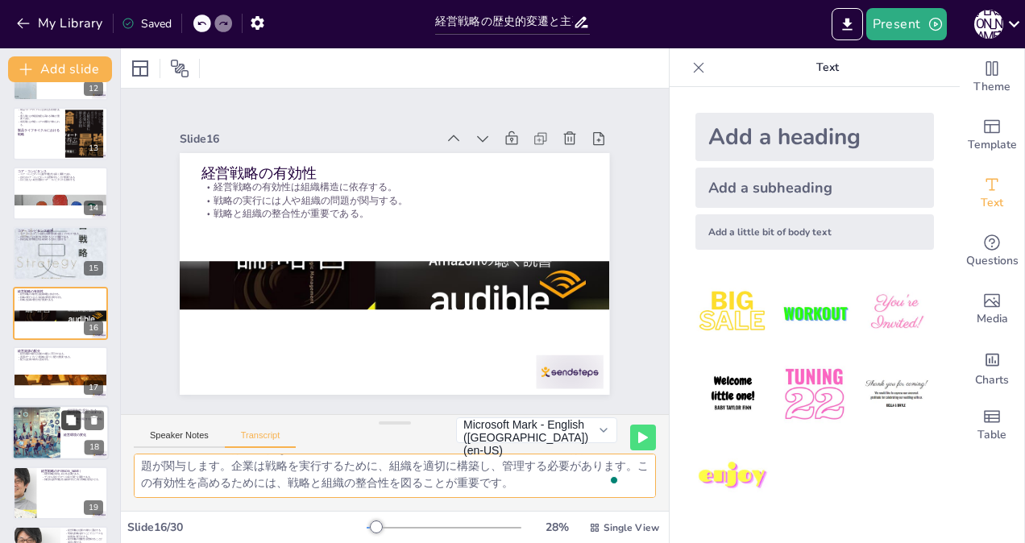
checkbox input "true"
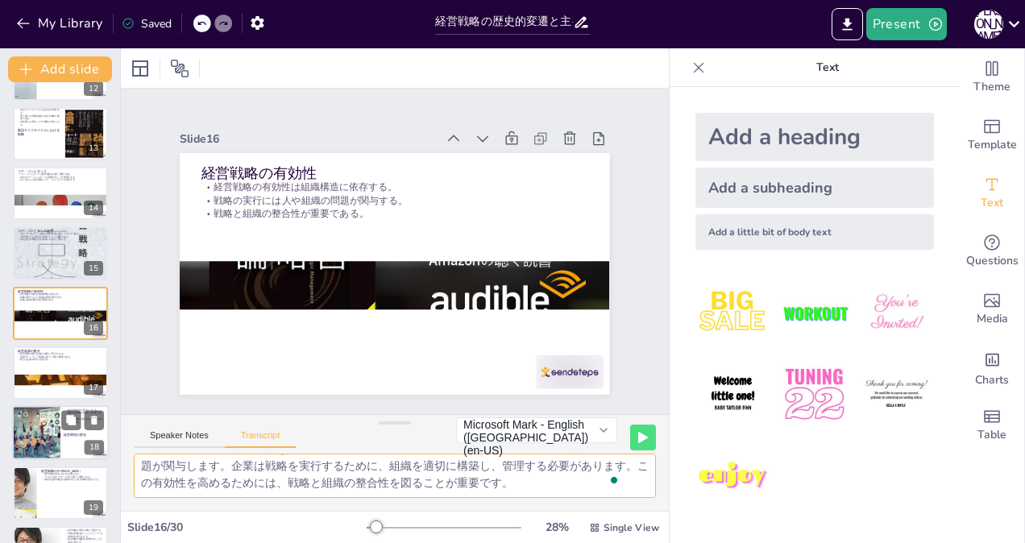
checkbox input "true"
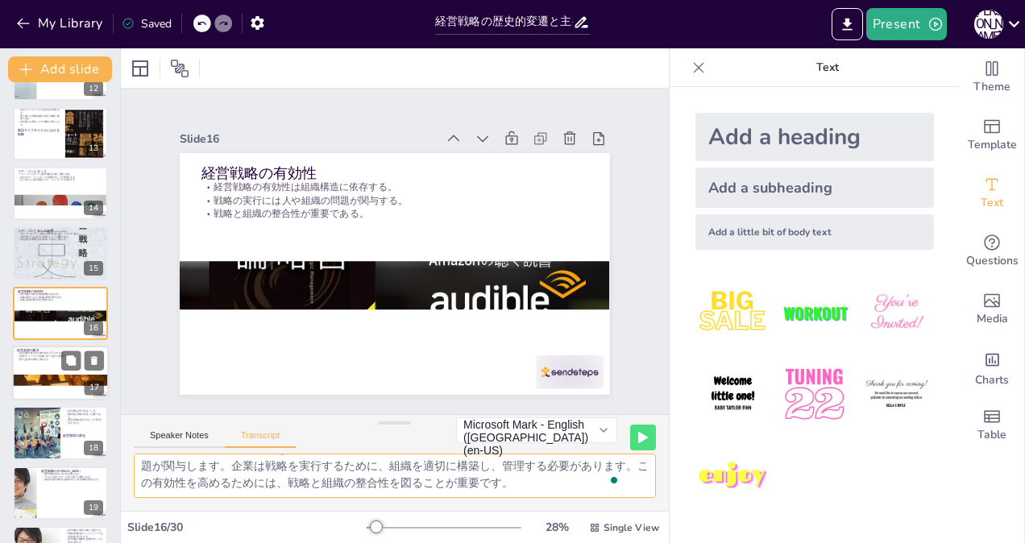
checkbox input "true"
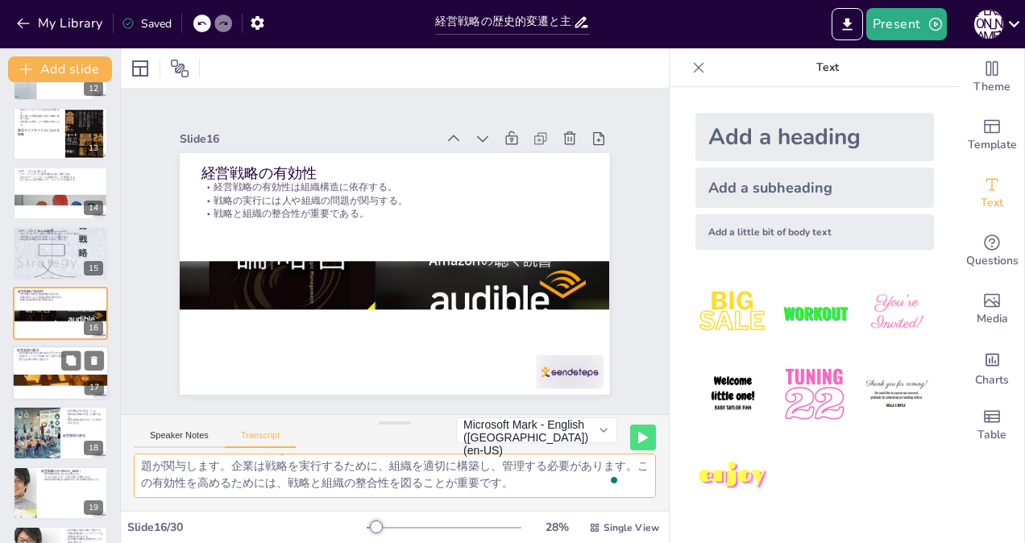
checkbox input "true"
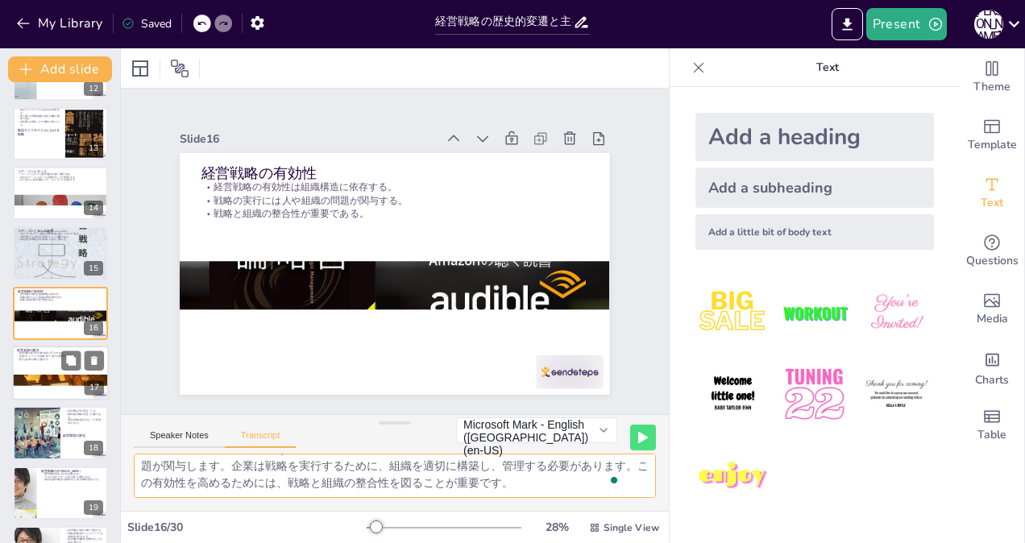
checkbox input "true"
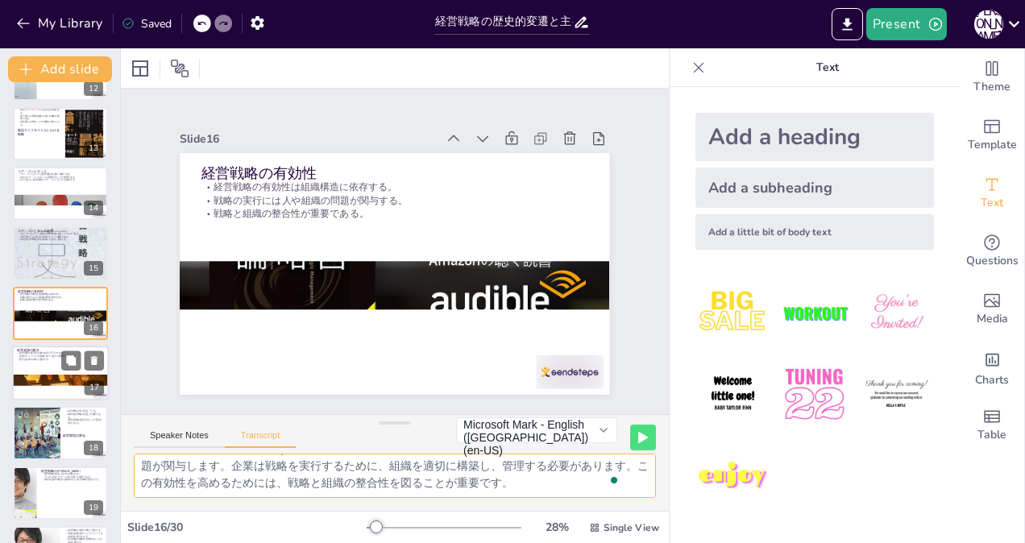
checkbox input "true"
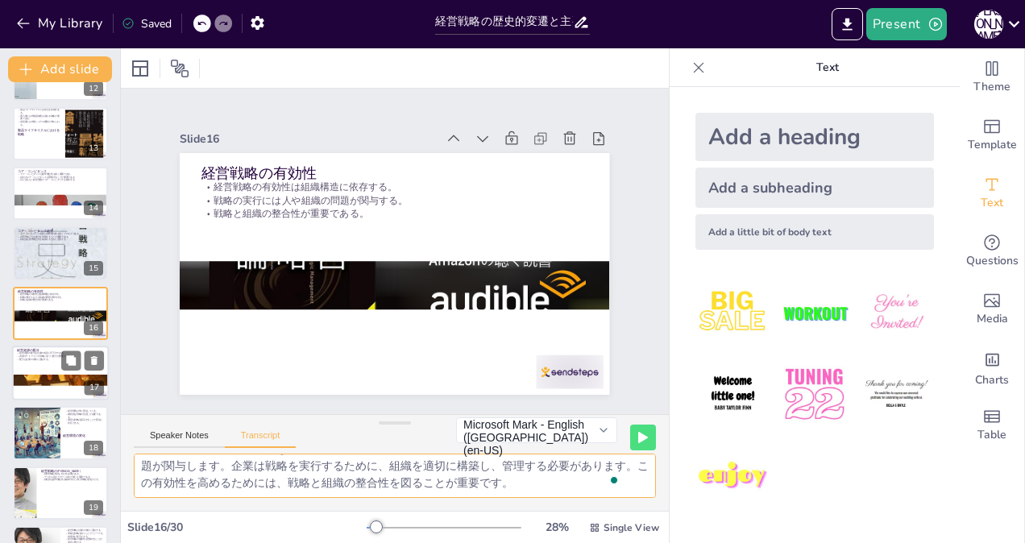
checkbox input "true"
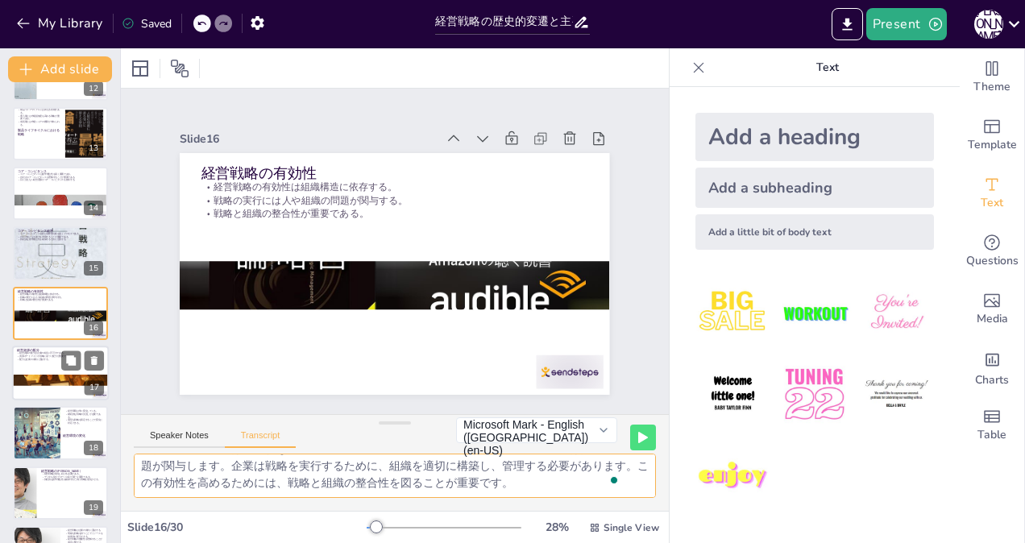
click at [35, 360] on p "配分は企業の成功に直結する。" at bounding box center [60, 359] width 87 height 3
checkbox input "true"
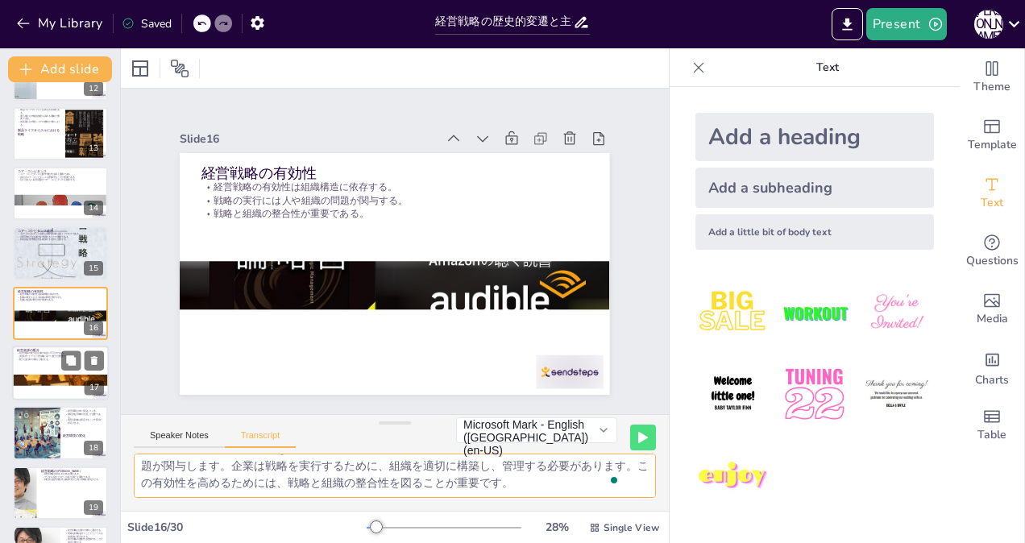
checkbox input "true"
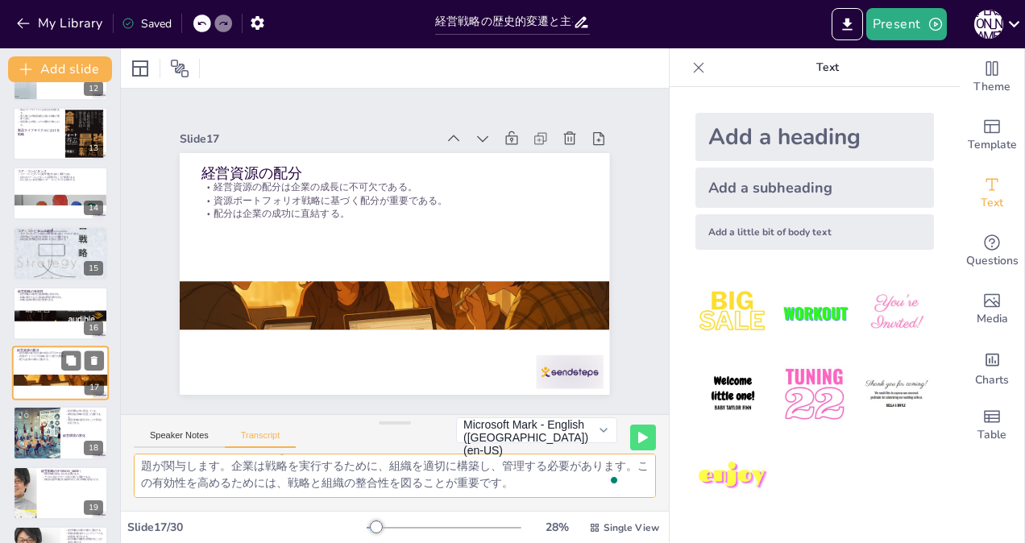
scroll to position [768, 0]
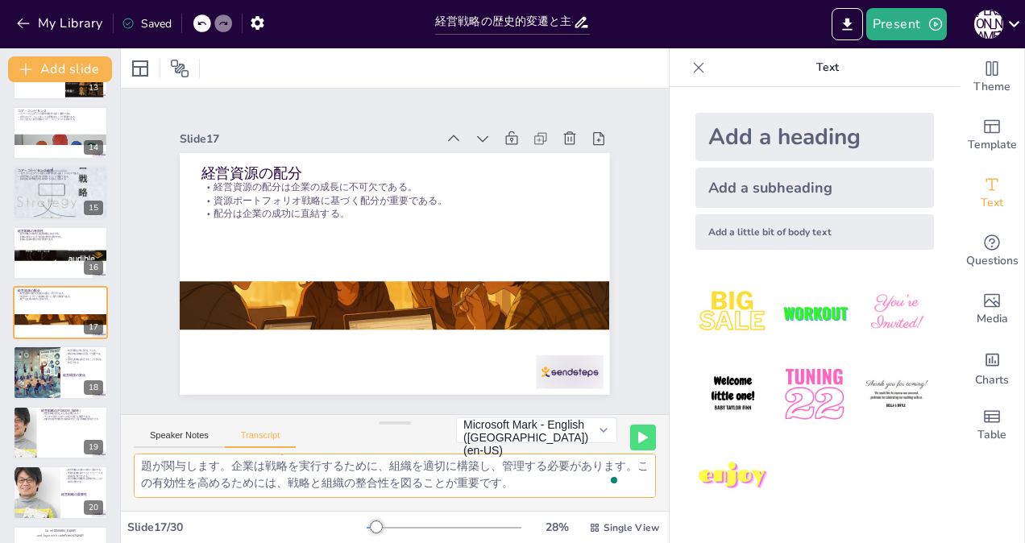
checkbox input "true"
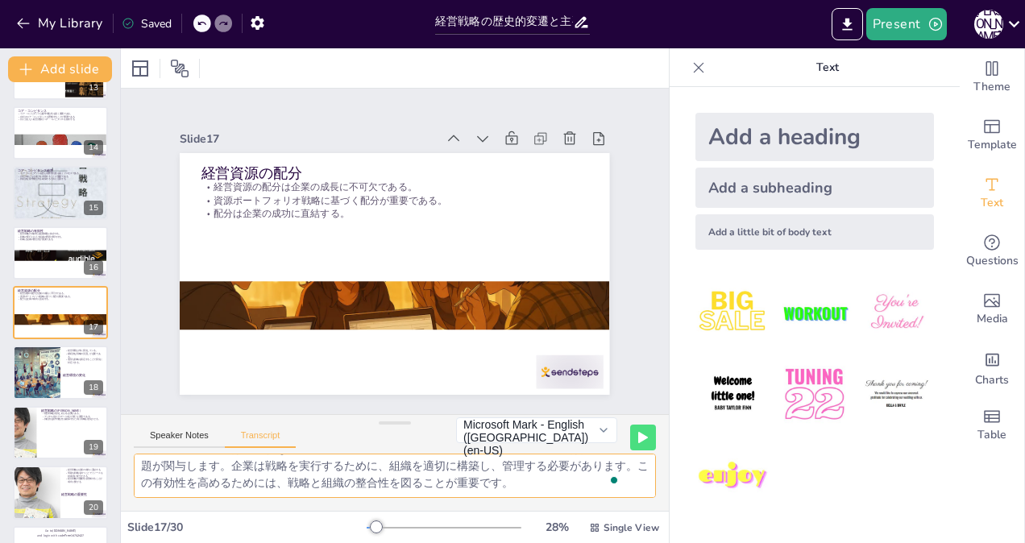
checkbox input "true"
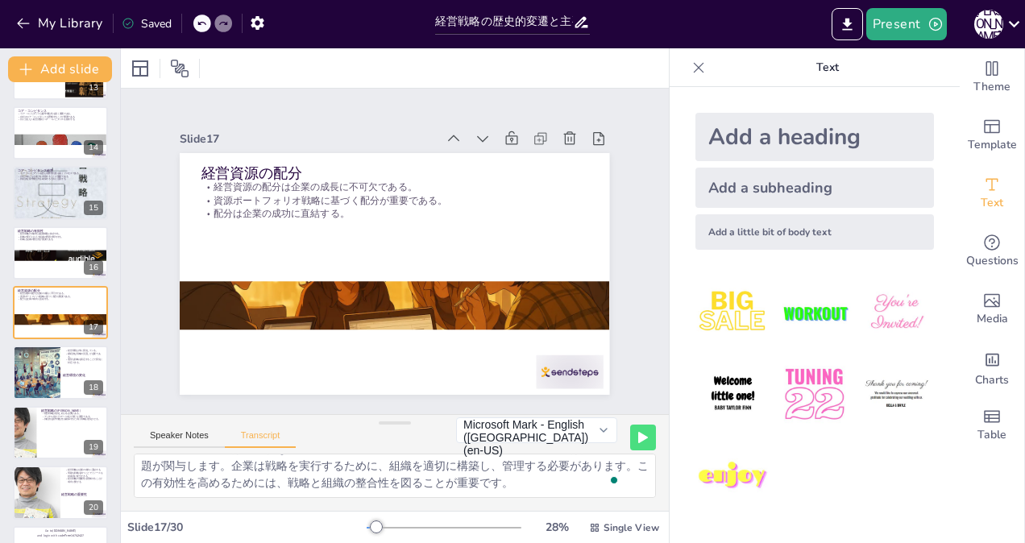
click at [174, 428] on div "Speaker Notes Transcript" at bounding box center [215, 437] width 162 height 21
click at [174, 434] on button "Speaker Notes" at bounding box center [179, 439] width 91 height 18
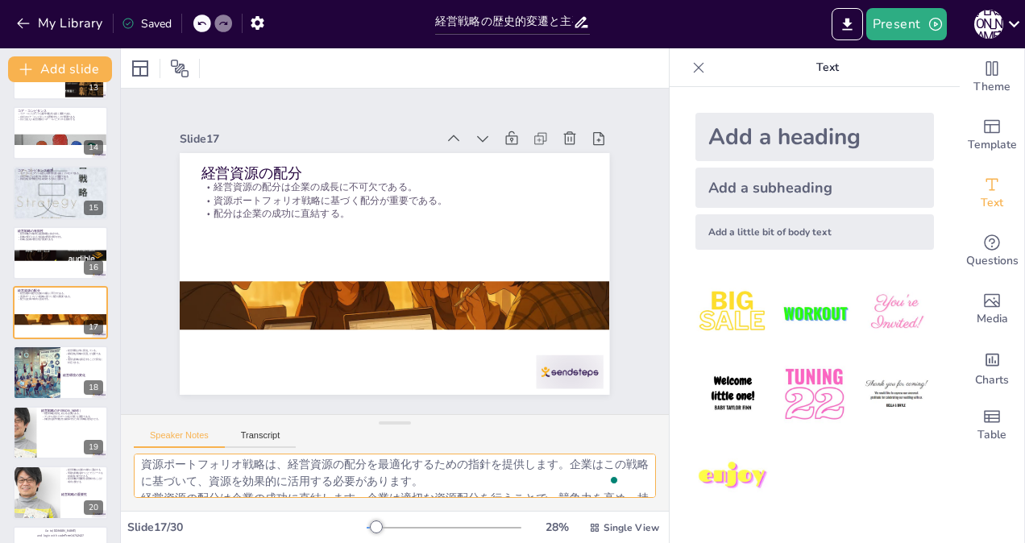
scroll to position [71, 0]
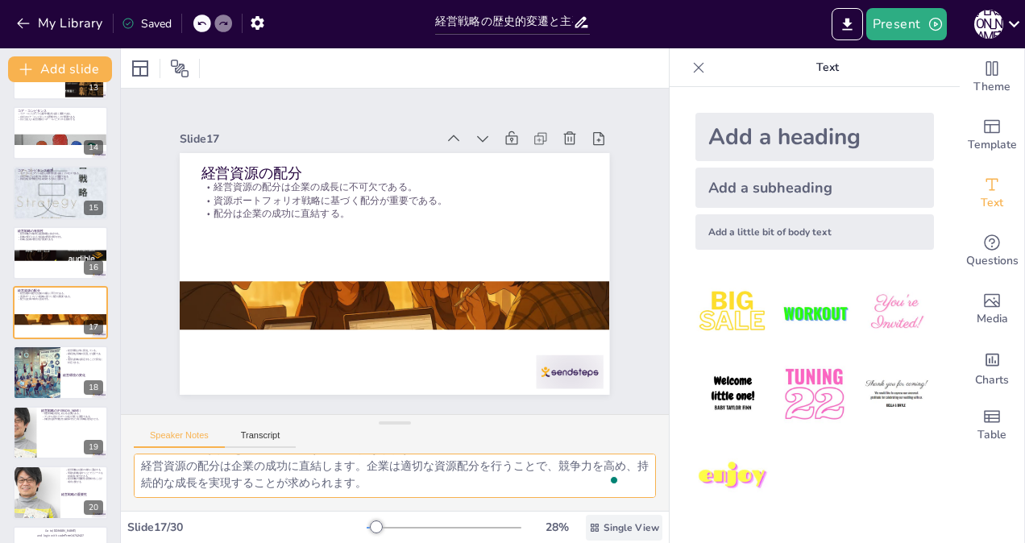
drag, startPoint x: 143, startPoint y: 462, endPoint x: 641, endPoint y: 521, distance: 501.5
click at [639, 521] on div "Slide 1 経営戦略の歴史的変遷と主要理論 本プレゼンテーションでは、経営戦略の基本、歴史的変遷、主要理論について解説します。企業が外部環境に対処するため…" at bounding box center [395, 295] width 548 height 495
checkbox input "true"
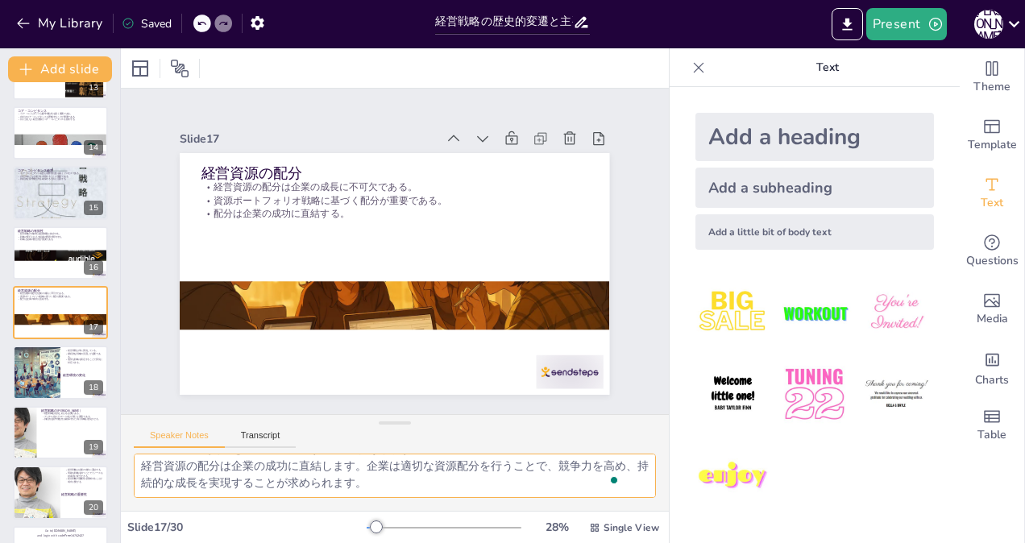
checkbox input "true"
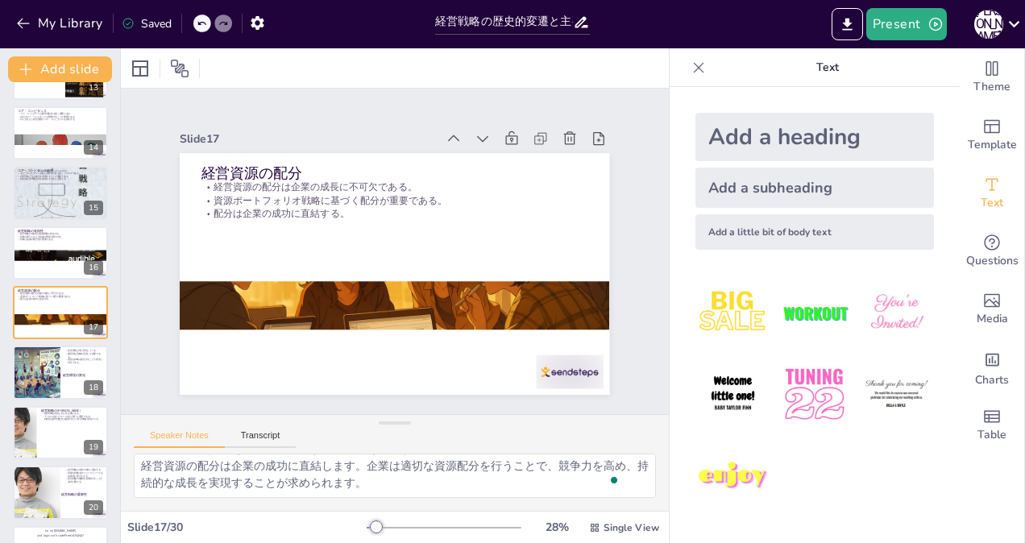
checkbox input "true"
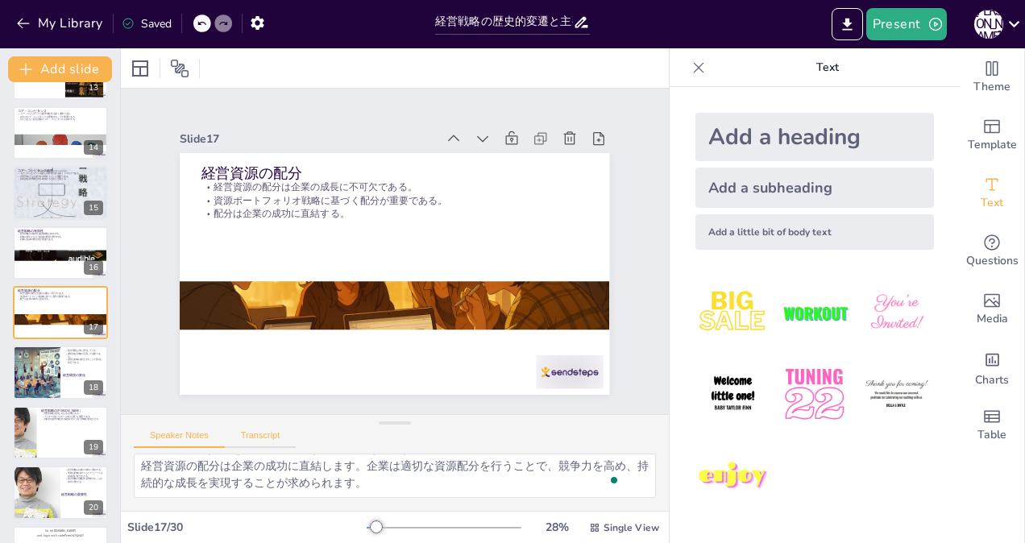
click at [261, 437] on button "Transcript" at bounding box center [261, 439] width 72 height 18
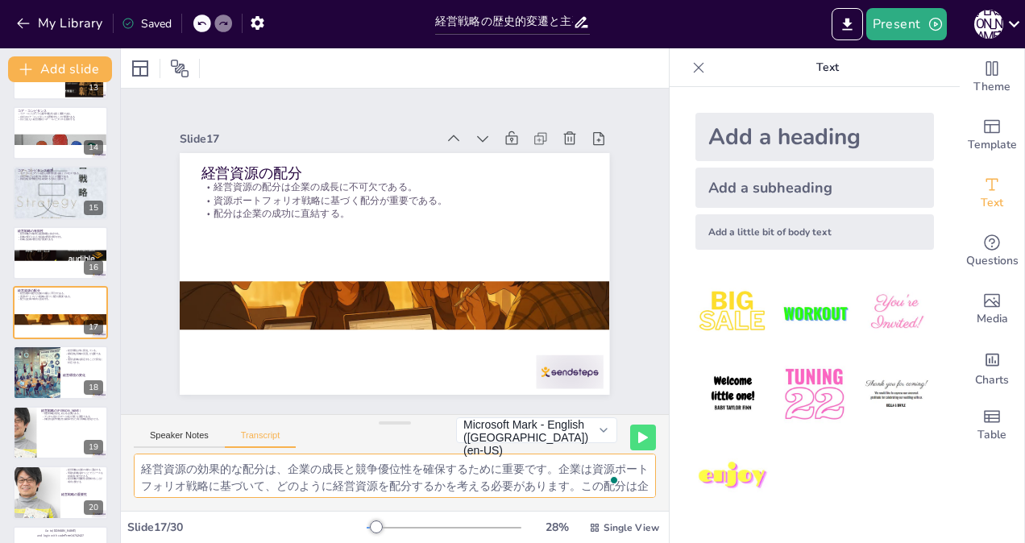
scroll to position [20, 0]
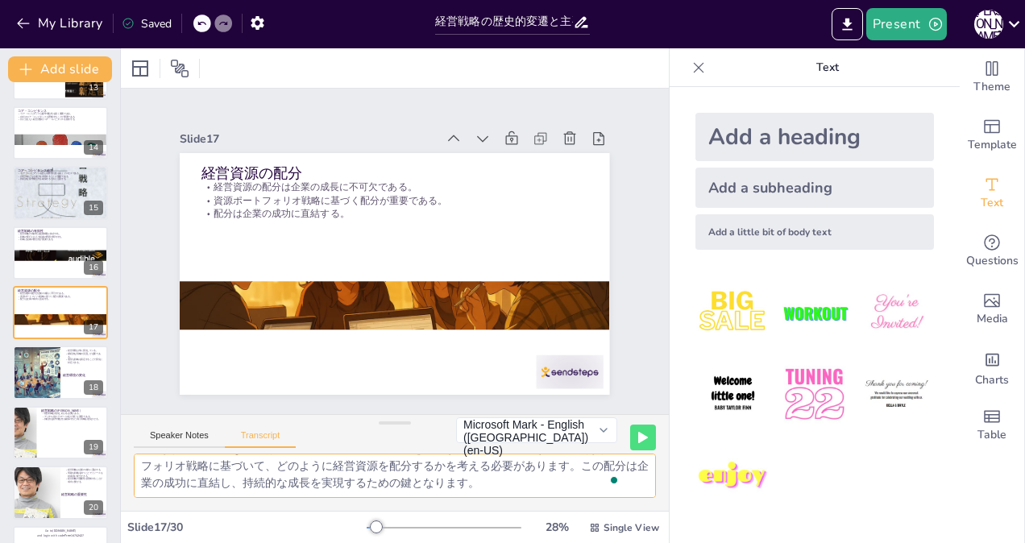
drag, startPoint x: 141, startPoint y: 467, endPoint x: 682, endPoint y: 559, distance: 548.6
click at [682, 542] on html "My Library Saved 経営戦略の歴史的変遷と主要理論 Present [PERSON_NAME] Document fonts Akatab Re…" at bounding box center [512, 271] width 1025 height 543
checkbox input "true"
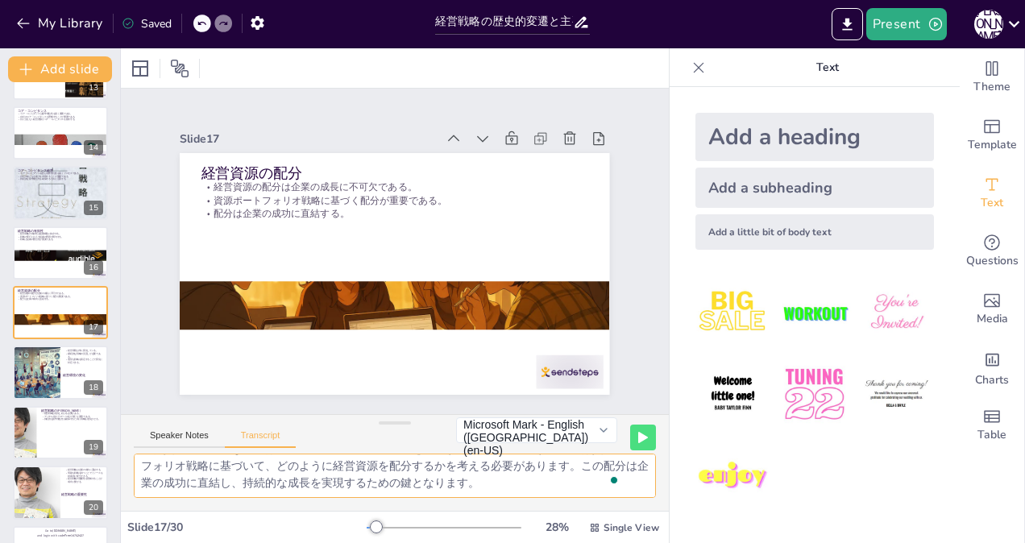
checkbox input "true"
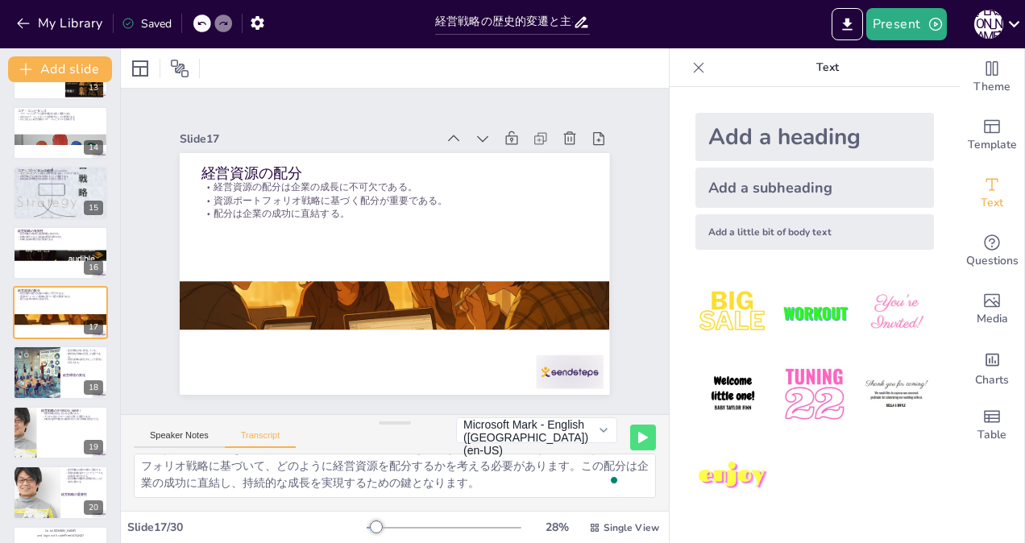
checkbox input "true"
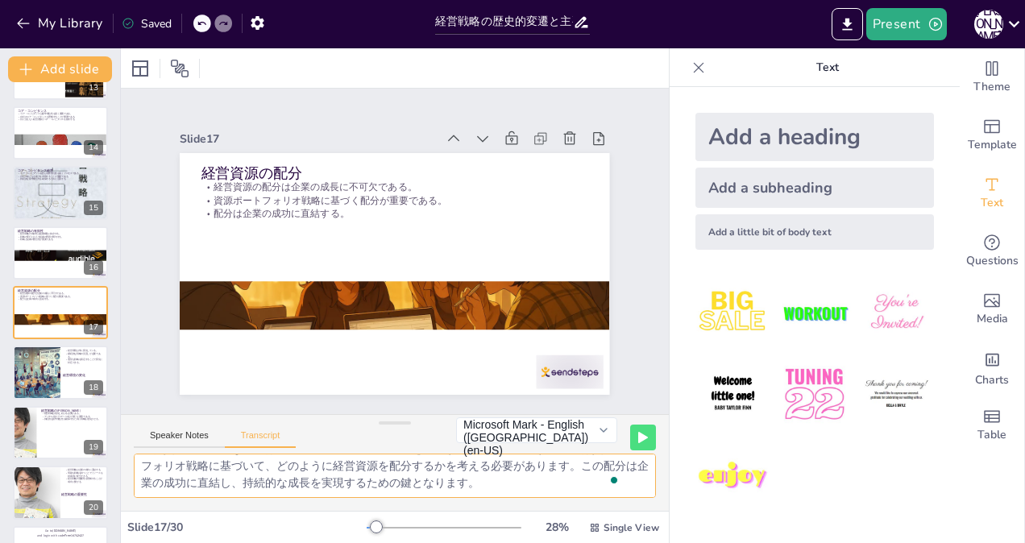
checkbox input "true"
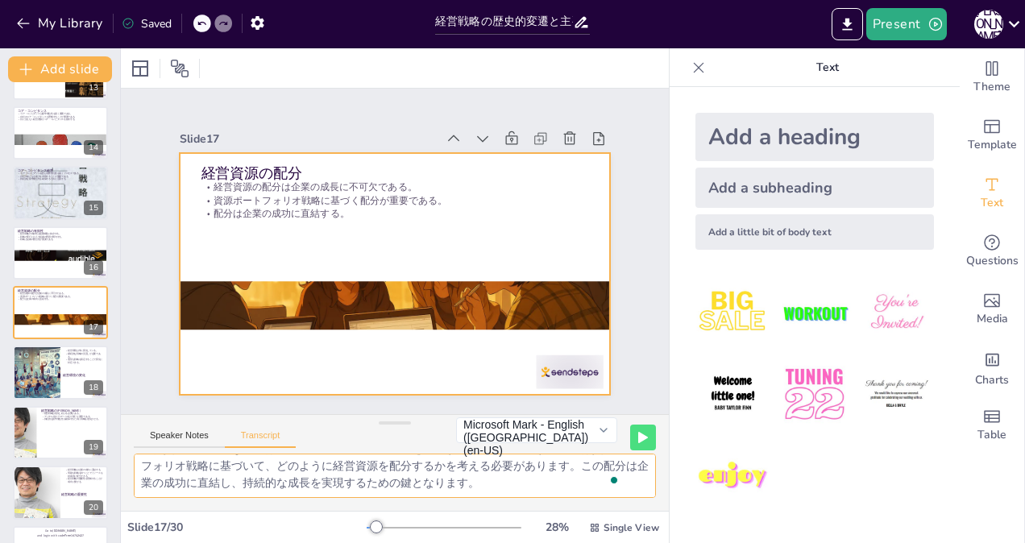
checkbox input "true"
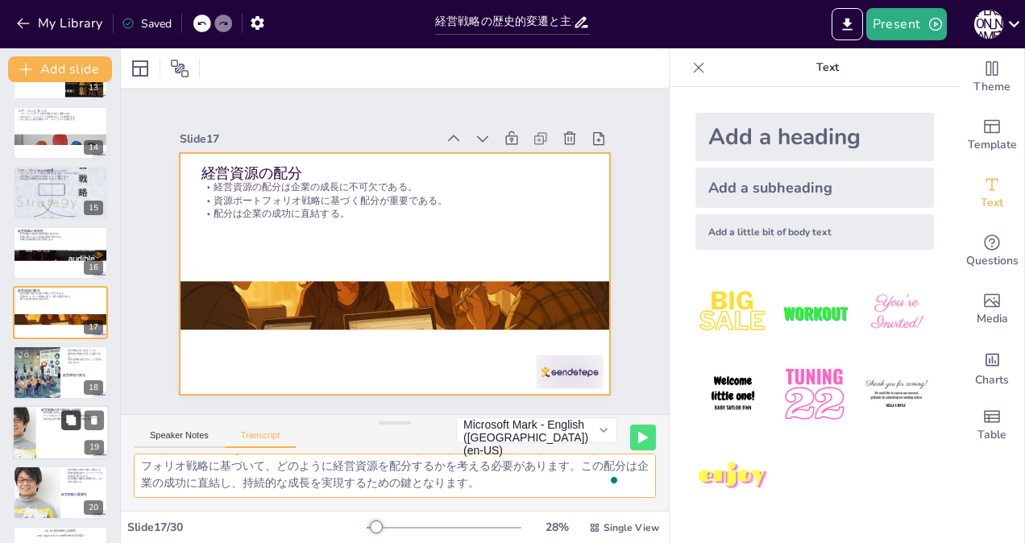
checkbox input "true"
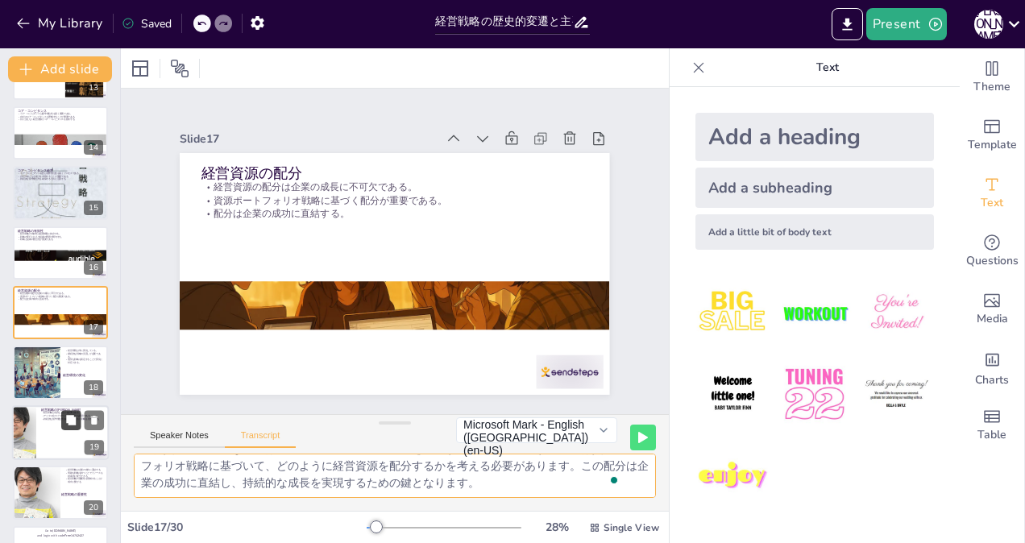
checkbox input "true"
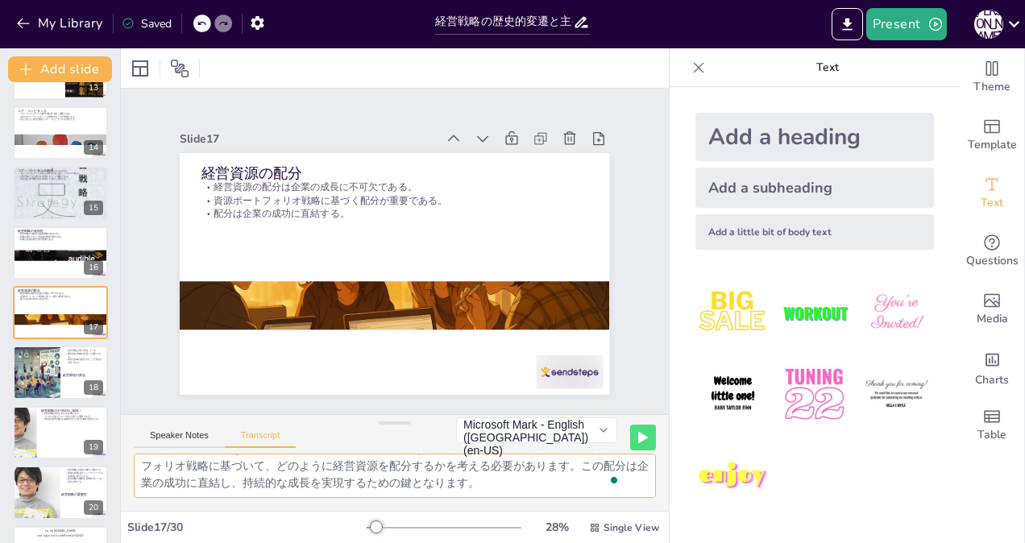
checkbox input "true"
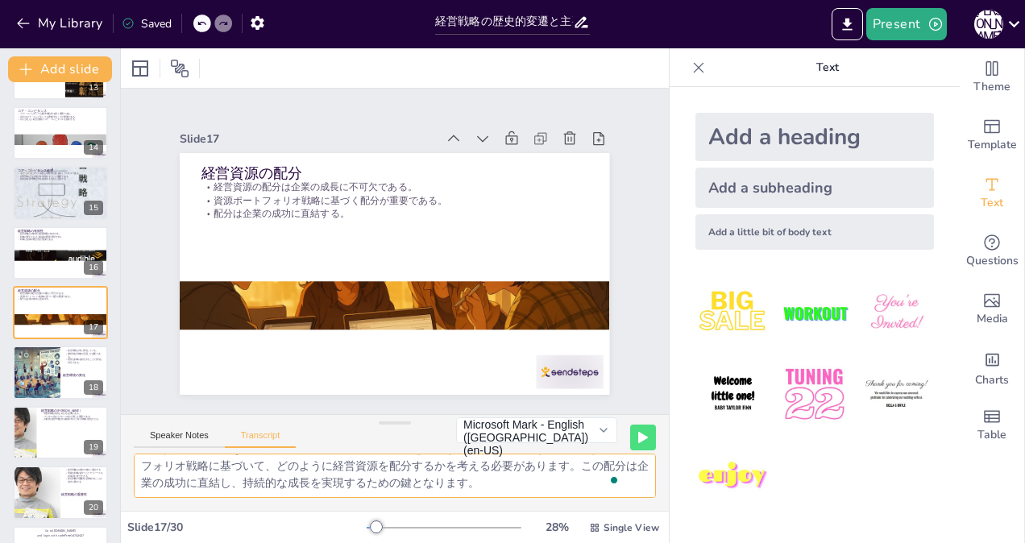
checkbox input "true"
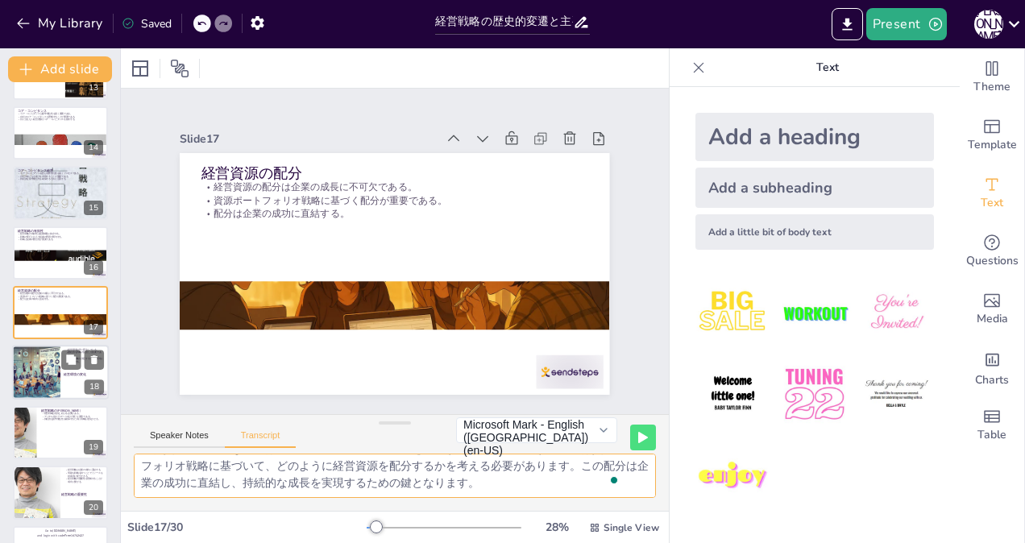
checkbox input "true"
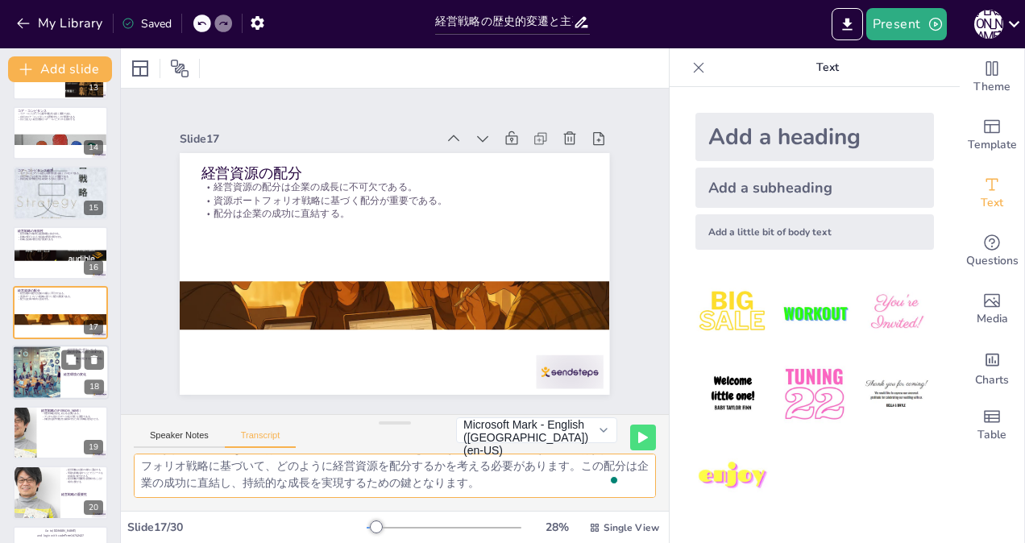
checkbox input "true"
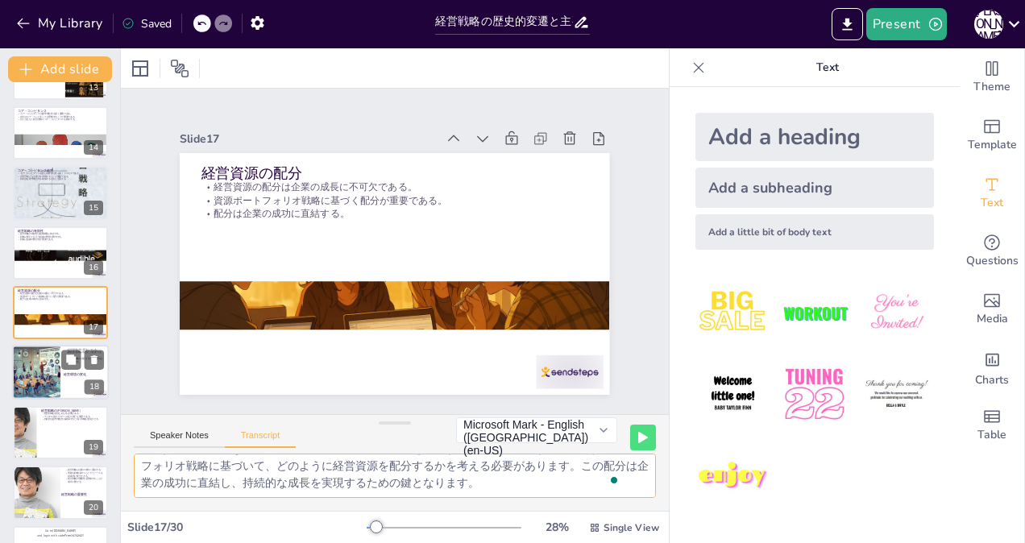
click at [35, 375] on div at bounding box center [36, 373] width 95 height 55
checkbox input "true"
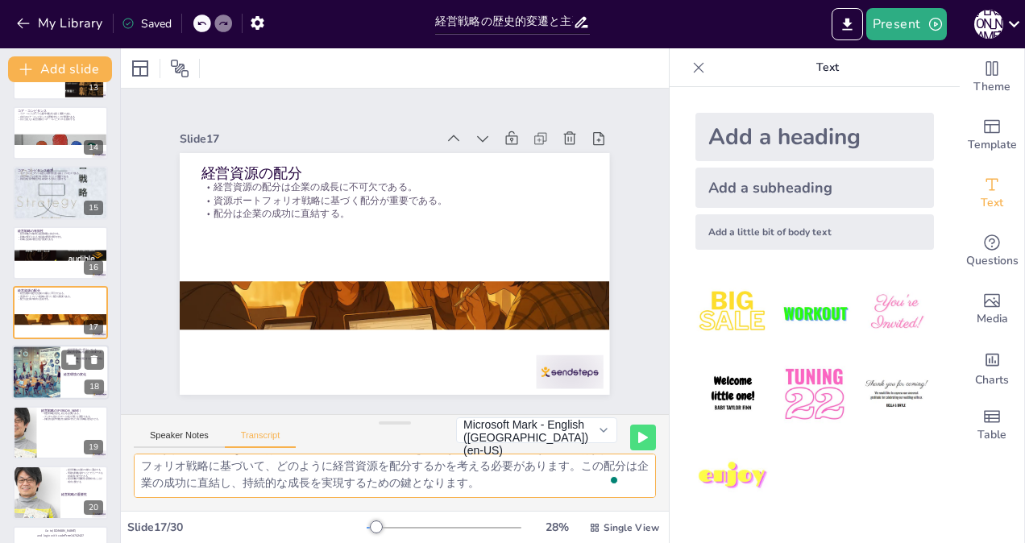
checkbox input "true"
type textarea "経営環境は常に変化しており、企業はこれに適応するために継続的な戦略の見直しが必要です。企業は市場の動向や競争環境を把握し、適切な戦略を策定することで、変化に対…"
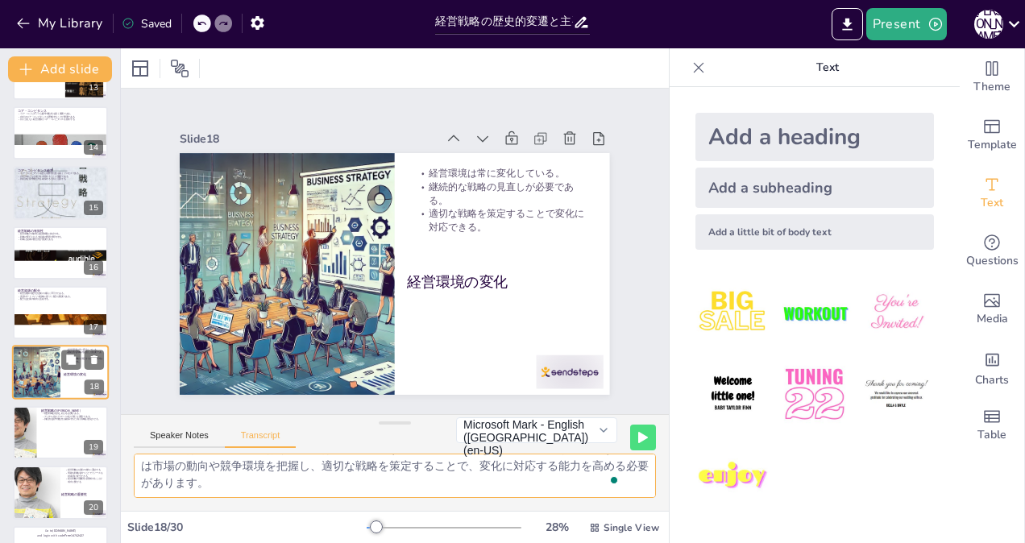
scroll to position [828, 0]
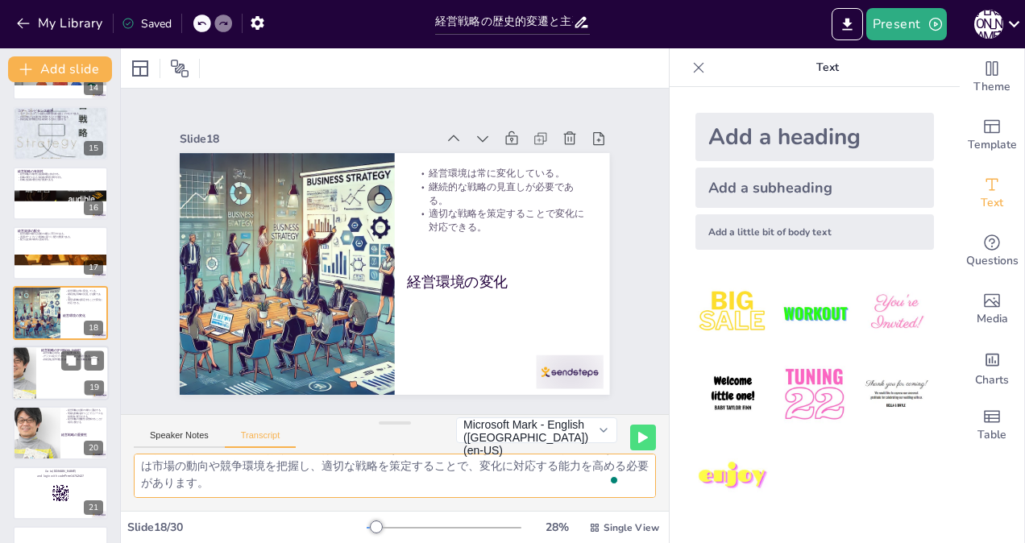
checkbox input "true"
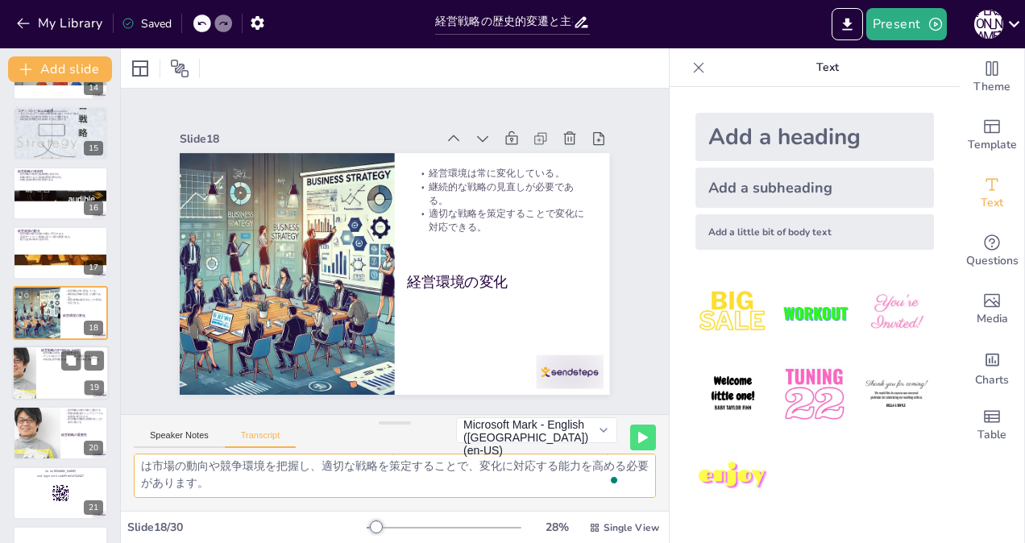
checkbox input "true"
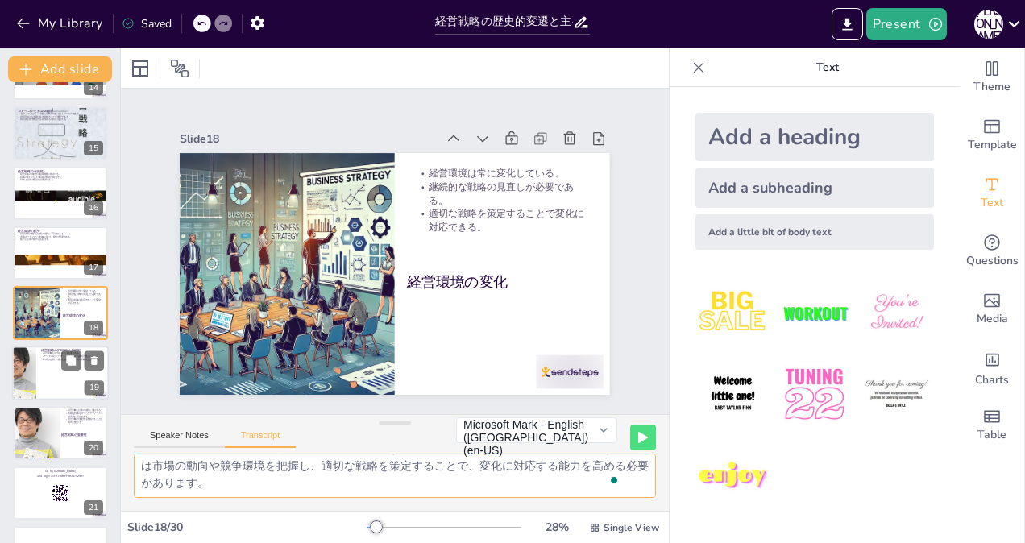
checkbox input "true"
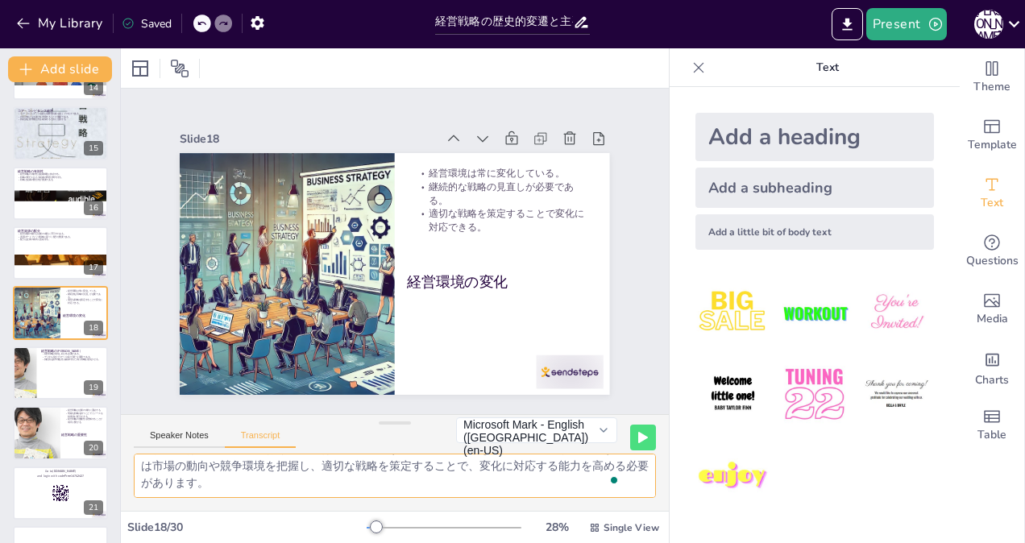
checkbox input "true"
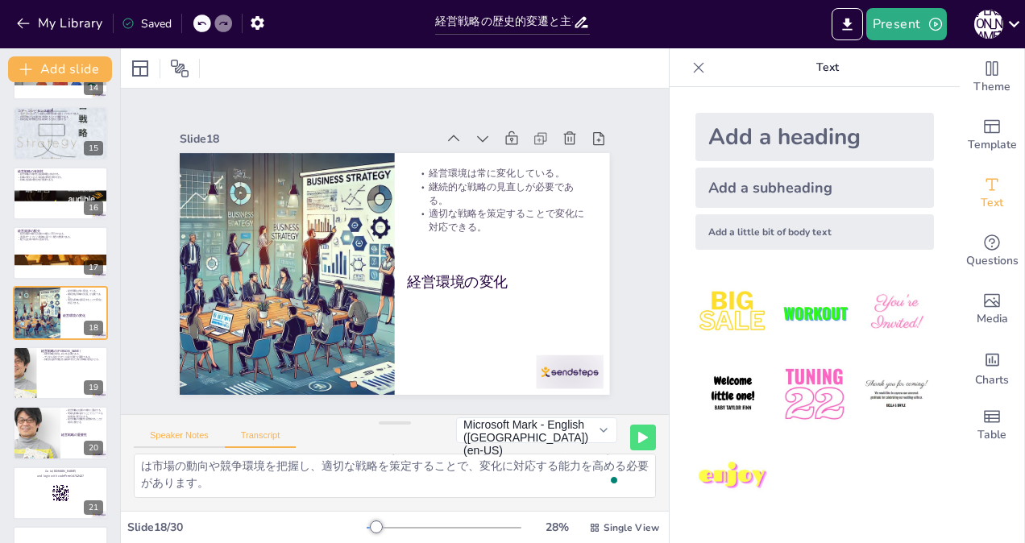
click at [164, 435] on button "Speaker Notes" at bounding box center [179, 439] width 91 height 18
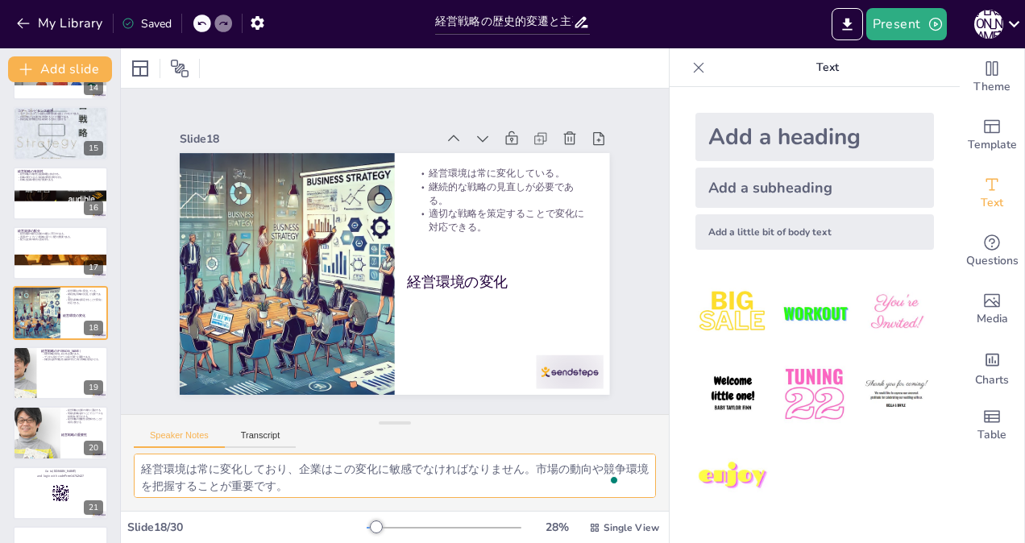
scroll to position [71, 0]
drag, startPoint x: 143, startPoint y: 464, endPoint x: 550, endPoint y: 538, distance: 413.6
click at [550, 538] on div "Slide 1 経営戦略の歴史的変遷と主要理論 本プレゼンテーションでは、経営戦略の基本、歴史的変遷、主要理論について解説します。企業が外部環境に対処するため…" at bounding box center [395, 295] width 548 height 495
checkbox input "true"
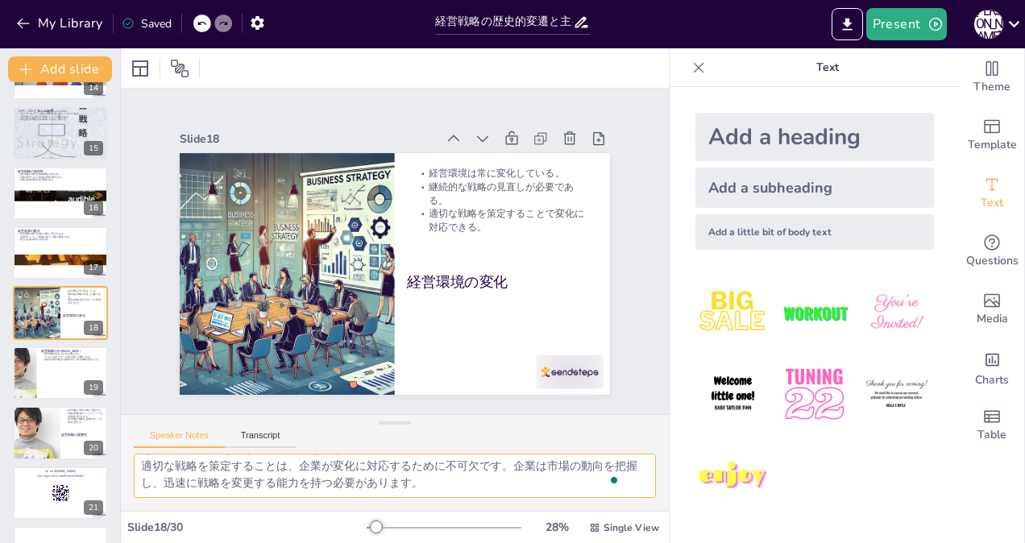
checkbox input "true"
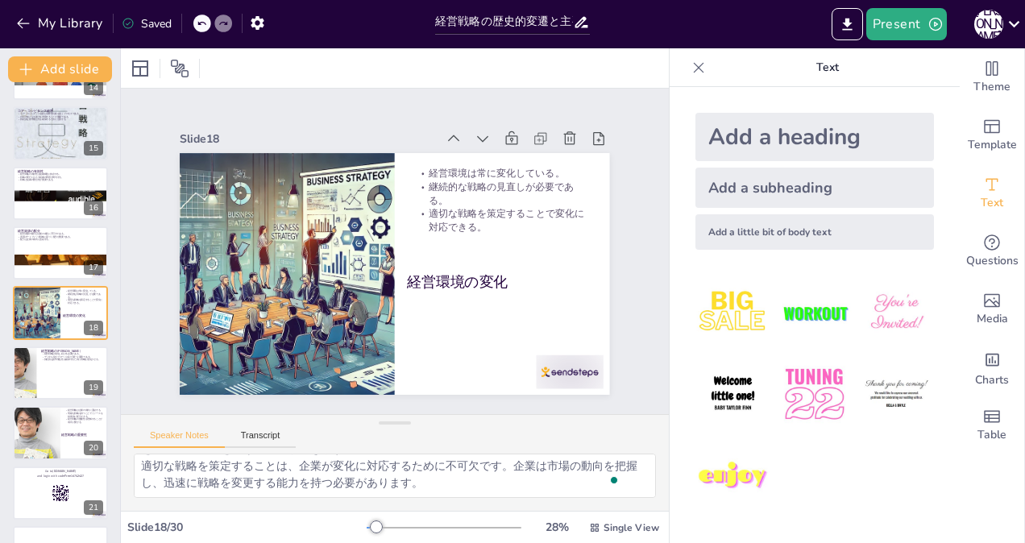
checkbox input "true"
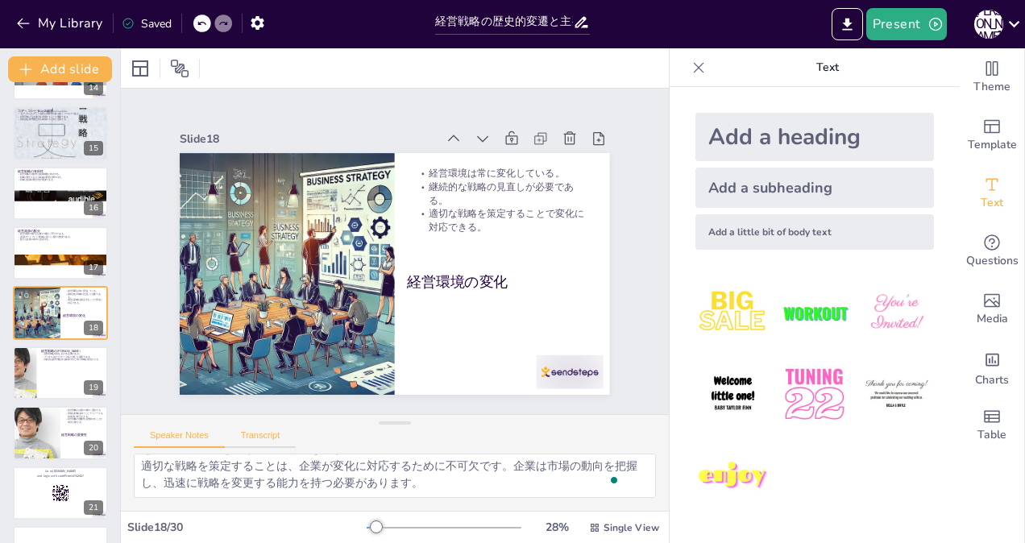
click at [270, 434] on button "Transcript" at bounding box center [261, 439] width 72 height 18
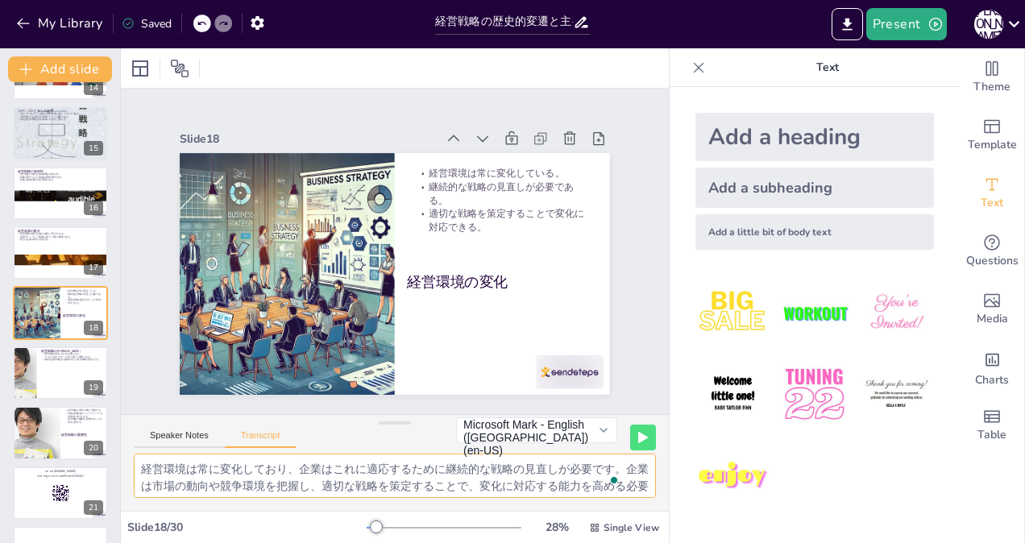
scroll to position [20, 0]
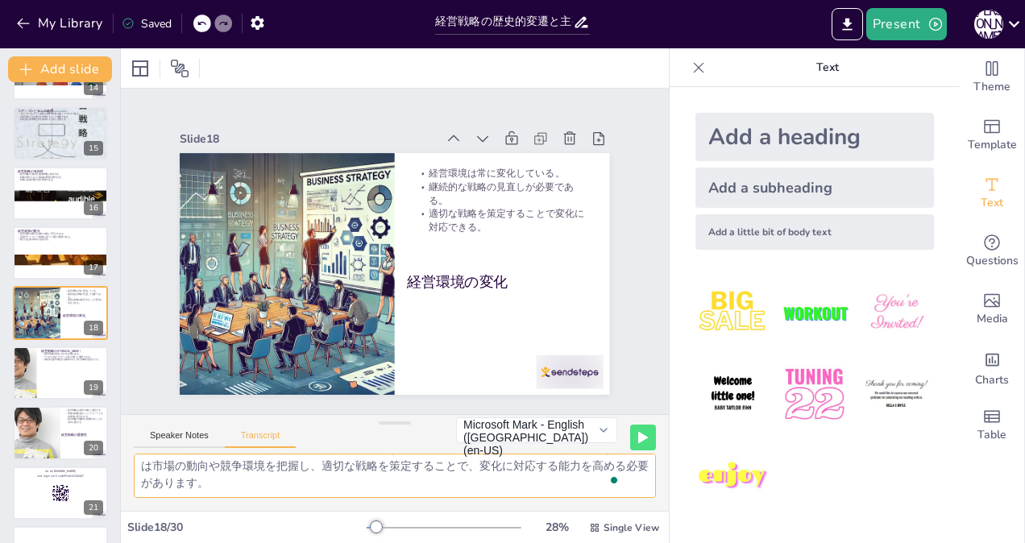
drag, startPoint x: 138, startPoint y: 465, endPoint x: 530, endPoint y: 564, distance: 404.8
click at [530, 542] on html "My Library Saved 経営戦略の歴史的変遷と主要理論 Present [PERSON_NAME] Document fonts Akatab Re…" at bounding box center [512, 271] width 1025 height 543
checkbox input "true"
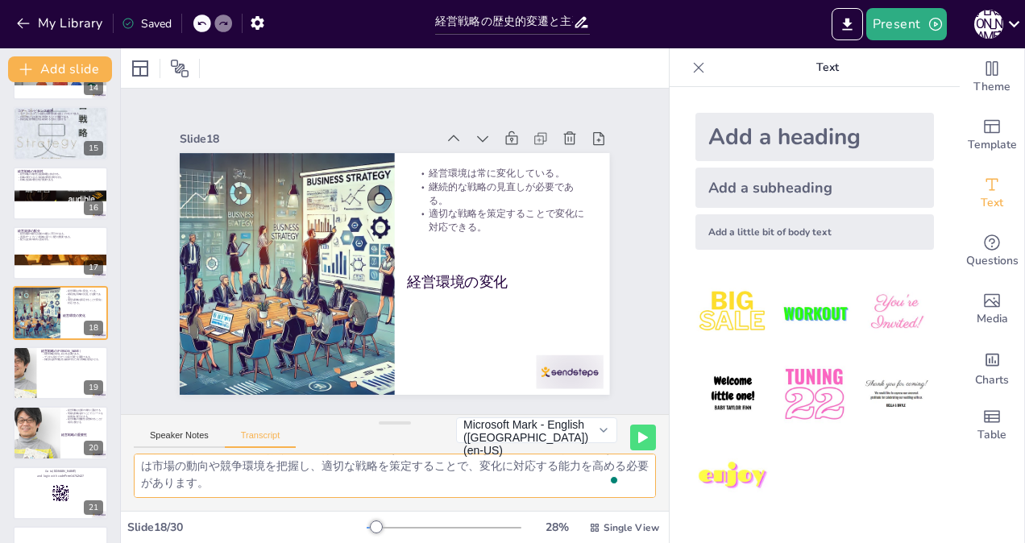
checkbox input "true"
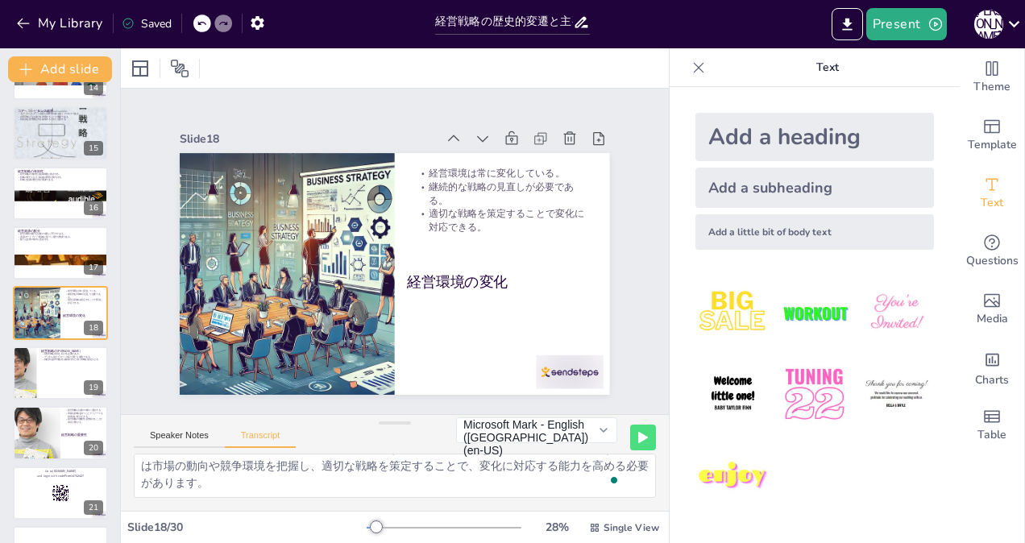
checkbox input "true"
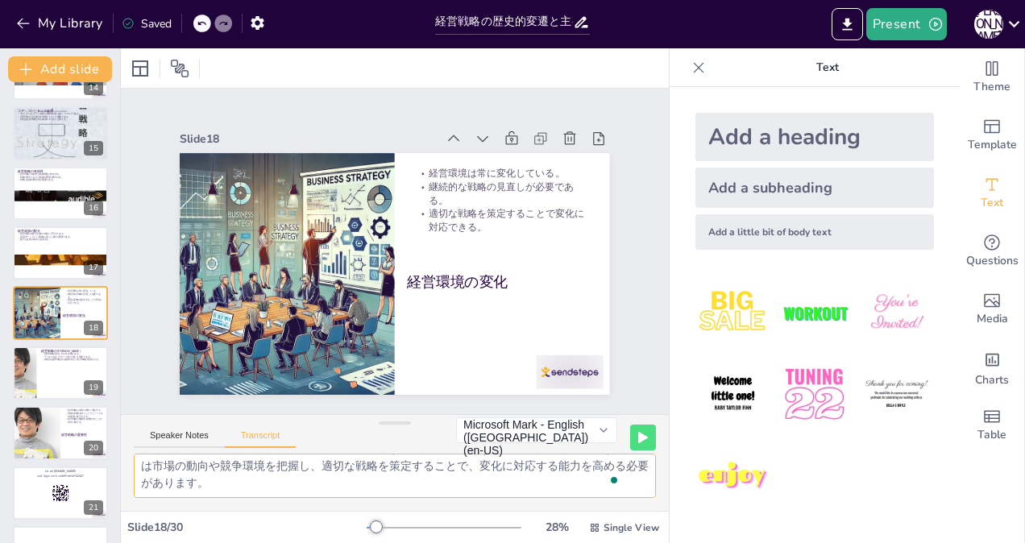
checkbox input "true"
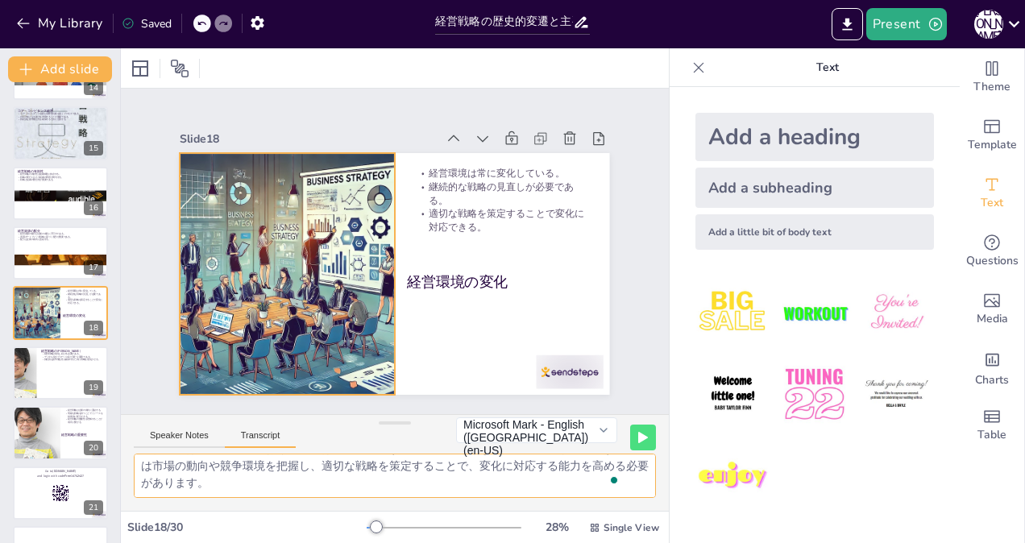
checkbox input "true"
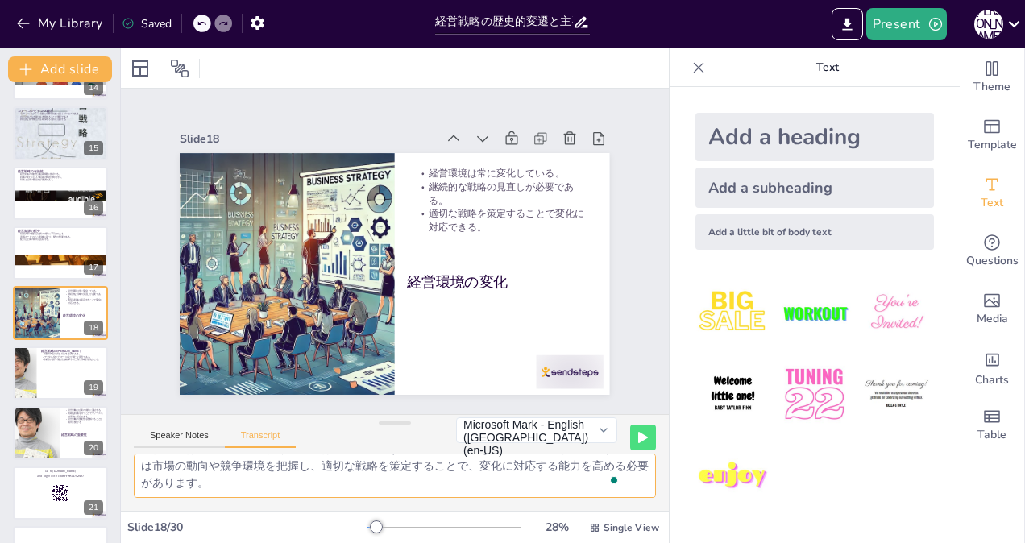
checkbox input "true"
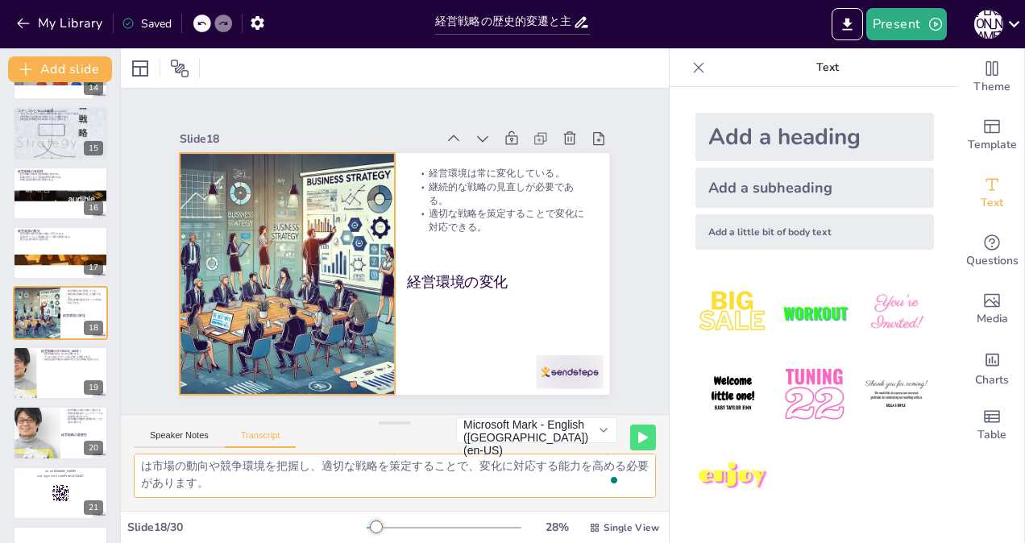
checkbox input "true"
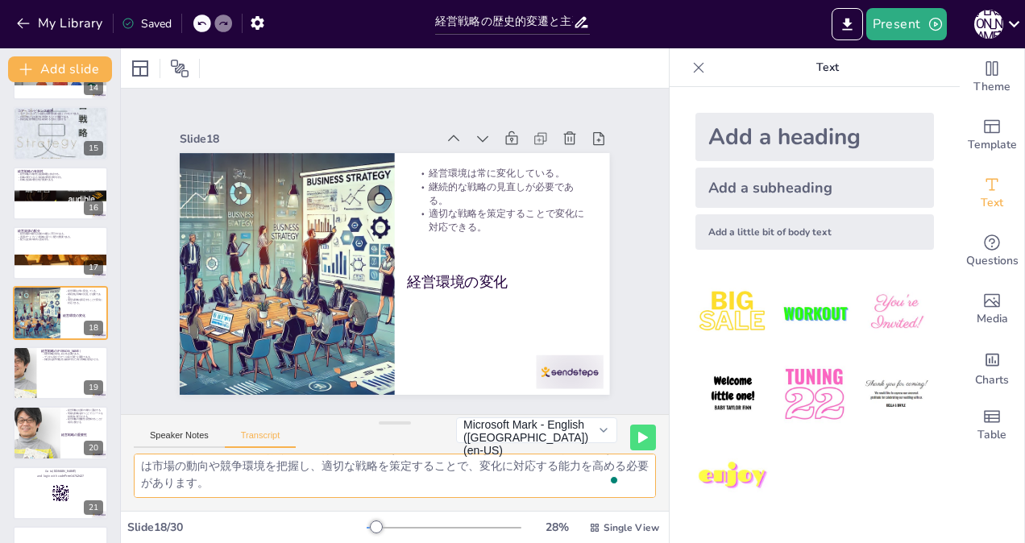
checkbox input "true"
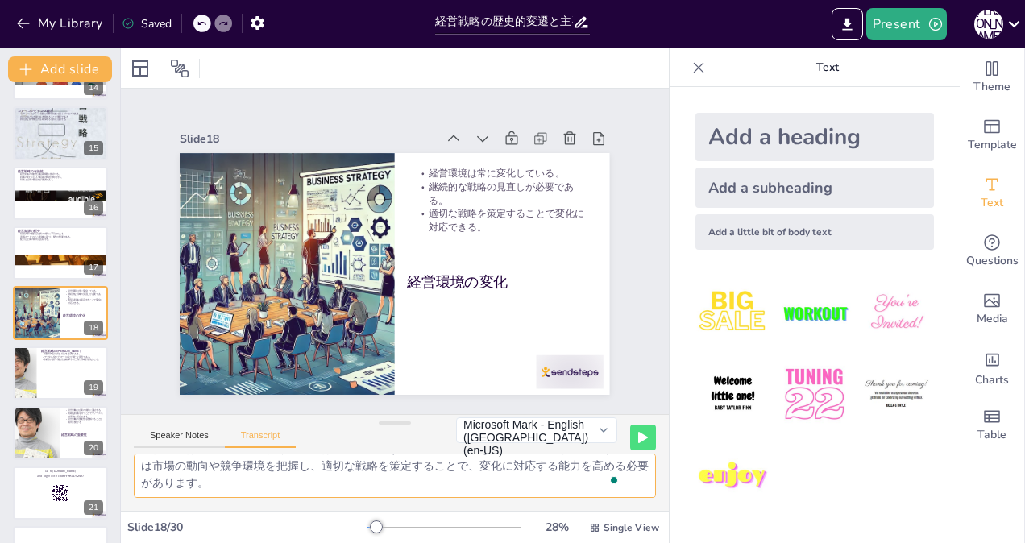
checkbox input "true"
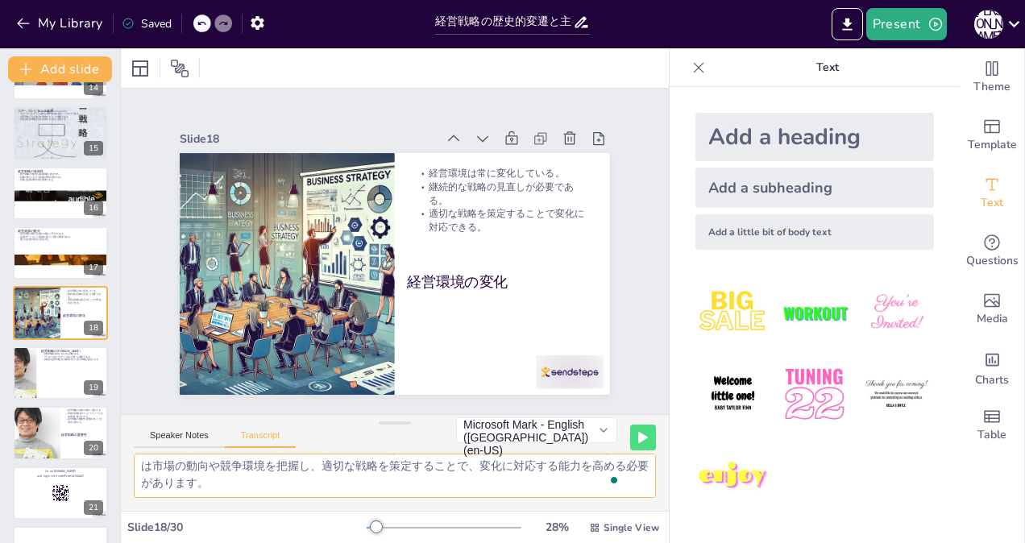
checkbox input "true"
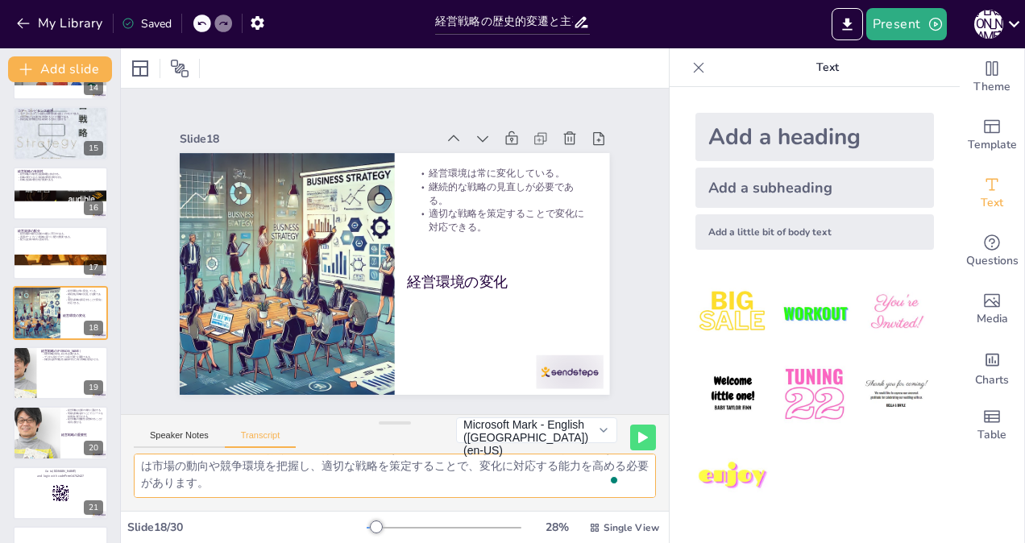
checkbox input "true"
click at [35, 374] on div at bounding box center [24, 373] width 164 height 55
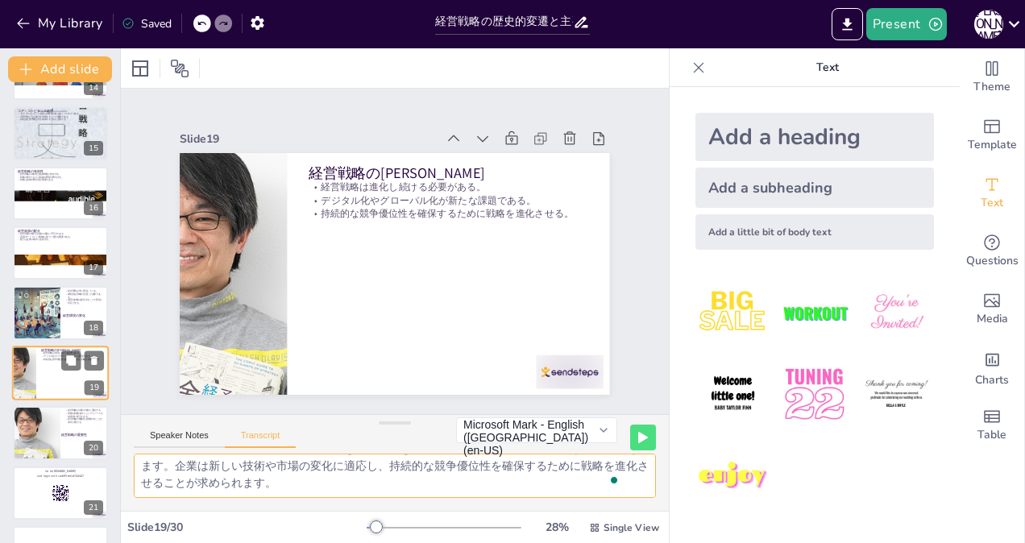
scroll to position [888, 0]
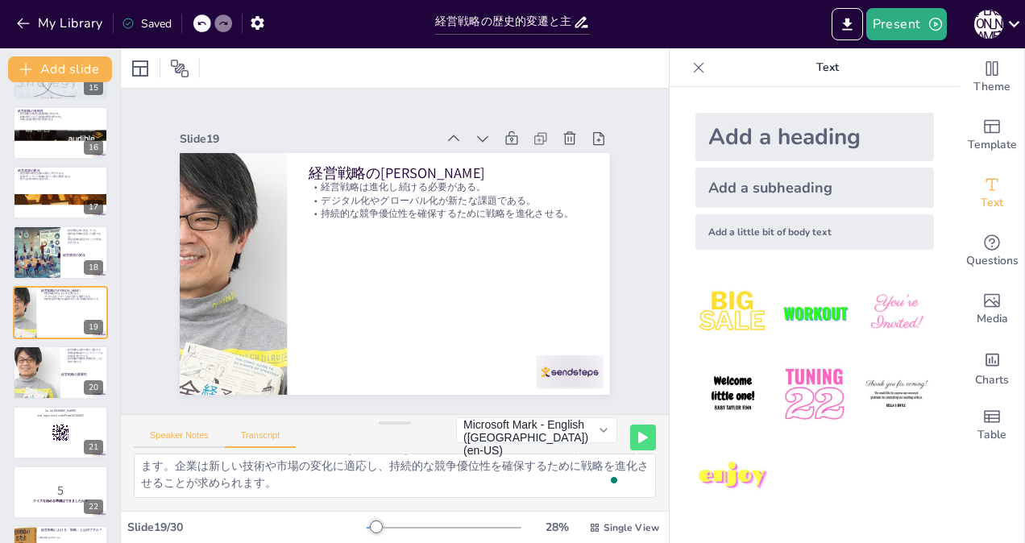
click at [183, 437] on button "Speaker Notes" at bounding box center [179, 439] width 91 height 18
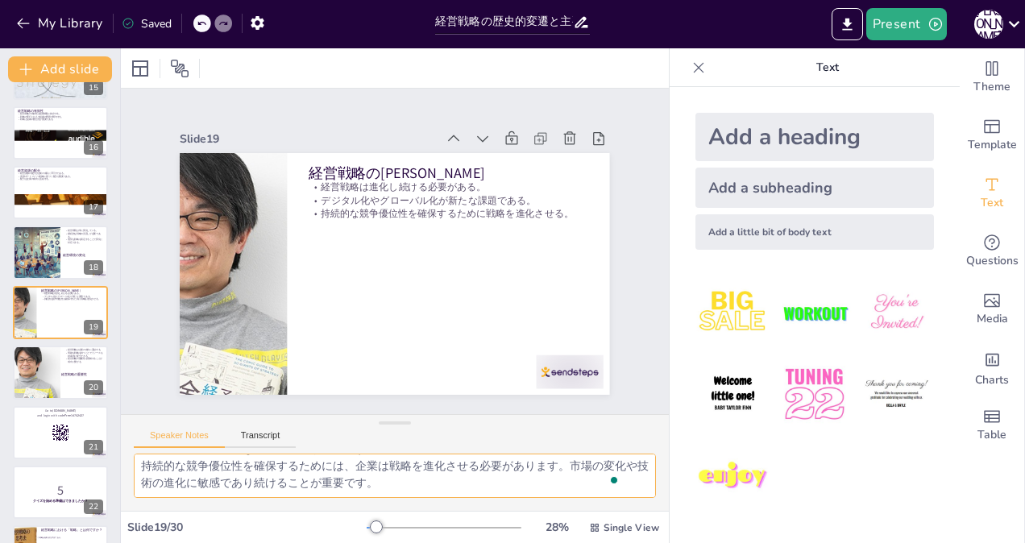
scroll to position [71, 0]
drag, startPoint x: 139, startPoint y: 455, endPoint x: 521, endPoint y: 542, distance: 392.5
click at [521, 542] on html "My Library Saved 経営戦略の歴史的変遷と主要理論 Present [PERSON_NAME] Document fonts Akatab Re…" at bounding box center [512, 271] width 1025 height 543
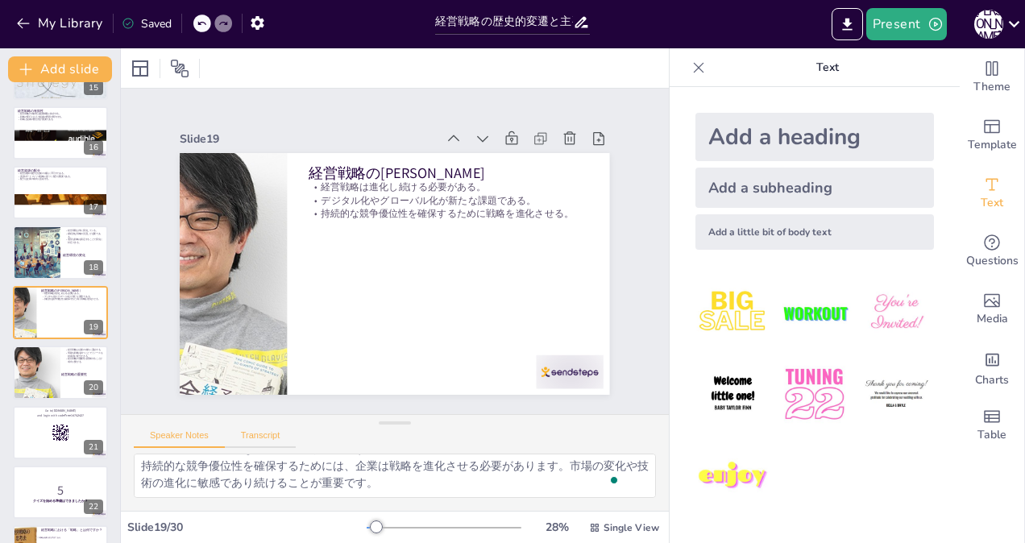
click at [261, 435] on button "Transcript" at bounding box center [261, 439] width 72 height 18
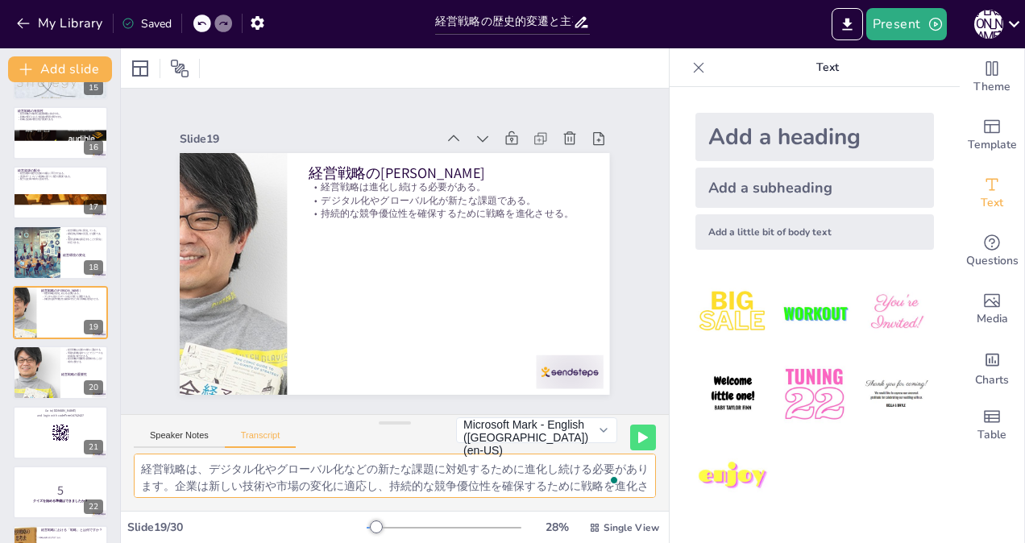
scroll to position [20, 0]
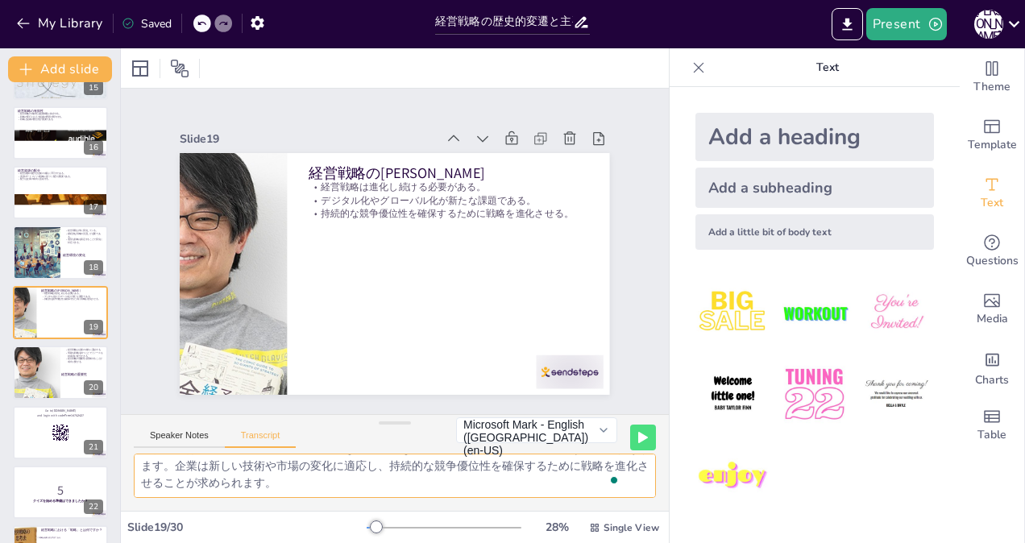
drag, startPoint x: 138, startPoint y: 463, endPoint x: 542, endPoint y: 557, distance: 415.2
click at [542, 542] on html "My Library Saved 経営戦略の歴史的変遷と主要理論 Present [PERSON_NAME] Document fonts Akatab Re…" at bounding box center [512, 271] width 1025 height 543
click at [43, 371] on div at bounding box center [36, 372] width 164 height 55
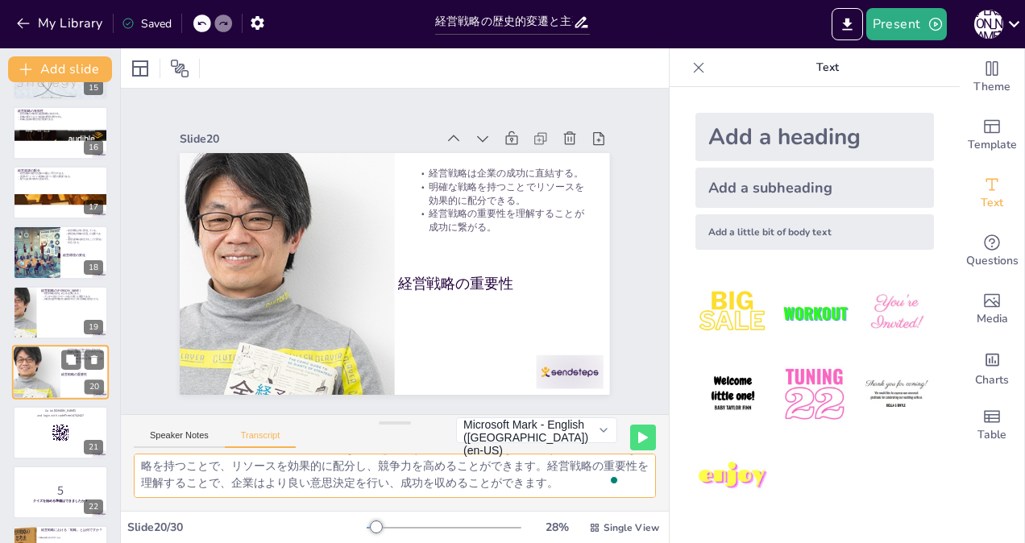
scroll to position [948, 0]
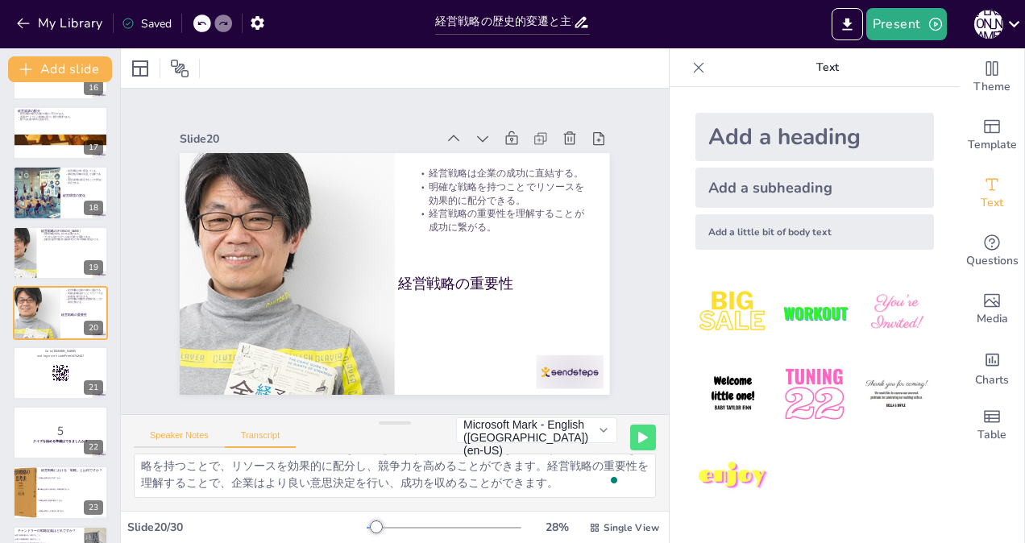
click at [179, 438] on button "Speaker Notes" at bounding box center [179, 439] width 91 height 18
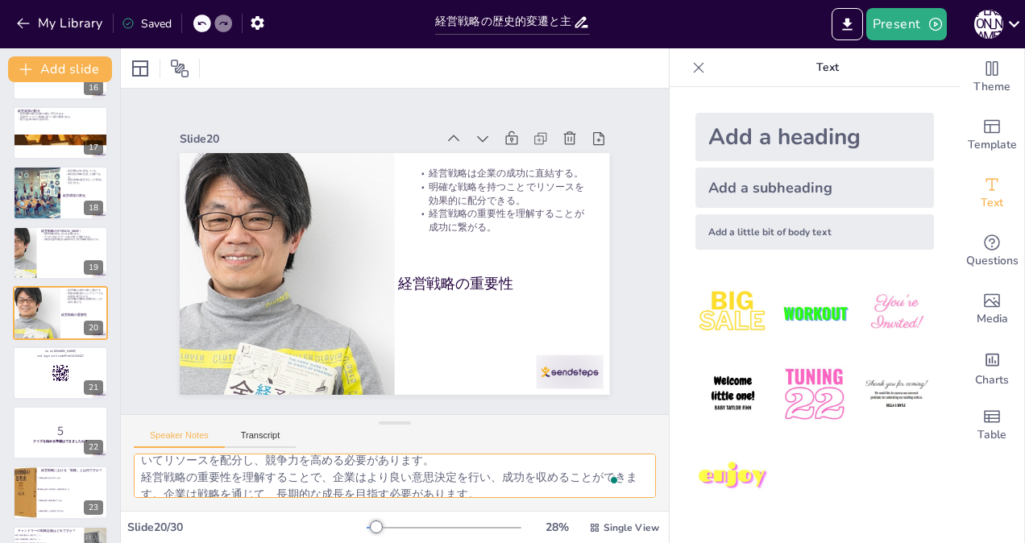
scroll to position [71, 0]
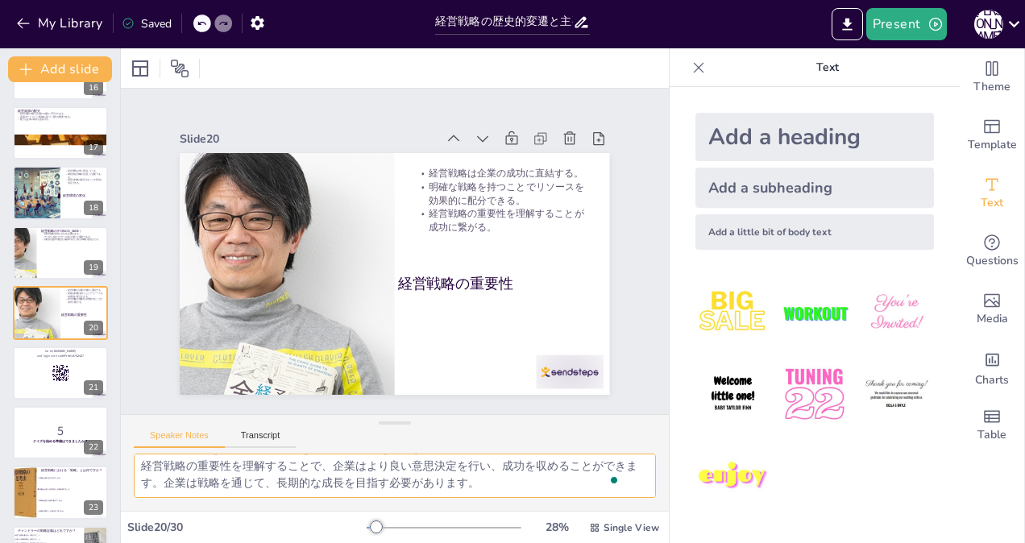
drag, startPoint x: 138, startPoint y: 466, endPoint x: 664, endPoint y: 584, distance: 539.4
click at [664, 542] on html "My Library Saved 経営戦略の歴史的変遷と主要理論 Present [PERSON_NAME] Document fonts Akatab Re…" at bounding box center [512, 271] width 1025 height 543
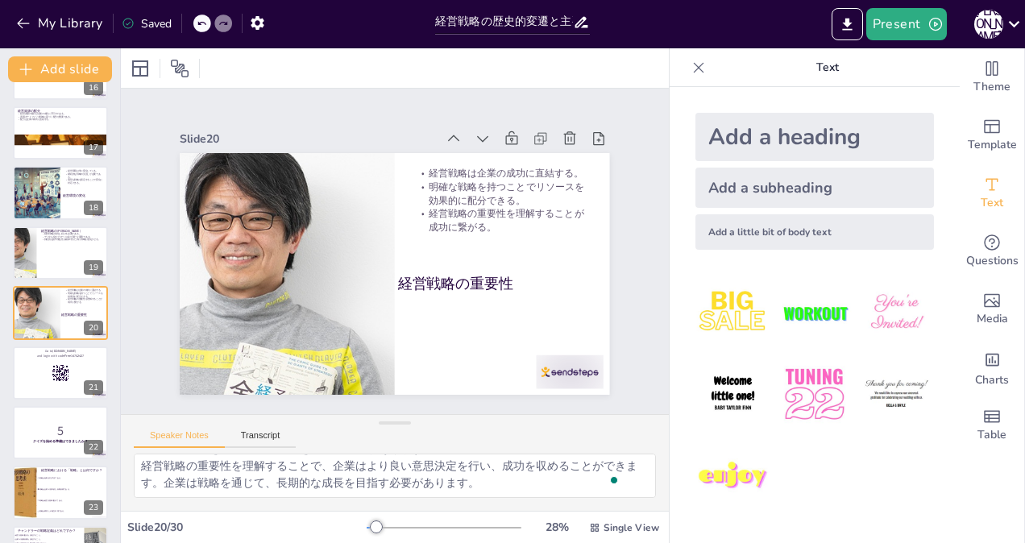
click at [261, 428] on div "Speaker Notes Transcript" at bounding box center [215, 437] width 162 height 21
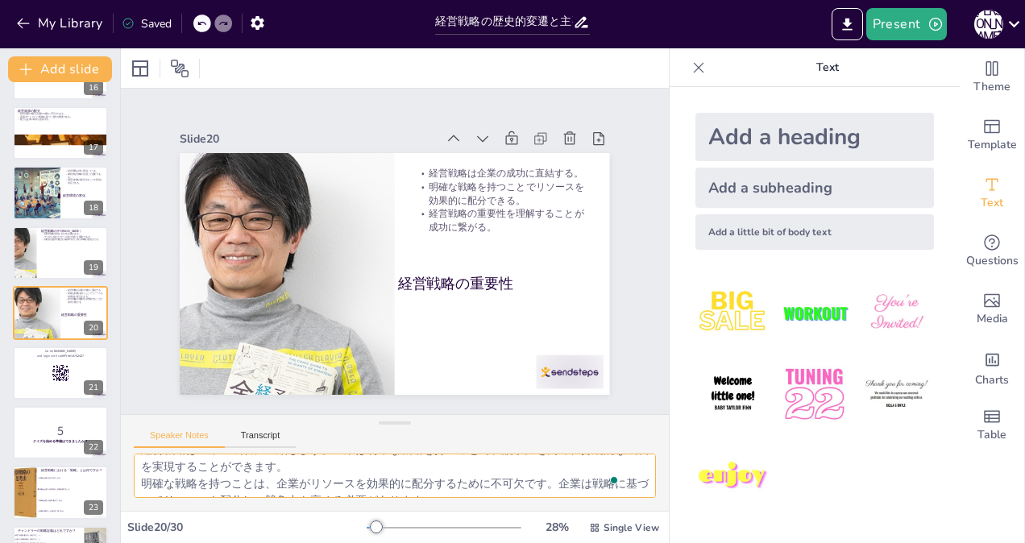
scroll to position [0, 0]
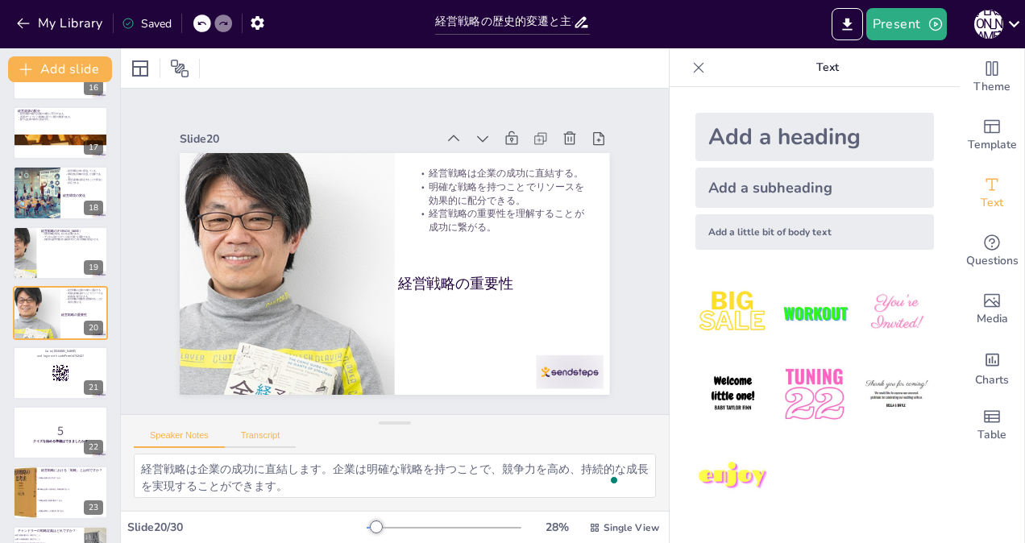
click at [265, 434] on button "Transcript" at bounding box center [261, 439] width 72 height 18
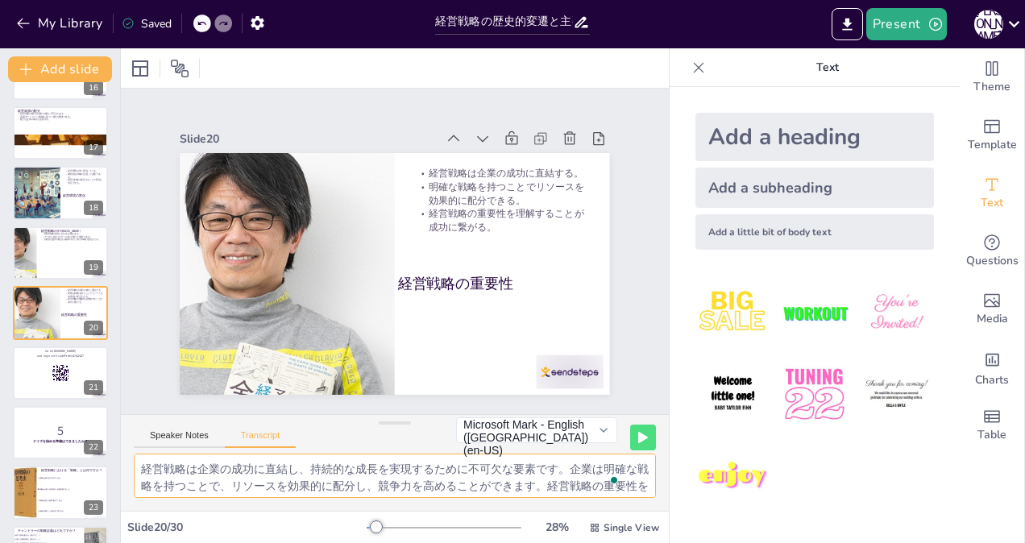
scroll to position [20, 0]
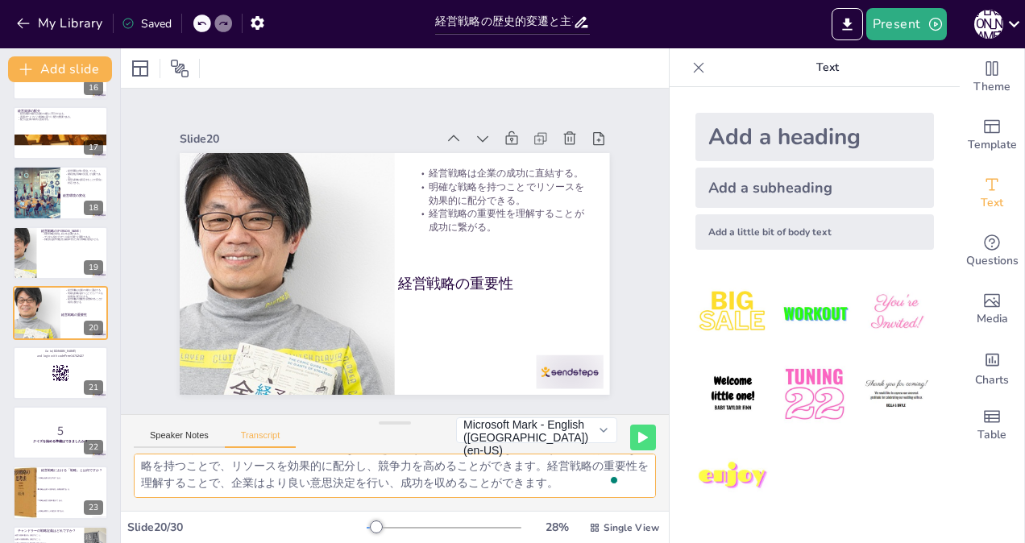
drag, startPoint x: 142, startPoint y: 463, endPoint x: 704, endPoint y: 584, distance: 575.5
click at [704, 542] on html "My Library Saved 経営戦略の歴史的変遷と主要理論 Present [PERSON_NAME] Document fonts Akatab Re…" at bounding box center [512, 271] width 1025 height 543
